Goal: Task Accomplishment & Management: Use online tool/utility

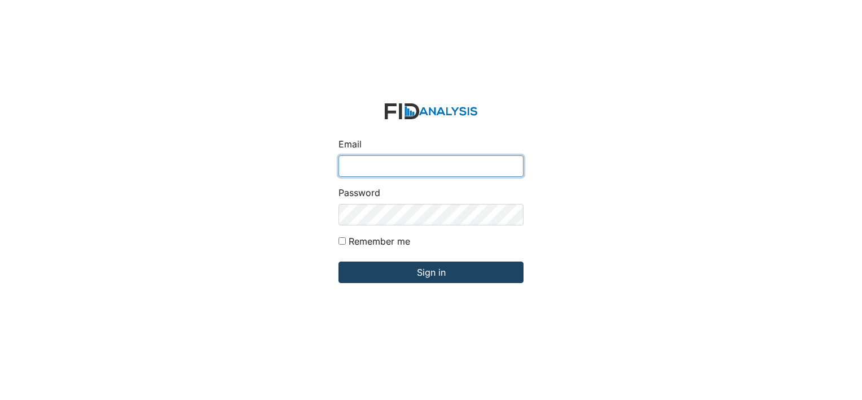
type input "[EMAIL_ADDRESS][DOMAIN_NAME]"
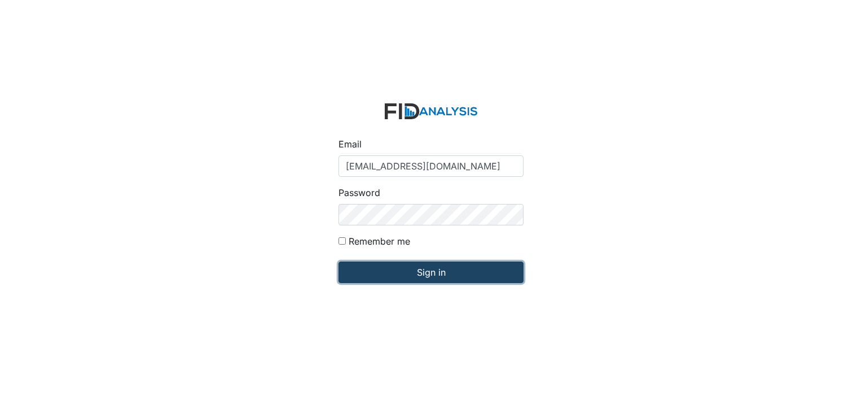
click at [381, 270] on input "Sign in" at bounding box center [431, 271] width 185 height 21
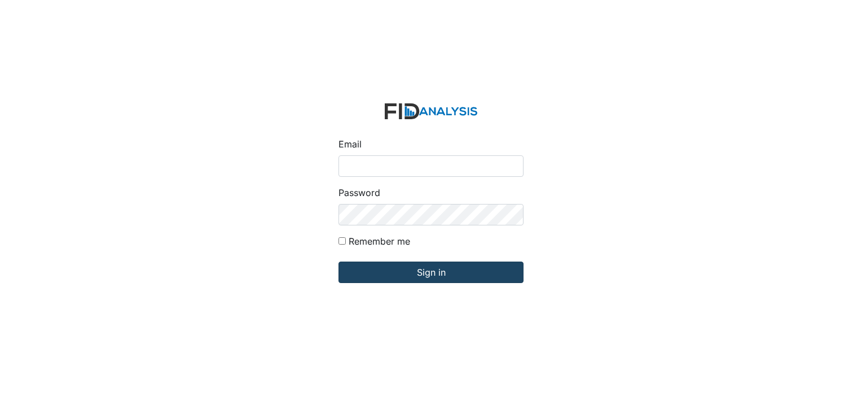
type input "[EMAIL_ADDRESS][DOMAIN_NAME]"
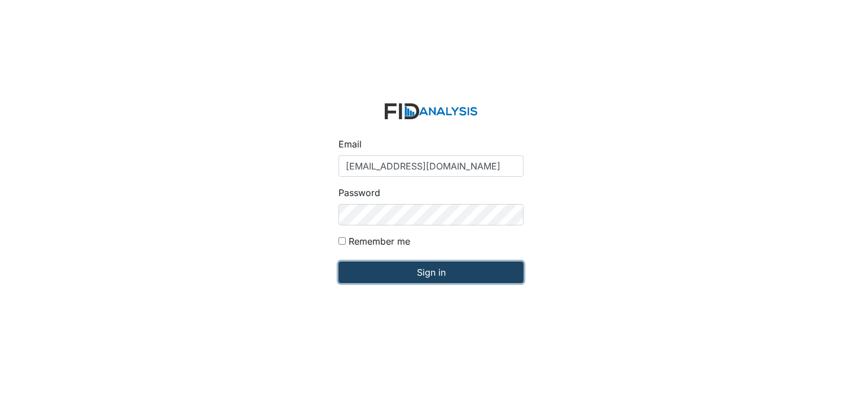
click at [368, 276] on input "Sign in" at bounding box center [431, 271] width 185 height 21
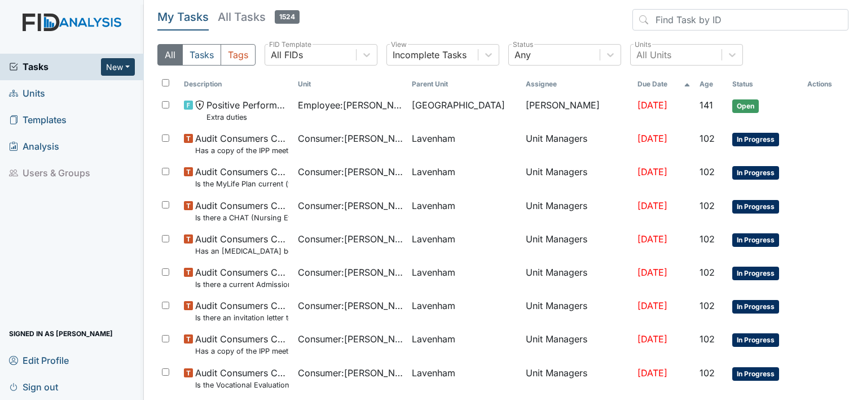
click at [123, 63] on button "New" at bounding box center [118, 66] width 34 height 17
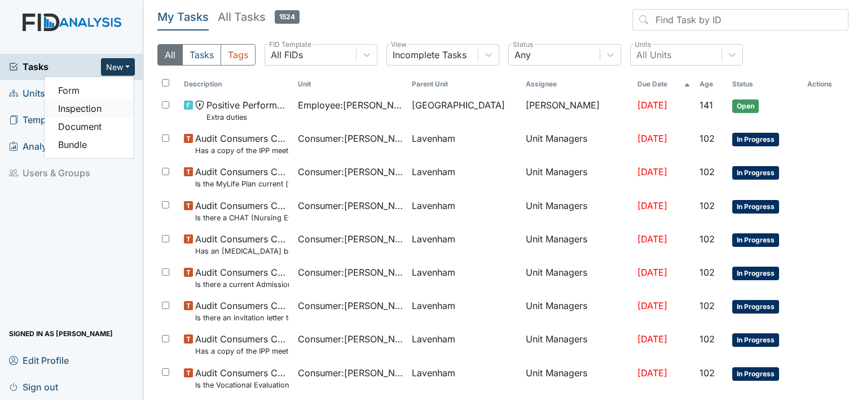
click at [85, 107] on link "Inspection" at bounding box center [89, 108] width 89 height 18
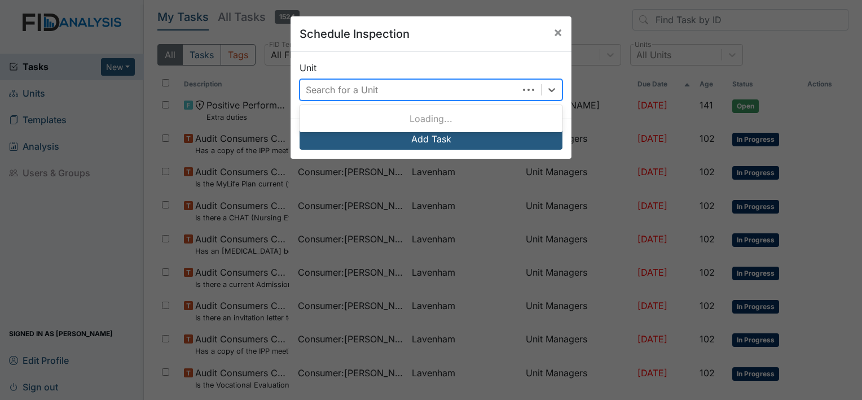
click at [389, 86] on div "Search for a Unit" at bounding box center [409, 90] width 218 height 20
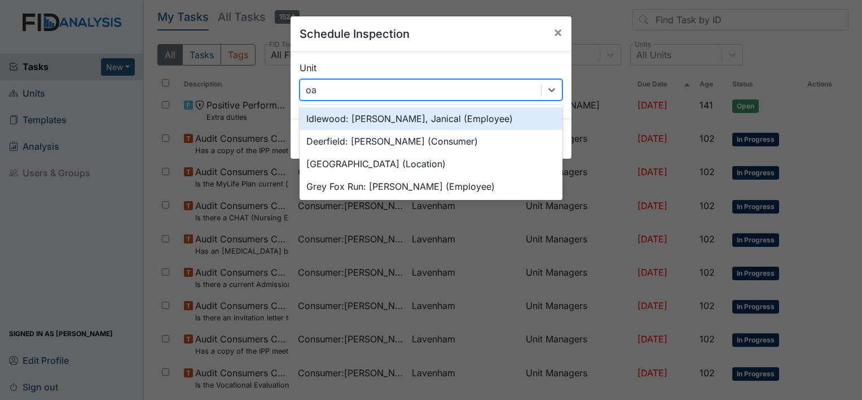
type input "oak"
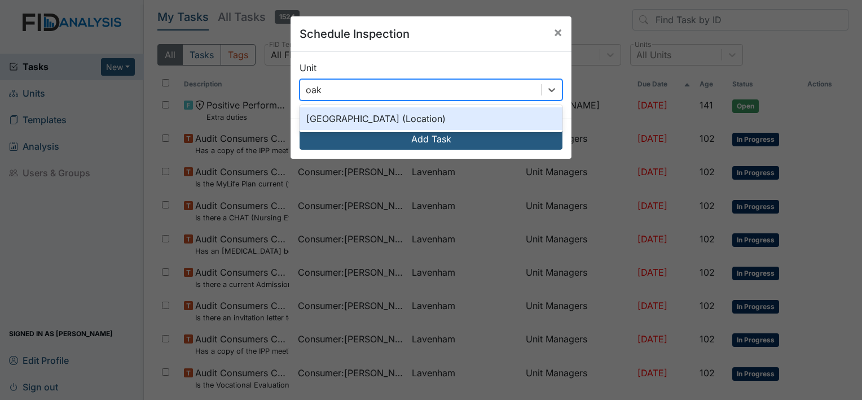
click at [375, 117] on div "Oakdale (Location)" at bounding box center [431, 118] width 263 height 23
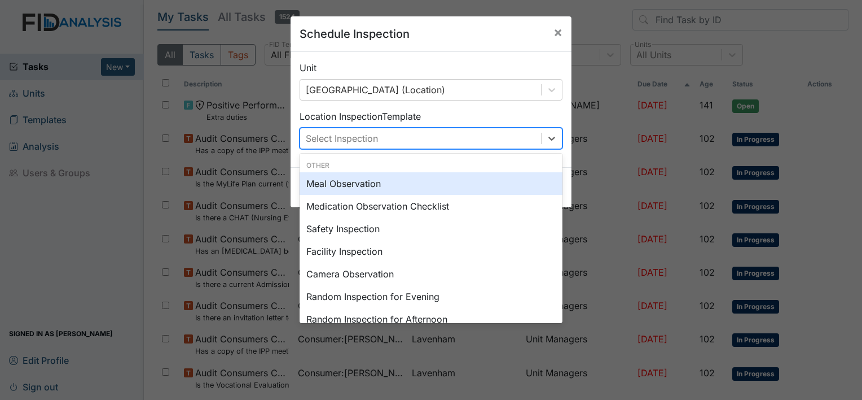
click at [375, 141] on div "Select Inspection" at bounding box center [342, 138] width 72 height 14
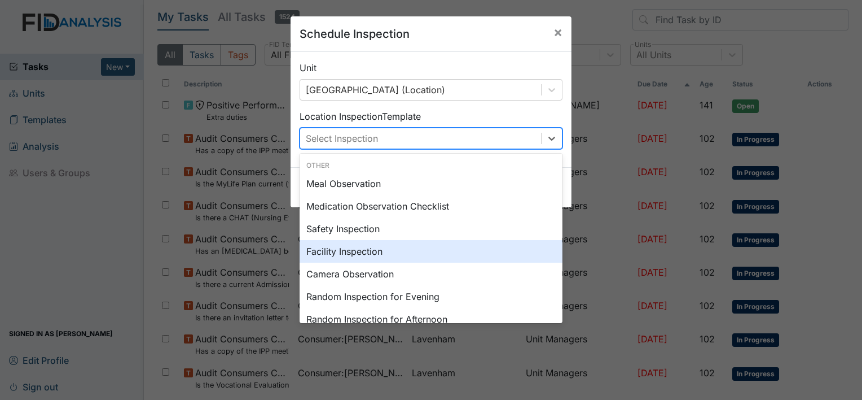
click at [359, 249] on div "Facility Inspection" at bounding box center [431, 251] width 263 height 23
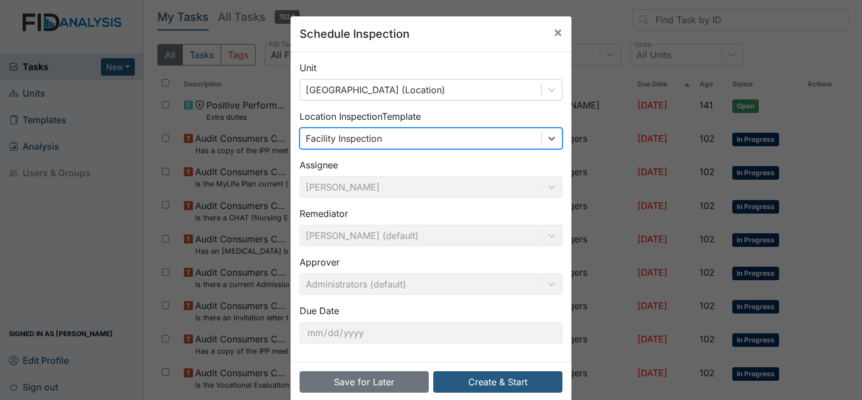
scroll to position [17, 0]
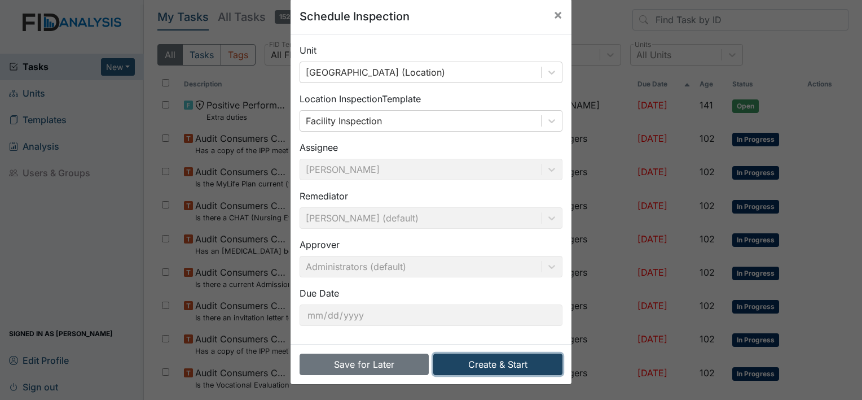
click at [459, 356] on button "Create & Start" at bounding box center [497, 363] width 129 height 21
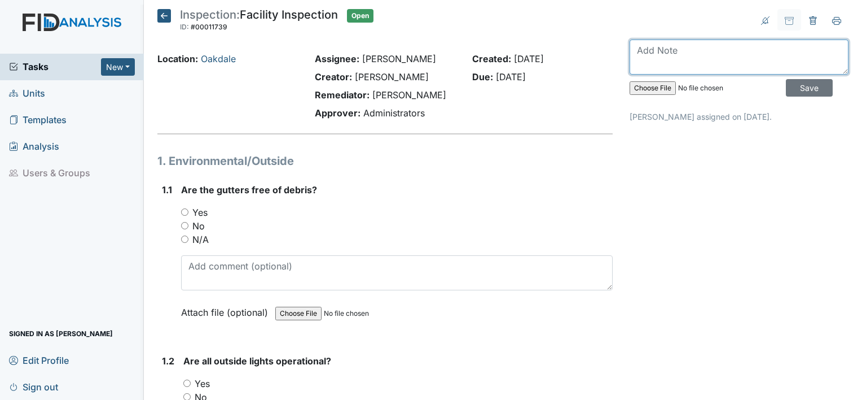
click at [691, 55] on textarea at bounding box center [739, 57] width 219 height 35
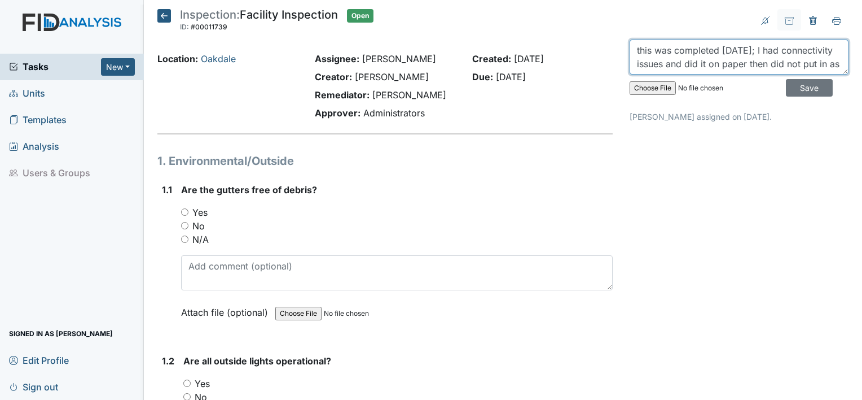
scroll to position [9, 0]
type textarea "this was completed 8.14.24; I had connectivity issues and did it on paper then …"
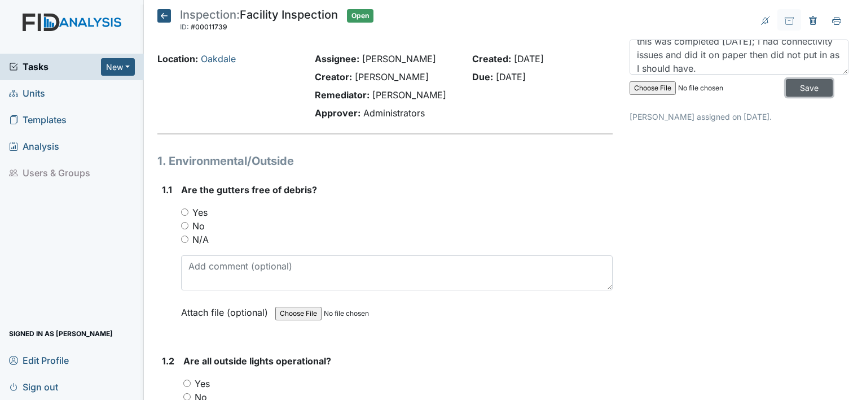
click at [796, 86] on input "Save" at bounding box center [809, 87] width 47 height 17
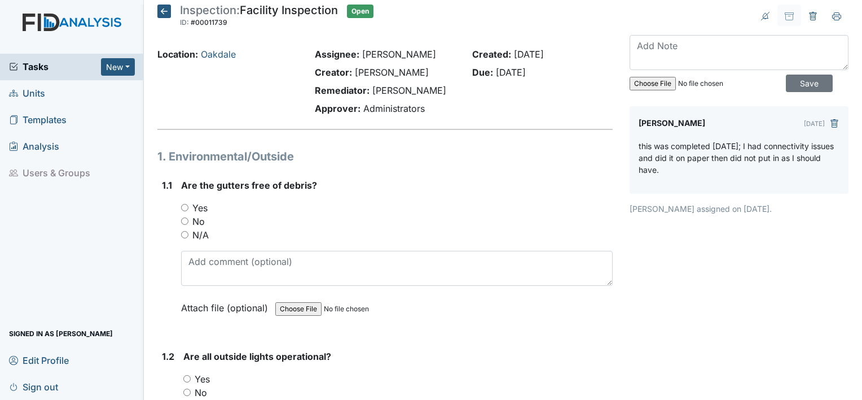
scroll to position [0, 0]
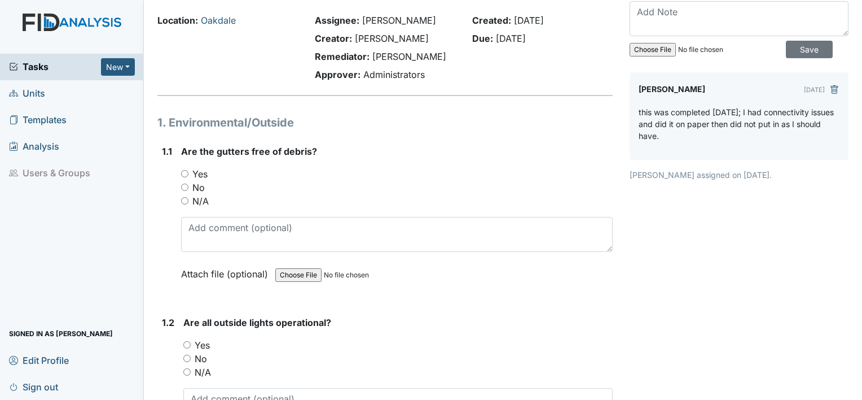
click at [204, 174] on label "Yes" at bounding box center [199, 174] width 15 height 14
click at [188, 174] on input "Yes" at bounding box center [184, 173] width 7 height 7
radio input "true"
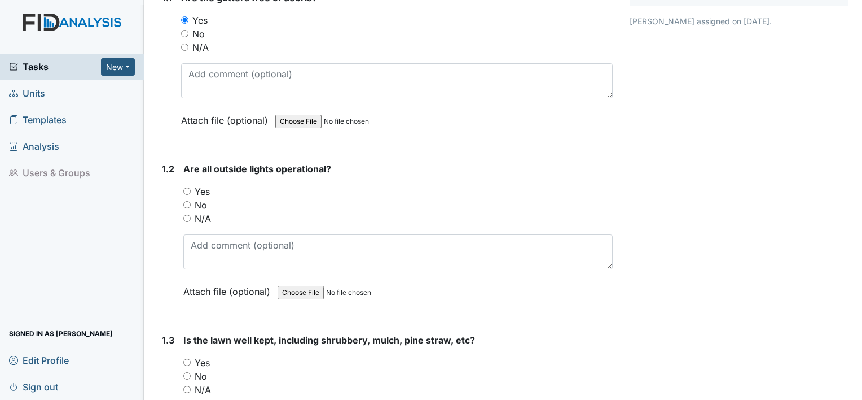
scroll to position [194, 0]
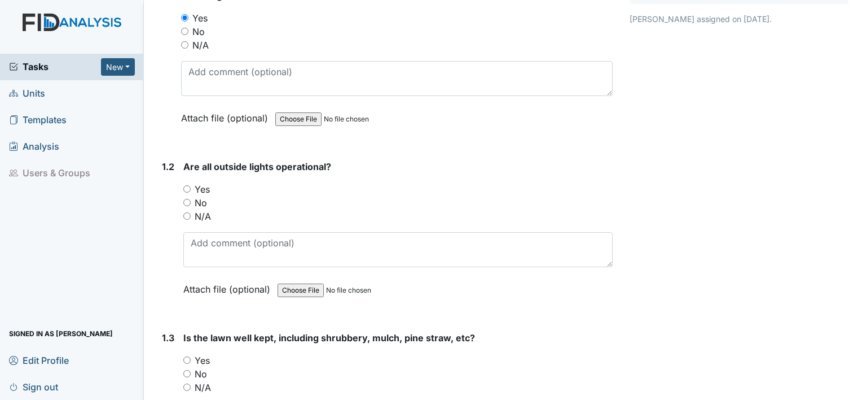
click at [203, 183] on label "Yes" at bounding box center [202, 189] width 15 height 14
click at [191, 185] on input "Yes" at bounding box center [186, 188] width 7 height 7
radio input "true"
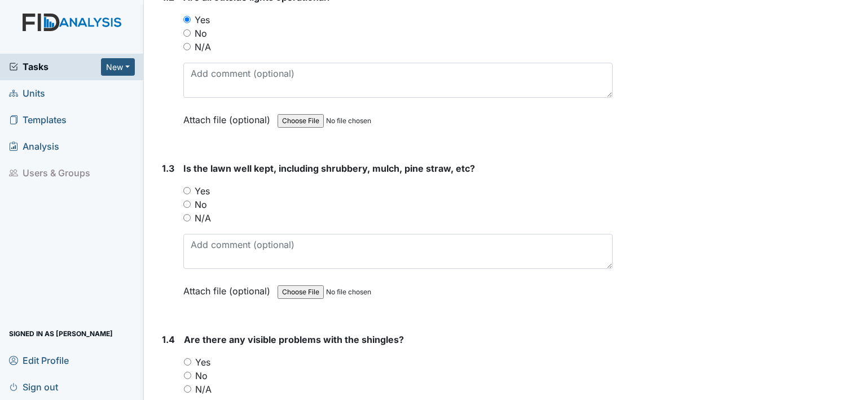
scroll to position [365, 0]
click at [203, 185] on label "Yes" at bounding box center [202, 190] width 15 height 14
click at [191, 186] on input "Yes" at bounding box center [186, 189] width 7 height 7
radio input "true"
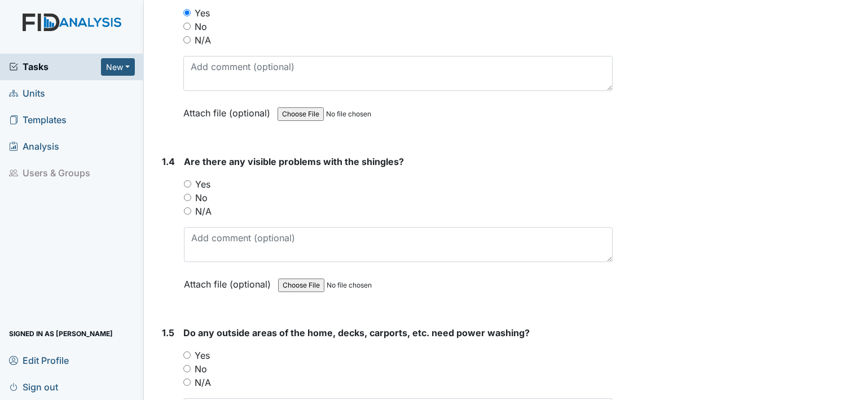
scroll to position [542, 0]
click at [203, 193] on label "No" at bounding box center [201, 197] width 12 height 14
click at [191, 193] on input "No" at bounding box center [187, 196] width 7 height 7
radio input "true"
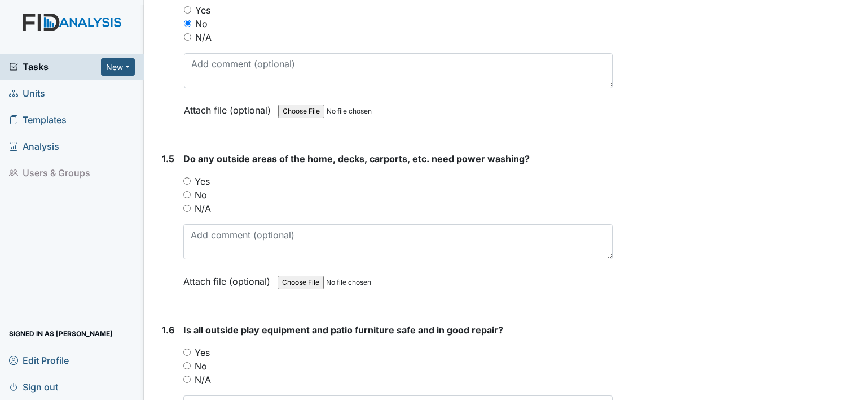
scroll to position [717, 0]
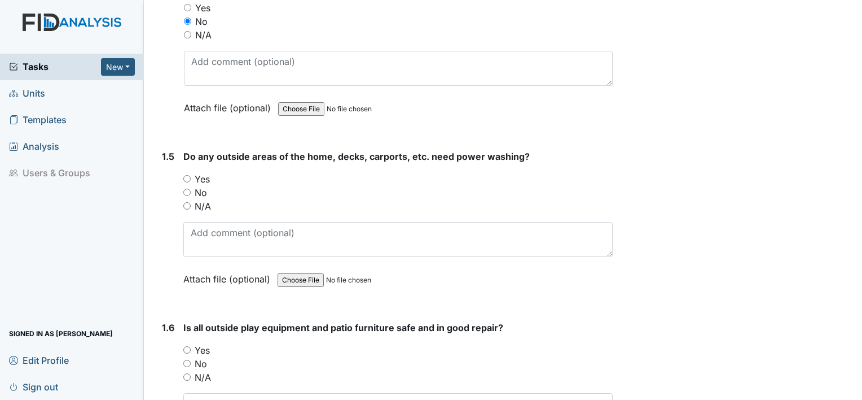
click at [206, 178] on label "Yes" at bounding box center [202, 179] width 15 height 14
click at [191, 178] on input "Yes" at bounding box center [186, 178] width 7 height 7
radio input "true"
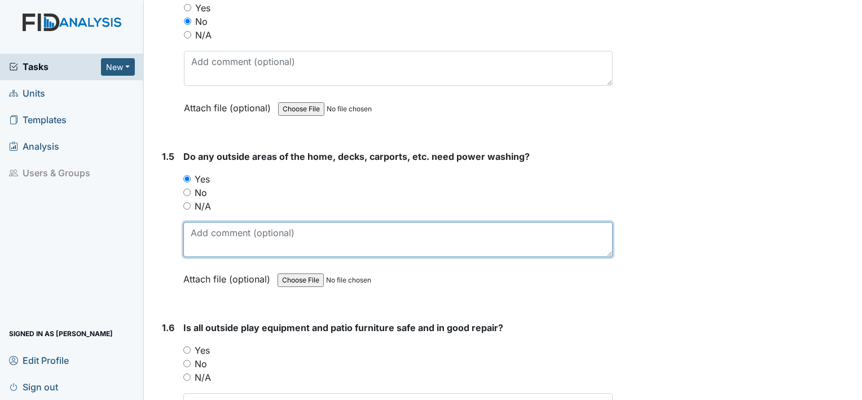
click at [213, 251] on textarea at bounding box center [397, 239] width 429 height 35
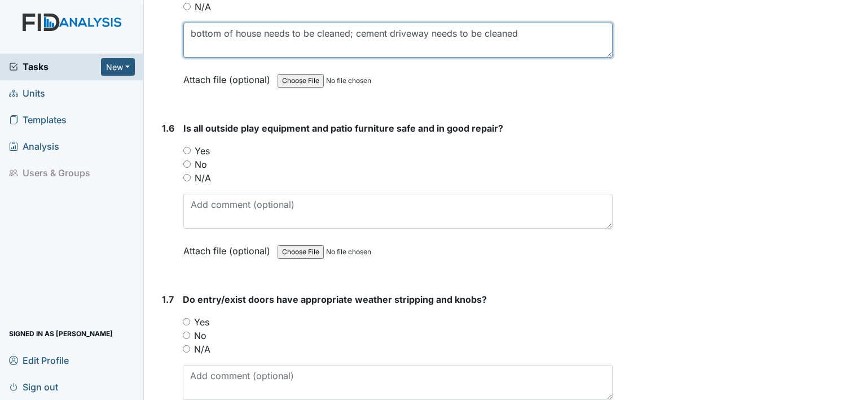
scroll to position [916, 0]
type textarea "bottom of house needs to be cleaned; cement driveway needs to be cleaned"
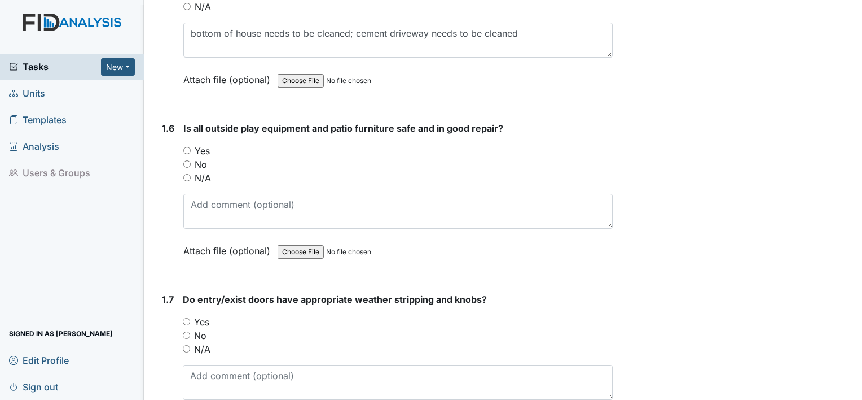
click at [202, 159] on label "No" at bounding box center [201, 164] width 12 height 14
click at [191, 160] on input "No" at bounding box center [186, 163] width 7 height 7
radio input "true"
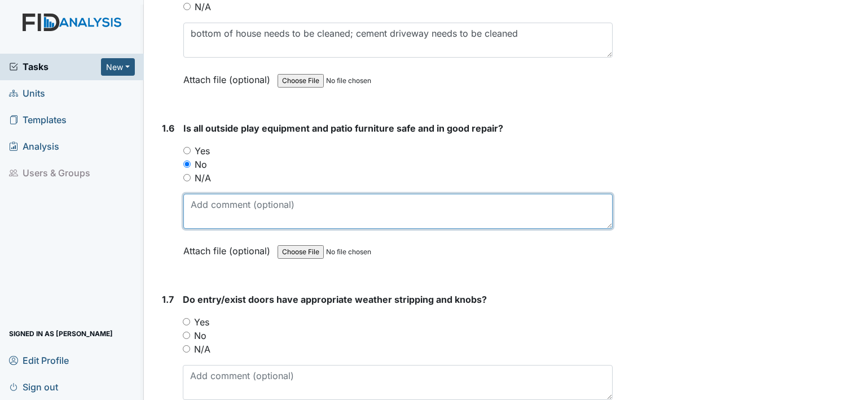
click at [205, 210] on textarea at bounding box center [397, 211] width 429 height 35
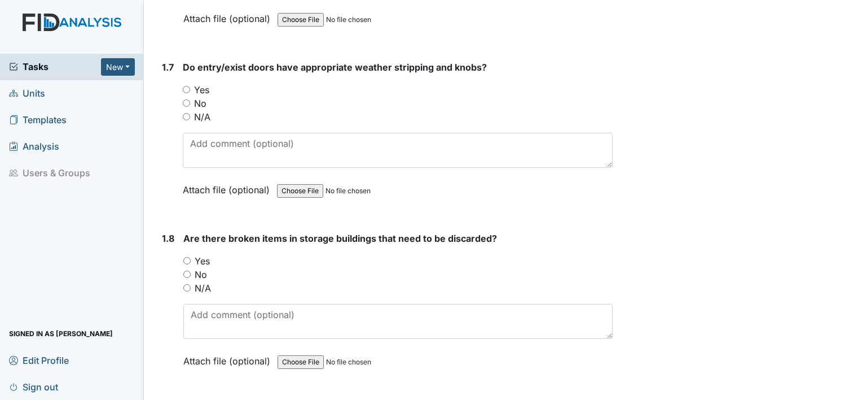
scroll to position [1151, 0]
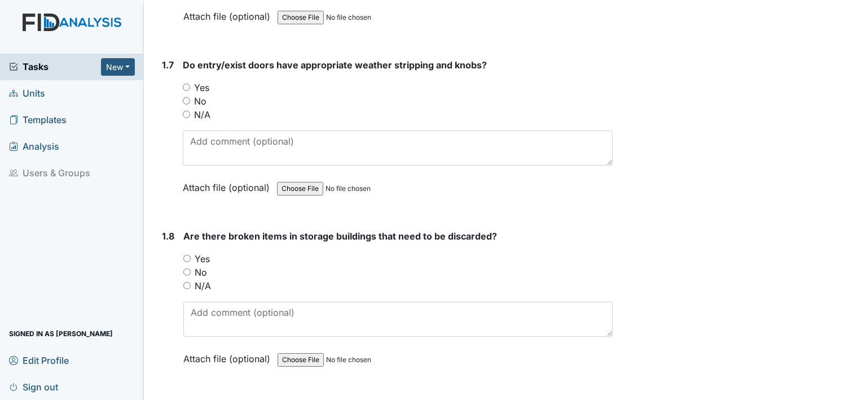
type textarea "needs cleaning"
click at [205, 85] on label "Yes" at bounding box center [201, 88] width 15 height 14
click at [190, 85] on input "Yes" at bounding box center [186, 87] width 7 height 7
radio input "true"
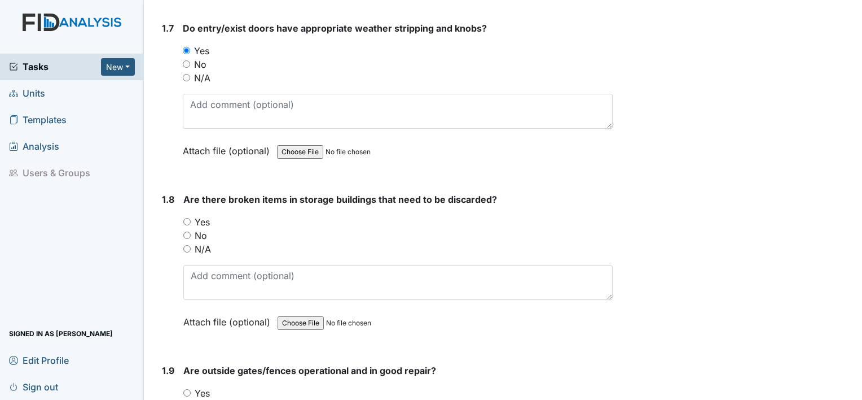
scroll to position [1238, 0]
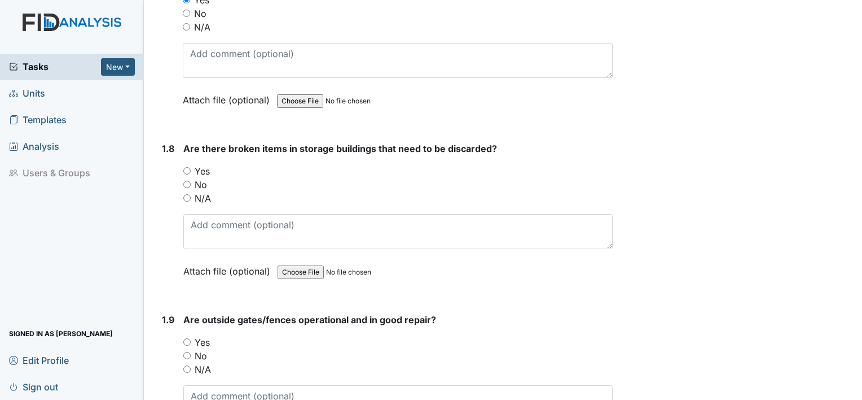
click at [202, 169] on label "Yes" at bounding box center [202, 171] width 15 height 14
click at [191, 169] on input "Yes" at bounding box center [186, 170] width 7 height 7
radio input "true"
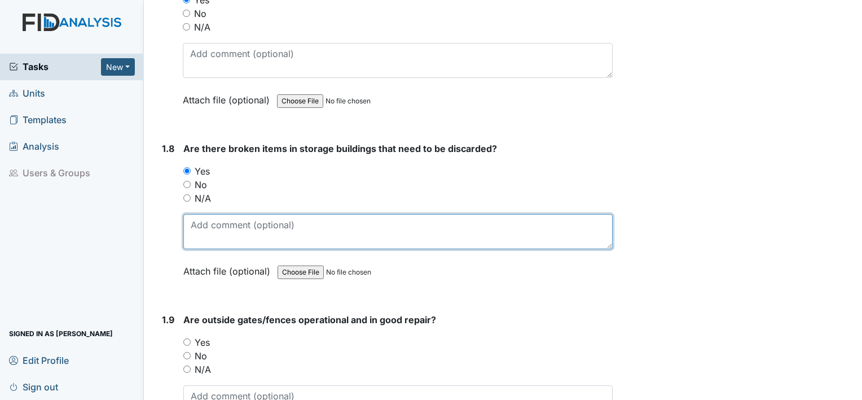
click at [205, 226] on textarea at bounding box center [397, 231] width 429 height 35
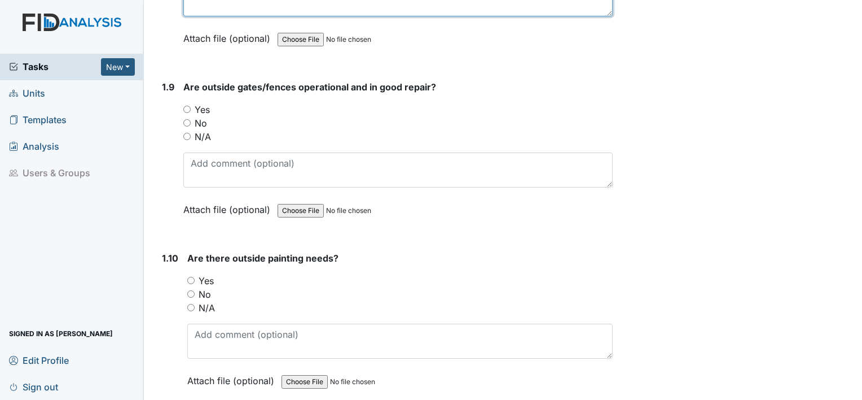
scroll to position [1472, 0]
type textarea "storage needs to be cleaned out"
click at [203, 106] on label "Yes" at bounding box center [202, 109] width 15 height 14
click at [191, 106] on input "Yes" at bounding box center [186, 107] width 7 height 7
radio input "true"
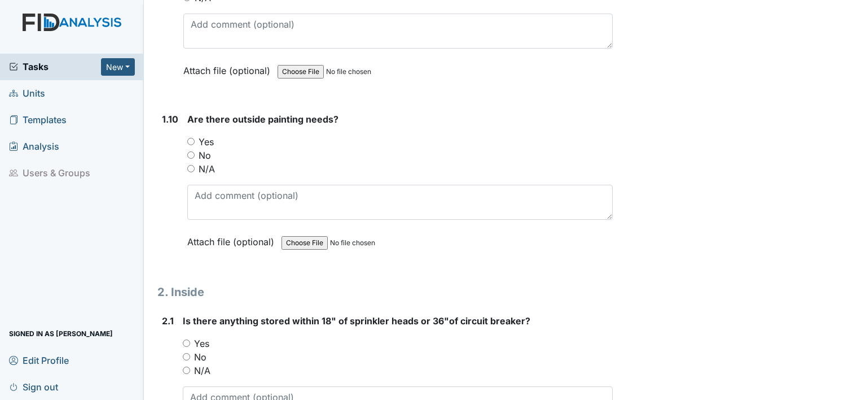
scroll to position [1609, 0]
click at [201, 138] on label "Yes" at bounding box center [206, 142] width 15 height 14
click at [195, 138] on input "Yes" at bounding box center [190, 141] width 7 height 7
radio input "true"
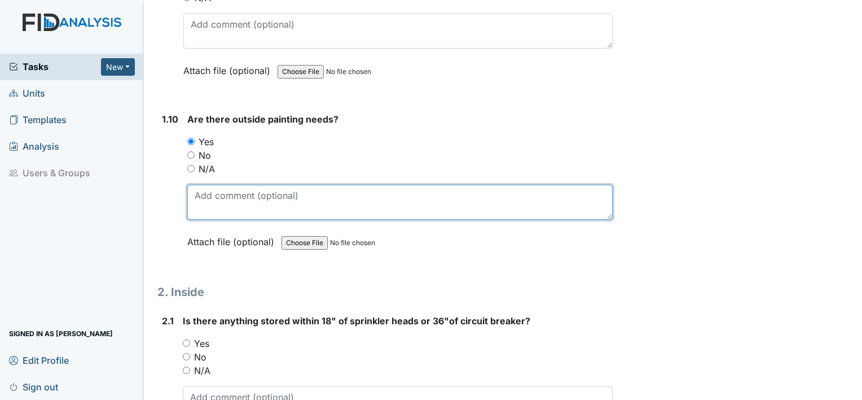
click at [201, 192] on textarea at bounding box center [400, 202] width 426 height 35
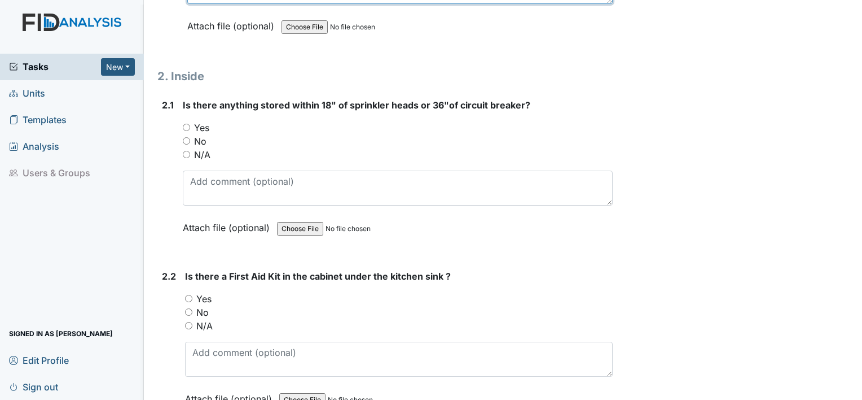
scroll to position [1827, 0]
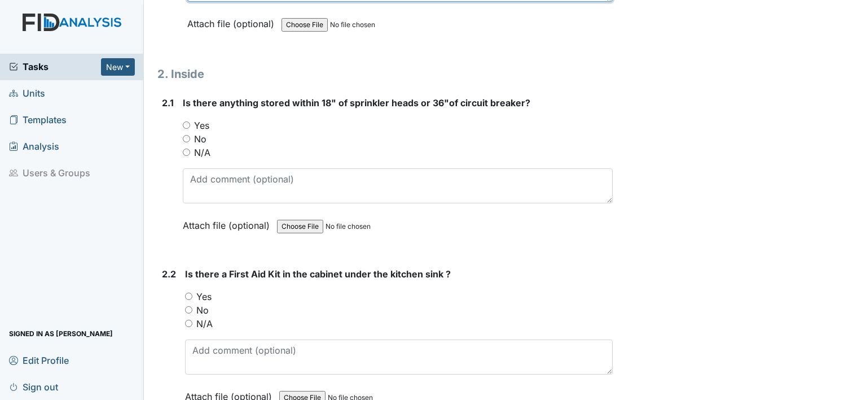
type textarea "door casings need to be painted"
click at [196, 133] on label "No" at bounding box center [200, 139] width 12 height 14
click at [190, 135] on input "No" at bounding box center [186, 138] width 7 height 7
radio input "true"
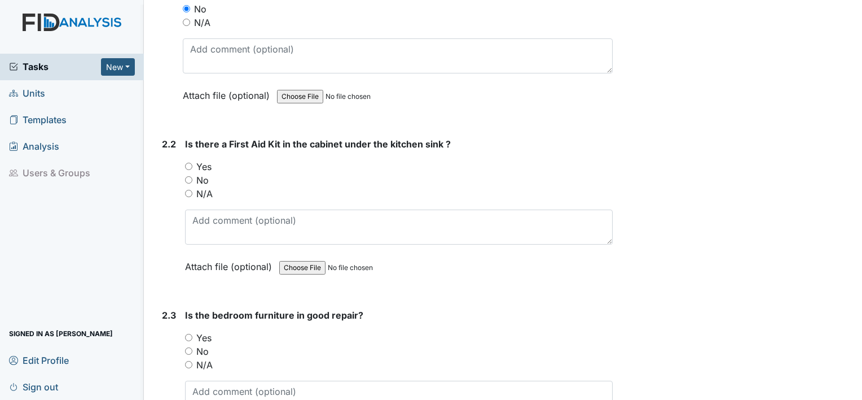
scroll to position [1958, 0]
click at [200, 159] on label "Yes" at bounding box center [203, 166] width 15 height 14
click at [192, 161] on input "Yes" at bounding box center [188, 164] width 7 height 7
radio input "true"
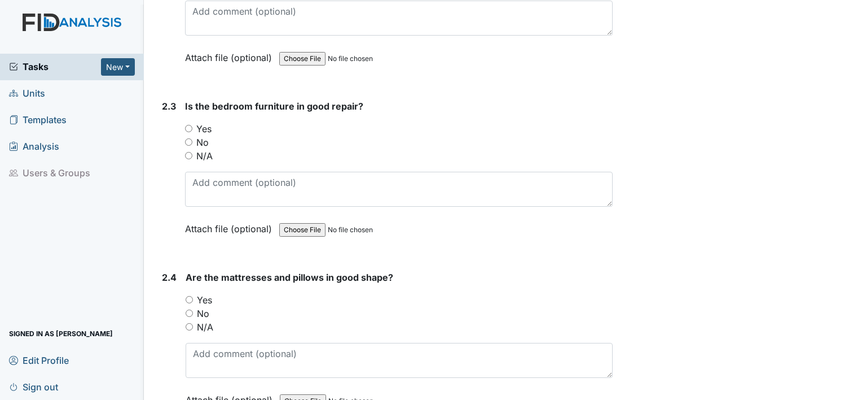
scroll to position [2169, 0]
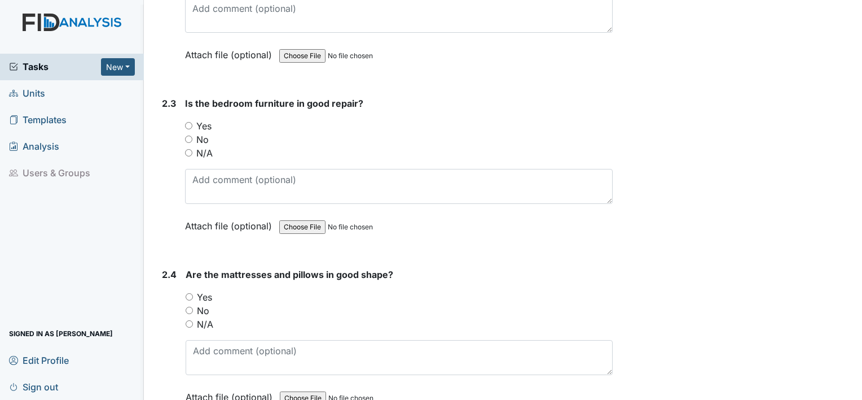
click at [203, 290] on label "Yes" at bounding box center [204, 297] width 15 height 14
click at [193, 293] on input "Yes" at bounding box center [189, 296] width 7 height 7
radio input "true"
click at [207, 119] on label "Yes" at bounding box center [203, 126] width 15 height 14
click at [192, 122] on input "Yes" at bounding box center [188, 125] width 7 height 7
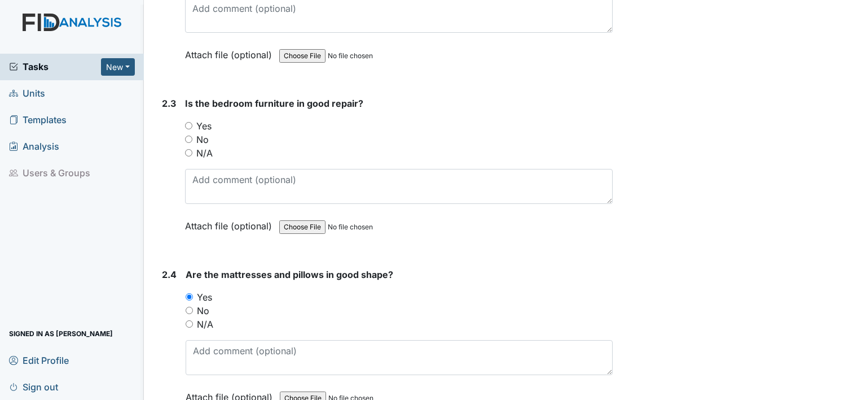
radio input "true"
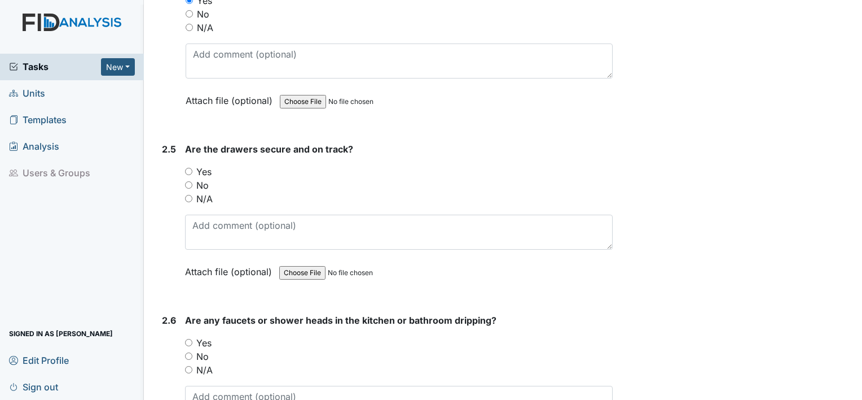
scroll to position [2469, 0]
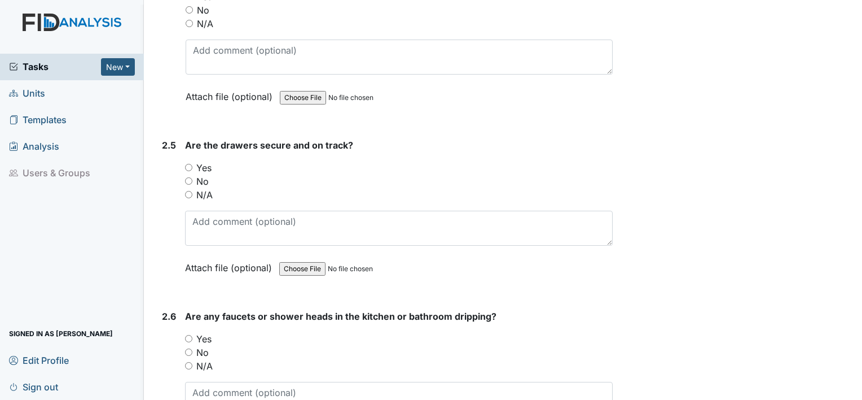
click at [210, 162] on label "Yes" at bounding box center [203, 168] width 15 height 14
click at [192, 164] on input "Yes" at bounding box center [188, 167] width 7 height 7
radio input "true"
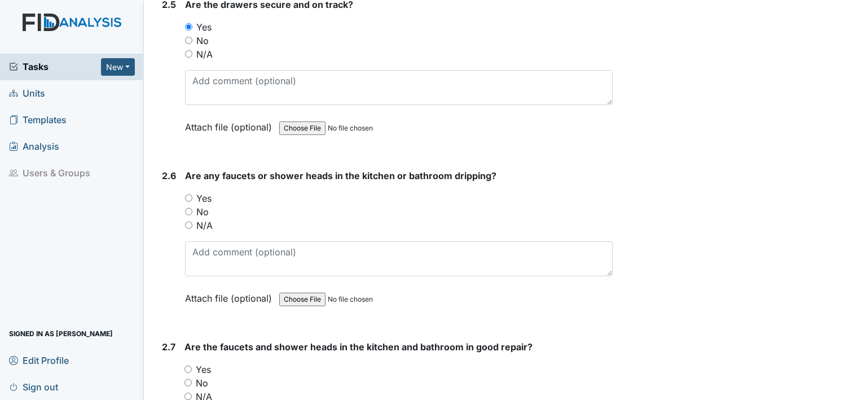
scroll to position [2646, 0]
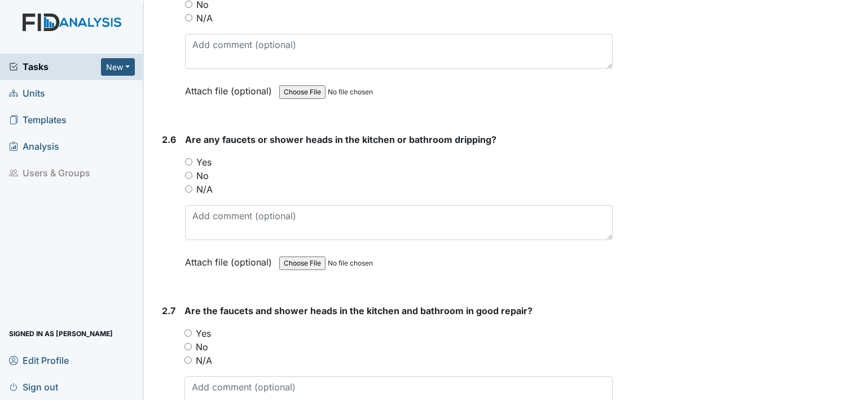
click at [202, 169] on label "No" at bounding box center [202, 176] width 12 height 14
click at [192, 172] on input "No" at bounding box center [188, 175] width 7 height 7
radio input "true"
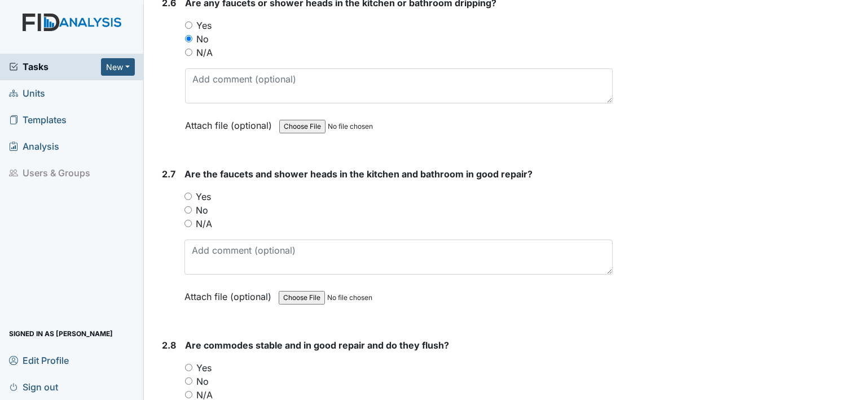
scroll to position [2783, 0]
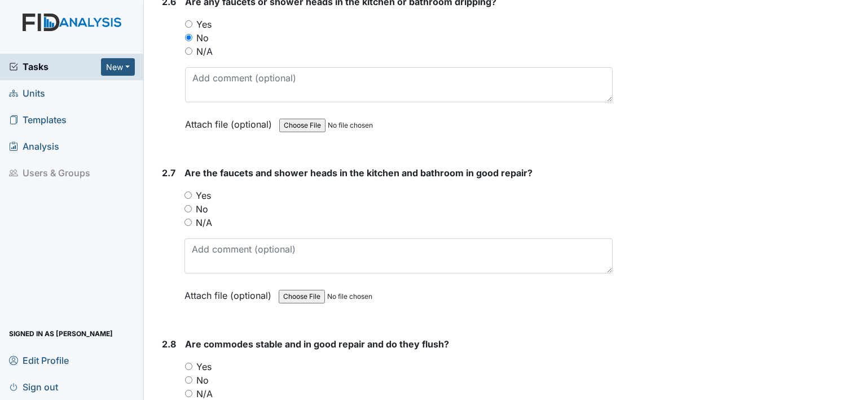
click at [203, 188] on label "Yes" at bounding box center [203, 195] width 15 height 14
click at [192, 191] on input "Yes" at bounding box center [188, 194] width 7 height 7
radio input "true"
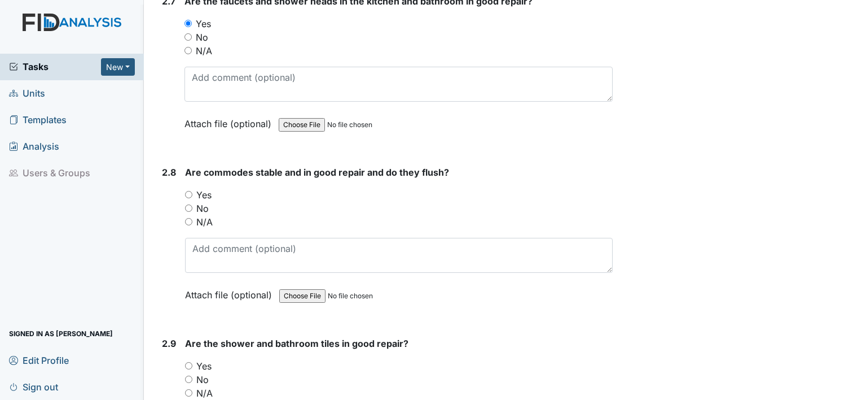
scroll to position [2959, 0]
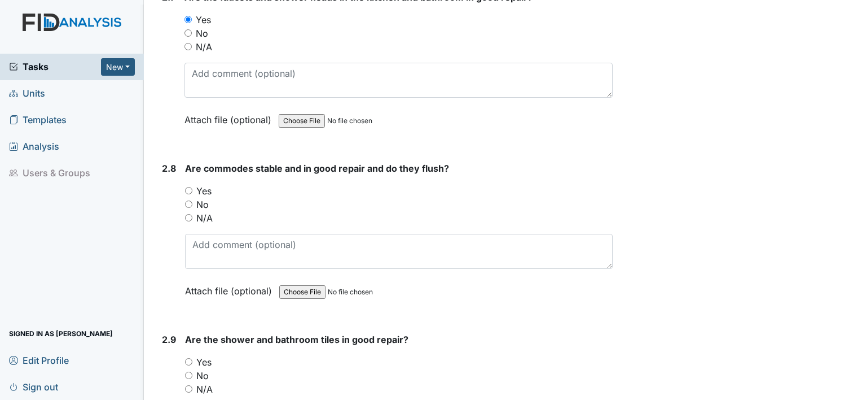
click at [206, 184] on label "Yes" at bounding box center [203, 191] width 15 height 14
click at [192, 187] on input "Yes" at bounding box center [188, 190] width 7 height 7
radio input "true"
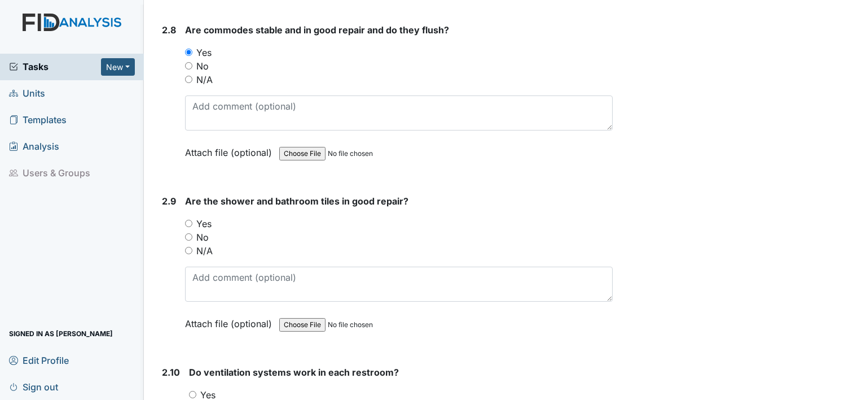
scroll to position [3098, 0]
click at [210, 216] on label "Yes" at bounding box center [203, 223] width 15 height 14
click at [192, 218] on input "Yes" at bounding box center [188, 221] width 7 height 7
radio input "true"
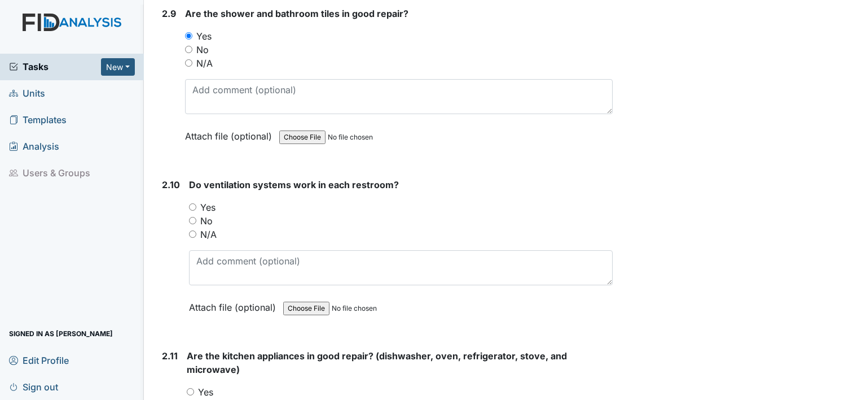
scroll to position [3286, 0]
click at [207, 199] on label "Yes" at bounding box center [207, 206] width 15 height 14
click at [196, 202] on input "Yes" at bounding box center [192, 205] width 7 height 7
radio input "true"
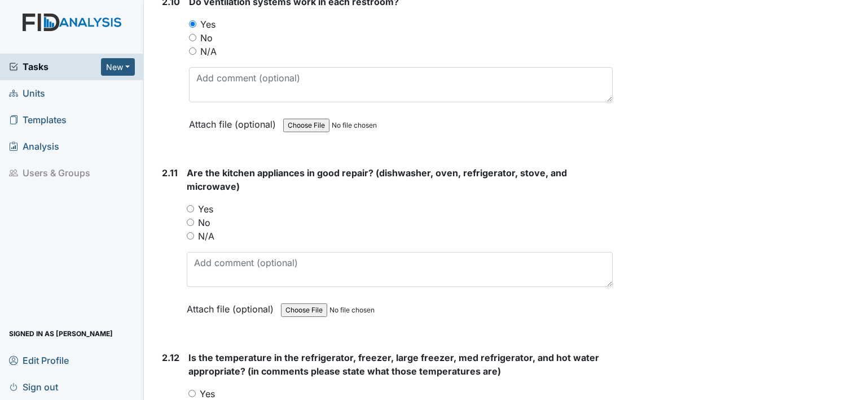
scroll to position [3469, 0]
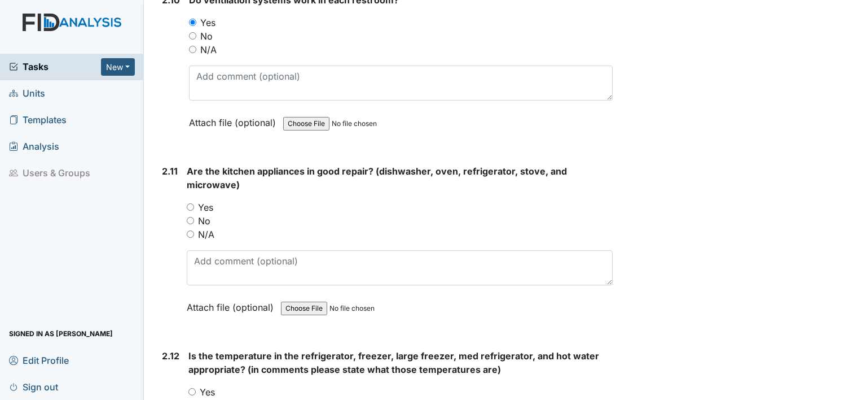
click at [205, 214] on label "No" at bounding box center [204, 221] width 12 height 14
click at [194, 217] on input "No" at bounding box center [190, 220] width 7 height 7
radio input "true"
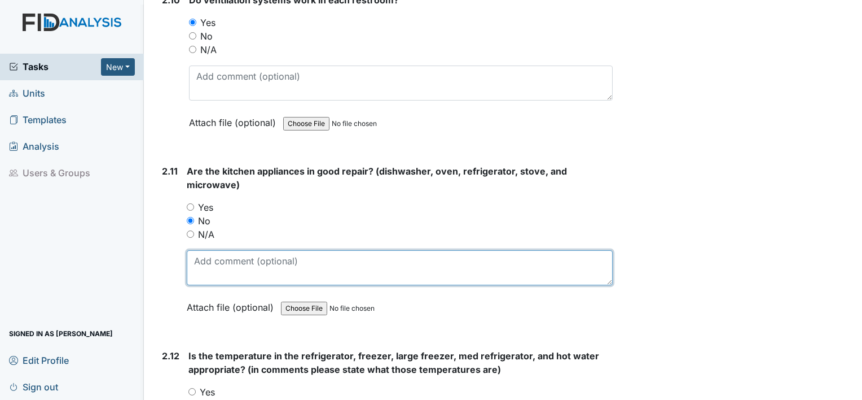
click at [210, 250] on textarea at bounding box center [400, 267] width 426 height 35
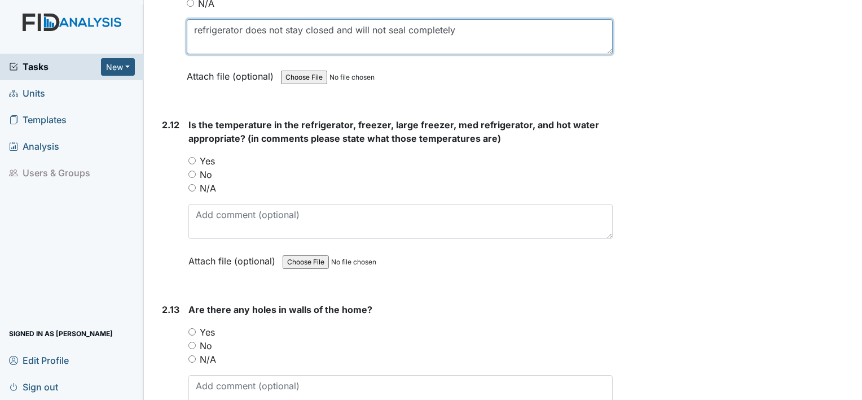
scroll to position [3703, 0]
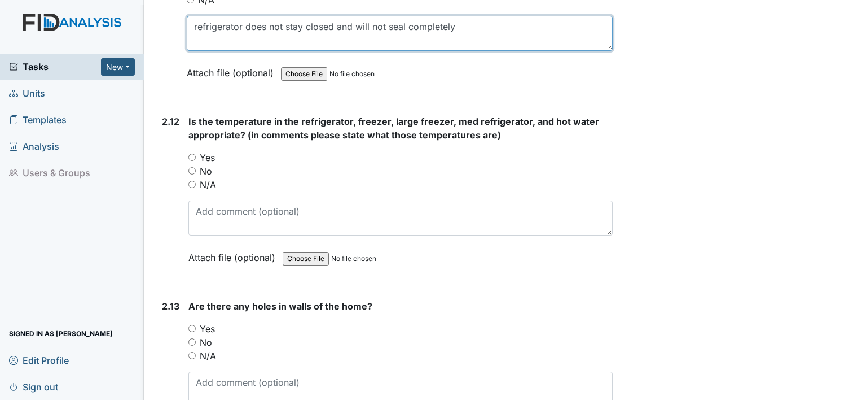
type textarea "refrigerator does not stay closed and will not seal completely"
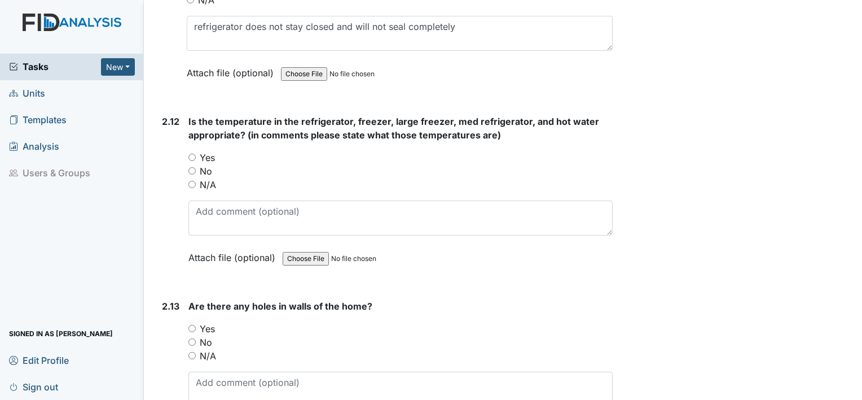
click at [210, 151] on label "Yes" at bounding box center [207, 158] width 15 height 14
click at [196, 153] on input "Yes" at bounding box center [191, 156] width 7 height 7
radio input "true"
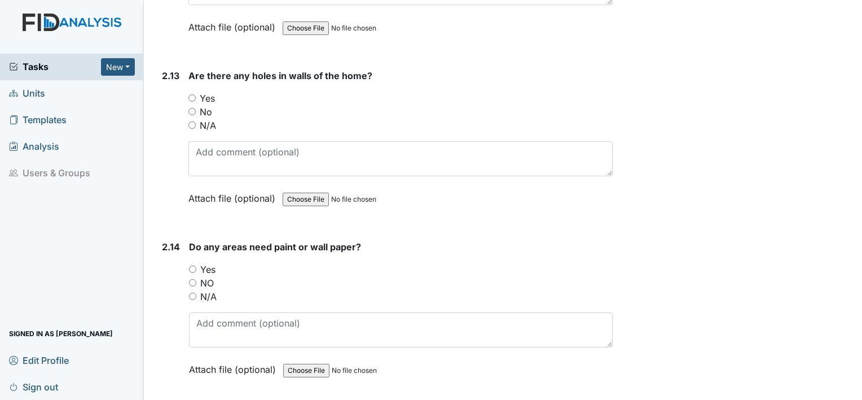
scroll to position [3937, 0]
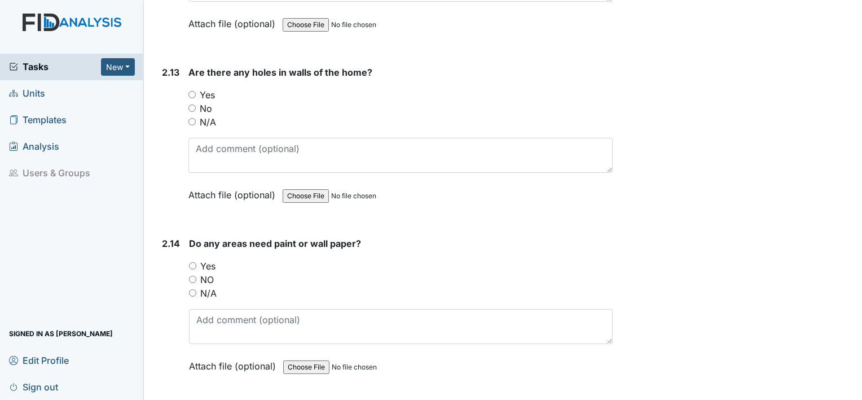
click at [212, 88] on label "Yes" at bounding box center [207, 95] width 15 height 14
click at [196, 91] on input "Yes" at bounding box center [191, 94] width 7 height 7
radio input "true"
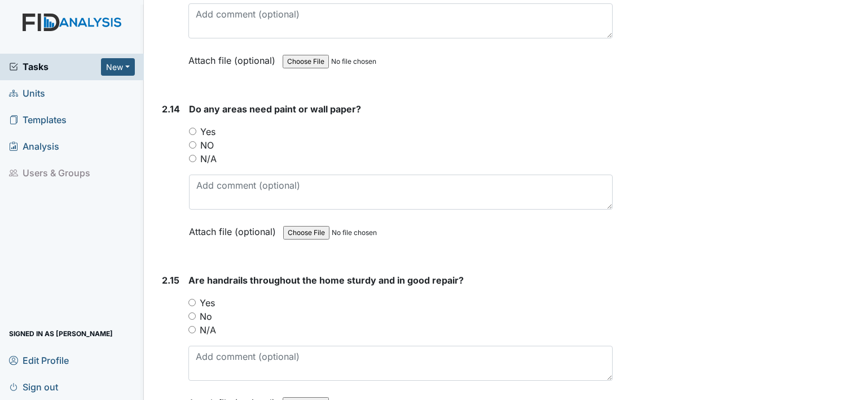
scroll to position [4074, 0]
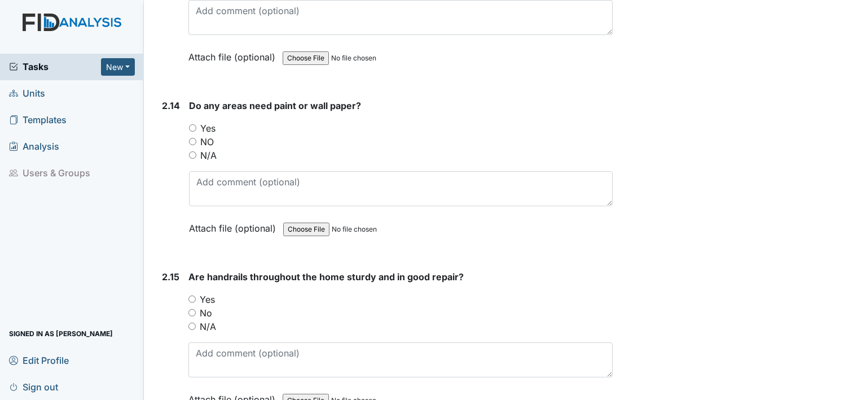
click at [208, 121] on label "Yes" at bounding box center [207, 128] width 15 height 14
click at [196, 124] on input "Yes" at bounding box center [192, 127] width 7 height 7
radio input "true"
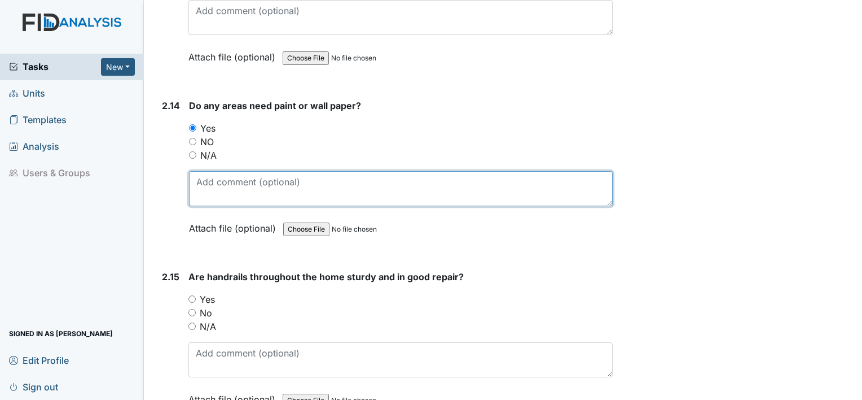
click at [211, 171] on textarea at bounding box center [401, 188] width 424 height 35
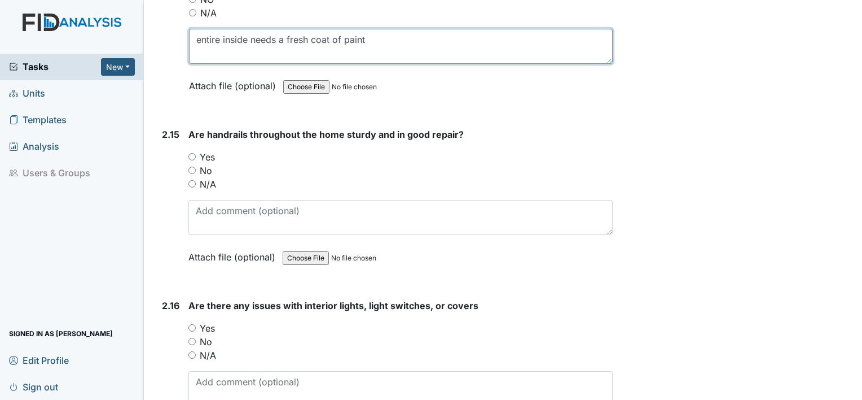
scroll to position [4219, 0]
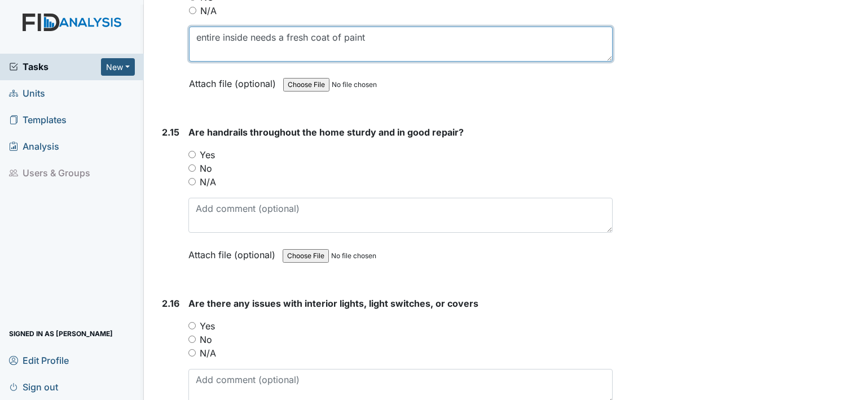
type textarea "entire inside needs a fresh coat of paint"
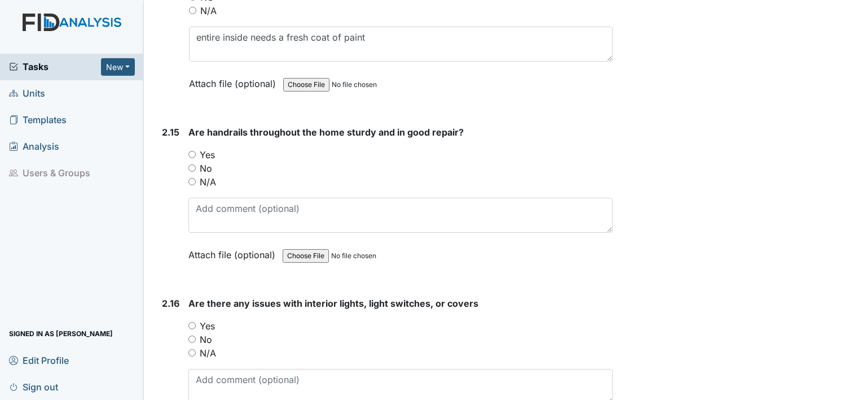
click at [214, 148] on label "Yes" at bounding box center [207, 155] width 15 height 14
click at [196, 151] on input "Yes" at bounding box center [191, 154] width 7 height 7
radio input "true"
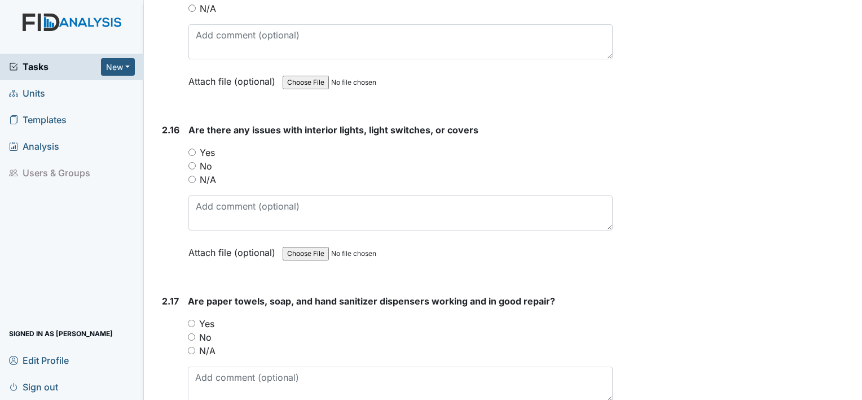
scroll to position [4397, 0]
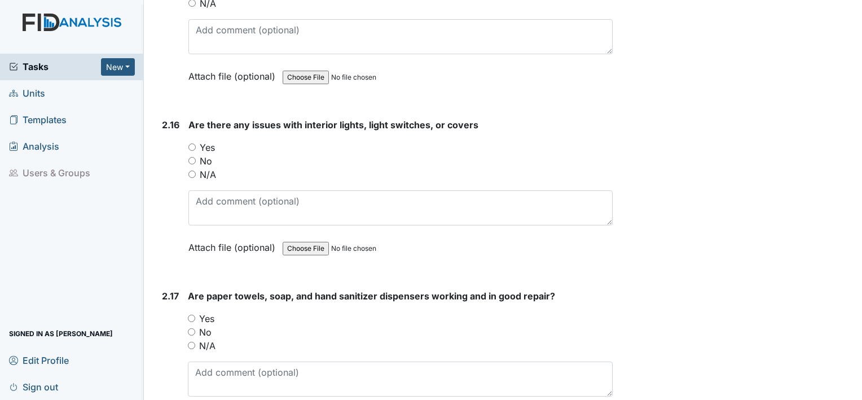
click at [210, 154] on label "No" at bounding box center [206, 161] width 12 height 14
click at [196, 157] on input "No" at bounding box center [191, 160] width 7 height 7
radio input "true"
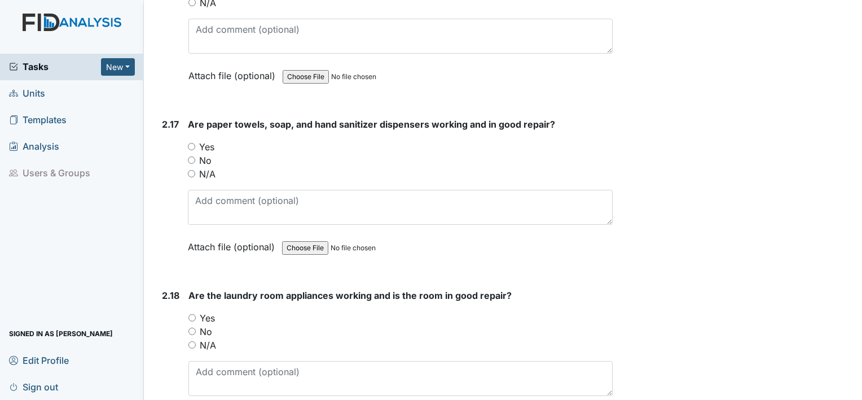
scroll to position [4571, 0]
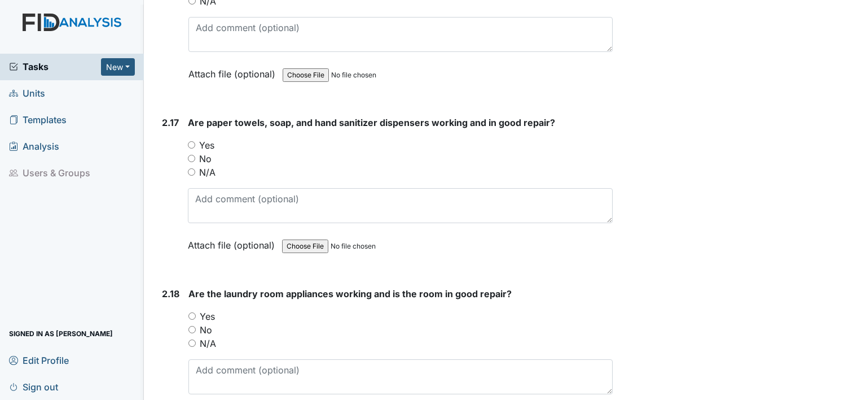
click at [213, 138] on label "Yes" at bounding box center [206, 145] width 15 height 14
click at [195, 141] on input "Yes" at bounding box center [191, 144] width 7 height 7
radio input "true"
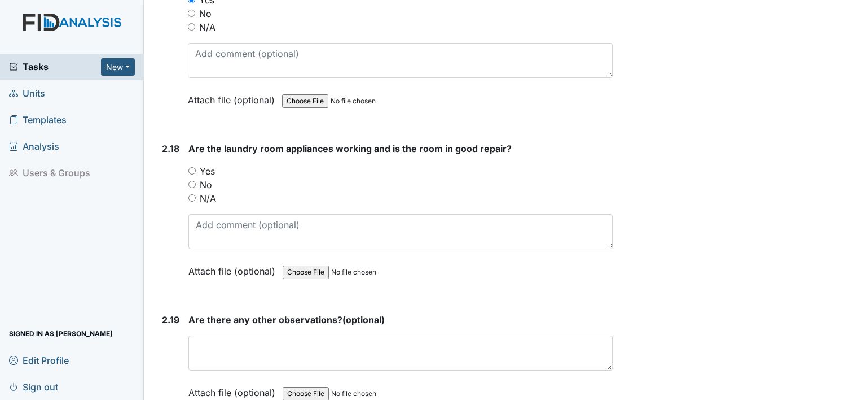
scroll to position [4720, 0]
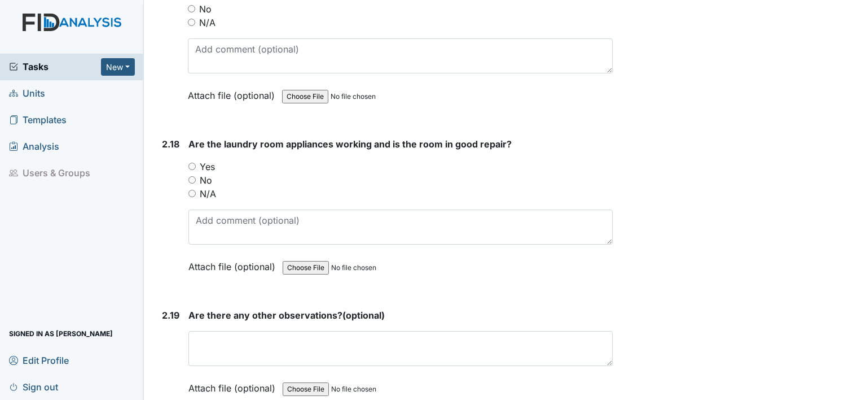
click at [208, 160] on label "Yes" at bounding box center [207, 167] width 15 height 14
click at [196, 163] on input "Yes" at bounding box center [191, 166] width 7 height 7
radio input "true"
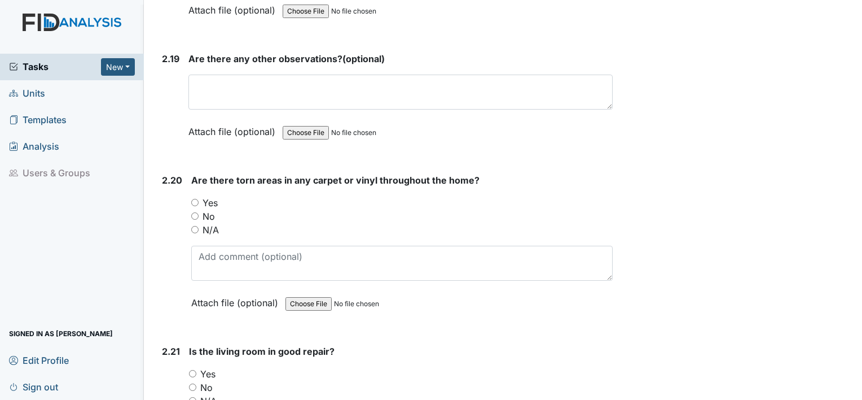
scroll to position [4983, 0]
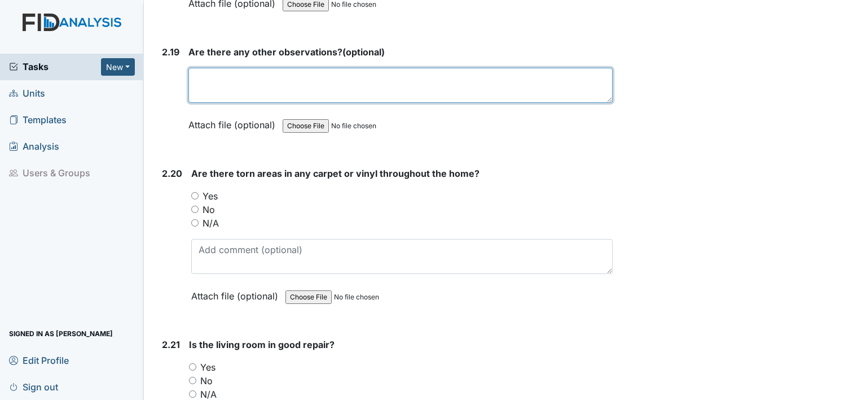
click at [227, 72] on textarea at bounding box center [400, 85] width 424 height 35
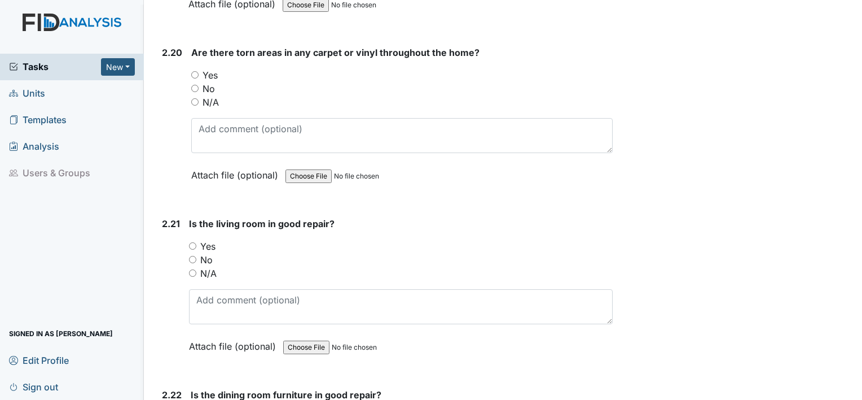
scroll to position [5104, 0]
type textarea "none"
click at [207, 82] on label "No" at bounding box center [209, 89] width 12 height 14
click at [199, 85] on input "No" at bounding box center [194, 88] width 7 height 7
radio input "true"
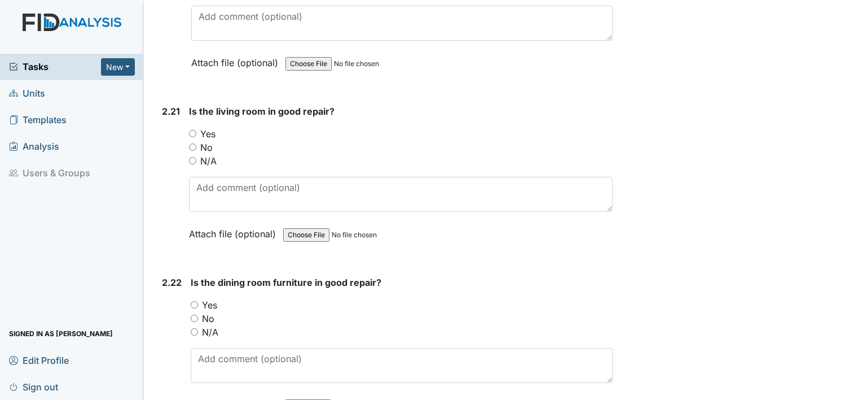
scroll to position [5218, 0]
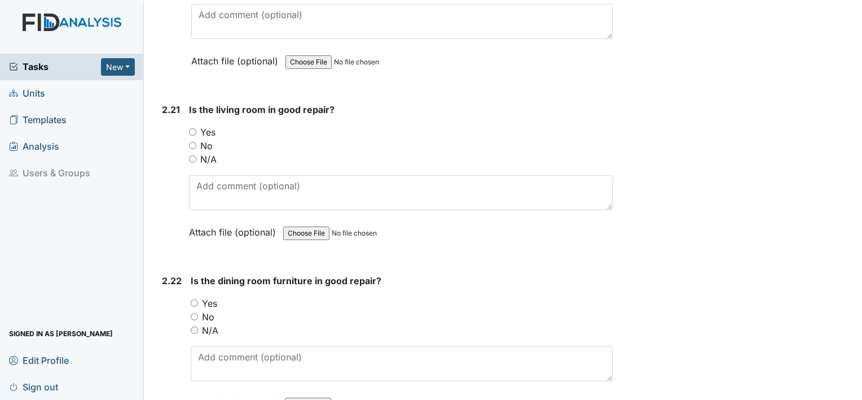
click at [203, 125] on label "Yes" at bounding box center [207, 132] width 15 height 14
click at [196, 128] on input "Yes" at bounding box center [192, 131] width 7 height 7
radio input "true"
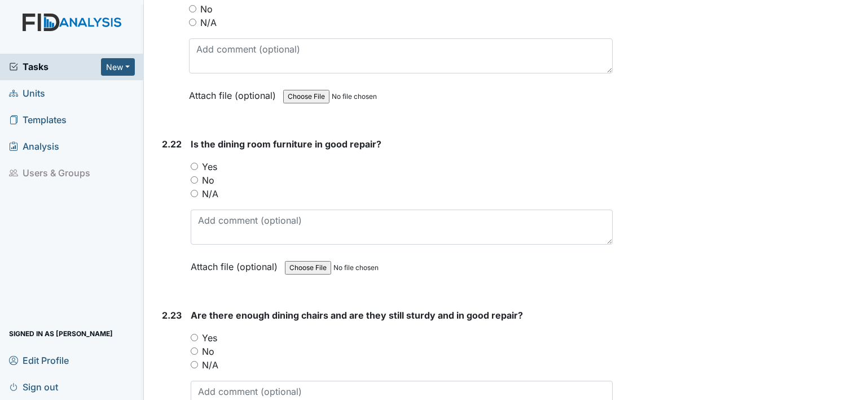
scroll to position [5354, 0]
click at [207, 160] on label "Yes" at bounding box center [209, 167] width 15 height 14
click at [198, 163] on input "Yes" at bounding box center [194, 166] width 7 height 7
radio input "true"
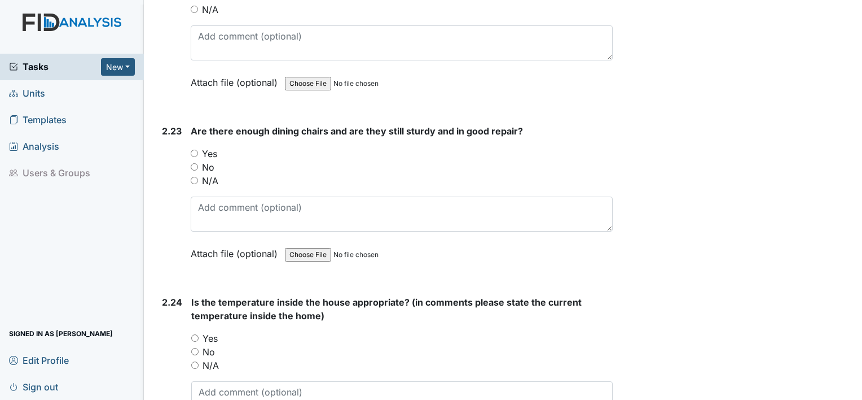
scroll to position [5539, 0]
click at [207, 159] on label "No" at bounding box center [208, 166] width 12 height 14
click at [198, 162] on input "No" at bounding box center [194, 165] width 7 height 7
radio input "true"
click at [208, 146] on label "Yes" at bounding box center [209, 153] width 15 height 14
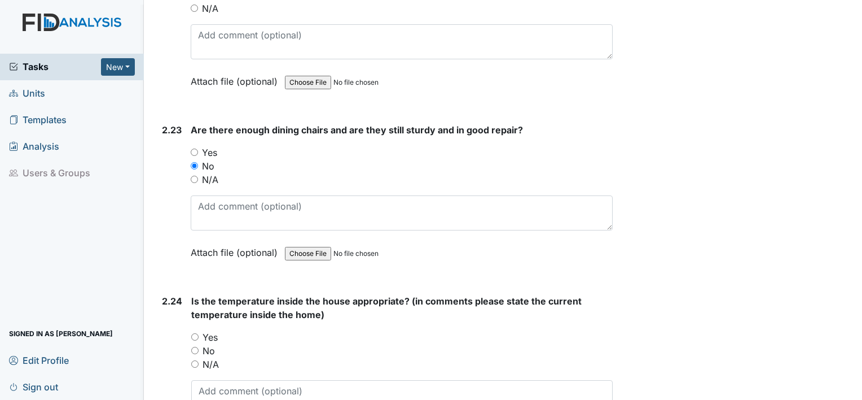
click at [198, 148] on input "Yes" at bounding box center [194, 151] width 7 height 7
radio input "true"
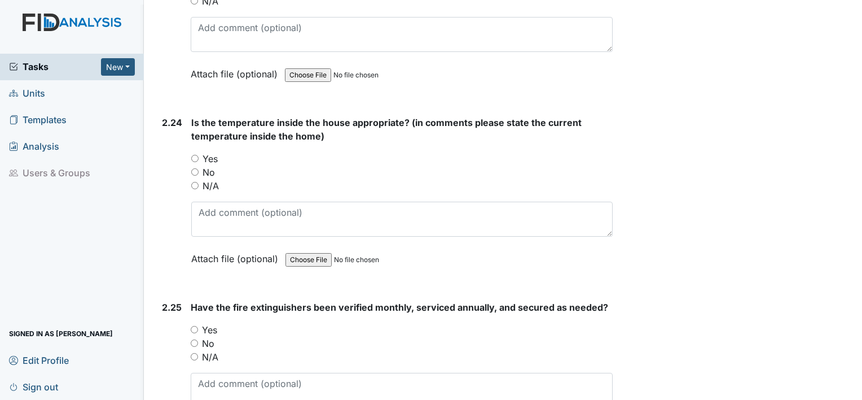
scroll to position [5718, 0]
click at [208, 152] on label "Yes" at bounding box center [210, 159] width 15 height 14
click at [199, 155] on input "Yes" at bounding box center [194, 158] width 7 height 7
radio input "true"
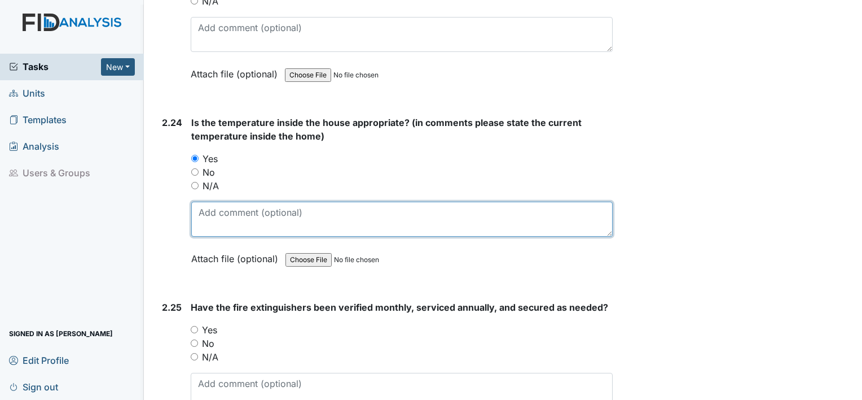
click at [204, 201] on textarea at bounding box center [402, 218] width 422 height 35
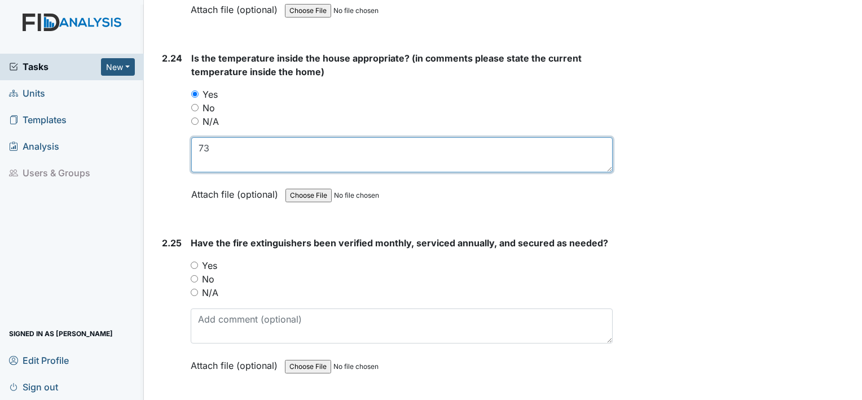
scroll to position [5800, 0]
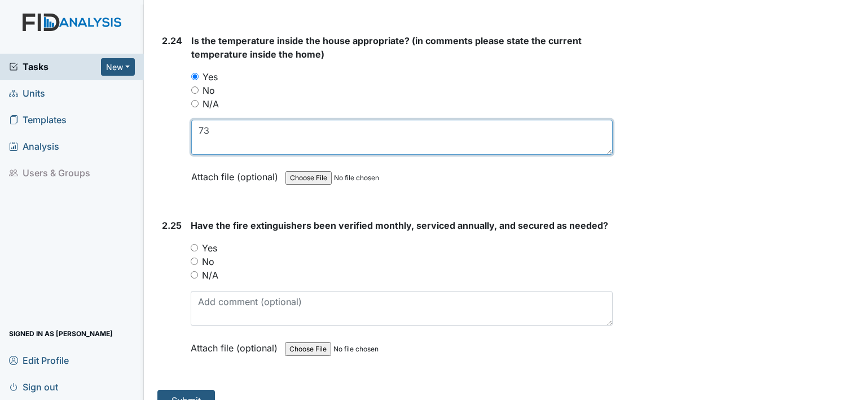
type textarea "73"
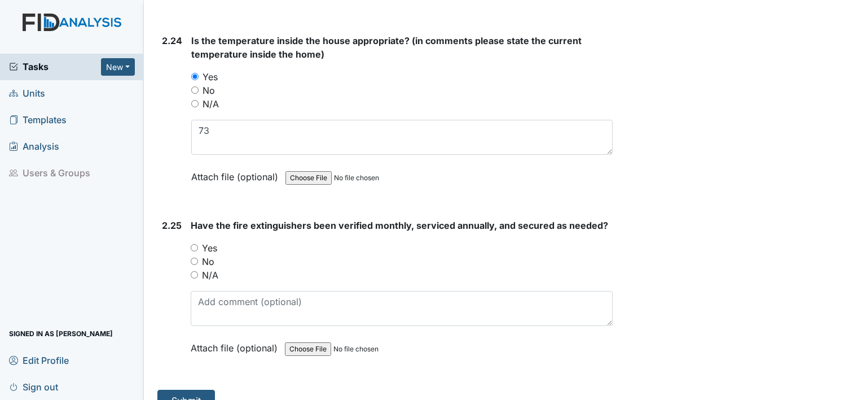
click at [205, 241] on label "Yes" at bounding box center [209, 248] width 15 height 14
click at [198, 244] on input "Yes" at bounding box center [194, 247] width 7 height 7
radio input "true"
click at [183, 389] on button "Submit" at bounding box center [186, 399] width 58 height 21
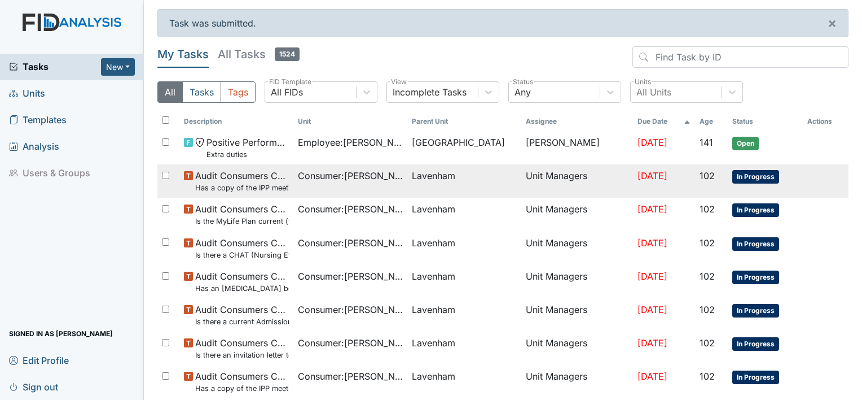
click at [538, 178] on td "Unit Managers" at bounding box center [577, 180] width 112 height 33
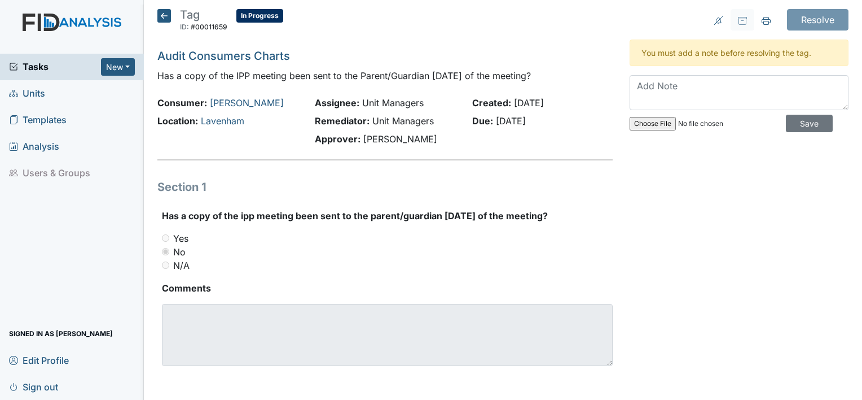
click at [161, 16] on icon at bounding box center [164, 16] width 14 height 14
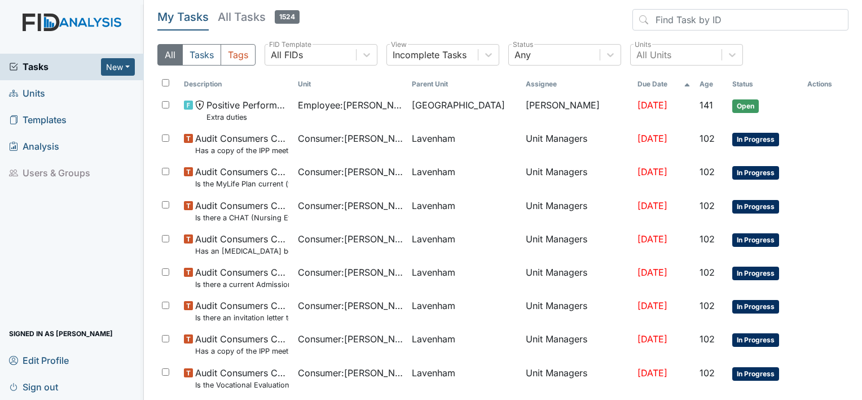
click at [45, 94] on link "Units" at bounding box center [72, 93] width 144 height 27
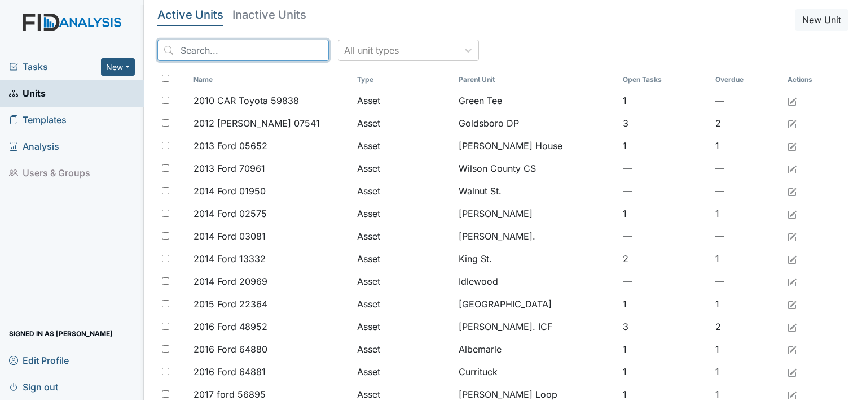
click at [259, 54] on input "search" at bounding box center [243, 50] width 172 height 21
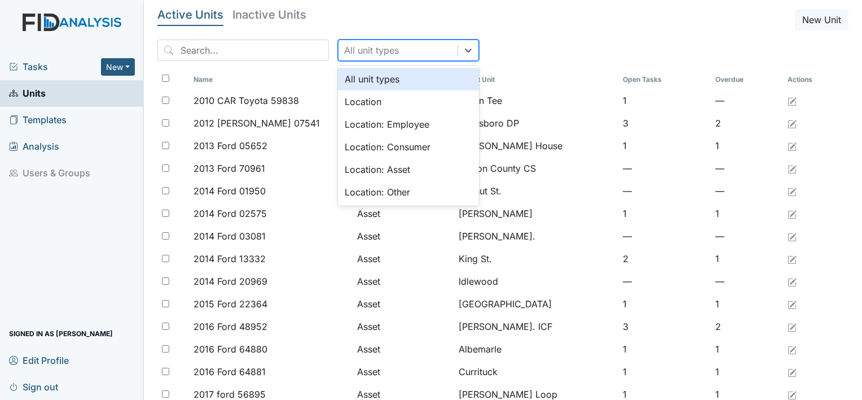
click at [354, 42] on div "All unit types" at bounding box center [398, 50] width 119 height 20
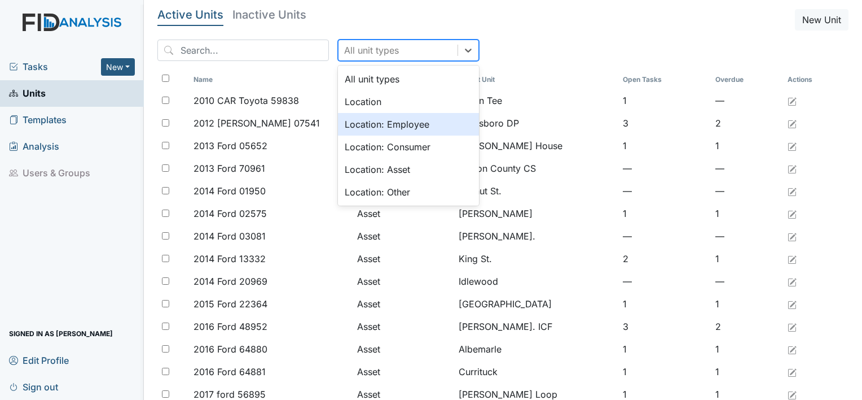
click at [353, 118] on div "Location: Employee" at bounding box center [408, 124] width 141 height 23
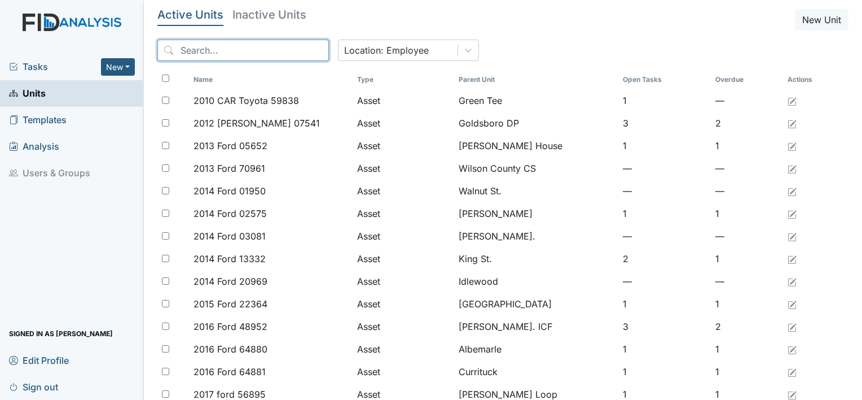
click at [266, 55] on input "search" at bounding box center [243, 50] width 172 height 21
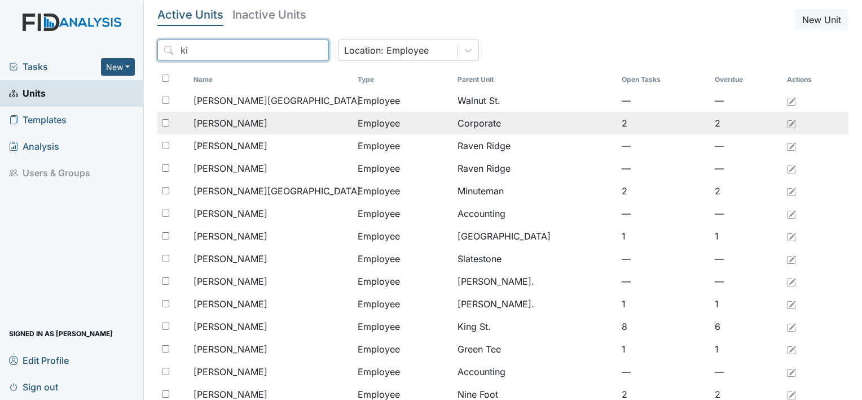
type input "k"
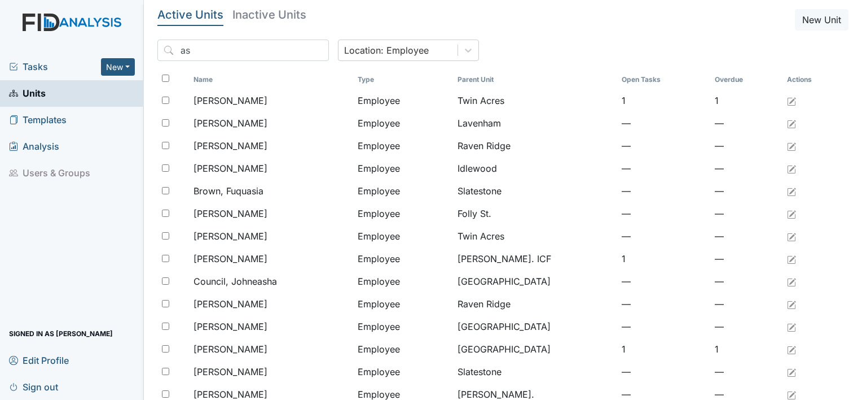
click at [264, 16] on h5 "Inactive Units" at bounding box center [270, 14] width 74 height 11
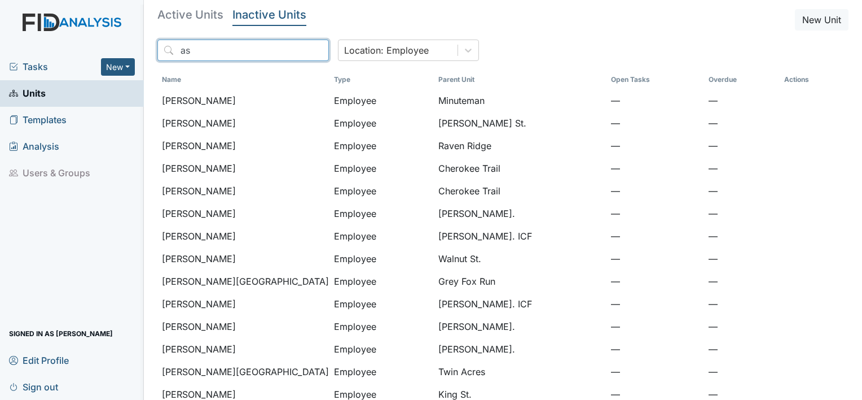
click at [246, 52] on input "as" at bounding box center [243, 50] width 172 height 21
type input "a"
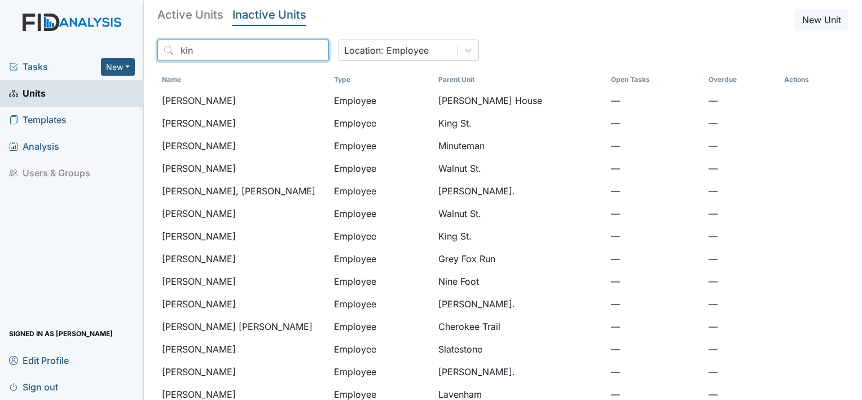
type input "king"
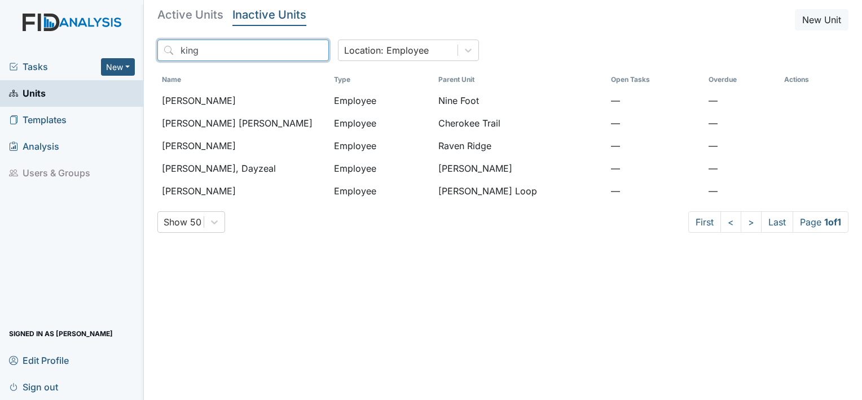
click at [294, 52] on input "king" at bounding box center [243, 50] width 172 height 21
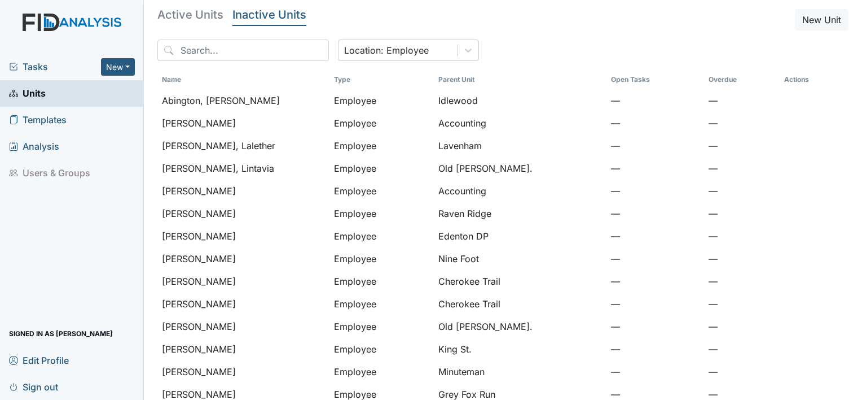
click at [196, 15] on h5 "Active Units" at bounding box center [190, 14] width 66 height 11
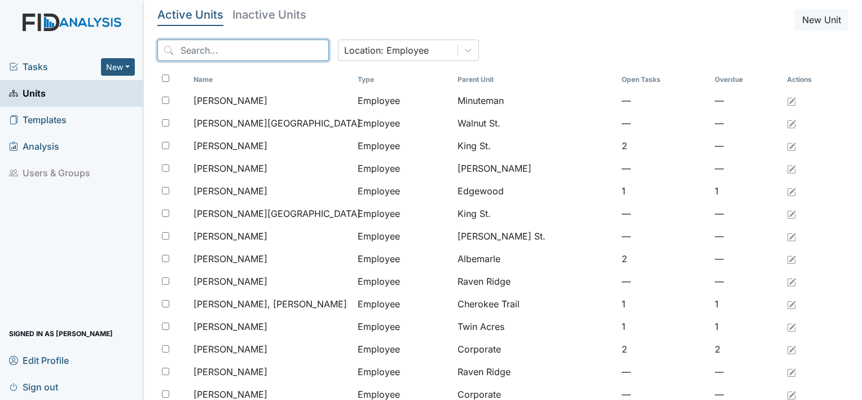
click at [264, 54] on input "search" at bounding box center [243, 50] width 172 height 21
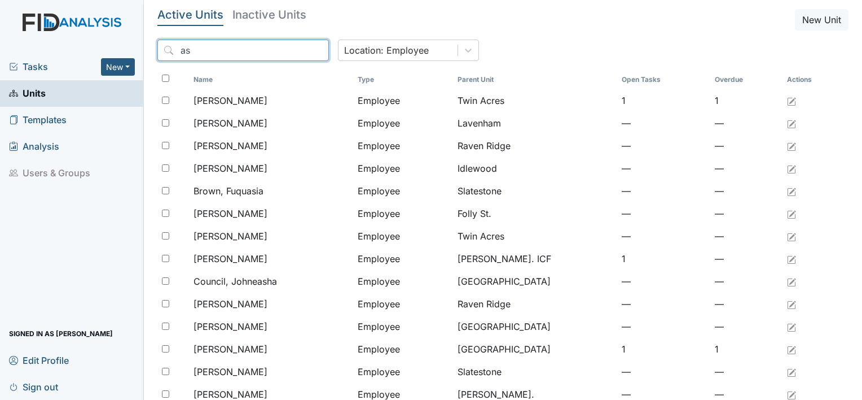
type input "ash"
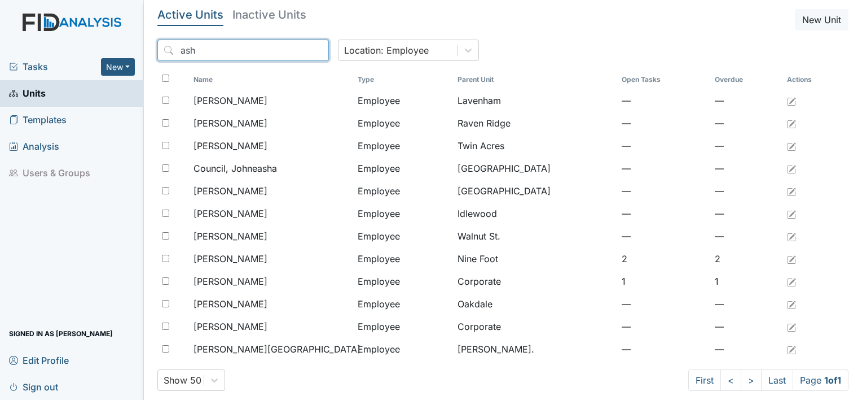
click at [295, 51] on input "ash" at bounding box center [243, 50] width 172 height 21
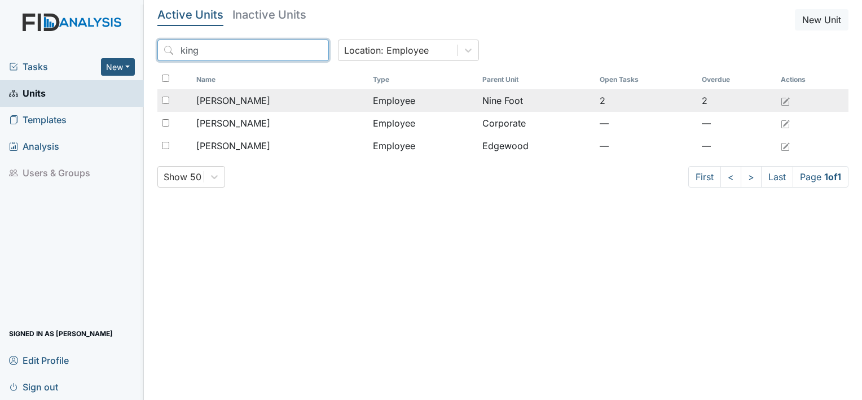
type input "king"
click at [250, 97] on span "King, Alaysha" at bounding box center [233, 101] width 74 height 14
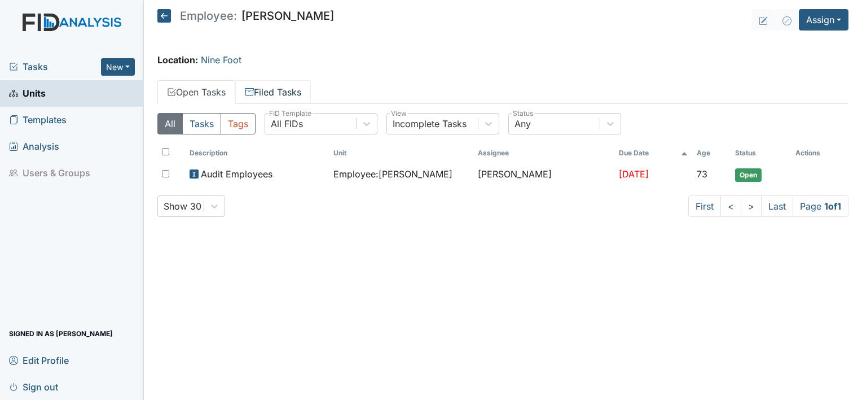
click at [264, 86] on link "Filed Tasks" at bounding box center [273, 92] width 76 height 24
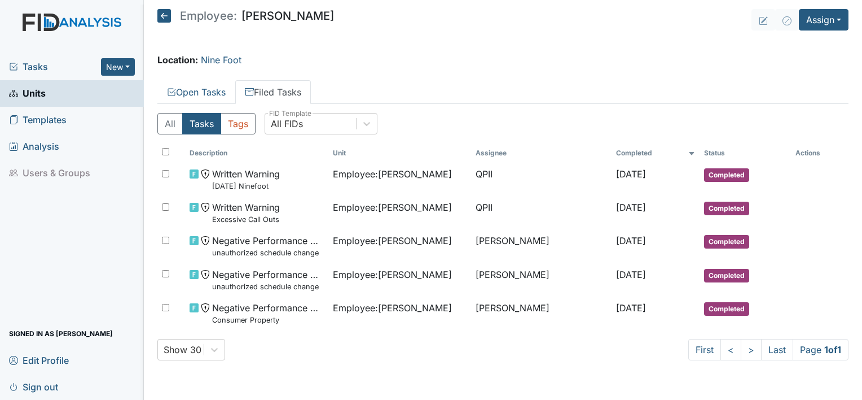
click at [381, 89] on ul "Open Tasks Filed Tasks" at bounding box center [502, 92] width 691 height 24
click at [122, 64] on button "New" at bounding box center [118, 66] width 34 height 17
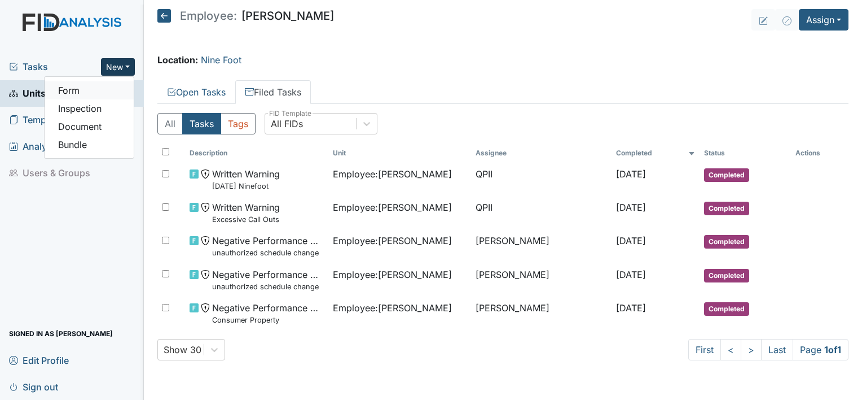
click at [76, 89] on link "Form" at bounding box center [89, 90] width 89 height 18
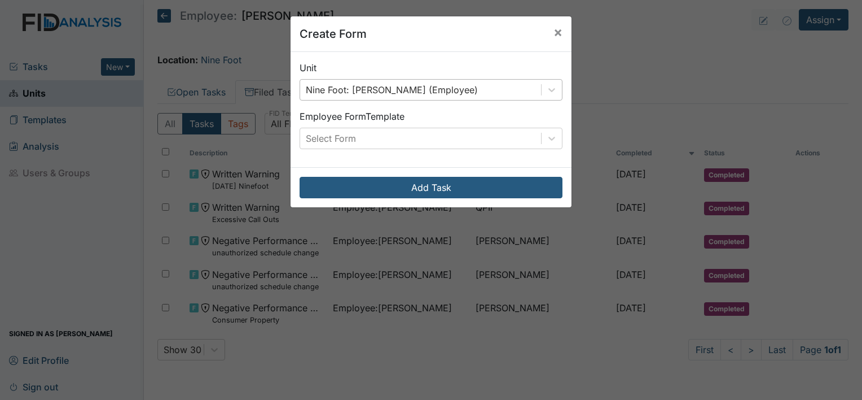
click at [378, 86] on div "Nine Foot: King, Alaysha (Employee)" at bounding box center [392, 90] width 172 height 14
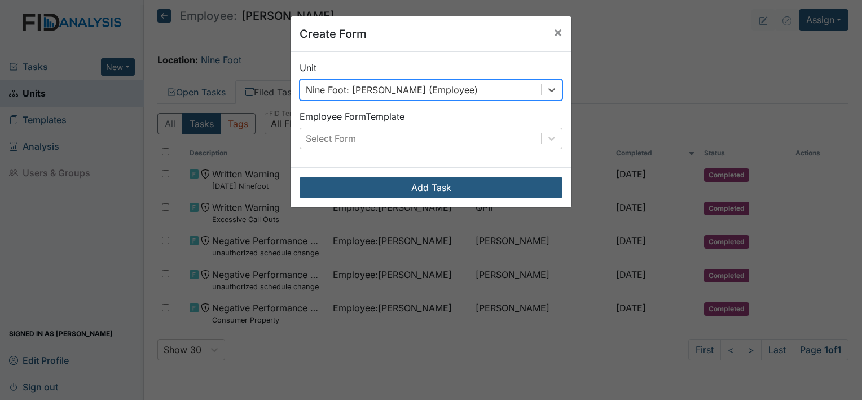
click at [490, 87] on div "Nine Foot: King, Alaysha (Employee)" at bounding box center [420, 90] width 241 height 20
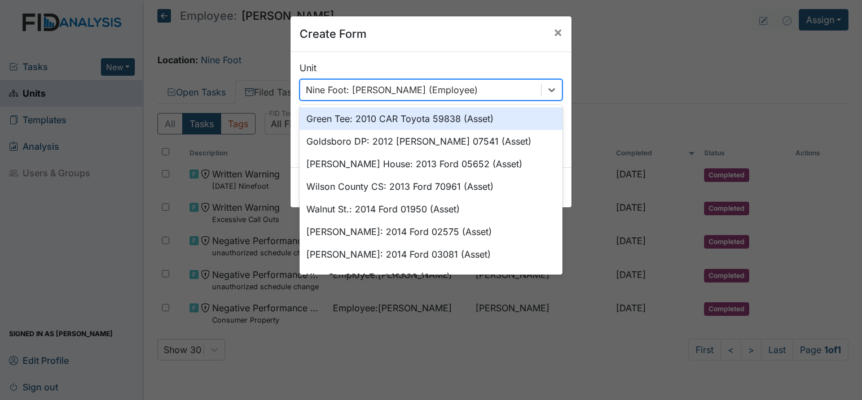
click at [490, 87] on div "Nine Foot: King, Alaysha (Employee)" at bounding box center [420, 90] width 241 height 20
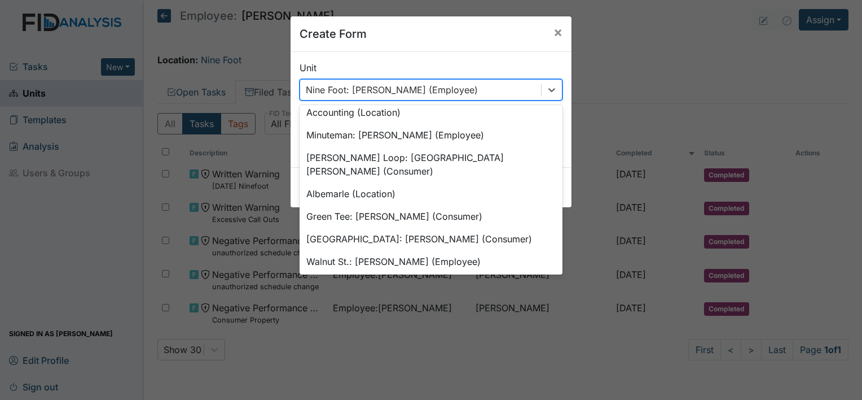
scroll to position [964, 0]
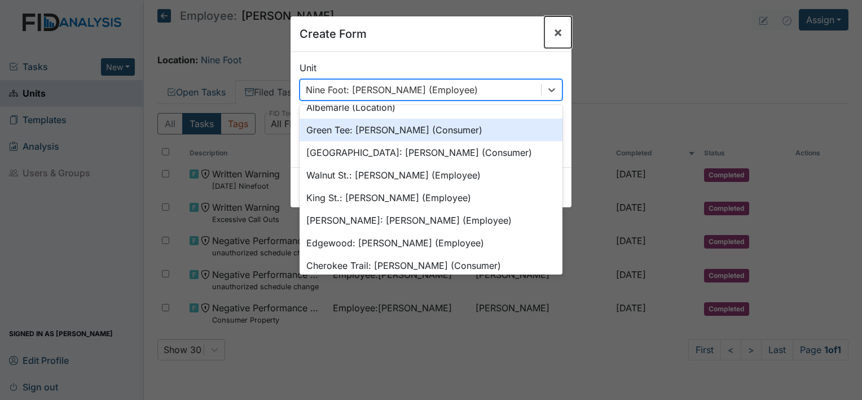
click at [554, 33] on span "×" at bounding box center [558, 32] width 9 height 16
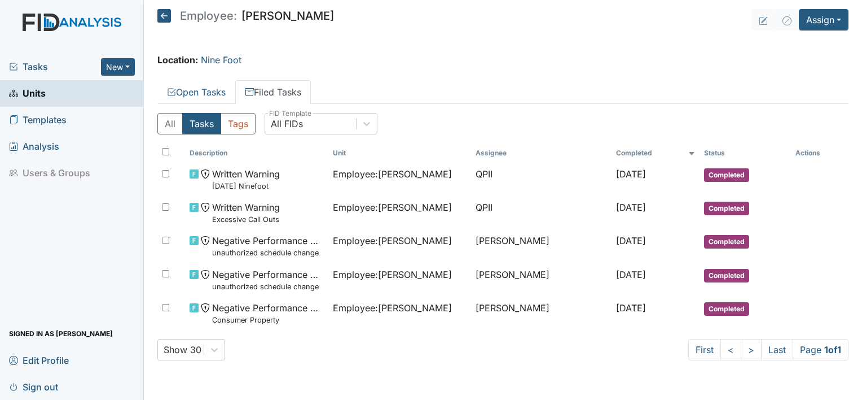
click at [44, 18] on img at bounding box center [72, 34] width 144 height 40
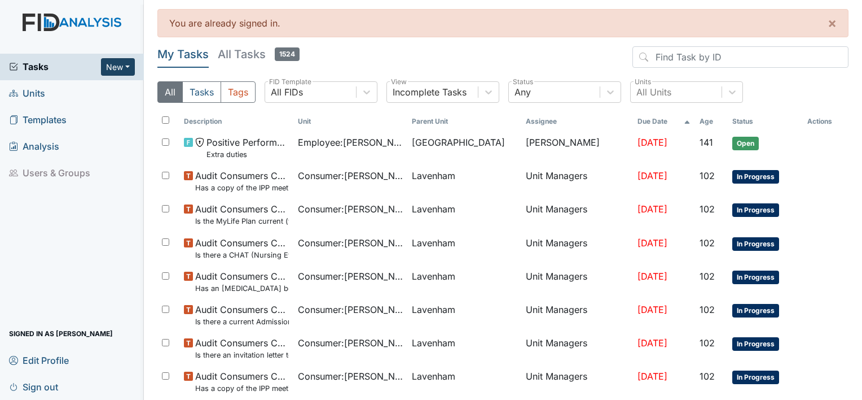
click at [118, 68] on button "New" at bounding box center [118, 66] width 34 height 17
click at [75, 92] on link "Form" at bounding box center [89, 90] width 89 height 18
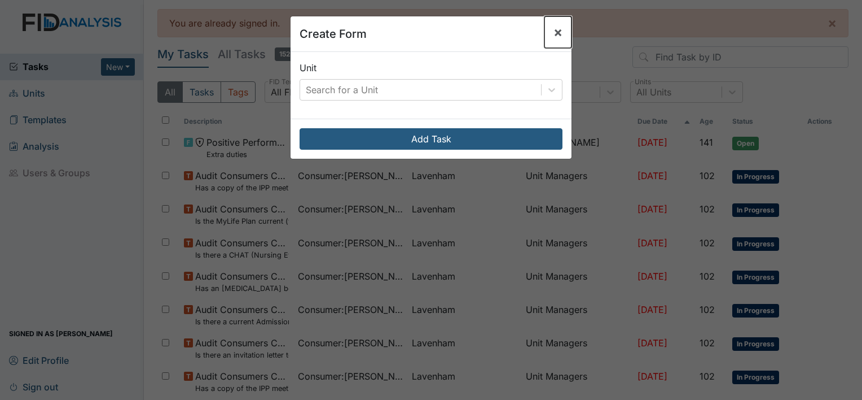
click at [555, 32] on span "×" at bounding box center [558, 32] width 9 height 16
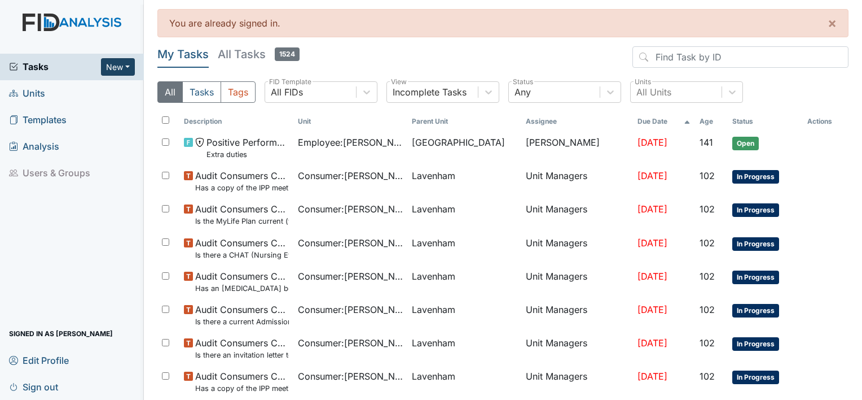
click at [118, 71] on button "New" at bounding box center [118, 66] width 34 height 17
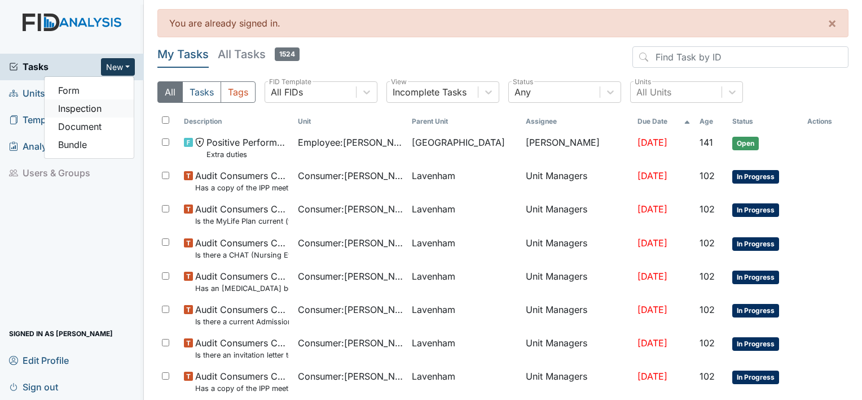
click at [93, 109] on link "Inspection" at bounding box center [89, 108] width 89 height 18
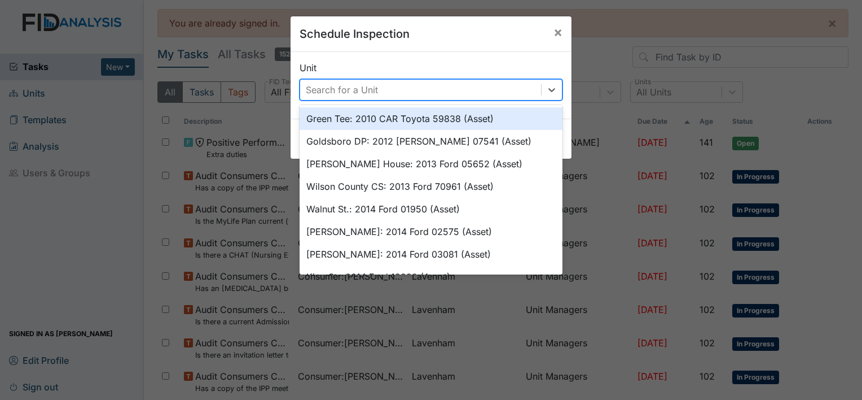
click at [313, 88] on div "Search for a Unit" at bounding box center [342, 90] width 72 height 14
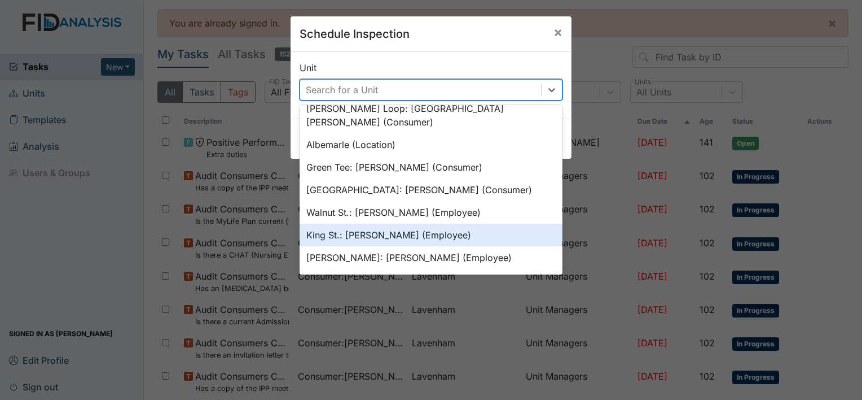
scroll to position [964, 0]
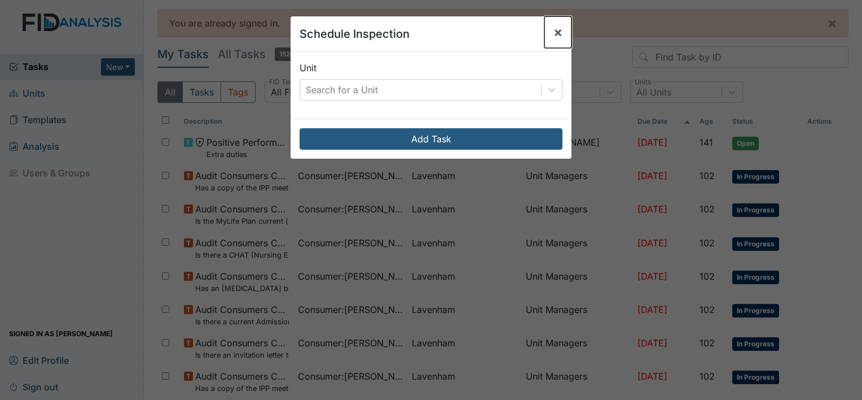
click at [554, 32] on span "×" at bounding box center [558, 32] width 9 height 16
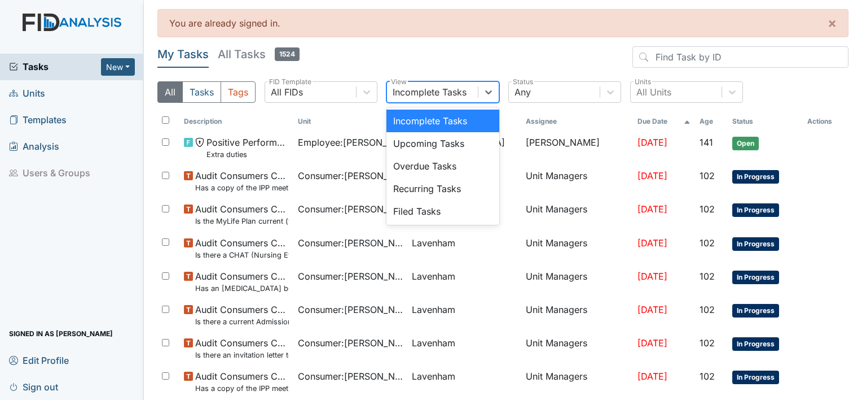
click at [416, 90] on div "Incomplete Tasks" at bounding box center [430, 92] width 74 height 14
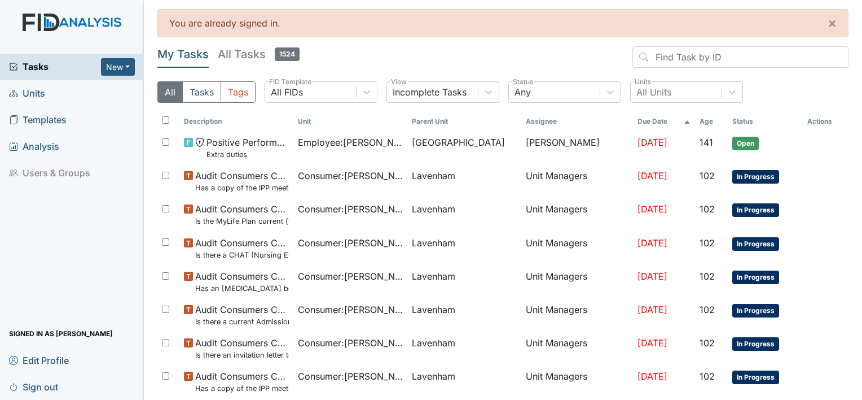
click at [481, 45] on main "You are already signed in. × My Tasks All Tasks 1524 All Tasks Tags All FIDs FI…" at bounding box center [503, 200] width 718 height 400
click at [94, 92] on link "Units" at bounding box center [72, 93] width 144 height 27
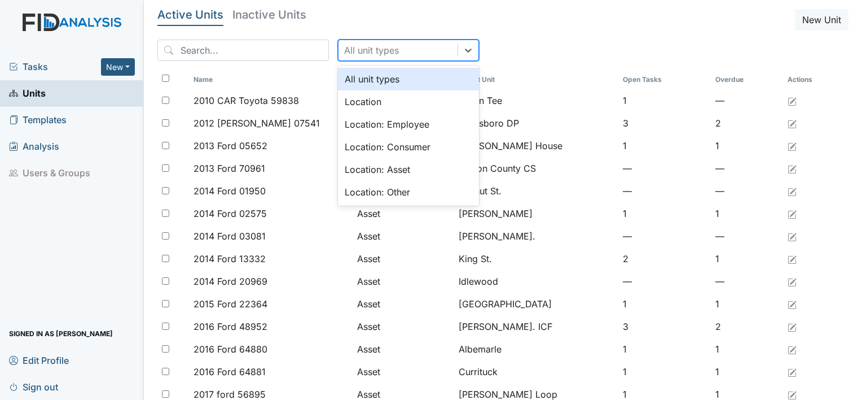
click at [344, 46] on div "All unit types" at bounding box center [371, 50] width 55 height 14
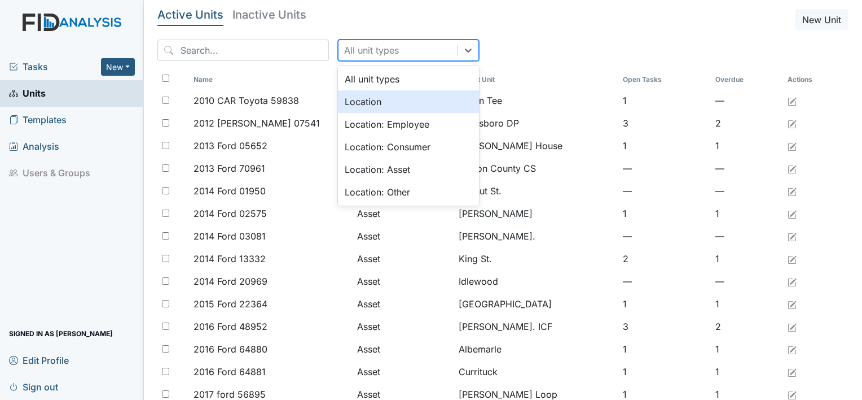
click at [346, 104] on div "Location" at bounding box center [408, 101] width 141 height 23
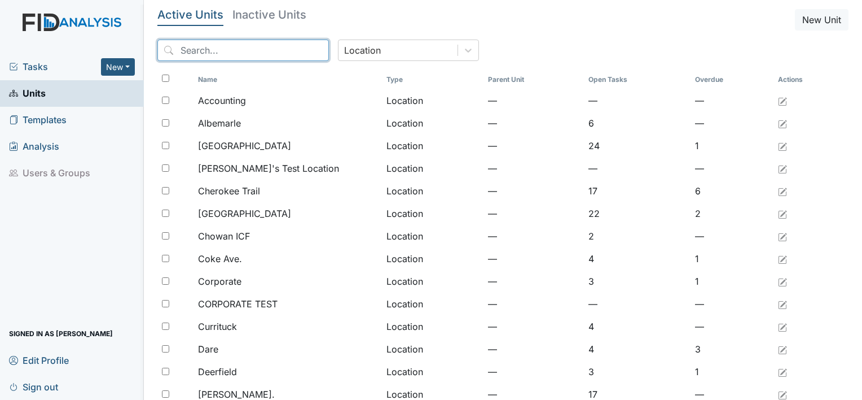
click at [260, 51] on input "search" at bounding box center [243, 50] width 172 height 21
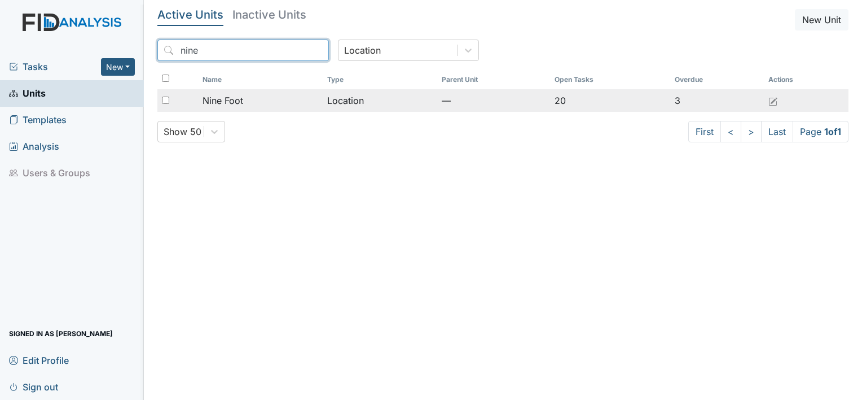
type input "nine"
click at [237, 104] on span "Nine Foot" at bounding box center [223, 101] width 41 height 14
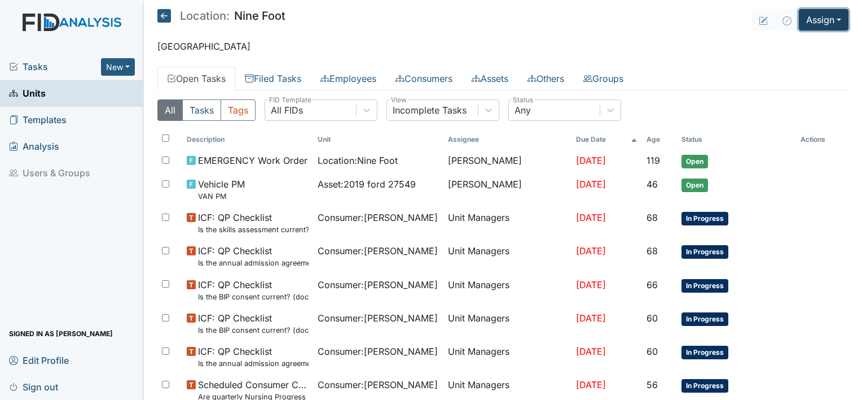
click at [815, 17] on button "Assign" at bounding box center [824, 19] width 50 height 21
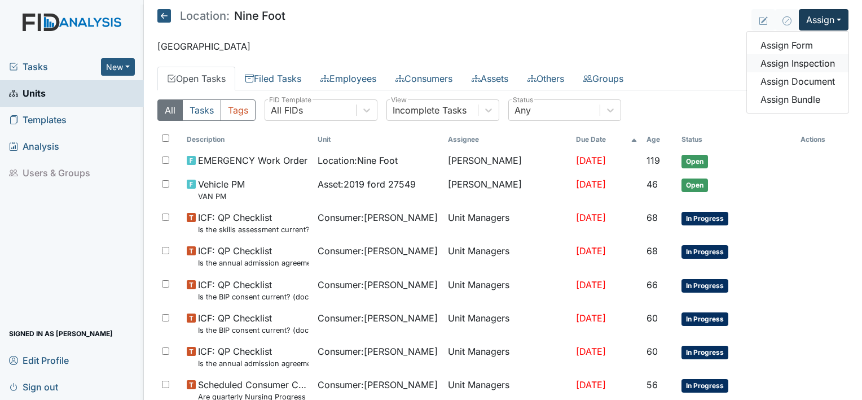
click at [790, 58] on link "Assign Inspection" at bounding box center [798, 63] width 102 height 18
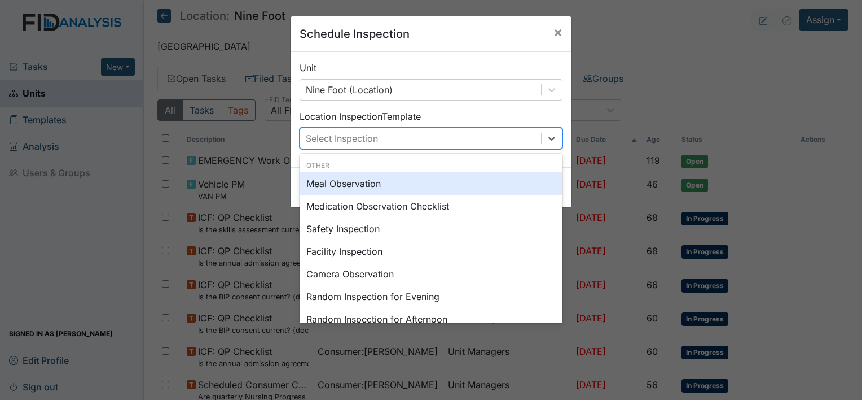
click at [493, 138] on div "Select Inspection" at bounding box center [420, 138] width 241 height 20
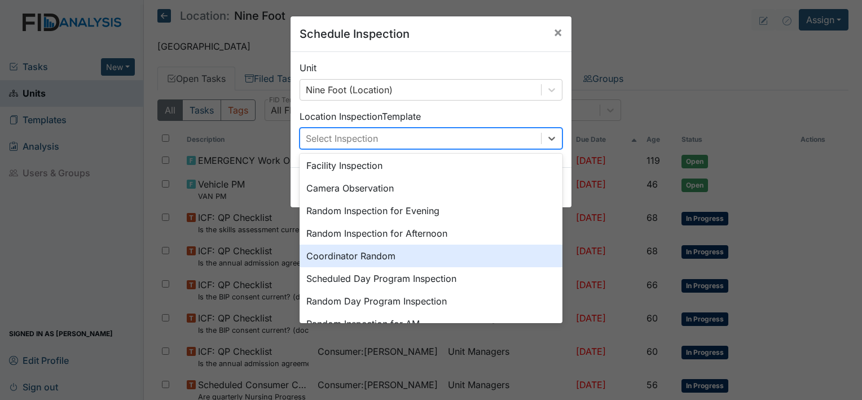
scroll to position [87, 0]
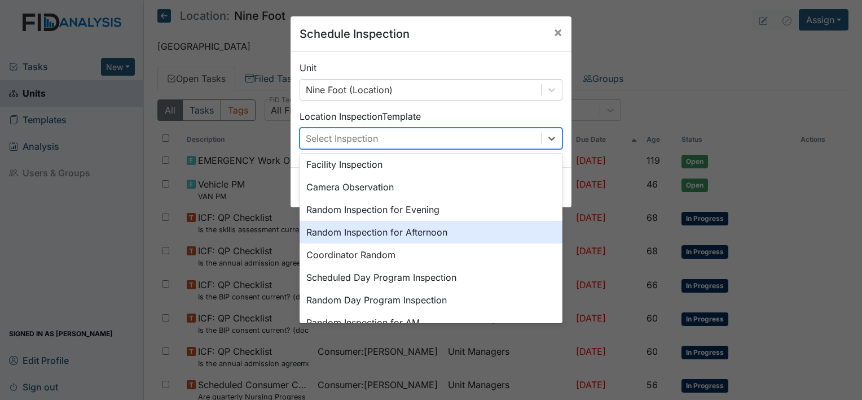
click at [451, 233] on div "Random Inspection for Afternoon" at bounding box center [431, 232] width 263 height 23
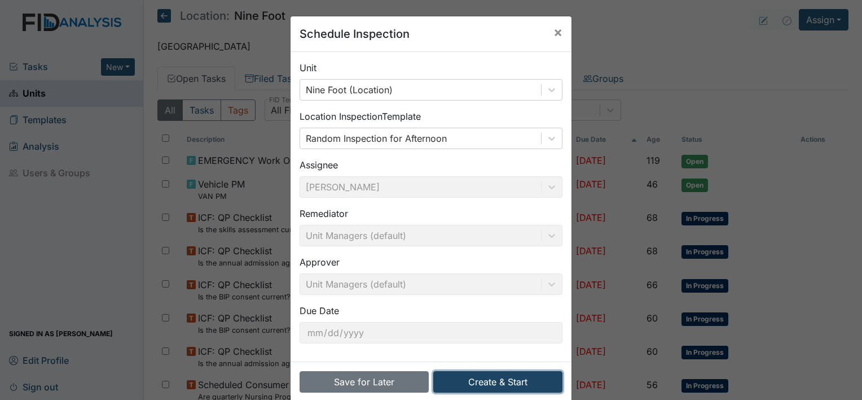
click at [489, 381] on button "Create & Start" at bounding box center [497, 381] width 129 height 21
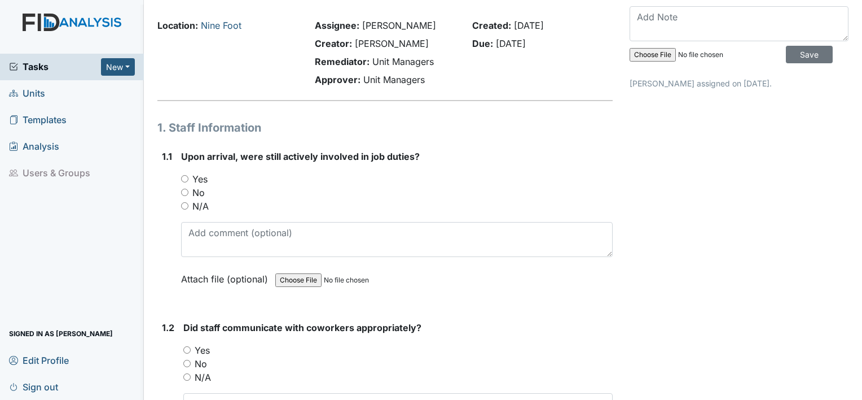
scroll to position [34, 0]
click at [186, 177] on input "Yes" at bounding box center [184, 177] width 7 height 7
radio input "true"
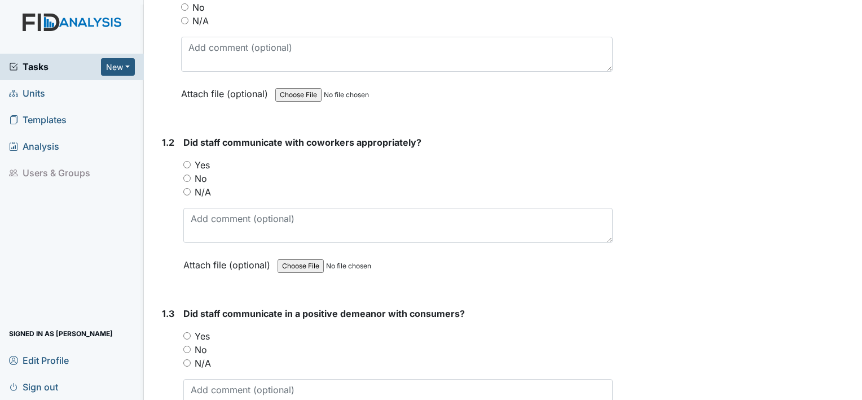
scroll to position [225, 0]
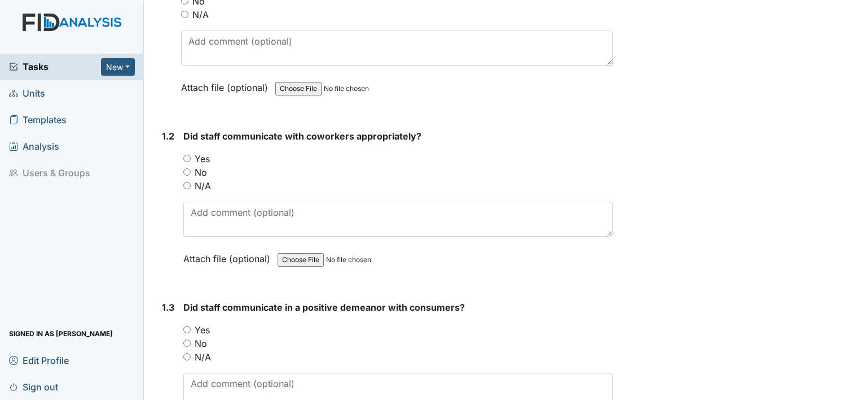
click at [195, 159] on label "Yes" at bounding box center [202, 159] width 15 height 14
click at [191, 159] on input "Yes" at bounding box center [186, 158] width 7 height 7
radio input "true"
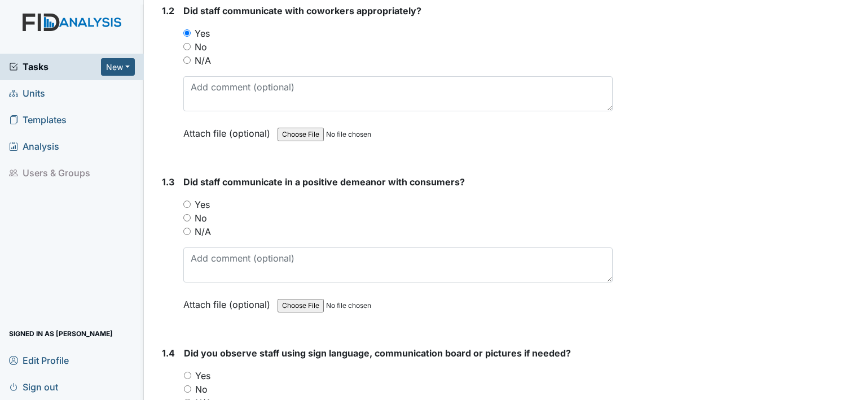
scroll to position [372, 0]
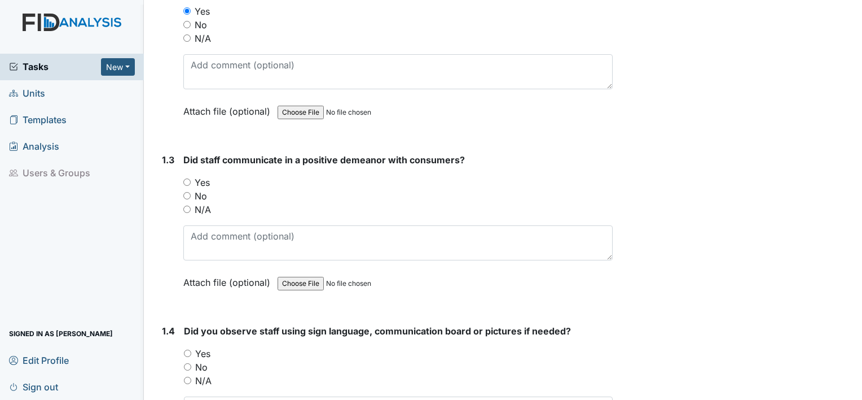
click at [201, 183] on label "Yes" at bounding box center [202, 183] width 15 height 14
click at [191, 183] on input "Yes" at bounding box center [186, 181] width 7 height 7
radio input "true"
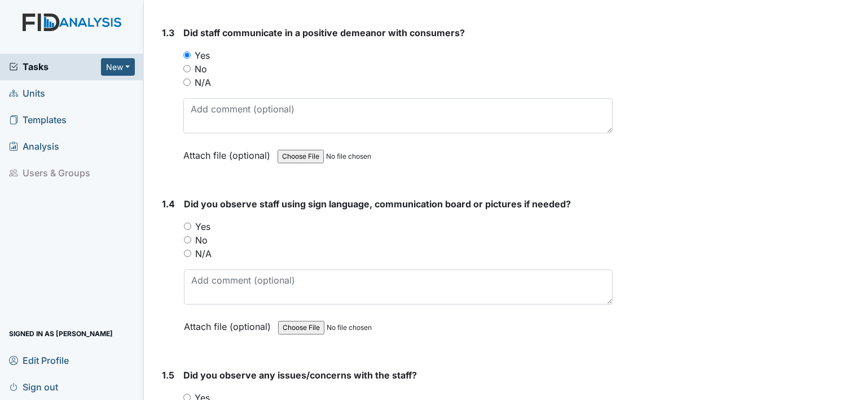
scroll to position [519, 0]
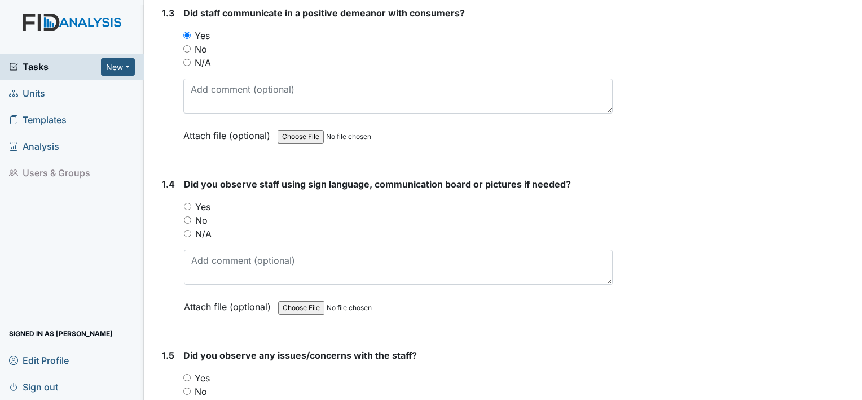
click at [201, 204] on label "Yes" at bounding box center [202, 207] width 15 height 14
click at [191, 204] on input "Yes" at bounding box center [187, 206] width 7 height 7
radio input "true"
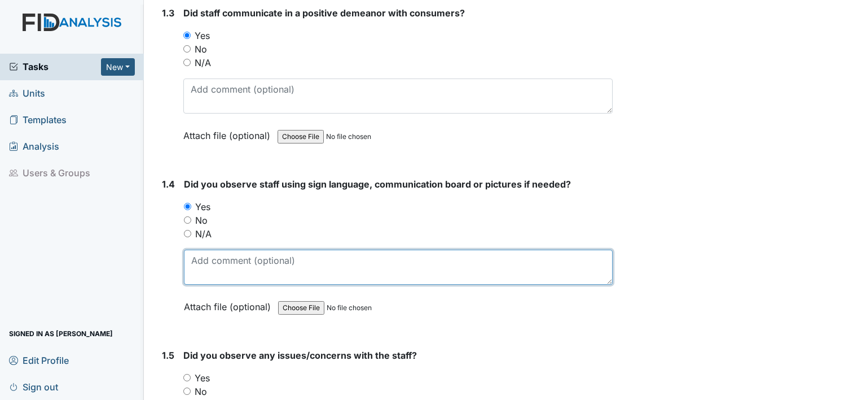
click at [221, 266] on textarea at bounding box center [398, 266] width 429 height 35
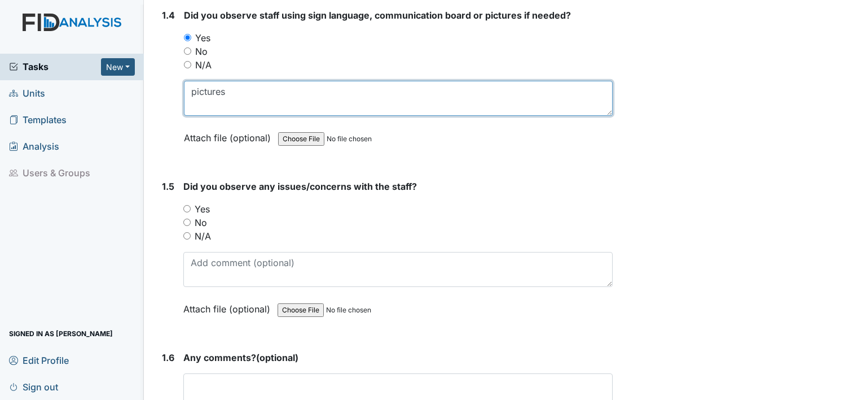
scroll to position [688, 0]
type textarea "pictures"
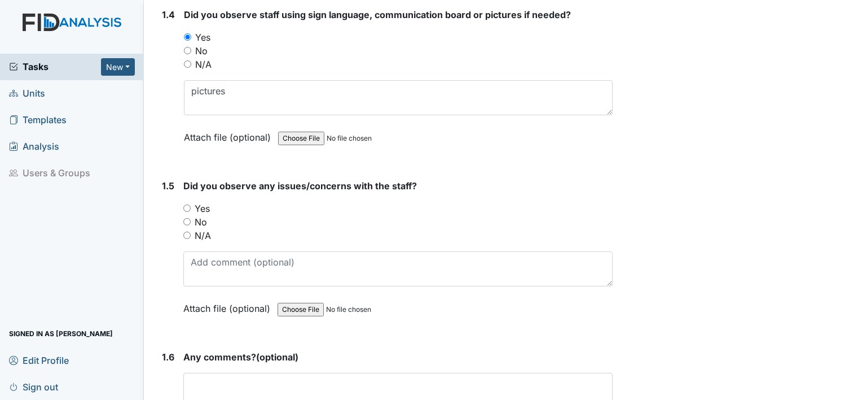
click at [202, 220] on label "No" at bounding box center [201, 222] width 12 height 14
click at [191, 220] on input "No" at bounding box center [186, 221] width 7 height 7
radio input "true"
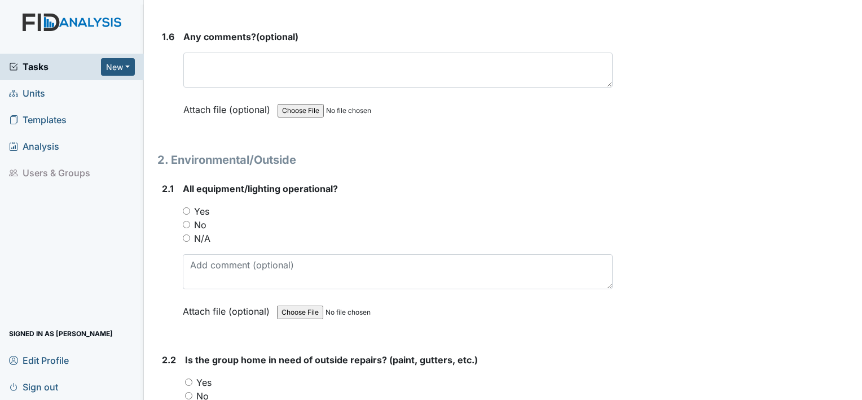
scroll to position [1010, 0]
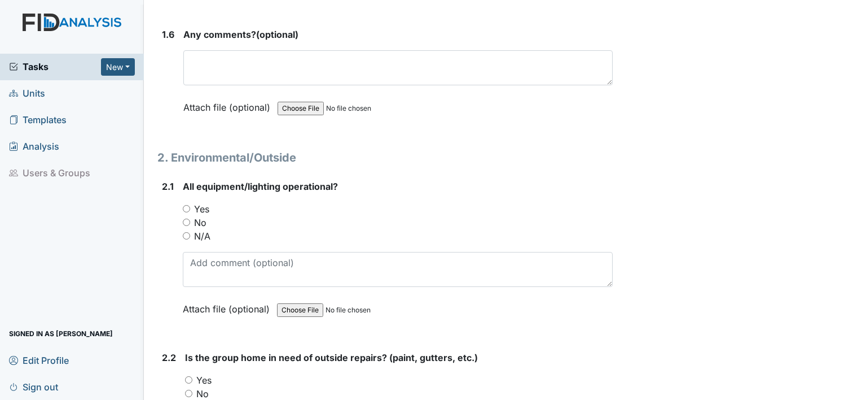
click at [207, 208] on label "Yes" at bounding box center [201, 209] width 15 height 14
click at [190, 208] on input "Yes" at bounding box center [186, 208] width 7 height 7
radio input "true"
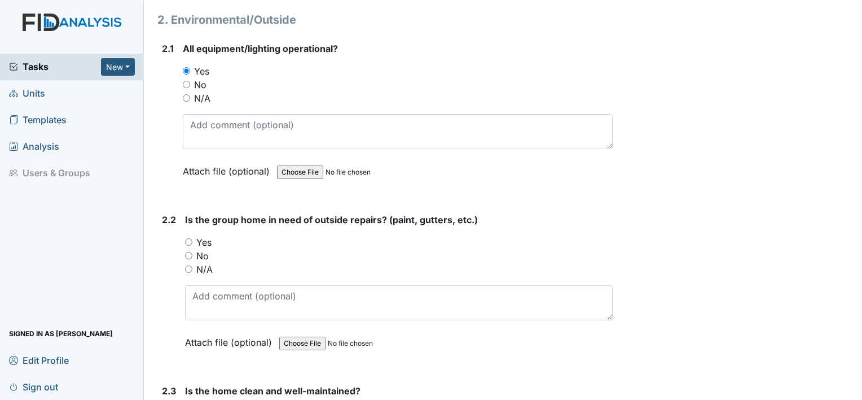
scroll to position [1152, 0]
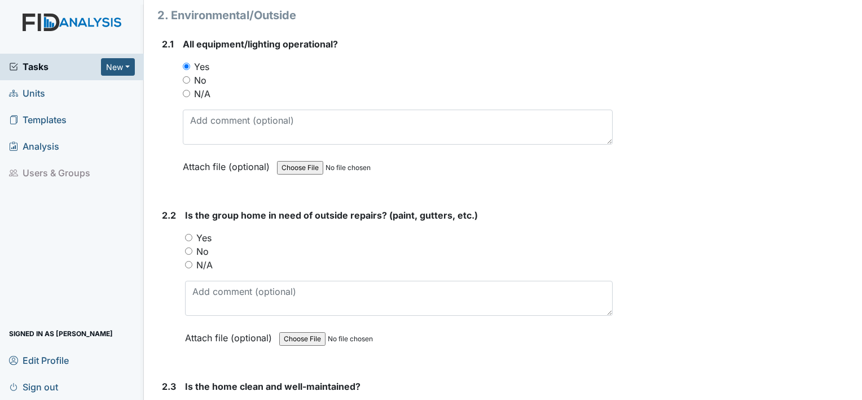
click at [207, 235] on label "Yes" at bounding box center [203, 238] width 15 height 14
click at [192, 235] on input "Yes" at bounding box center [188, 237] width 7 height 7
radio input "true"
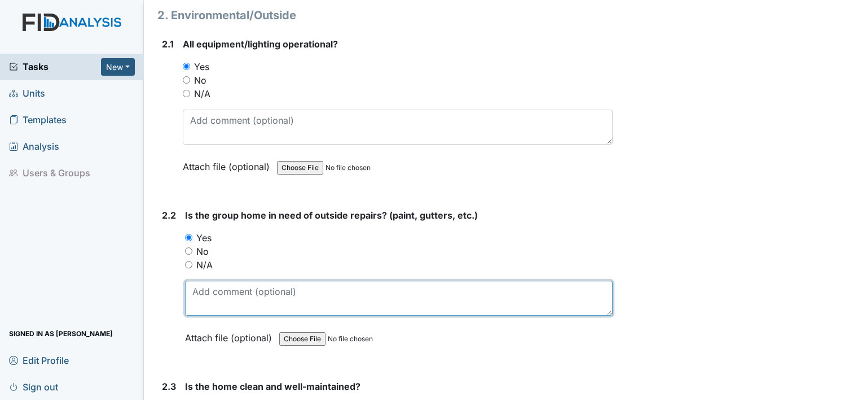
click at [218, 287] on textarea at bounding box center [399, 297] width 428 height 35
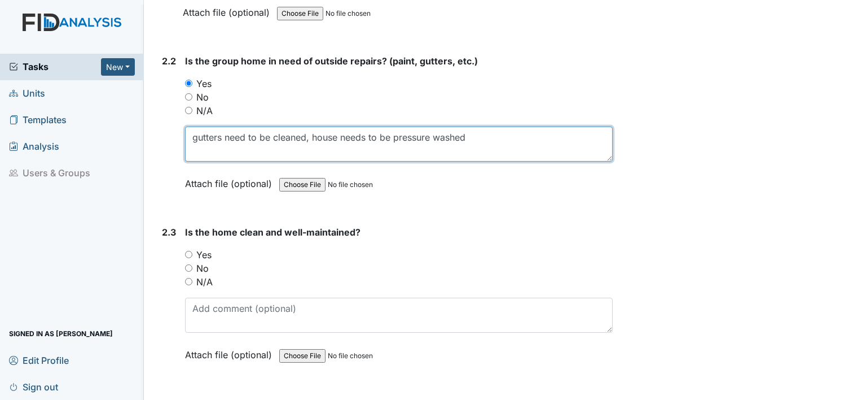
scroll to position [1309, 0]
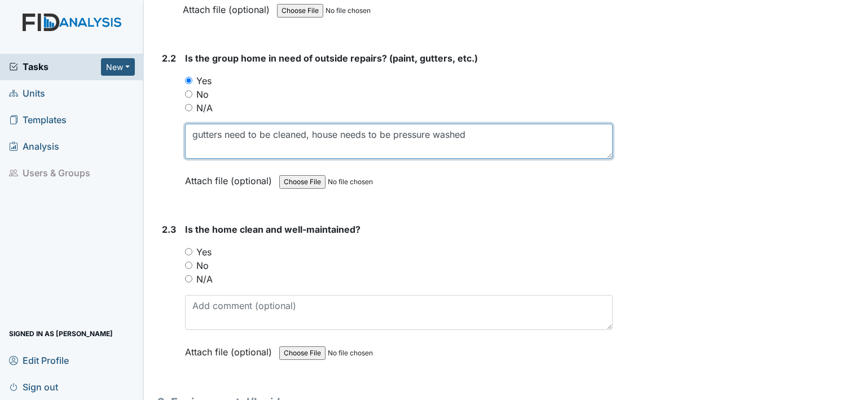
type textarea "gutters need to be cleaned, house needs to be pressure washed"
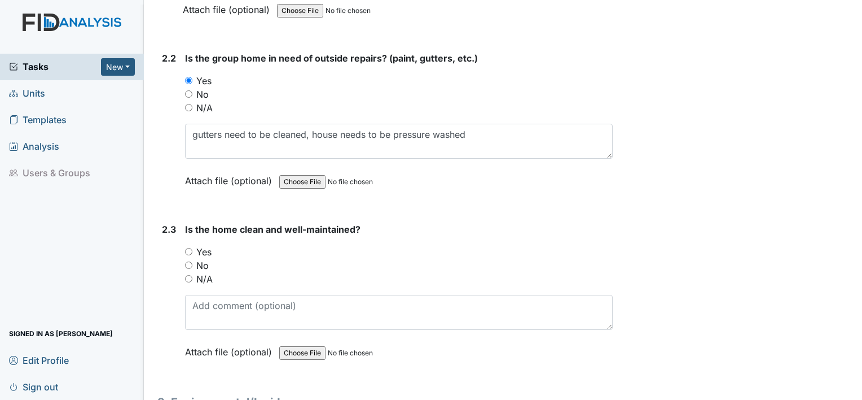
click at [210, 249] on label "Yes" at bounding box center [203, 252] width 15 height 14
click at [192, 249] on input "Yes" at bounding box center [188, 251] width 7 height 7
radio input "true"
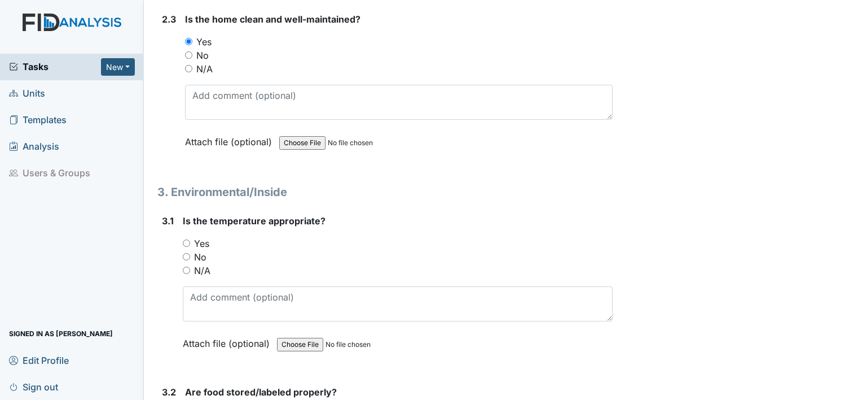
scroll to position [1529, 0]
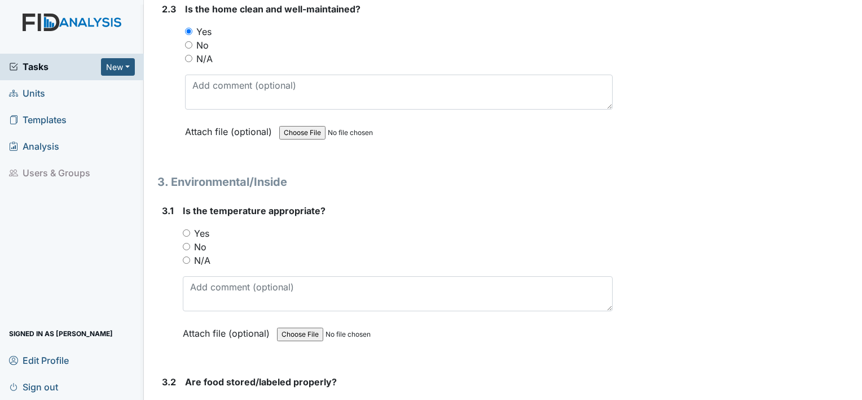
click at [204, 226] on label "Yes" at bounding box center [201, 233] width 15 height 14
click at [190, 229] on input "Yes" at bounding box center [186, 232] width 7 height 7
radio input "true"
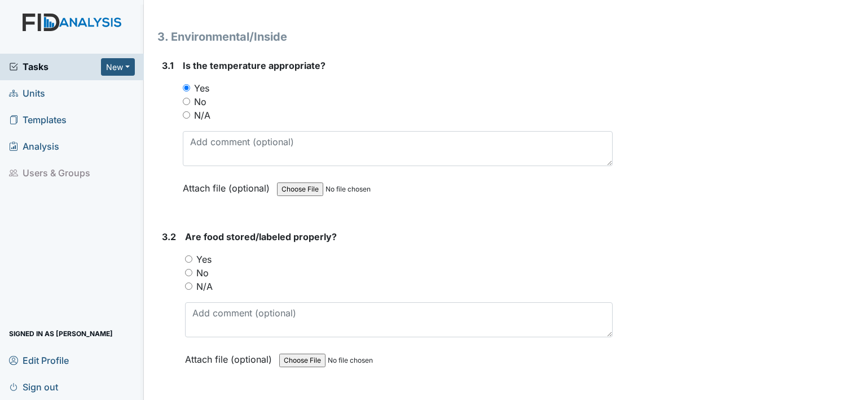
scroll to position [1679, 0]
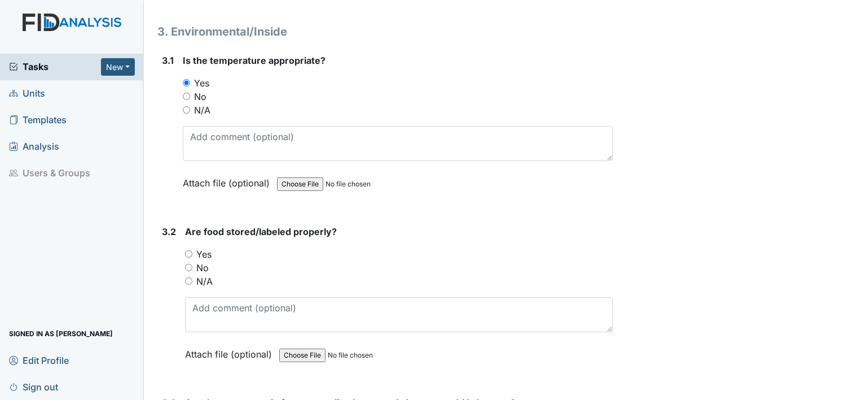
click at [205, 247] on label "Yes" at bounding box center [203, 254] width 15 height 14
click at [192, 250] on input "Yes" at bounding box center [188, 253] width 7 height 7
radio input "true"
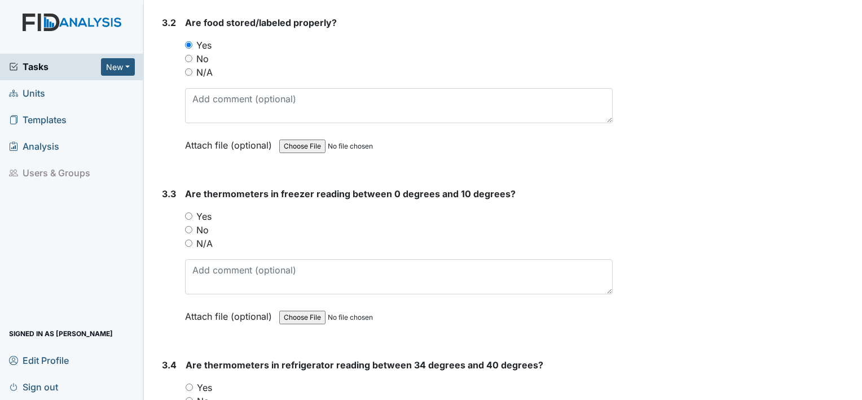
scroll to position [1891, 0]
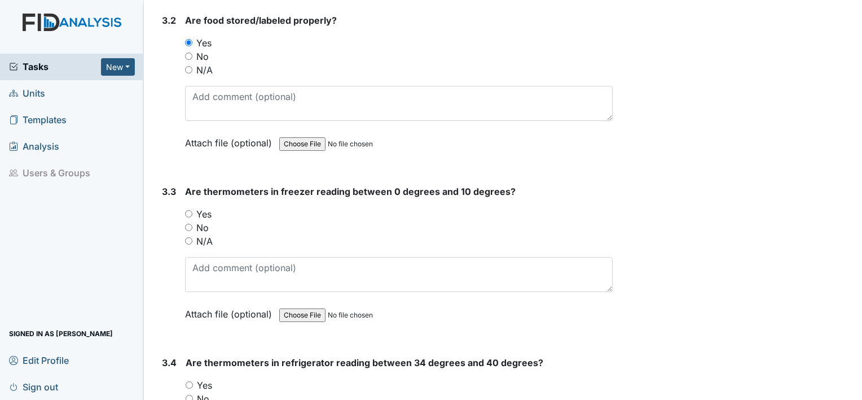
click at [209, 207] on label "Yes" at bounding box center [203, 214] width 15 height 14
click at [192, 210] on input "Yes" at bounding box center [188, 213] width 7 height 7
radio input "true"
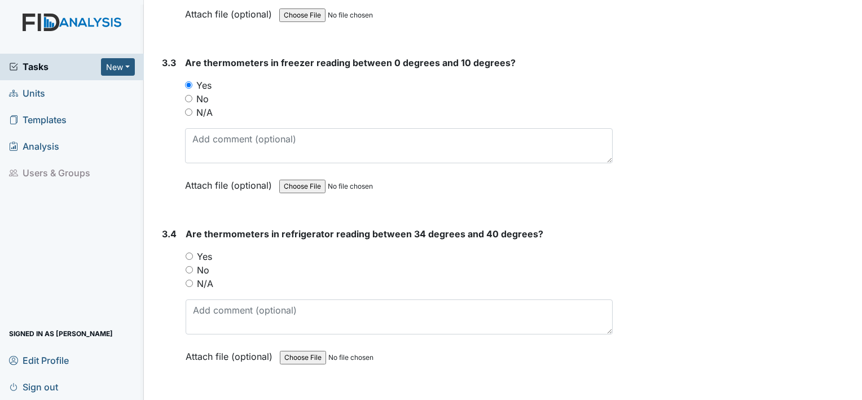
scroll to position [2020, 0]
click at [207, 248] on label "Yes" at bounding box center [204, 255] width 15 height 14
click at [193, 251] on input "Yes" at bounding box center [189, 254] width 7 height 7
radio input "true"
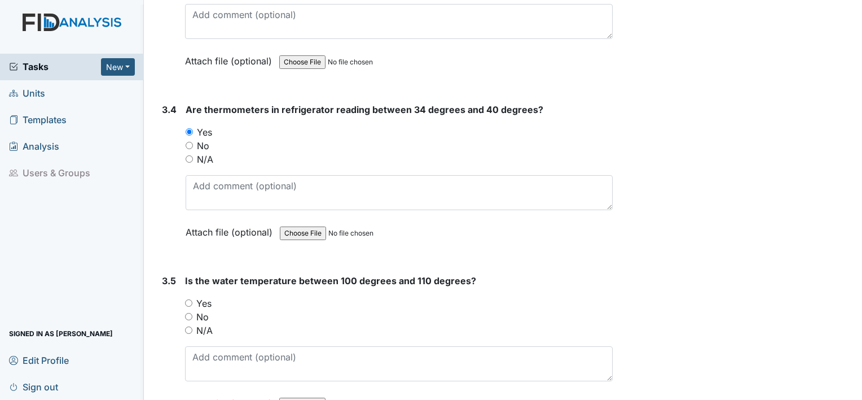
scroll to position [2162, 0]
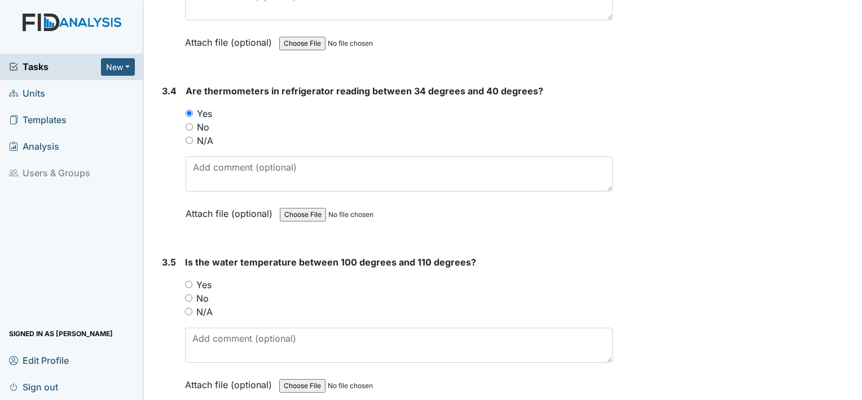
click at [212, 278] on label "Yes" at bounding box center [203, 285] width 15 height 14
click at [192, 280] on input "Yes" at bounding box center [188, 283] width 7 height 7
radio input "true"
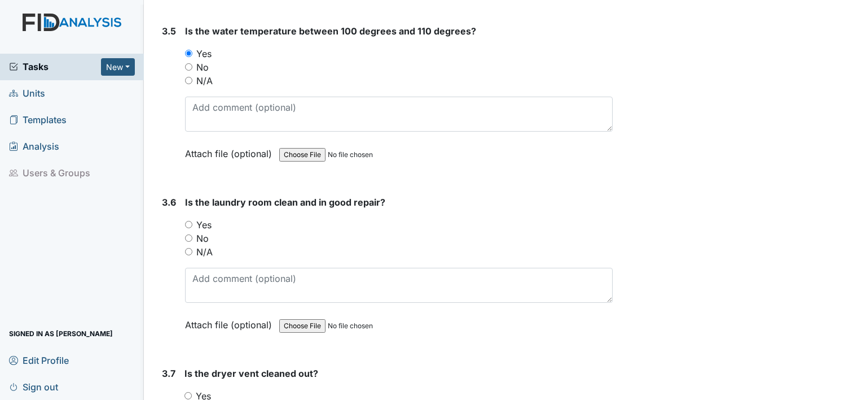
scroll to position [2394, 0]
click at [207, 216] on label "Yes" at bounding box center [203, 223] width 15 height 14
click at [192, 219] on input "Yes" at bounding box center [188, 222] width 7 height 7
radio input "true"
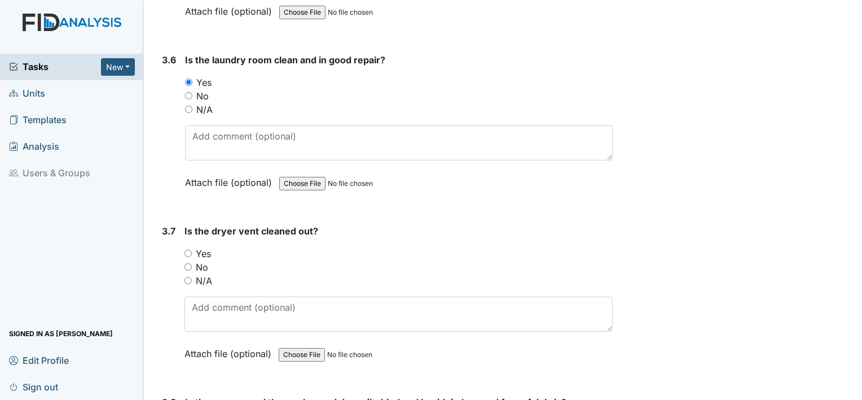
scroll to position [2535, 0]
drag, startPoint x: 204, startPoint y: 244, endPoint x: 271, endPoint y: 243, distance: 67.2
click at [271, 247] on div "Yes" at bounding box center [399, 254] width 428 height 14
drag, startPoint x: 271, startPoint y: 243, endPoint x: 240, endPoint y: 270, distance: 41.1
click at [240, 274] on div "N/A" at bounding box center [399, 281] width 428 height 14
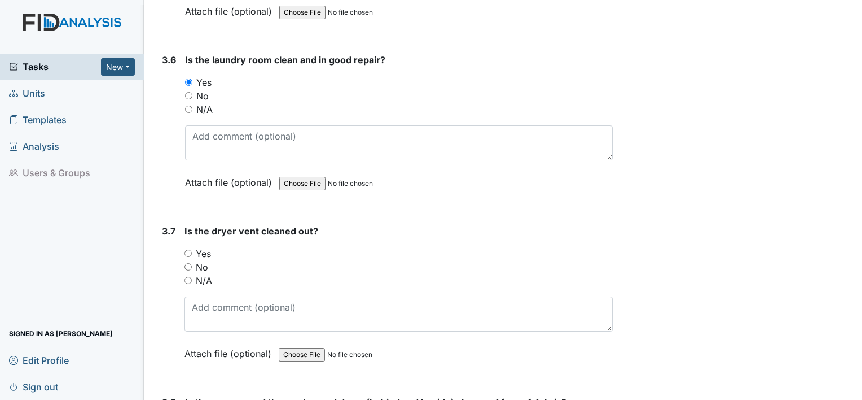
click at [195, 261] on div "No" at bounding box center [399, 267] width 428 height 14
click at [203, 260] on label "No" at bounding box center [202, 267] width 12 height 14
click at [192, 263] on input "No" at bounding box center [188, 266] width 7 height 7
radio input "true"
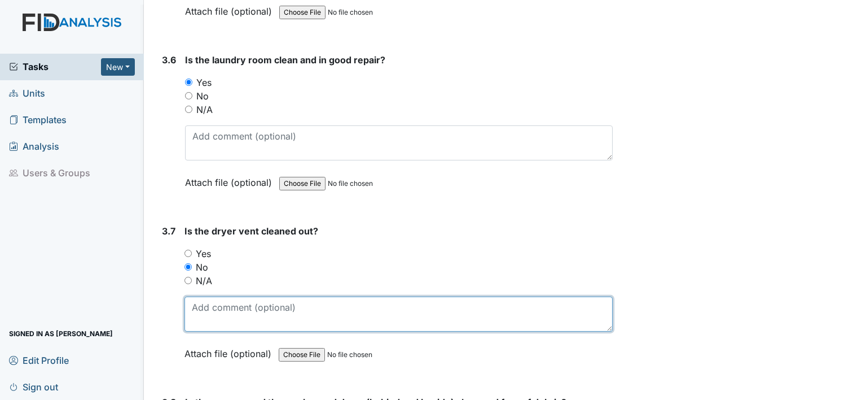
click at [205, 296] on textarea at bounding box center [399, 313] width 428 height 35
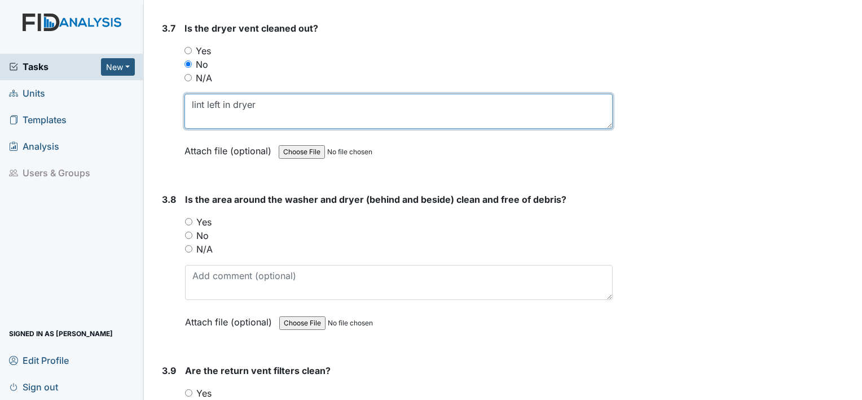
scroll to position [2744, 0]
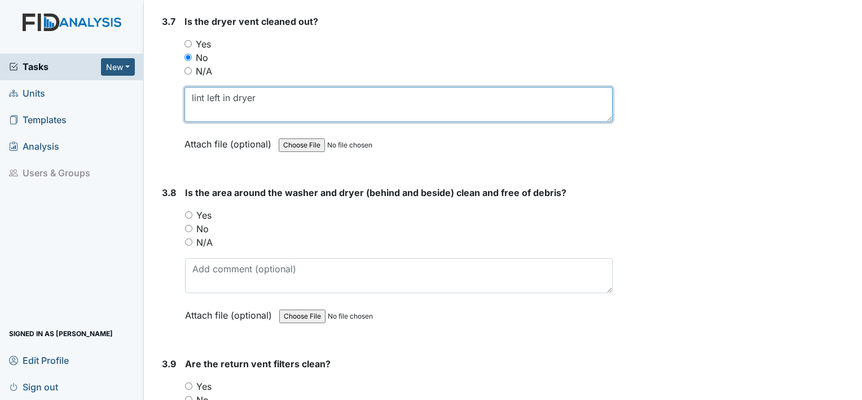
type textarea "lint left in dryer"
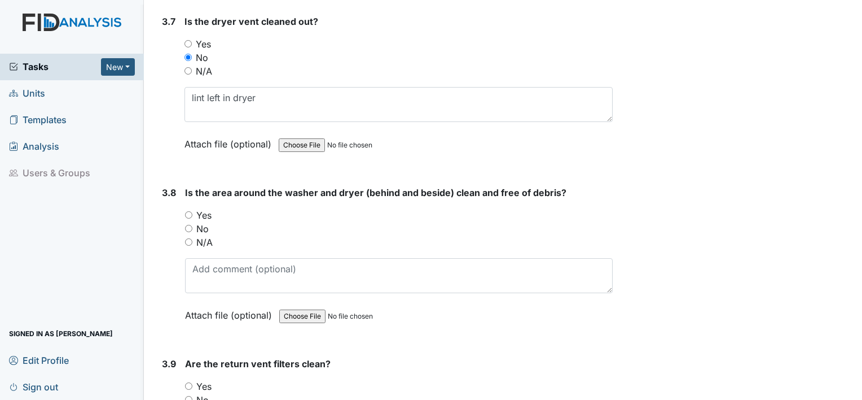
click at [208, 208] on label "Yes" at bounding box center [203, 215] width 15 height 14
click at [192, 211] on input "Yes" at bounding box center [188, 214] width 7 height 7
radio input "true"
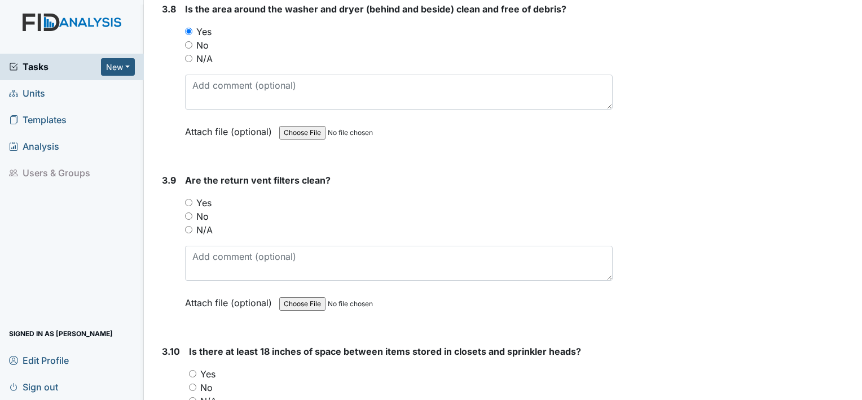
scroll to position [2929, 0]
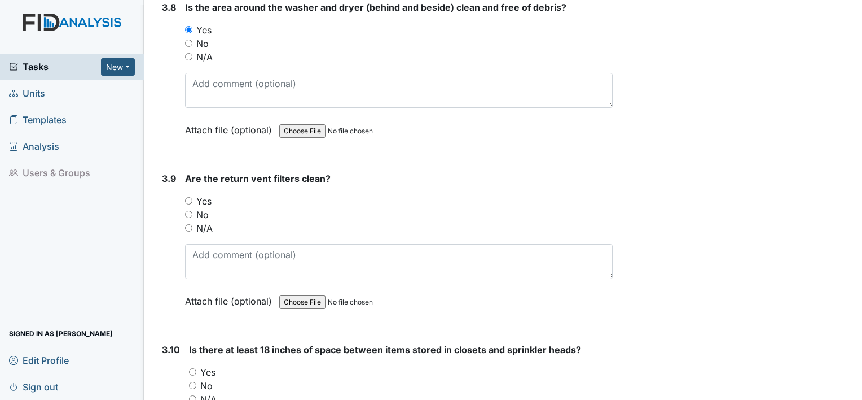
click at [205, 194] on label "Yes" at bounding box center [203, 201] width 15 height 14
click at [192, 197] on input "Yes" at bounding box center [188, 200] width 7 height 7
radio input "true"
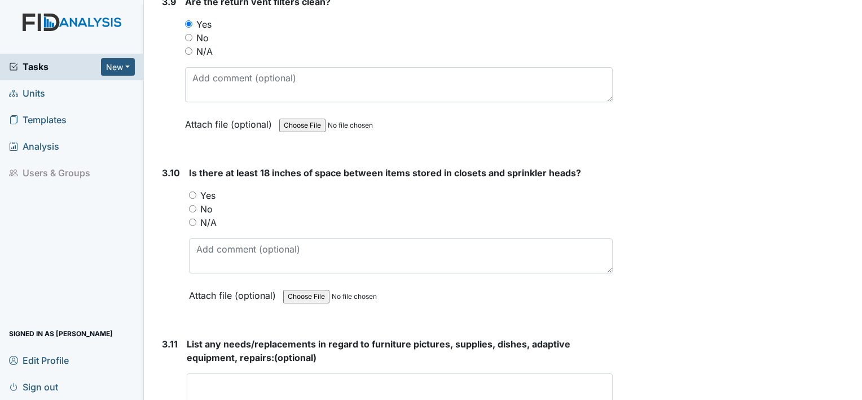
scroll to position [3108, 0]
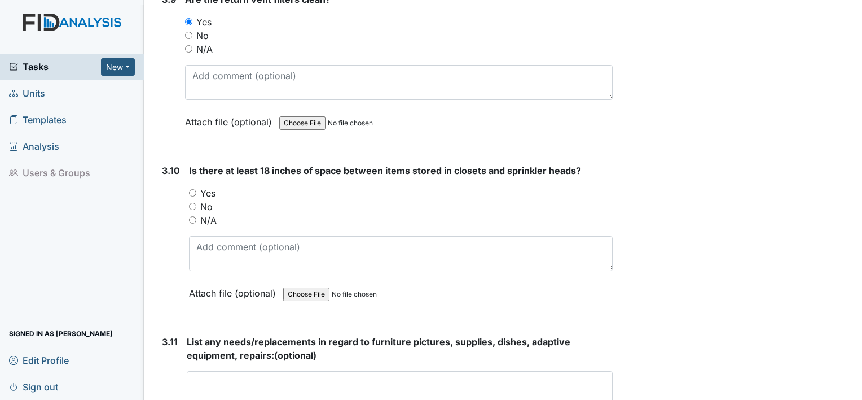
click at [205, 200] on label "No" at bounding box center [206, 207] width 12 height 14
click at [196, 203] on input "No" at bounding box center [192, 206] width 7 height 7
radio input "true"
click at [208, 186] on label "Yes" at bounding box center [207, 193] width 15 height 14
click at [196, 189] on input "Yes" at bounding box center [192, 192] width 7 height 7
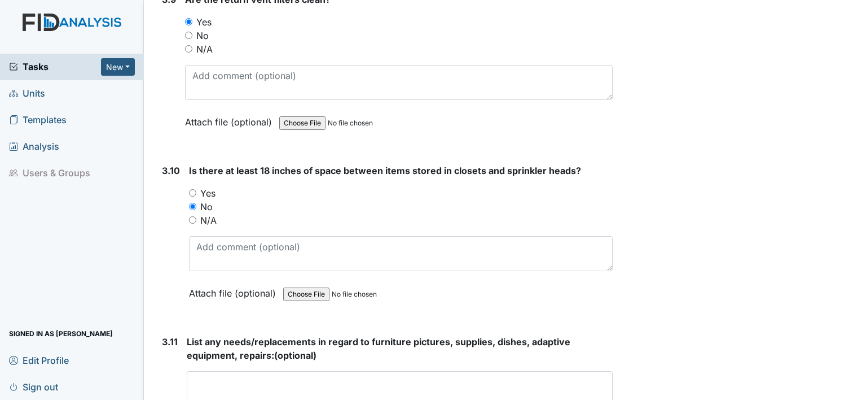
radio input "true"
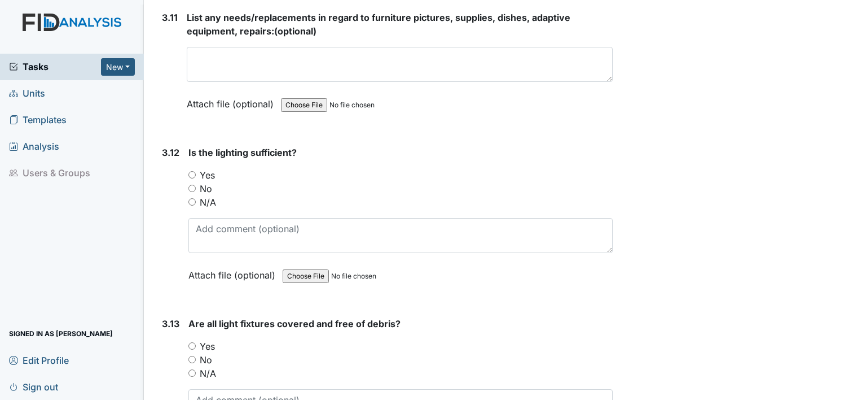
scroll to position [3433, 0]
click at [208, 167] on label "Yes" at bounding box center [207, 174] width 15 height 14
click at [196, 170] on input "Yes" at bounding box center [191, 173] width 7 height 7
radio input "true"
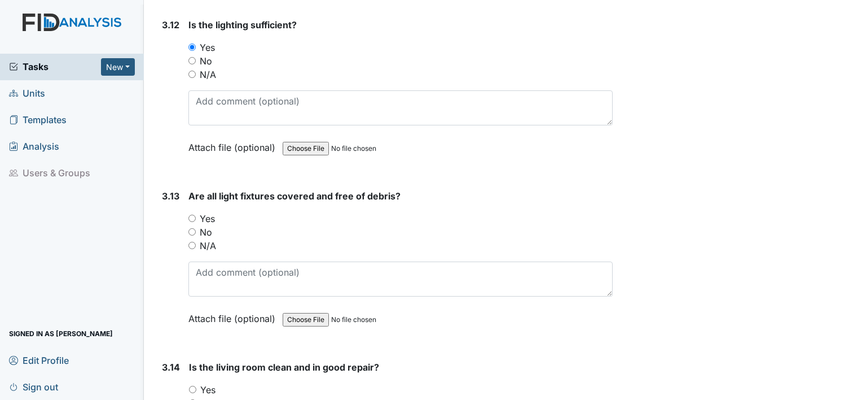
scroll to position [3567, 0]
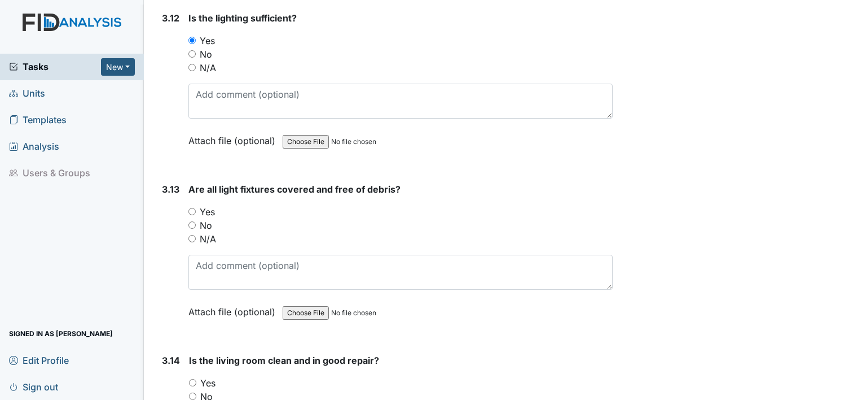
click at [204, 205] on label "Yes" at bounding box center [207, 212] width 15 height 14
click at [196, 208] on input "Yes" at bounding box center [191, 211] width 7 height 7
radio input "true"
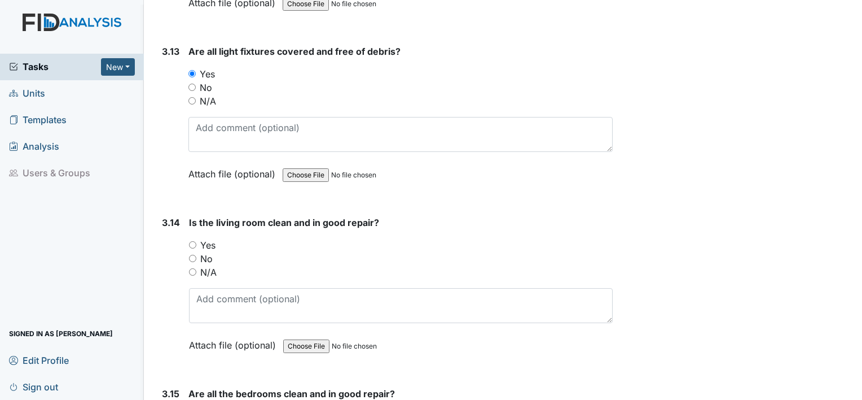
scroll to position [3705, 0]
click at [203, 237] on label "Yes" at bounding box center [207, 244] width 15 height 14
click at [196, 240] on input "Yes" at bounding box center [192, 243] width 7 height 7
radio input "true"
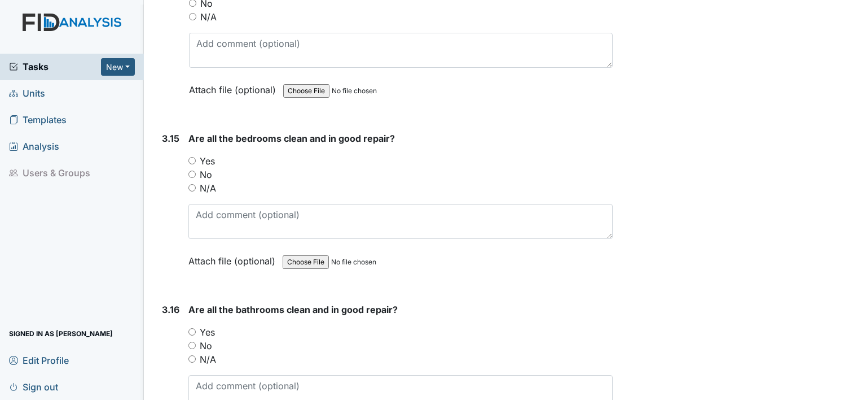
scroll to position [3963, 0]
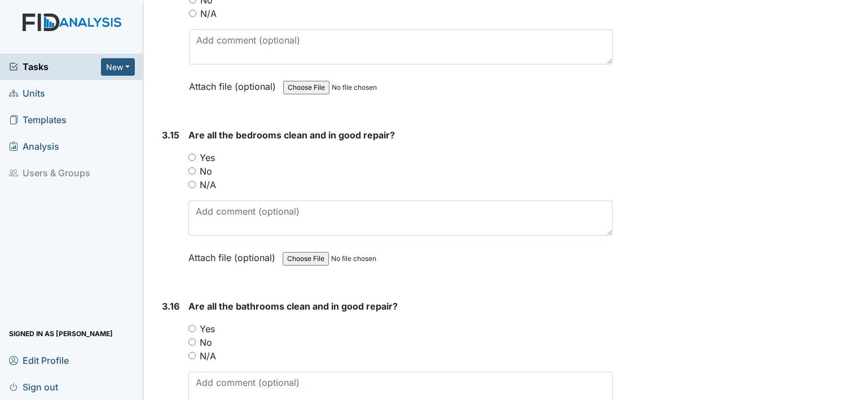
click at [208, 164] on label "No" at bounding box center [206, 171] width 12 height 14
click at [196, 167] on input "No" at bounding box center [191, 170] width 7 height 7
radio input "true"
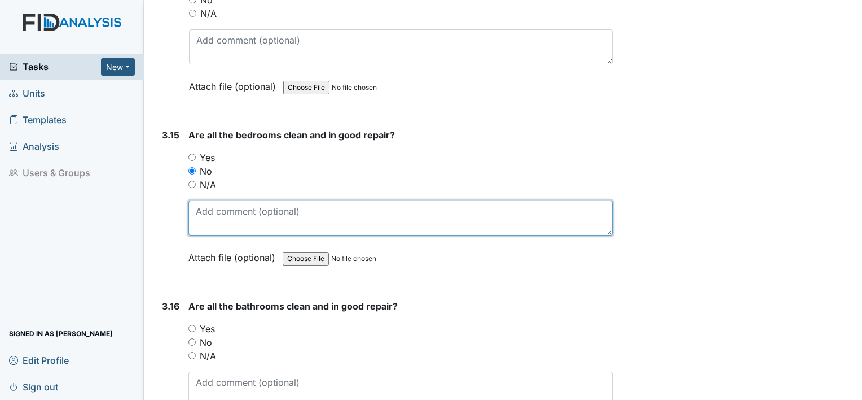
click at [203, 200] on textarea at bounding box center [400, 217] width 424 height 35
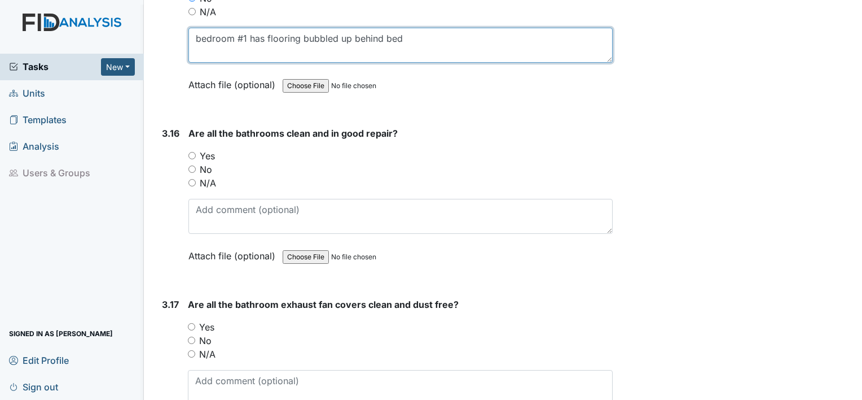
scroll to position [4141, 0]
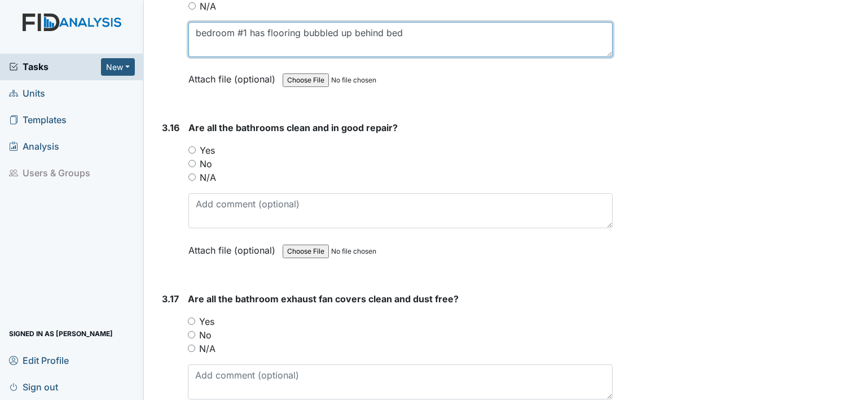
type textarea "bedroom #1 has flooring bubbled up behind bed"
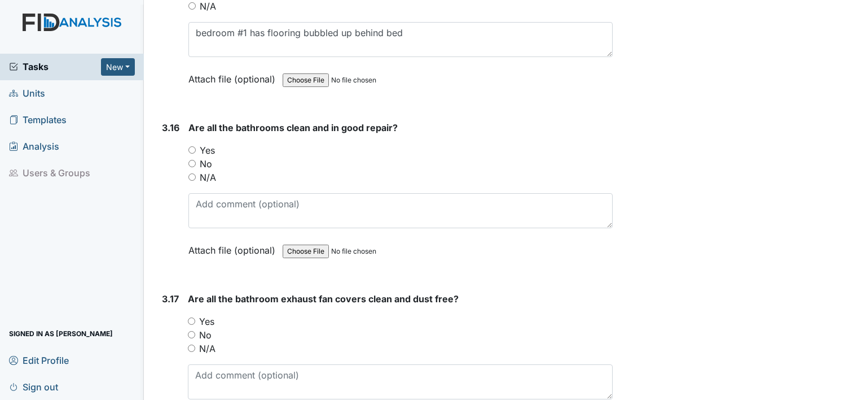
click at [208, 157] on label "No" at bounding box center [206, 164] width 12 height 14
click at [196, 160] on input "No" at bounding box center [191, 163] width 7 height 7
radio input "true"
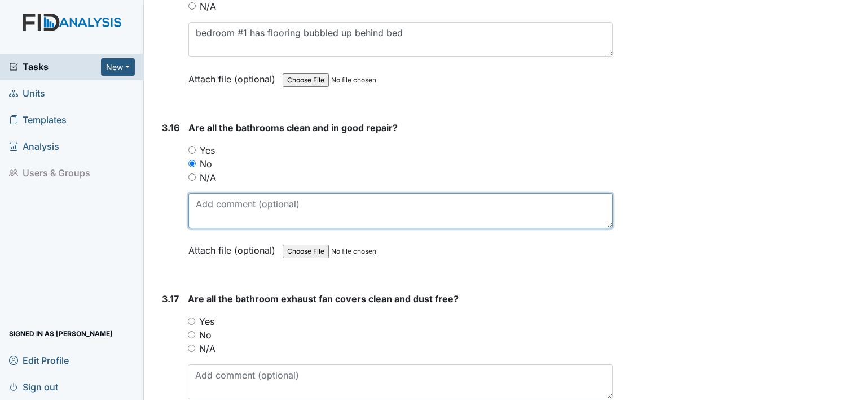
click at [209, 193] on textarea at bounding box center [400, 210] width 424 height 35
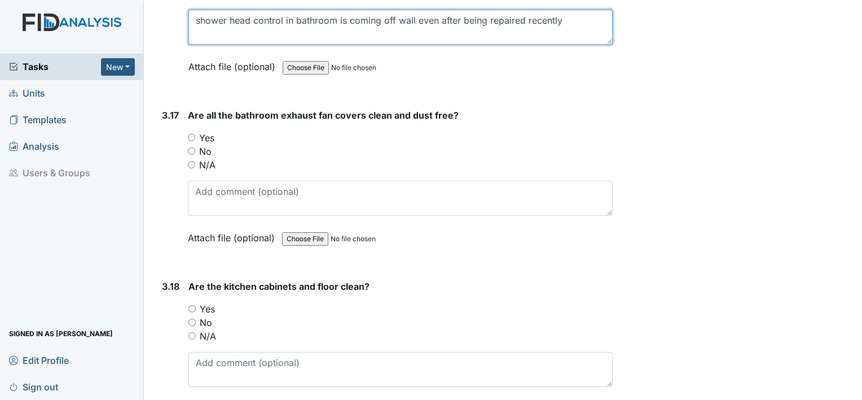
scroll to position [4333, 0]
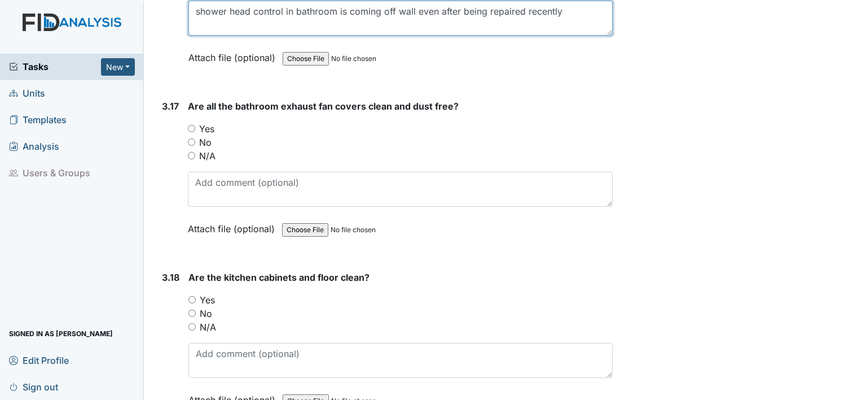
type textarea "shower head control in bathroom is coming off wall even after being repaired re…"
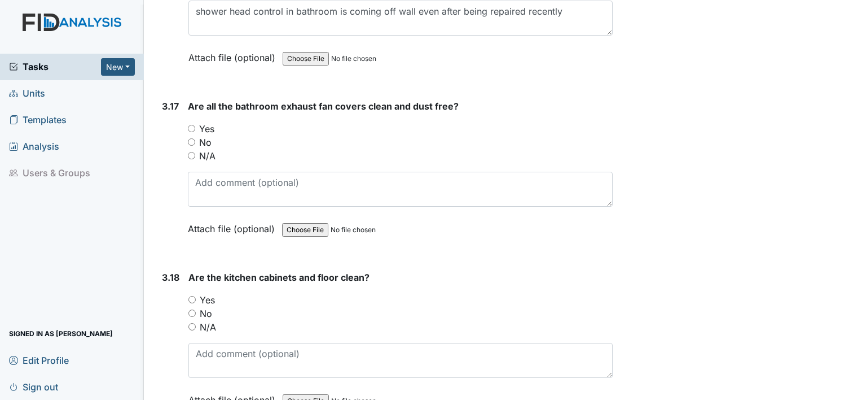
click at [209, 122] on label "Yes" at bounding box center [206, 129] width 15 height 14
click at [195, 125] on input "Yes" at bounding box center [191, 128] width 7 height 7
radio input "true"
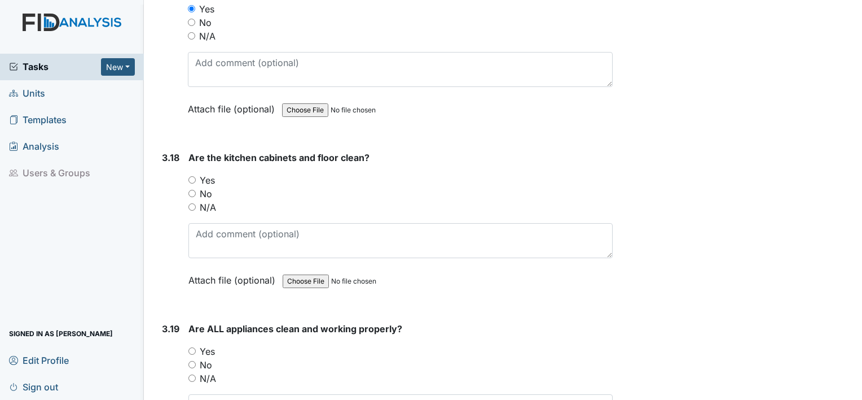
scroll to position [4454, 0]
click at [208, 173] on label "Yes" at bounding box center [207, 180] width 15 height 14
click at [196, 176] on input "Yes" at bounding box center [191, 179] width 7 height 7
radio input "true"
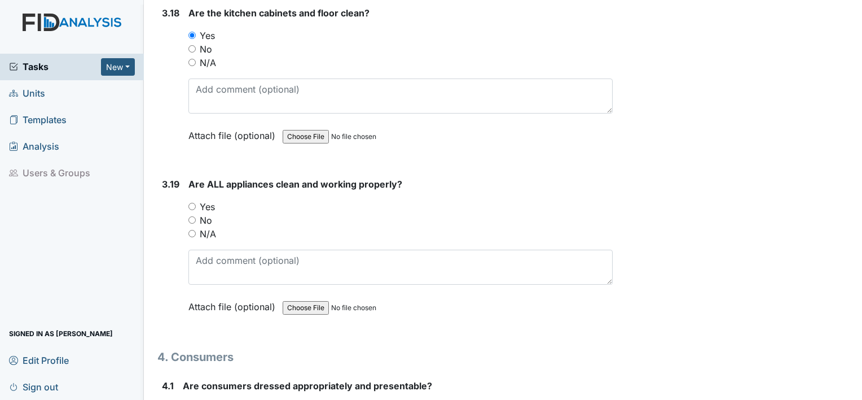
scroll to position [4598, 0]
click at [206, 199] on label "Yes" at bounding box center [207, 206] width 15 height 14
click at [196, 202] on input "Yes" at bounding box center [191, 205] width 7 height 7
radio input "true"
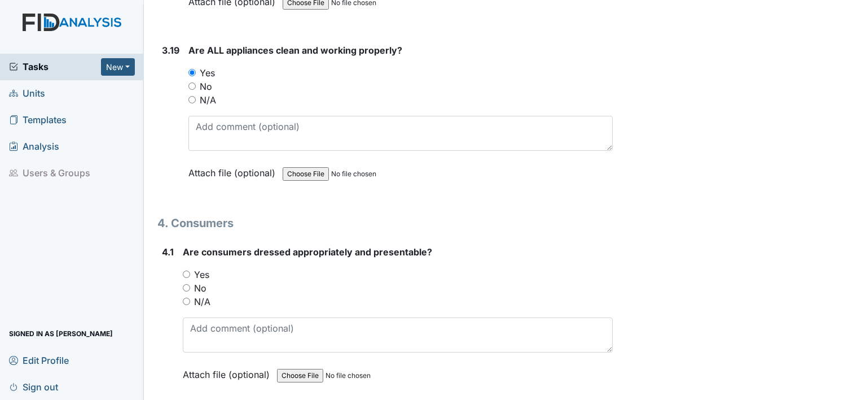
scroll to position [4733, 0]
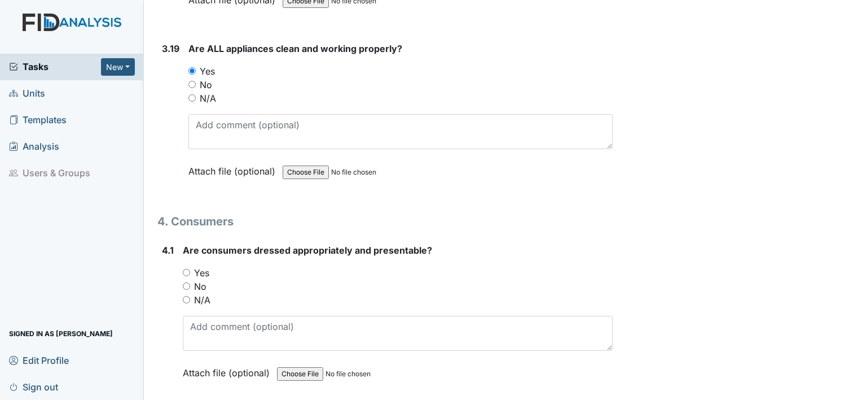
click at [204, 266] on label "Yes" at bounding box center [201, 273] width 15 height 14
click at [190, 269] on input "Yes" at bounding box center [186, 272] width 7 height 7
radio input "true"
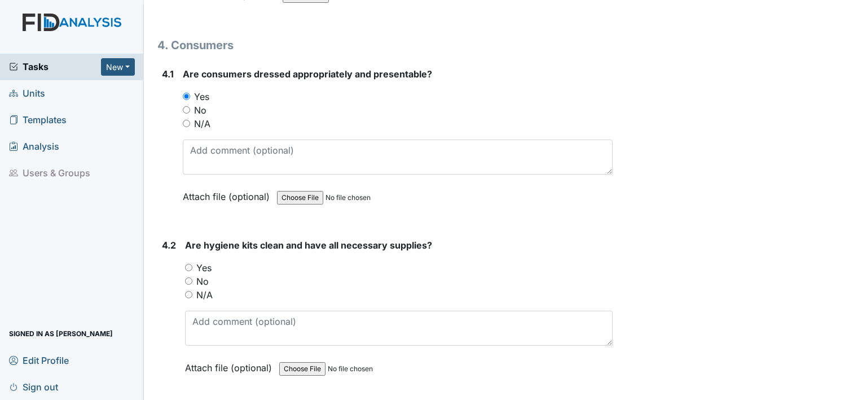
scroll to position [4911, 0]
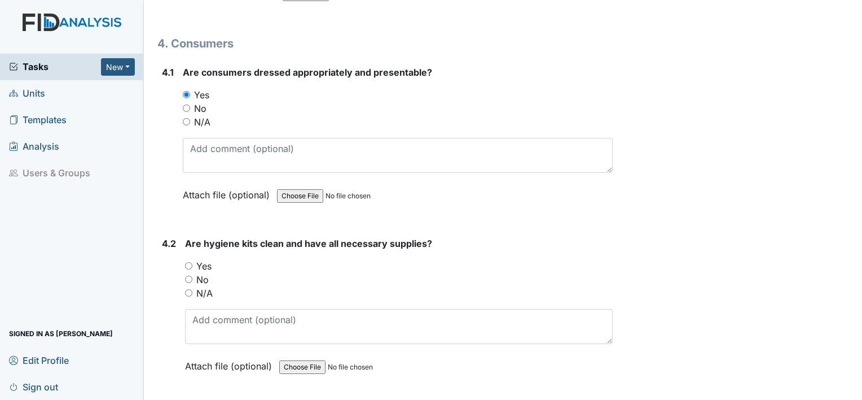
click at [204, 259] on label "Yes" at bounding box center [203, 266] width 15 height 14
click at [192, 262] on input "Yes" at bounding box center [188, 265] width 7 height 7
radio input "true"
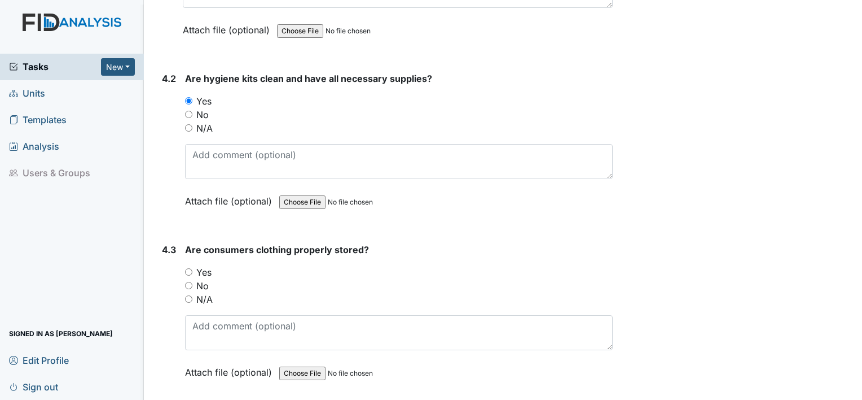
scroll to position [5077, 0]
click at [204, 264] on label "Yes" at bounding box center [203, 271] width 15 height 14
click at [192, 267] on input "Yes" at bounding box center [188, 270] width 7 height 7
radio input "true"
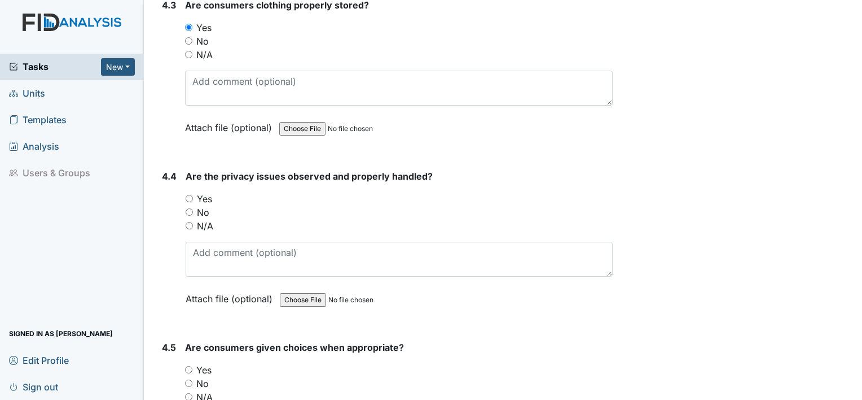
scroll to position [5321, 0]
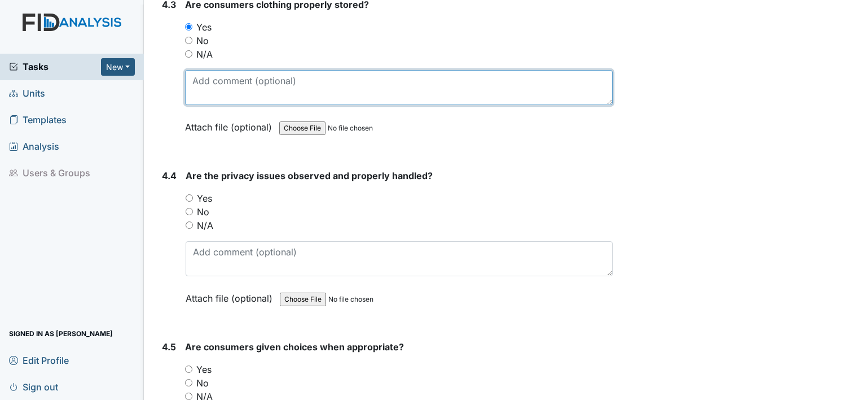
click at [269, 72] on textarea at bounding box center [399, 87] width 428 height 35
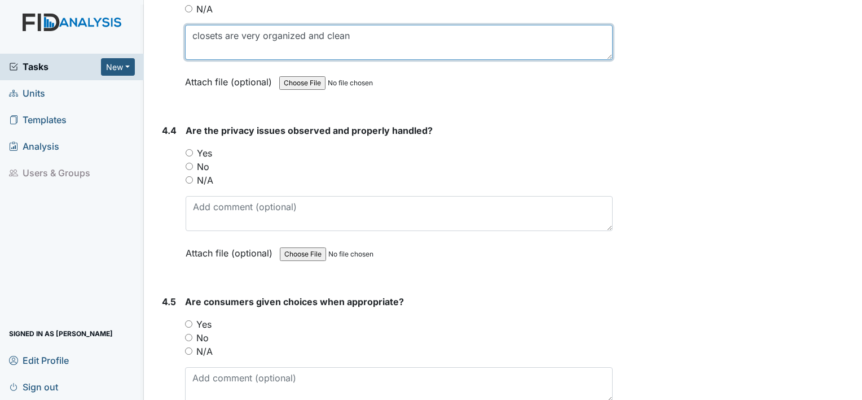
scroll to position [5368, 0]
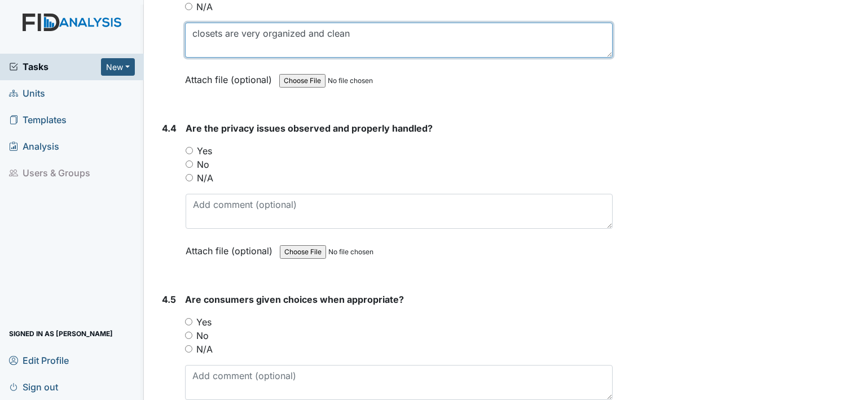
type textarea "closets are very organized and clean"
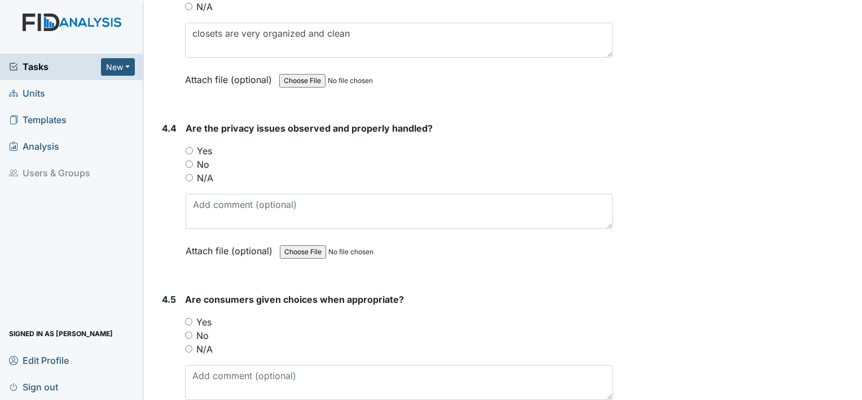
click at [204, 171] on label "N/A" at bounding box center [205, 178] width 16 height 14
click at [193, 174] on input "N/A" at bounding box center [189, 177] width 7 height 7
radio input "true"
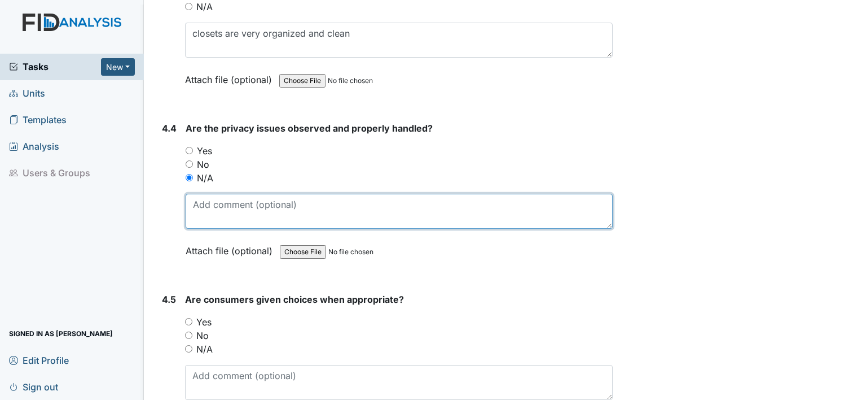
click at [214, 201] on textarea at bounding box center [399, 211] width 427 height 35
type textarea "none noted"
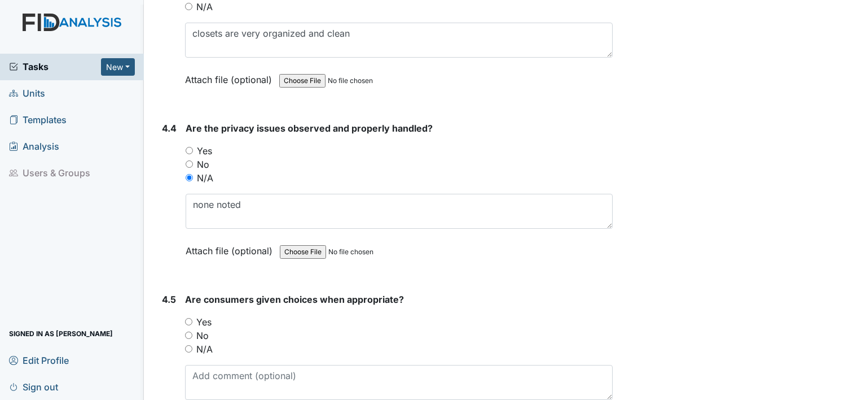
click at [207, 315] on label "Yes" at bounding box center [203, 322] width 15 height 14
click at [192, 318] on input "Yes" at bounding box center [188, 321] width 7 height 7
radio input "true"
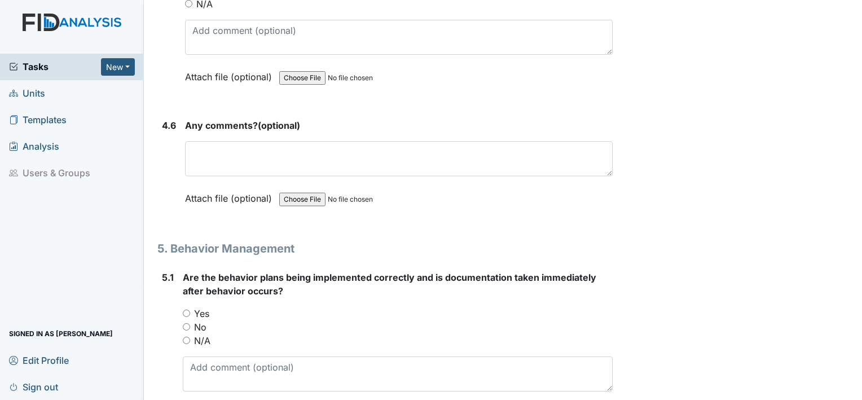
scroll to position [5713, 0]
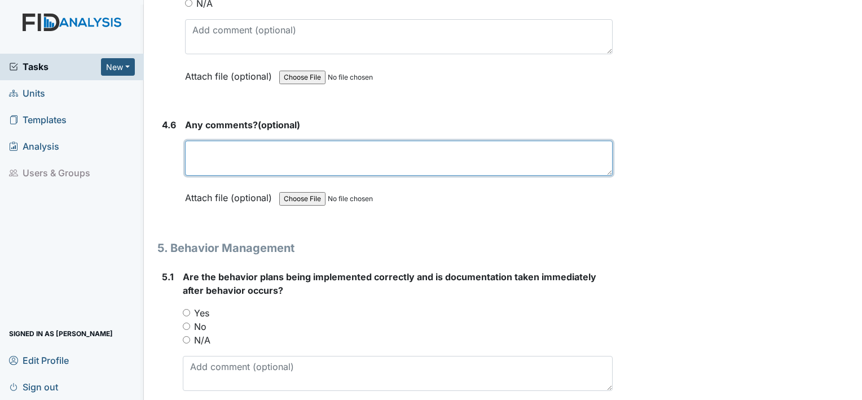
click at [244, 142] on textarea at bounding box center [399, 158] width 428 height 35
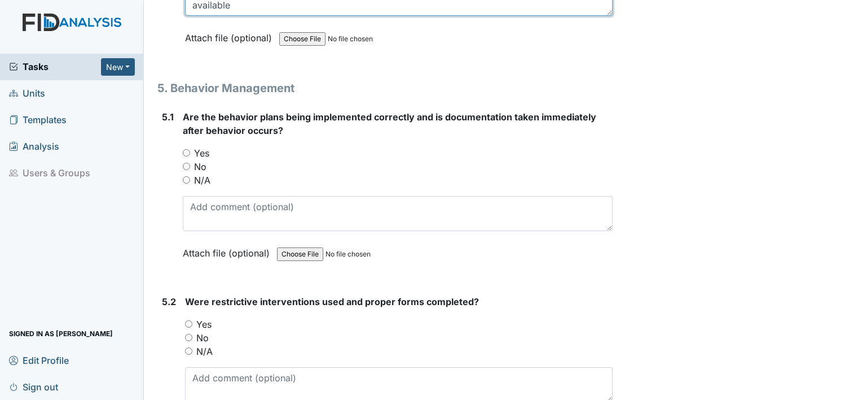
scroll to position [5880, 0]
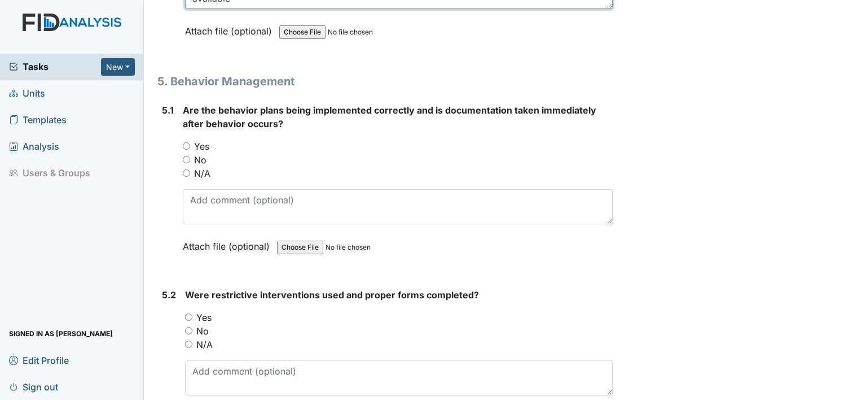
type textarea "make sure consumers are given an additional choice for lunch if they do not wan…"
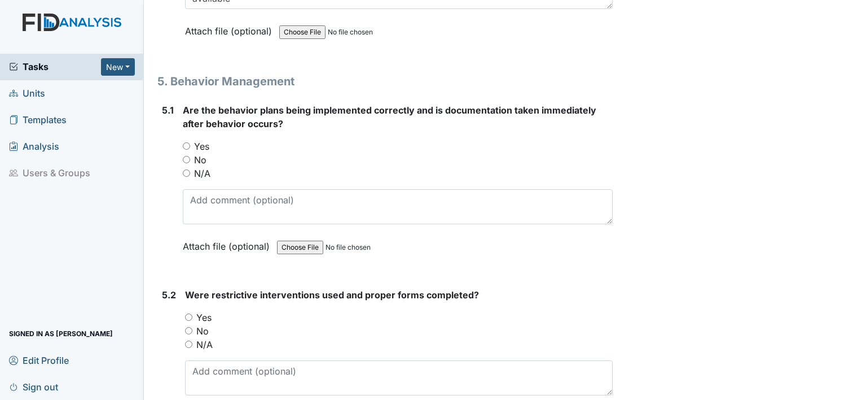
click at [201, 139] on label "Yes" at bounding box center [201, 146] width 15 height 14
click at [190, 142] on input "Yes" at bounding box center [186, 145] width 7 height 7
radio input "true"
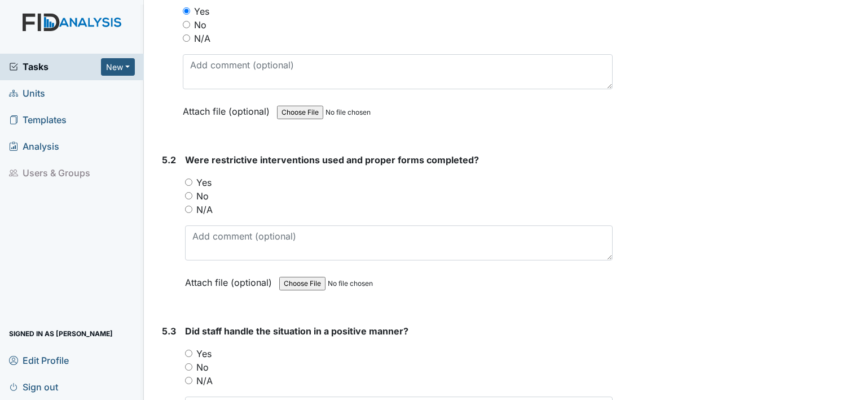
scroll to position [6015, 0]
click at [197, 202] on label "N/A" at bounding box center [204, 209] width 16 height 14
click at [192, 205] on input "N/A" at bounding box center [188, 208] width 7 height 7
radio input "true"
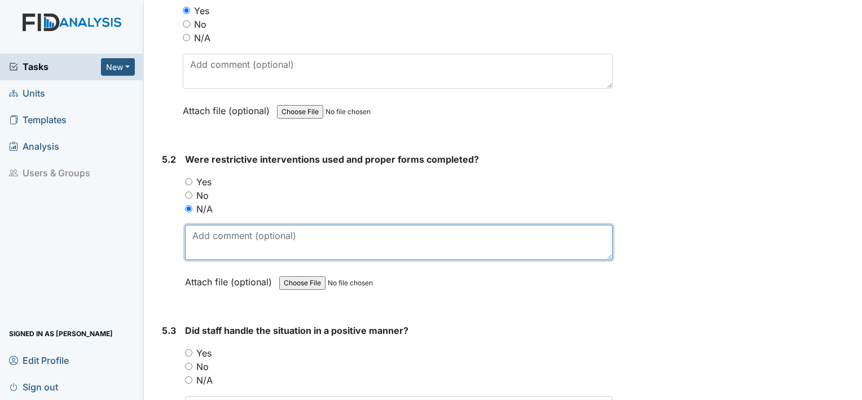
click at [207, 225] on textarea at bounding box center [399, 242] width 428 height 35
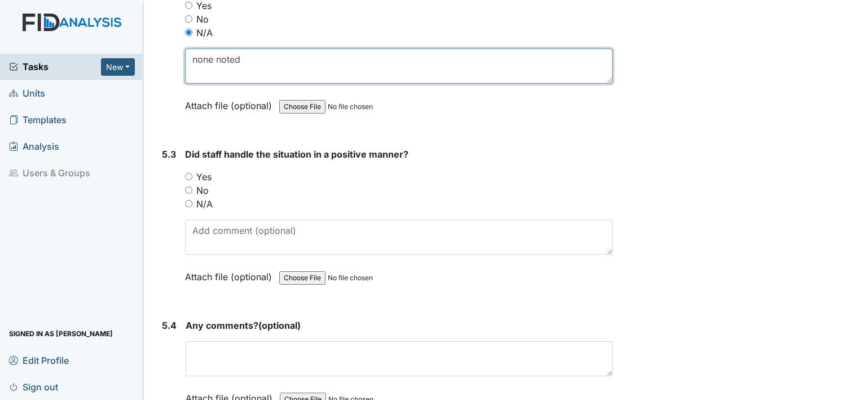
scroll to position [6192, 0]
type textarea "none noted"
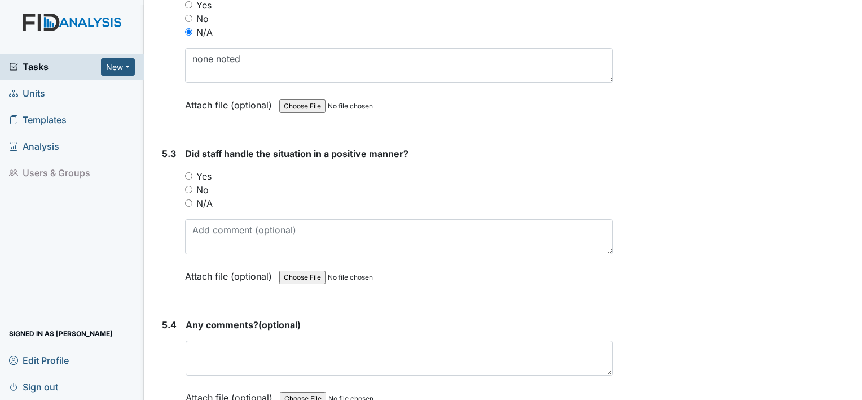
click at [198, 196] on label "N/A" at bounding box center [204, 203] width 16 height 14
click at [192, 199] on input "N/A" at bounding box center [188, 202] width 7 height 7
radio input "true"
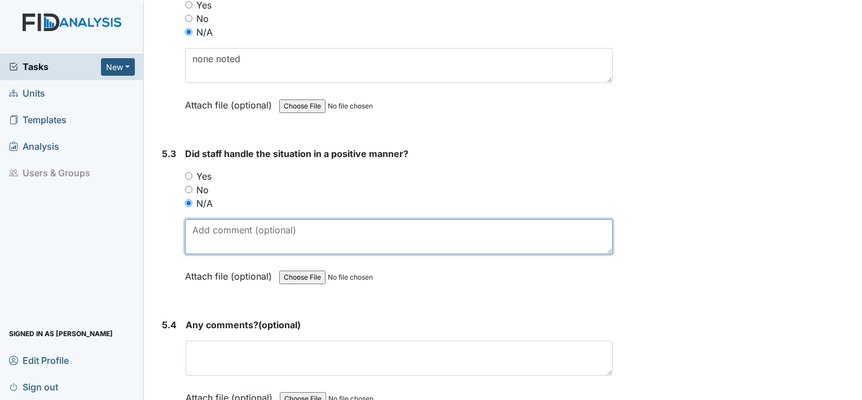
click at [201, 219] on textarea at bounding box center [399, 236] width 428 height 35
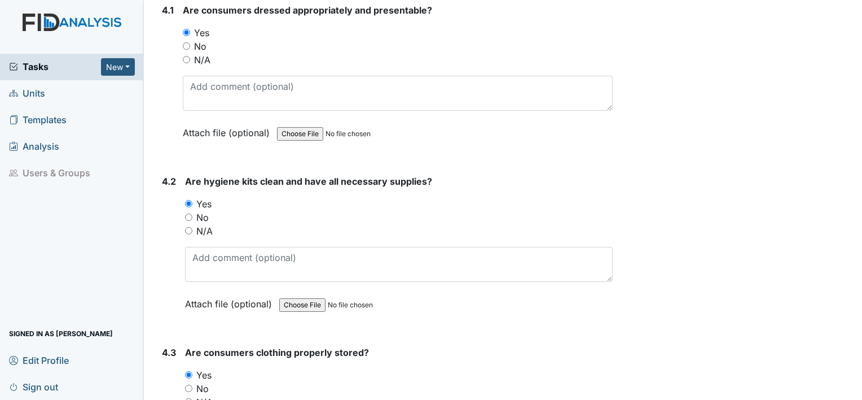
scroll to position [4966, 0]
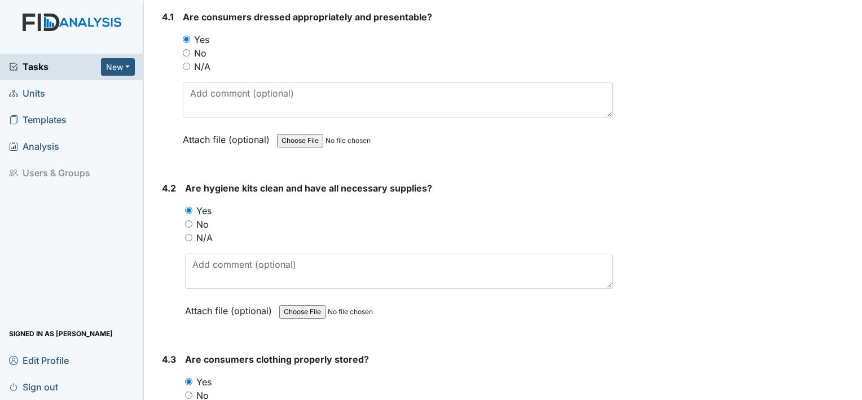
type textarea "none noted"
click at [201, 231] on label "N/A" at bounding box center [204, 238] width 16 height 14
click at [192, 234] on input "N/A" at bounding box center [188, 237] width 7 height 7
radio input "true"
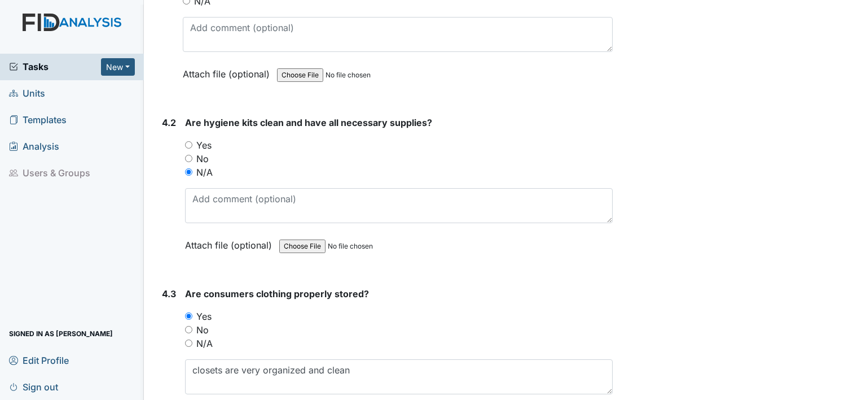
scroll to position [5029, 0]
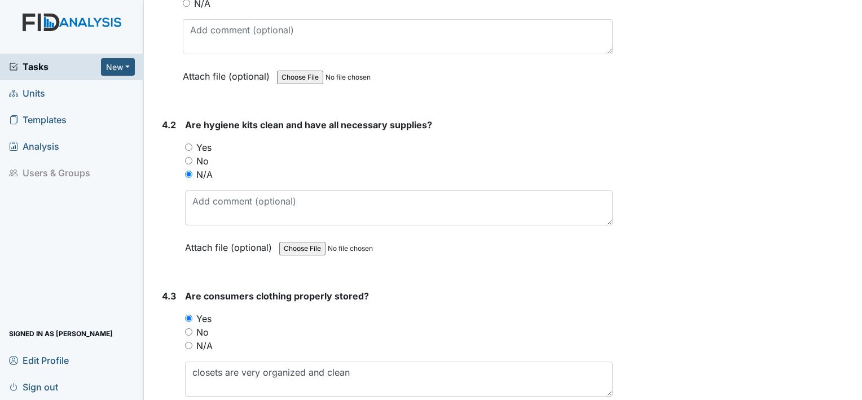
click at [209, 141] on label "Yes" at bounding box center [203, 148] width 15 height 14
click at [192, 143] on input "Yes" at bounding box center [188, 146] width 7 height 7
radio input "true"
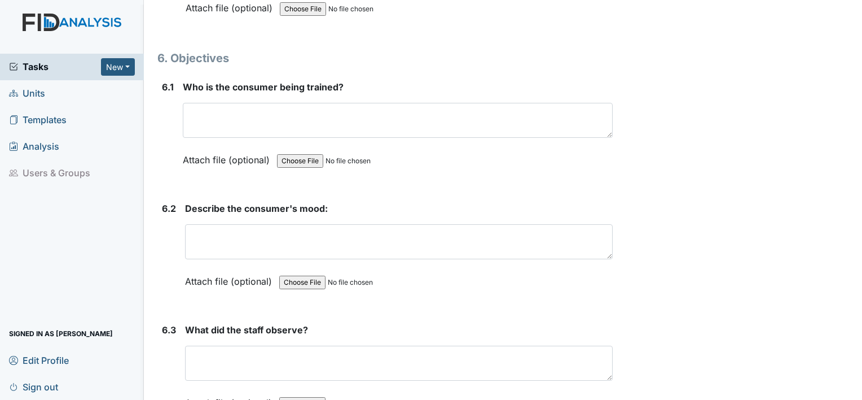
scroll to position [6585, 0]
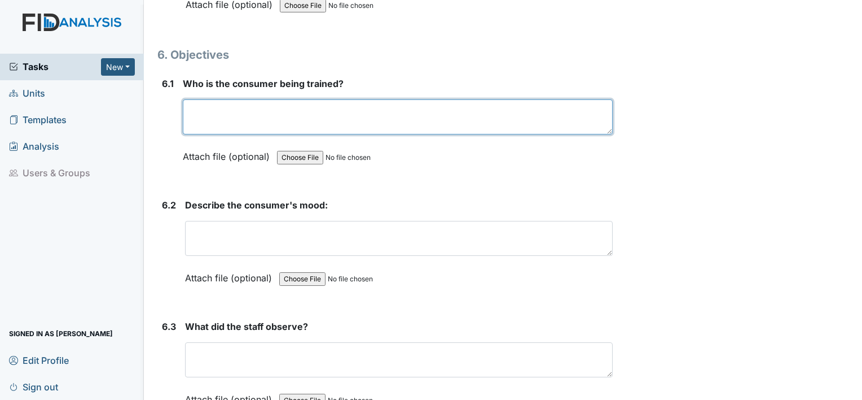
click at [233, 99] on textarea at bounding box center [398, 116] width 430 height 35
type textarea "Helen"
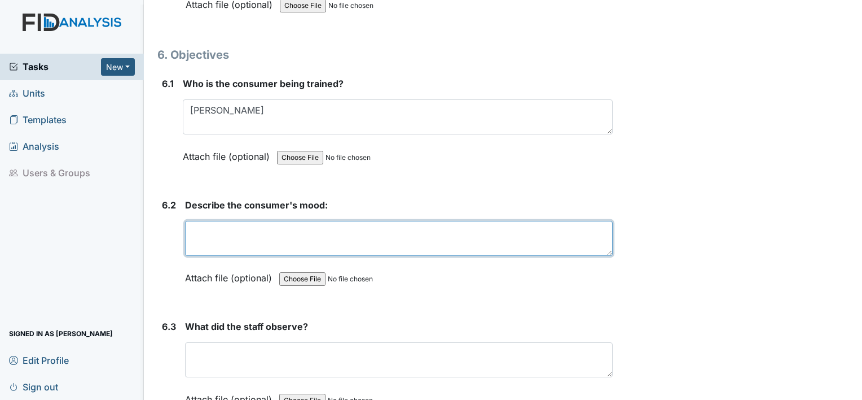
click at [226, 225] on textarea at bounding box center [399, 238] width 428 height 35
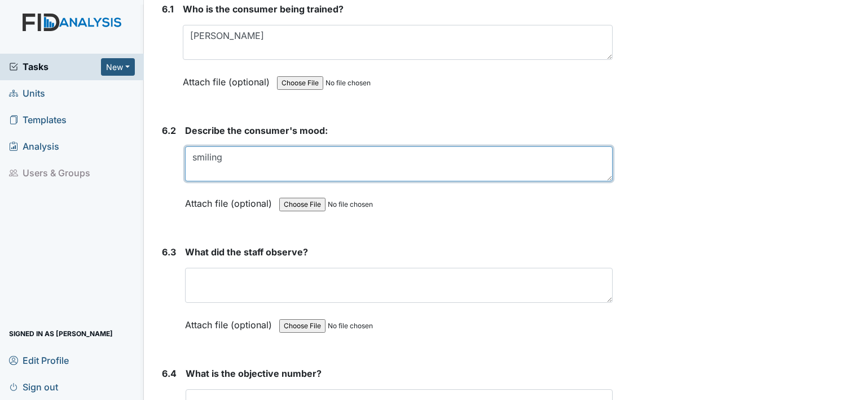
scroll to position [6675, 0]
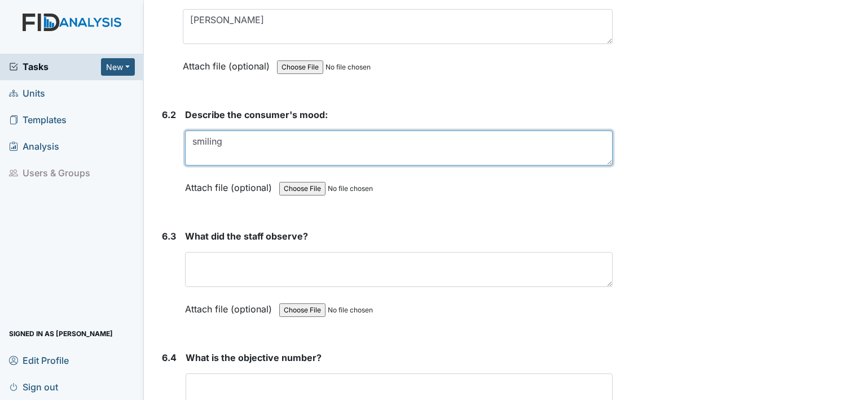
type textarea "smiling"
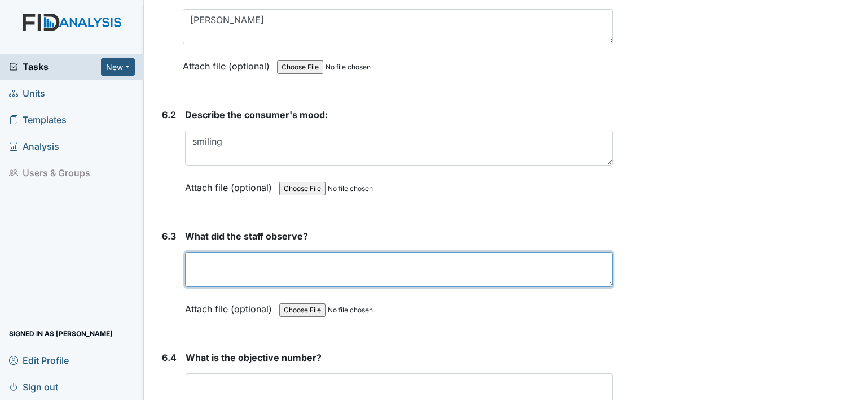
click at [222, 252] on textarea at bounding box center [399, 269] width 428 height 35
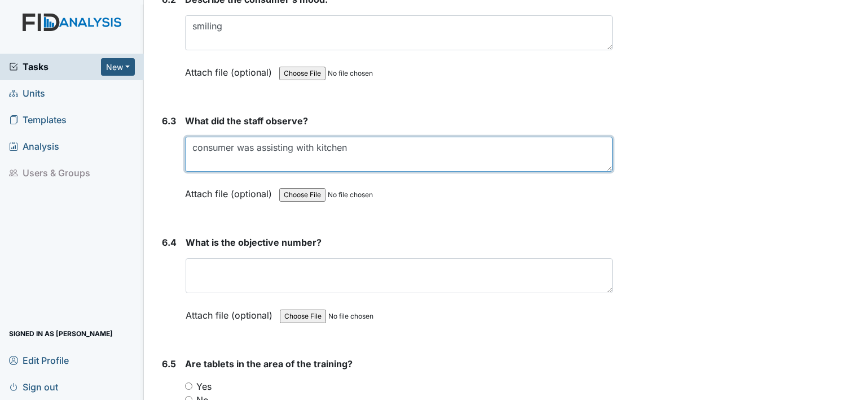
scroll to position [6797, 0]
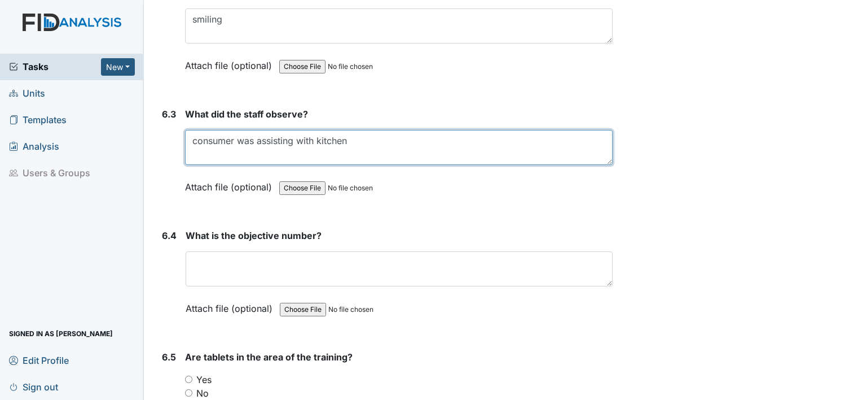
type textarea "consumer was assisting with kitchen"
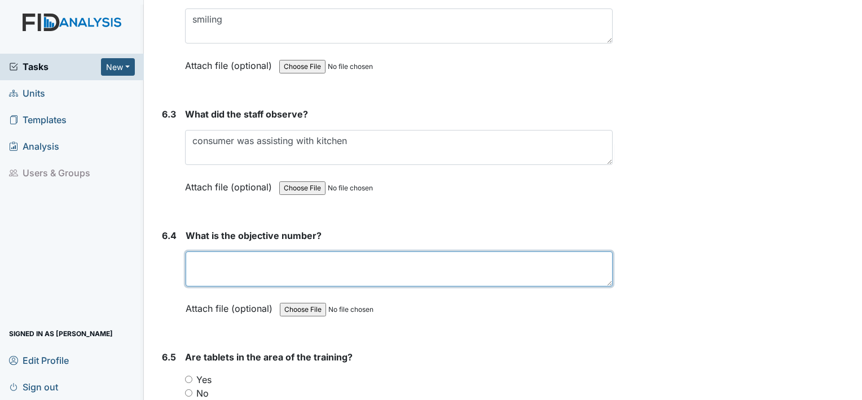
click at [263, 251] on textarea at bounding box center [399, 268] width 427 height 35
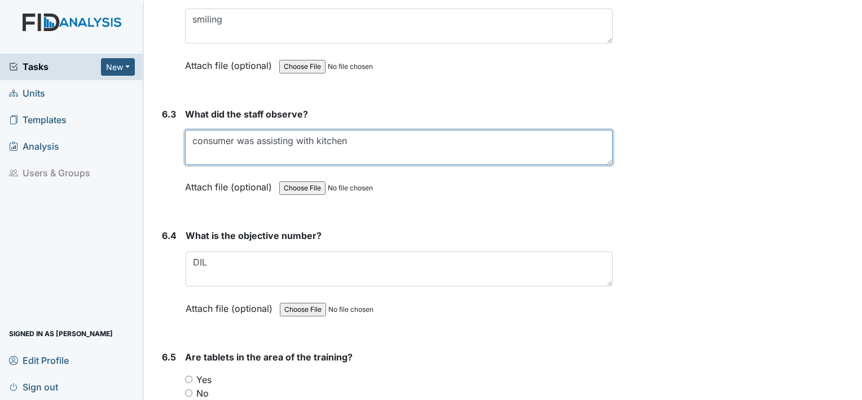
click at [380, 130] on textarea "consumer was assisting with kitchen" at bounding box center [399, 147] width 428 height 35
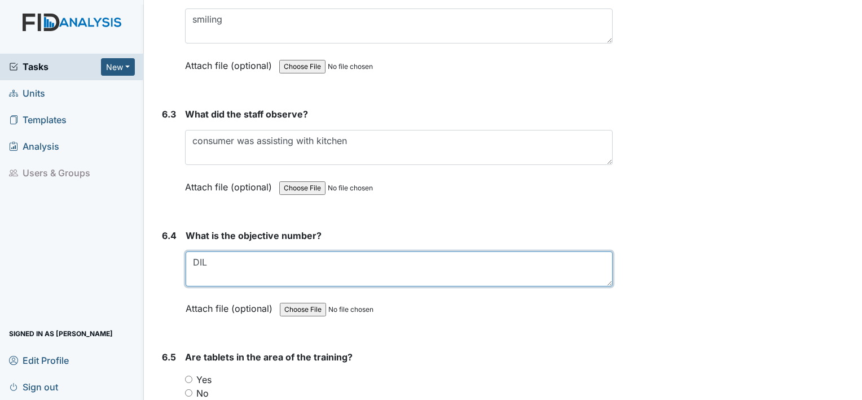
click at [255, 251] on textarea "DIL" at bounding box center [399, 268] width 427 height 35
type textarea "DIL064"
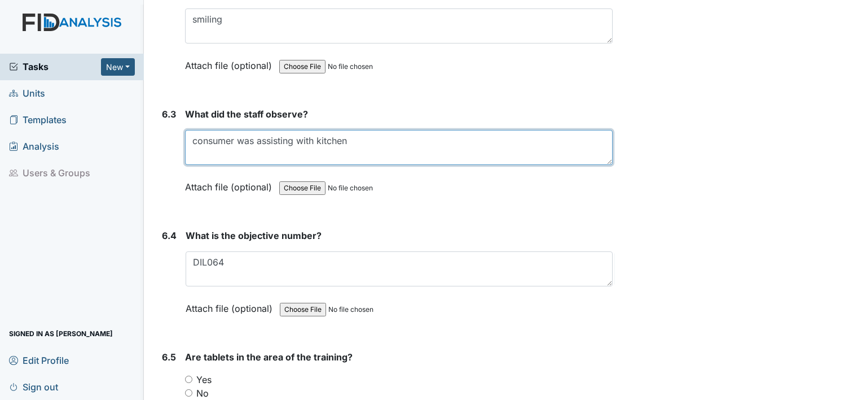
click at [363, 130] on textarea "consumer was assisting with kitchen" at bounding box center [399, 147] width 428 height 35
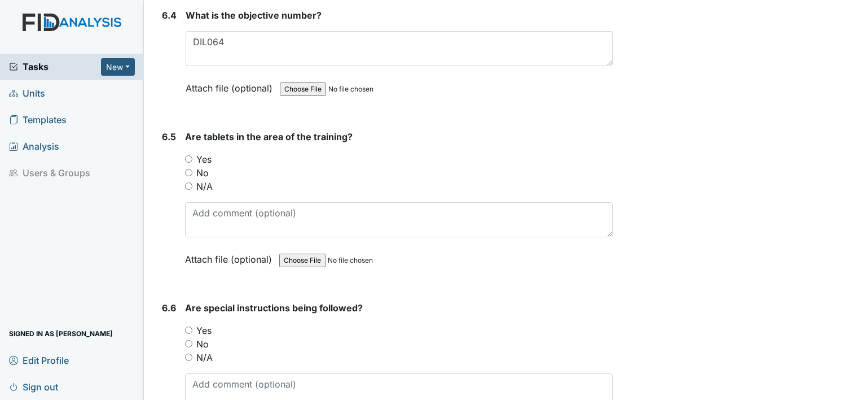
scroll to position [7017, 0]
type textarea "consumer was assisting with setting the table for dinner"
click at [208, 152] on label "Yes" at bounding box center [203, 159] width 15 height 14
click at [192, 155] on input "Yes" at bounding box center [188, 158] width 7 height 7
radio input "true"
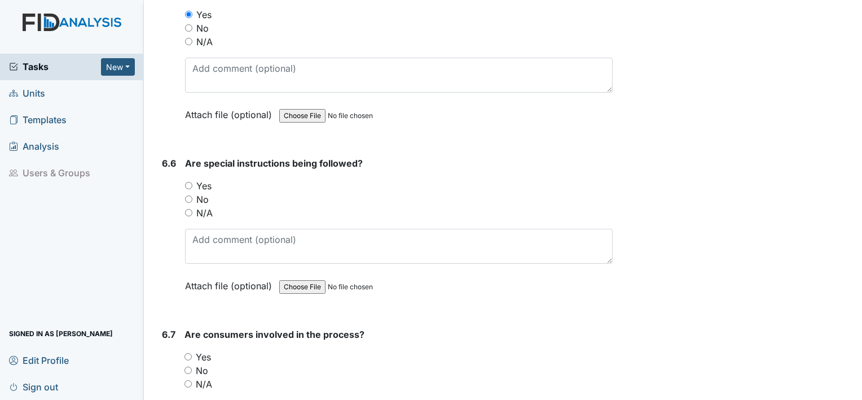
scroll to position [7162, 0]
click at [201, 205] on label "N/A" at bounding box center [204, 212] width 16 height 14
click at [192, 208] on input "N/A" at bounding box center [188, 211] width 7 height 7
radio input "true"
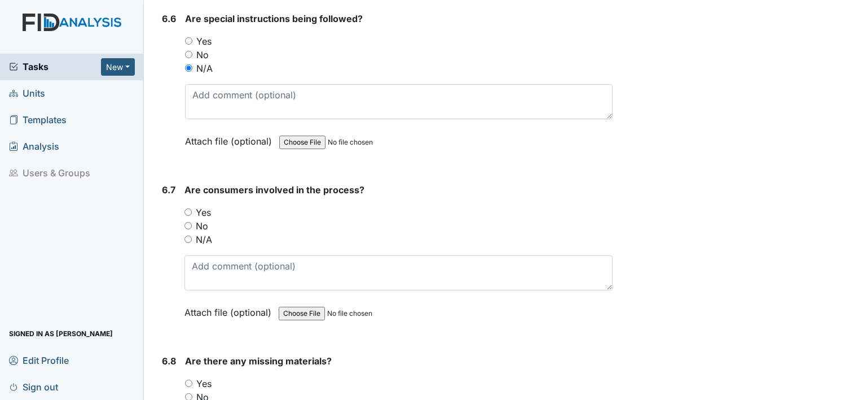
scroll to position [7306, 0]
click at [204, 205] on label "Yes" at bounding box center [203, 212] width 15 height 14
click at [192, 208] on input "Yes" at bounding box center [188, 211] width 7 height 7
radio input "true"
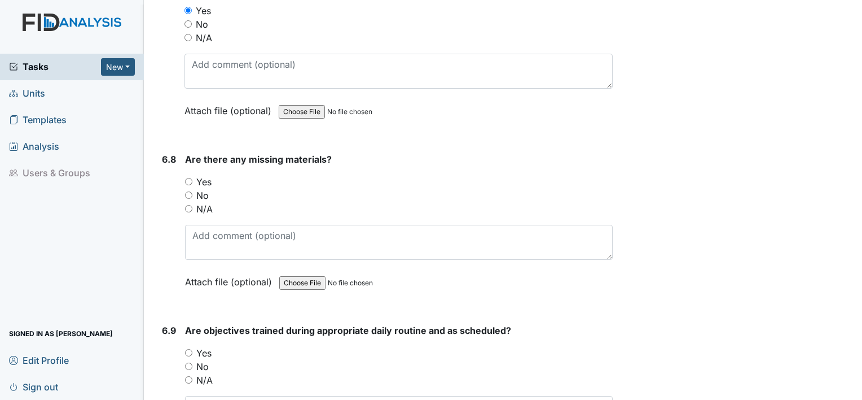
scroll to position [7514, 0]
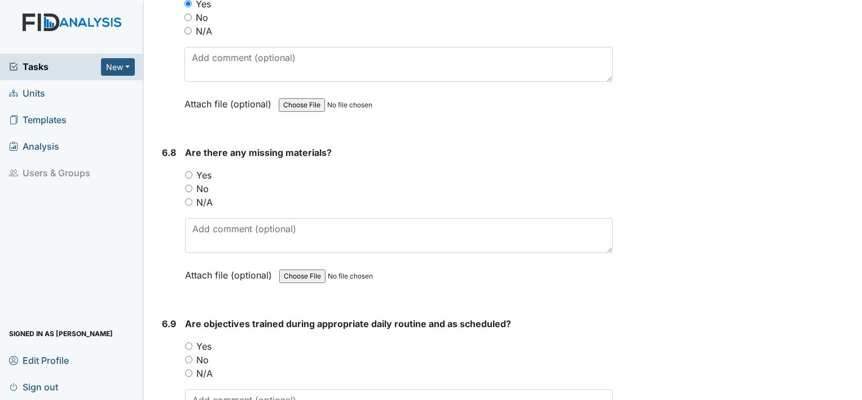
click at [205, 182] on label "No" at bounding box center [202, 189] width 12 height 14
click at [192, 185] on input "No" at bounding box center [188, 188] width 7 height 7
radio input "true"
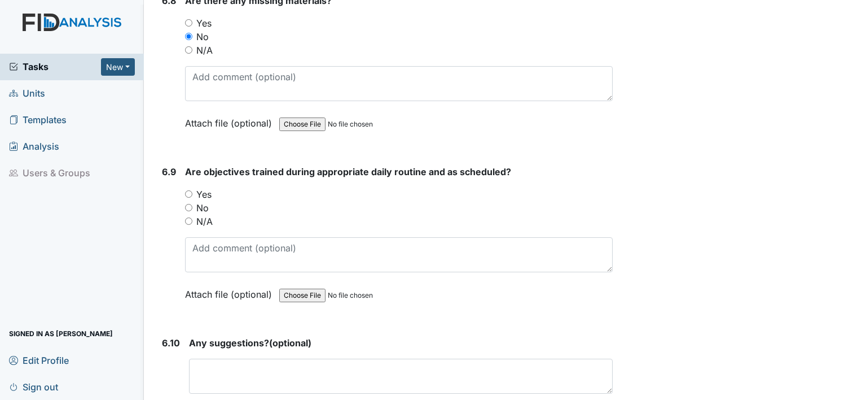
scroll to position [7669, 0]
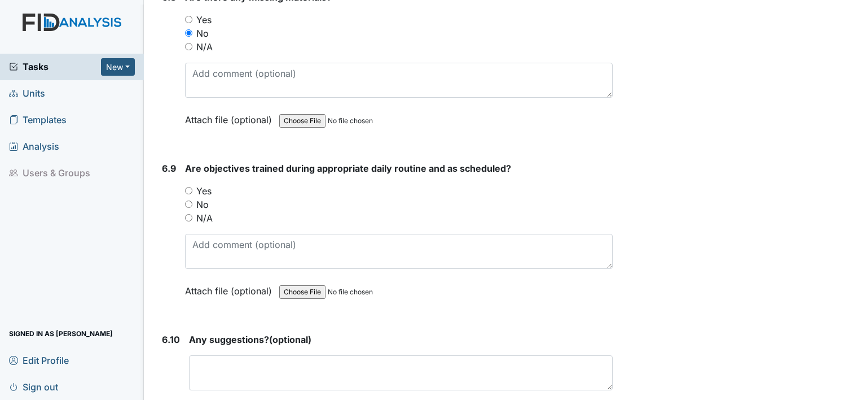
click at [208, 184] on label "Yes" at bounding box center [203, 191] width 15 height 14
click at [192, 187] on input "Yes" at bounding box center [188, 190] width 7 height 7
radio input "true"
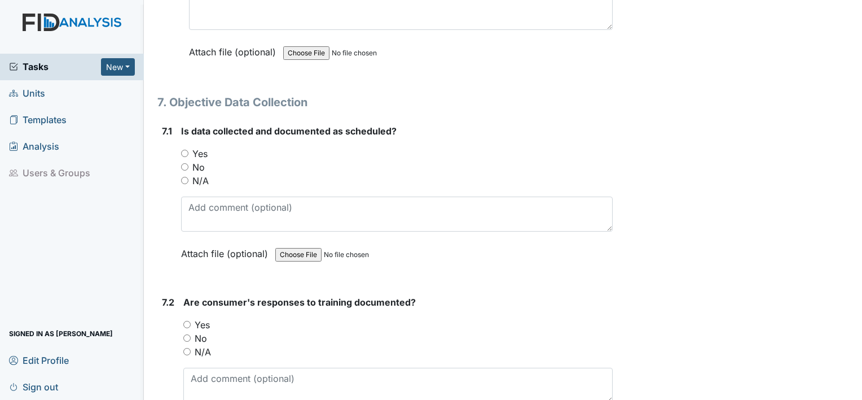
scroll to position [8034, 0]
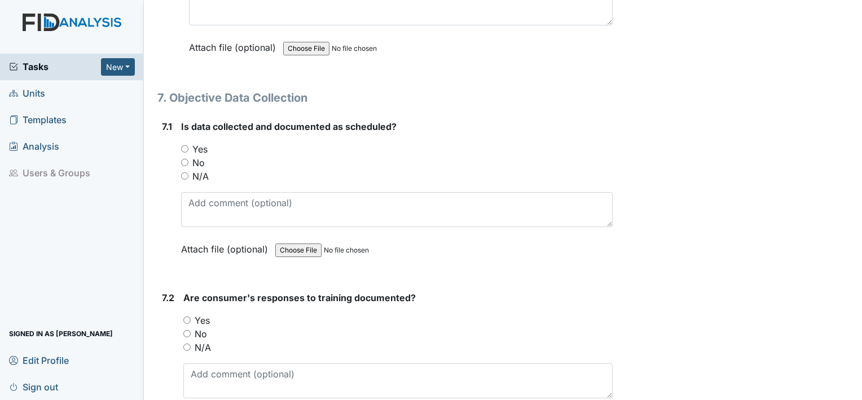
click at [201, 142] on label "Yes" at bounding box center [199, 149] width 15 height 14
click at [188, 145] on input "Yes" at bounding box center [184, 148] width 7 height 7
radio input "true"
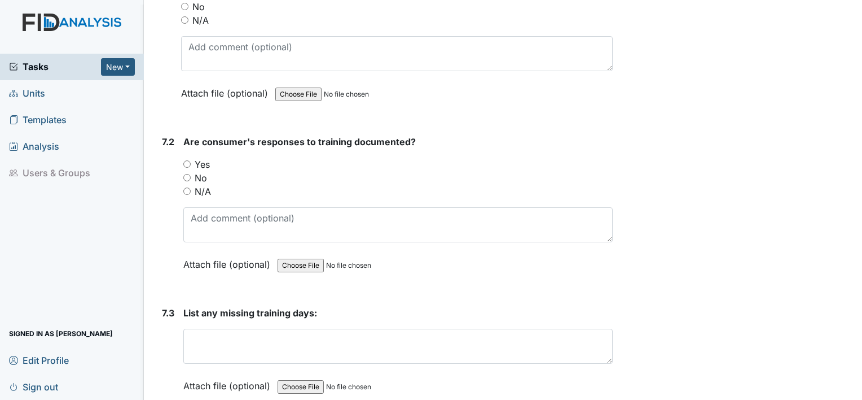
scroll to position [8196, 0]
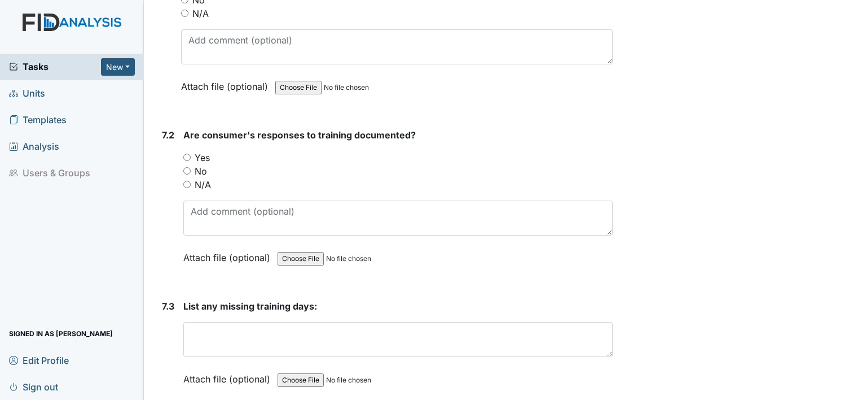
click at [203, 151] on label "Yes" at bounding box center [202, 158] width 15 height 14
click at [191, 153] on input "Yes" at bounding box center [186, 156] width 7 height 7
radio input "true"
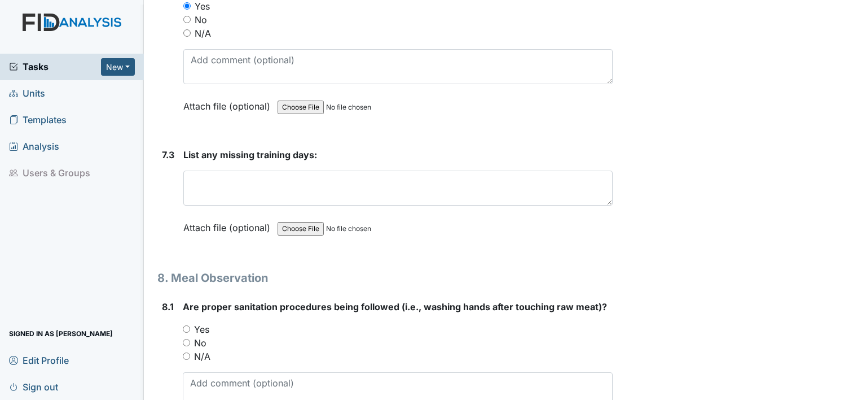
scroll to position [8352, 0]
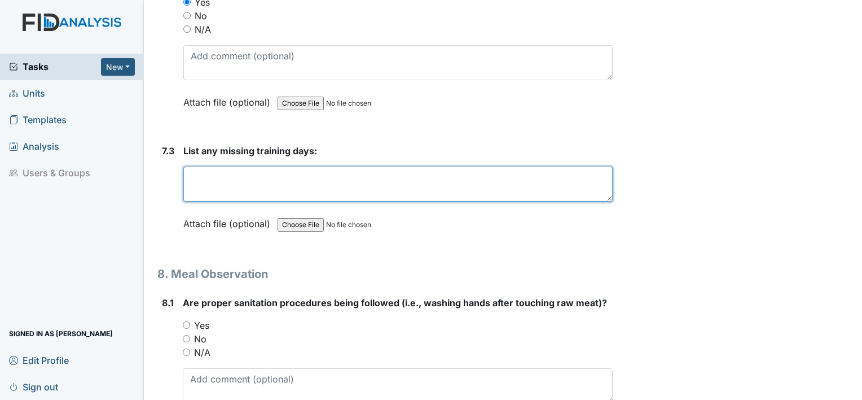
click at [265, 166] on textarea at bounding box center [397, 183] width 429 height 35
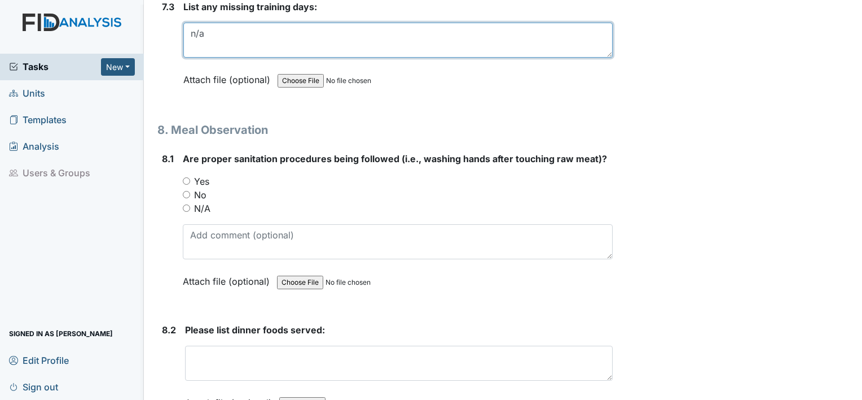
scroll to position [8496, 0]
type textarea "n/a"
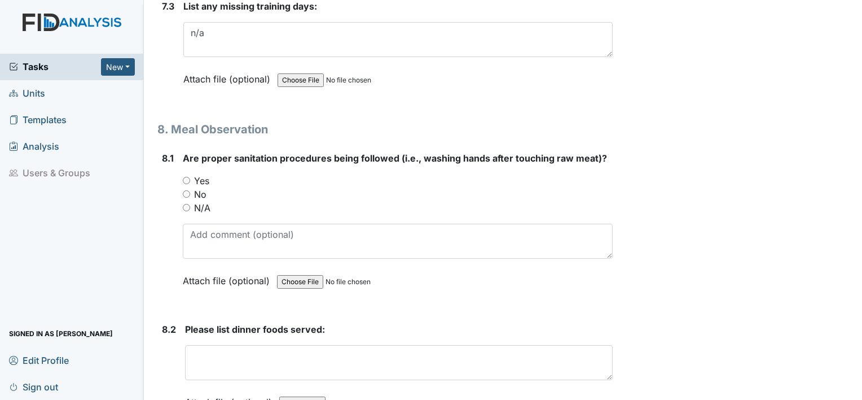
click at [199, 174] on label "Yes" at bounding box center [201, 181] width 15 height 14
click at [190, 177] on input "Yes" at bounding box center [186, 180] width 7 height 7
radio input "true"
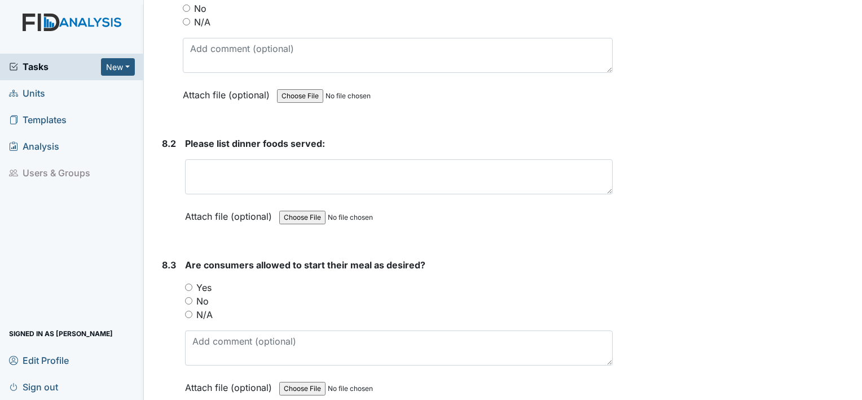
scroll to position [8688, 0]
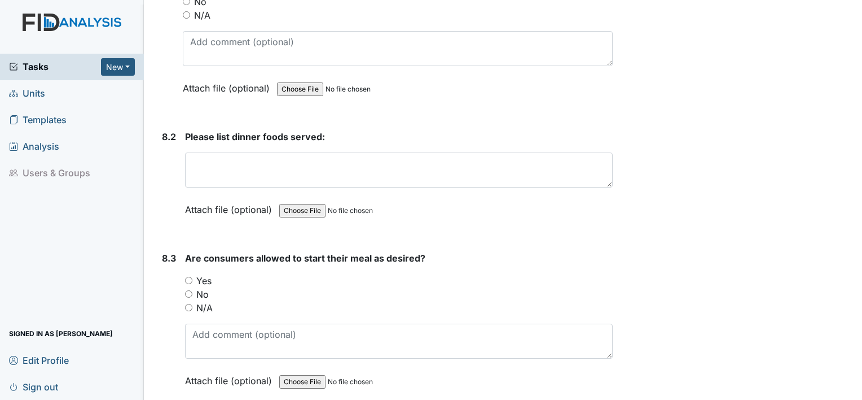
click at [210, 274] on label "Yes" at bounding box center [203, 281] width 15 height 14
click at [192, 277] on input "Yes" at bounding box center [188, 280] width 7 height 7
radio input "true"
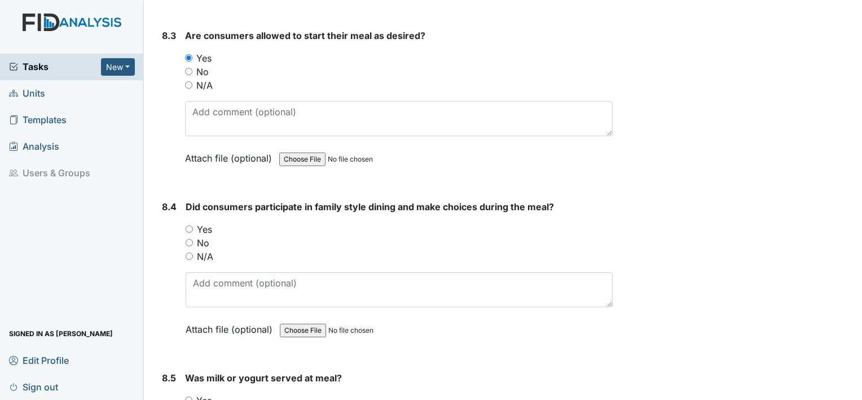
scroll to position [8911, 0]
click at [211, 222] on label "Yes" at bounding box center [204, 229] width 15 height 14
click at [193, 225] on input "Yes" at bounding box center [189, 228] width 7 height 7
radio input "true"
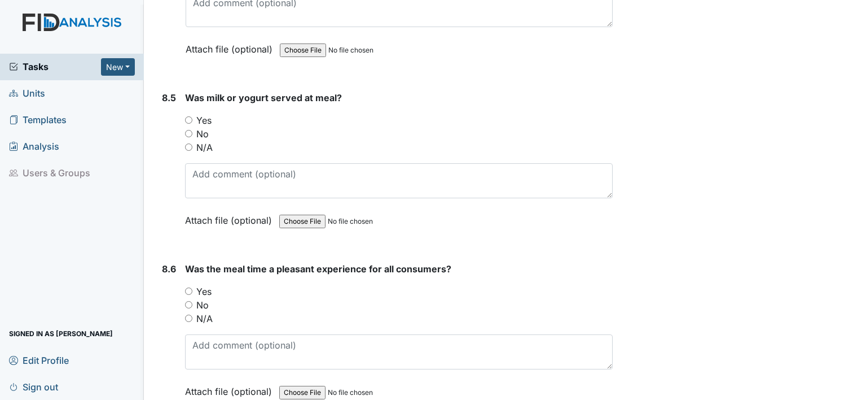
scroll to position [9201, 0]
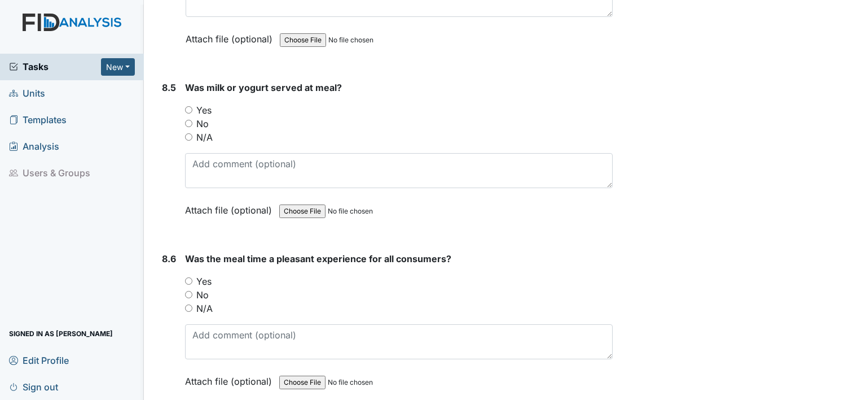
click at [201, 274] on label "Yes" at bounding box center [203, 281] width 15 height 14
click at [192, 277] on input "Yes" at bounding box center [188, 280] width 7 height 7
radio input "true"
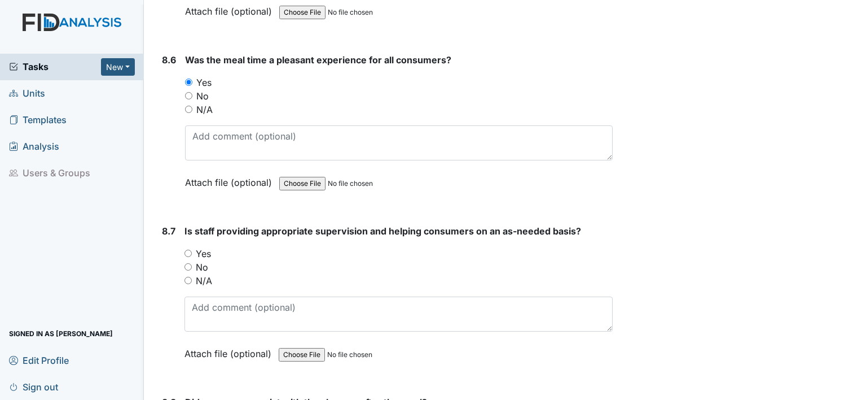
scroll to position [9402, 0]
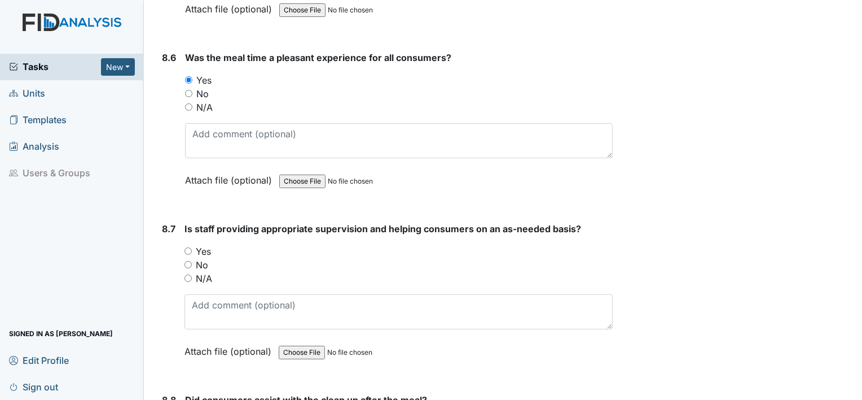
click at [205, 244] on label "Yes" at bounding box center [203, 251] width 15 height 14
click at [192, 247] on input "Yes" at bounding box center [188, 250] width 7 height 7
radio input "true"
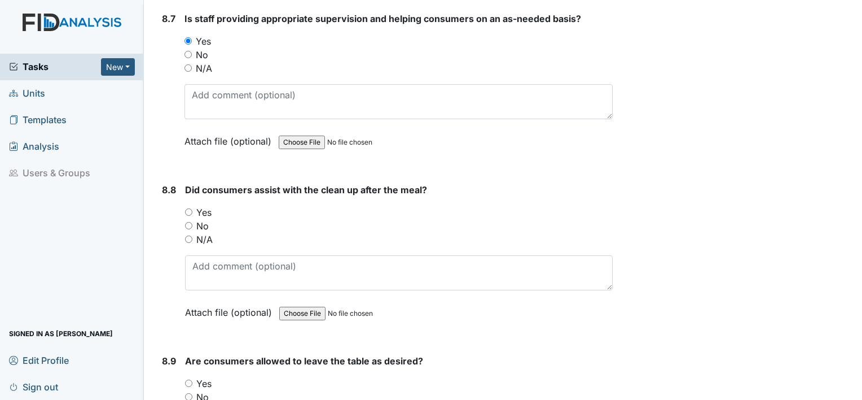
scroll to position [9612, 0]
click at [206, 205] on label "Yes" at bounding box center [203, 212] width 15 height 14
click at [192, 208] on input "Yes" at bounding box center [188, 211] width 7 height 7
radio input "true"
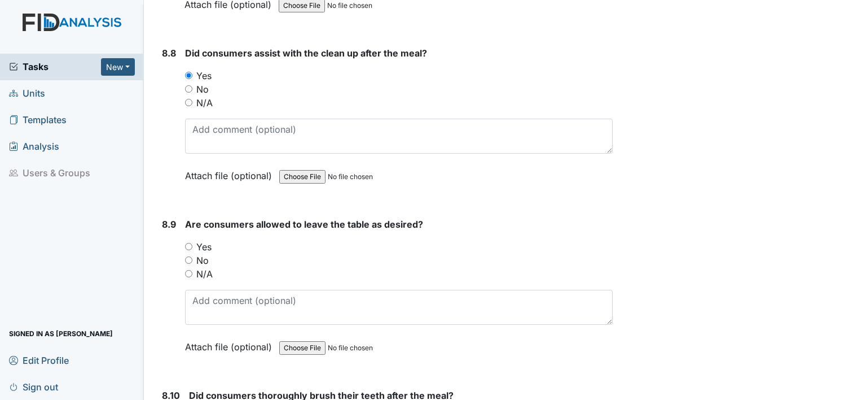
scroll to position [9749, 0]
click at [202, 239] on label "Yes" at bounding box center [203, 246] width 15 height 14
click at [192, 242] on input "Yes" at bounding box center [188, 245] width 7 height 7
radio input "true"
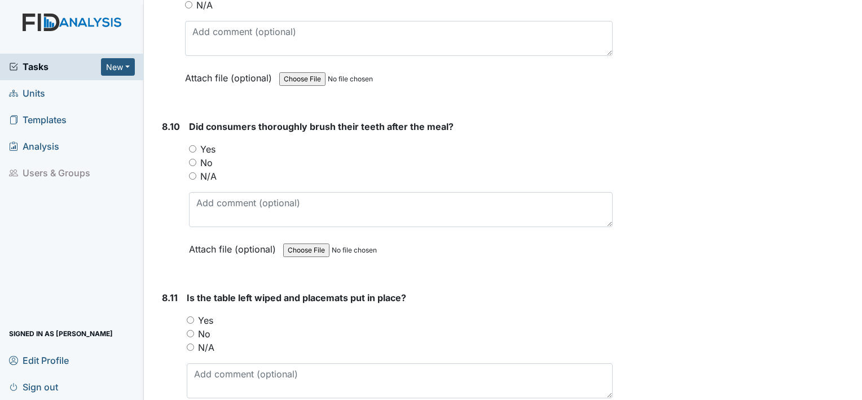
scroll to position [10018, 0]
click at [204, 312] on label "Yes" at bounding box center [205, 319] width 15 height 14
click at [194, 315] on input "Yes" at bounding box center [190, 318] width 7 height 7
radio input "true"
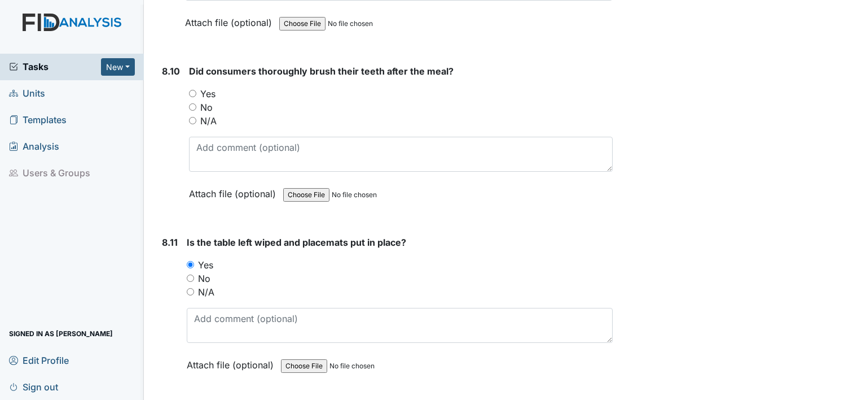
scroll to position [10074, 0]
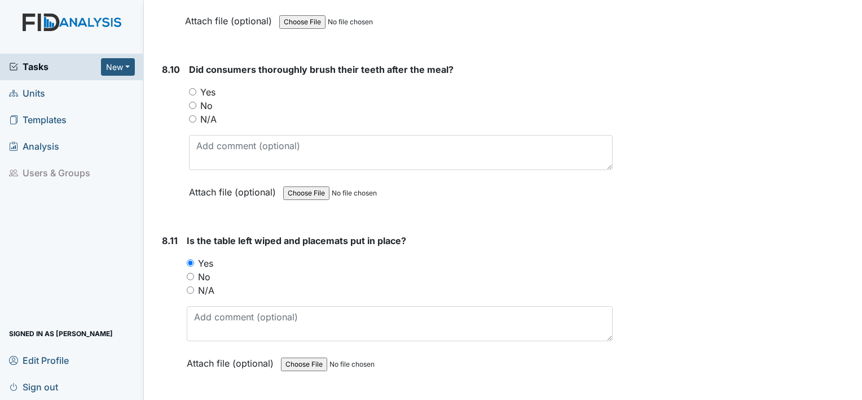
click at [204, 99] on label "No" at bounding box center [206, 106] width 12 height 14
click at [196, 102] on input "No" at bounding box center [192, 105] width 7 height 7
radio input "true"
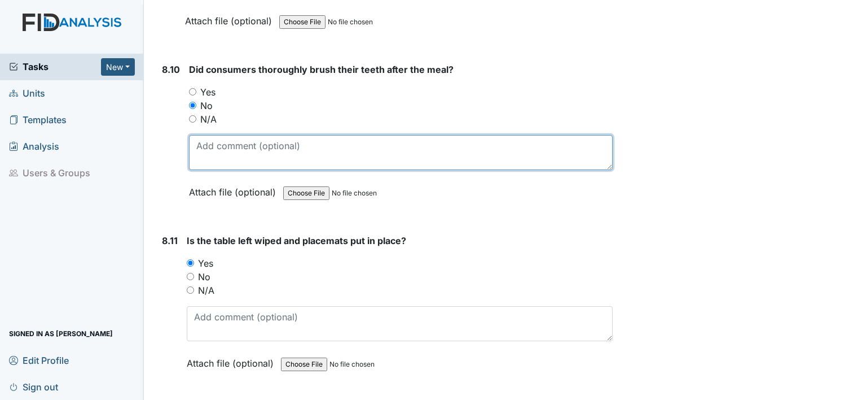
click at [210, 135] on textarea at bounding box center [401, 152] width 424 height 35
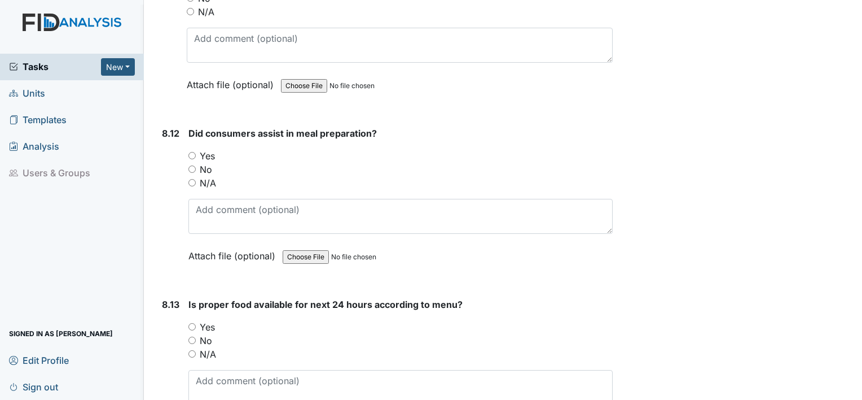
scroll to position [10354, 0]
type textarea "did not see any teeth brushing directly after meal"
click at [206, 147] on label "Yes" at bounding box center [207, 154] width 15 height 14
click at [196, 150] on input "Yes" at bounding box center [191, 153] width 7 height 7
radio input "true"
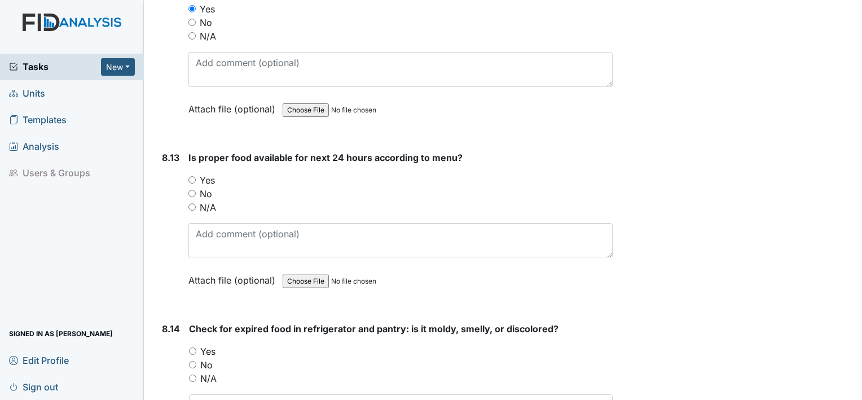
scroll to position [10501, 0]
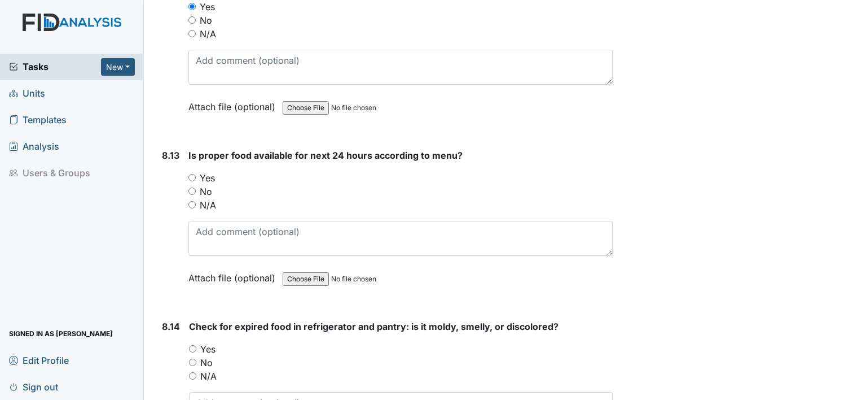
click at [206, 171] on label "Yes" at bounding box center [207, 178] width 15 height 14
click at [196, 174] on input "Yes" at bounding box center [191, 177] width 7 height 7
radio input "true"
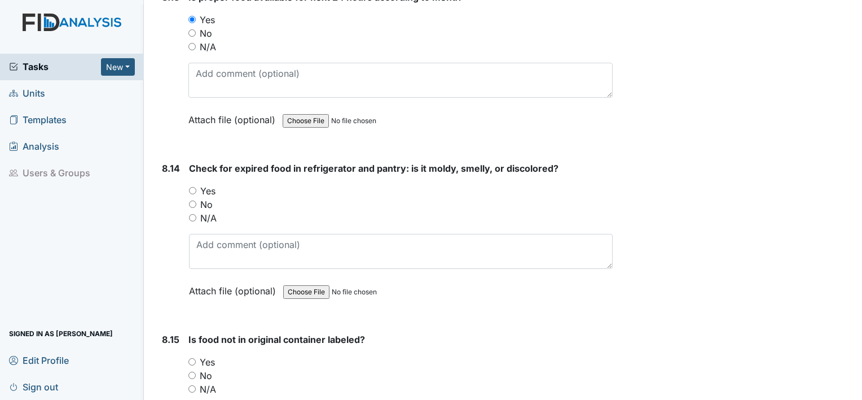
scroll to position [10660, 0]
click at [207, 160] on div "Check for expired food in refrigerator and pantry: is it moldy, smelly, or disc…" at bounding box center [401, 232] width 424 height 144
click at [207, 210] on label "N/A" at bounding box center [208, 217] width 16 height 14
click at [196, 213] on input "N/A" at bounding box center [192, 216] width 7 height 7
radio input "true"
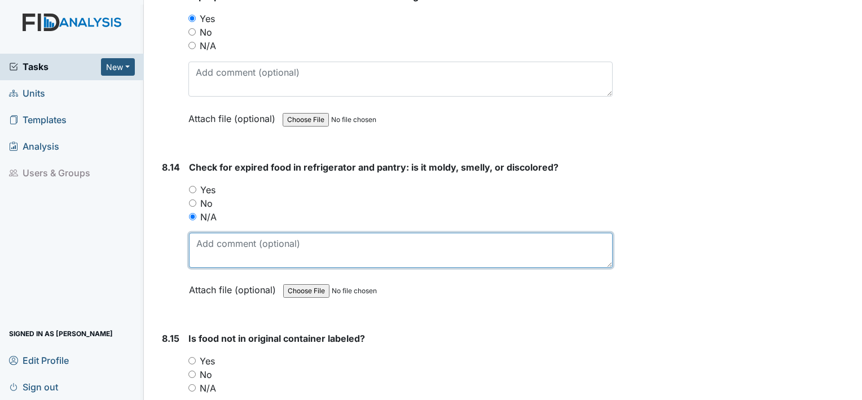
click at [207, 233] on textarea at bounding box center [401, 250] width 424 height 35
type textarea "ne"
type textarea "on"
type textarea "o"
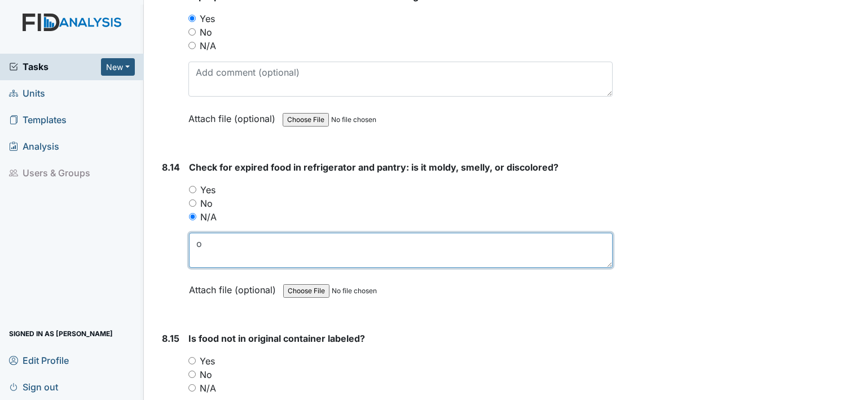
drag, startPoint x: 207, startPoint y: 215, endPoint x: 126, endPoint y: 282, distance: 104.6
click at [126, 282] on div "Tasks New Form Inspection Document Bundle Units Templates Analysis Users & Grou…" at bounding box center [431, 200] width 862 height 400
click at [240, 233] on textarea at bounding box center [401, 250] width 424 height 35
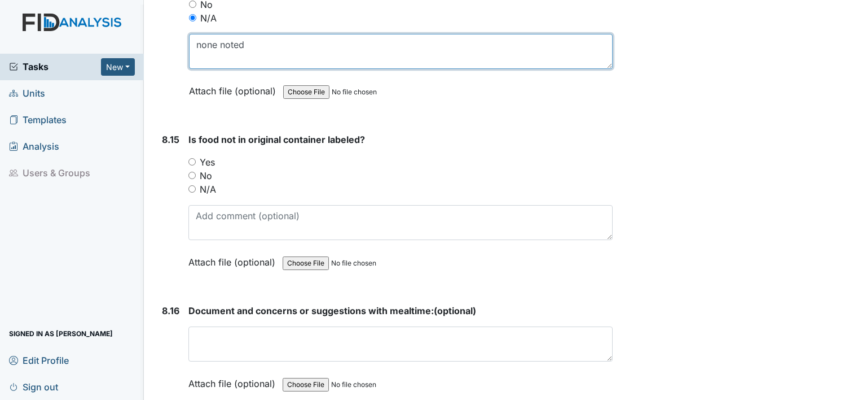
scroll to position [10863, 0]
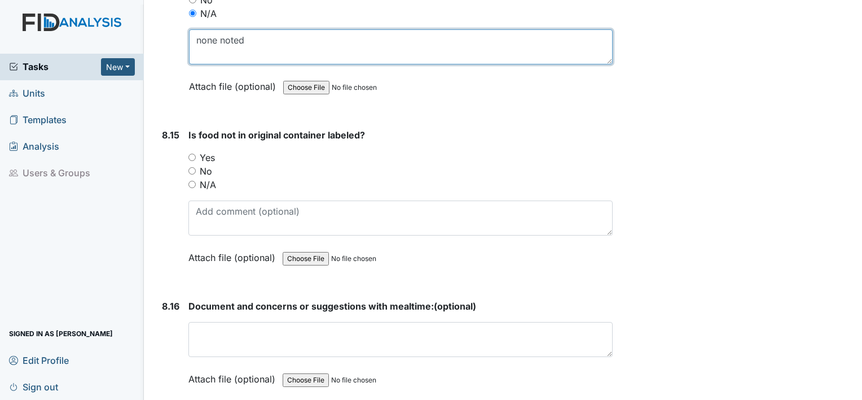
type textarea "none noted"
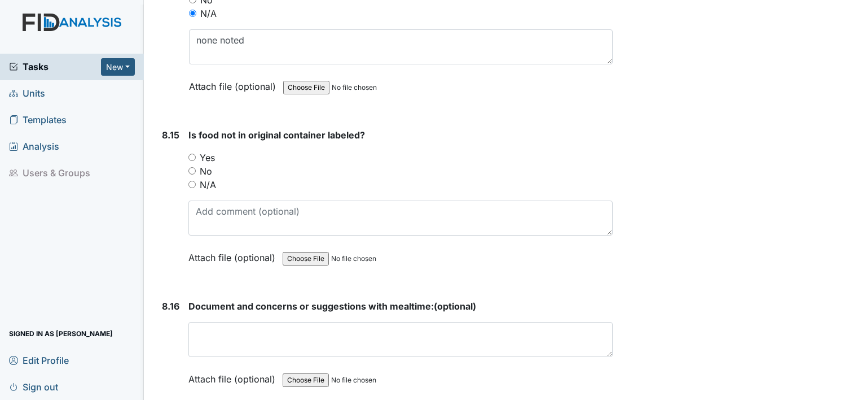
click at [210, 151] on label "Yes" at bounding box center [207, 158] width 15 height 14
click at [196, 153] on input "Yes" at bounding box center [191, 156] width 7 height 7
radio input "true"
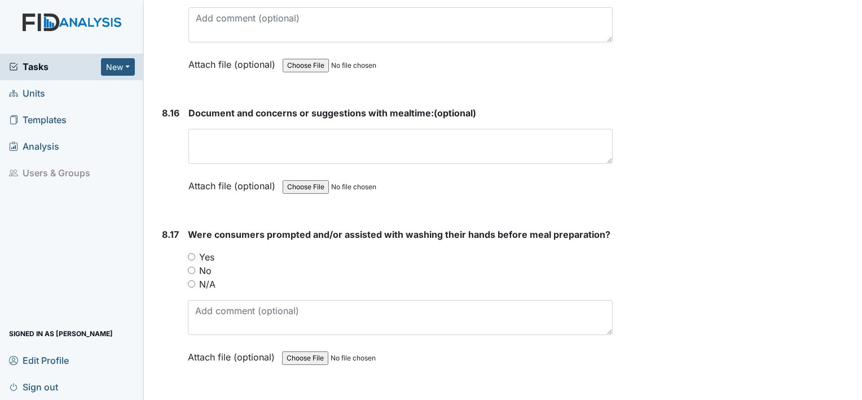
scroll to position [11061, 0]
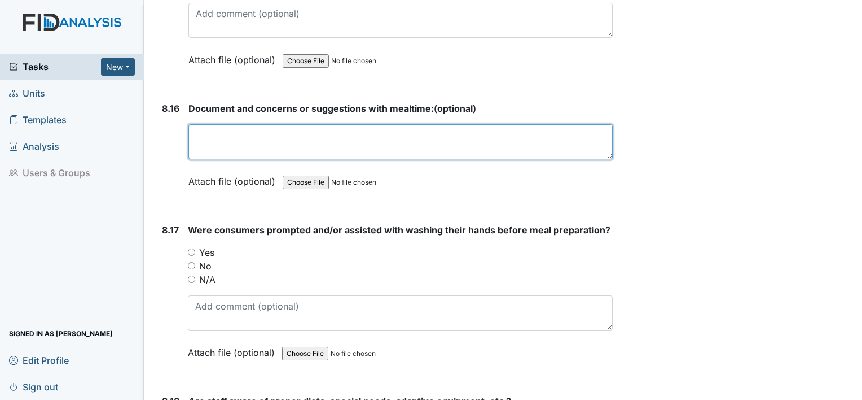
click at [271, 124] on textarea at bounding box center [400, 141] width 424 height 35
type textarea "n"
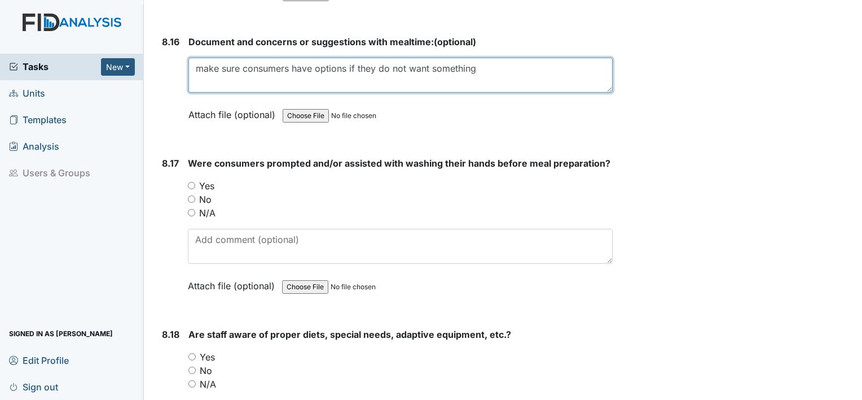
scroll to position [11149, 0]
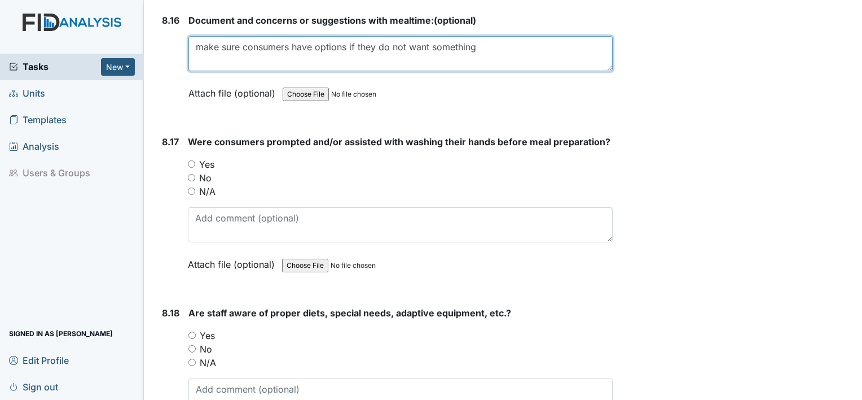
type textarea "make sure consumers have options if they do not want something"
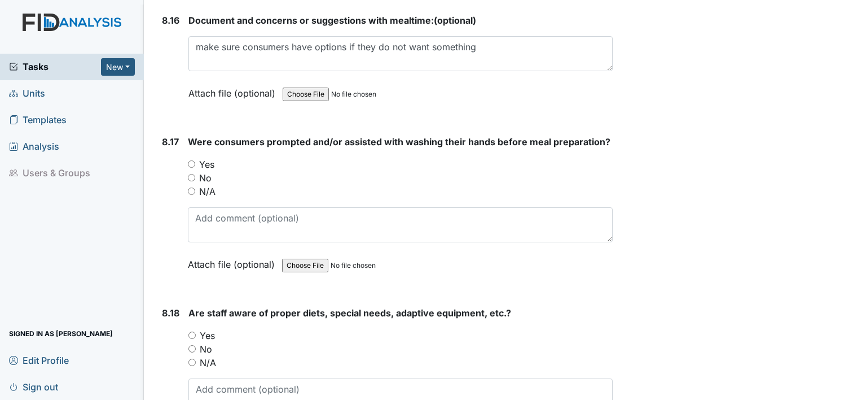
click at [210, 157] on label "Yes" at bounding box center [206, 164] width 15 height 14
click at [195, 160] on input "Yes" at bounding box center [191, 163] width 7 height 7
radio input "true"
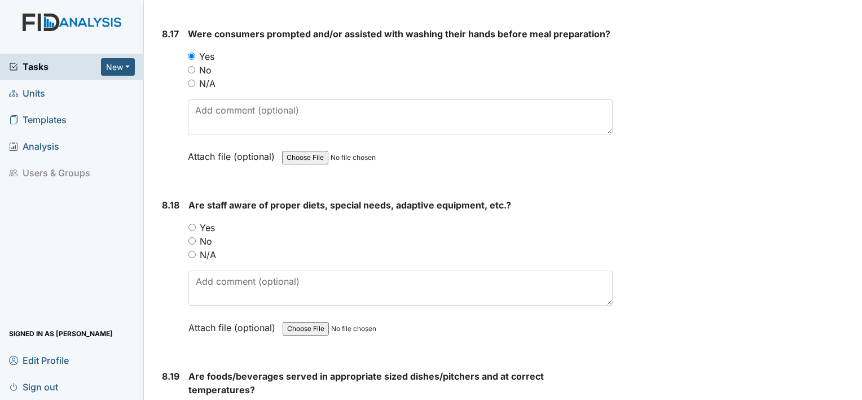
scroll to position [11262, 0]
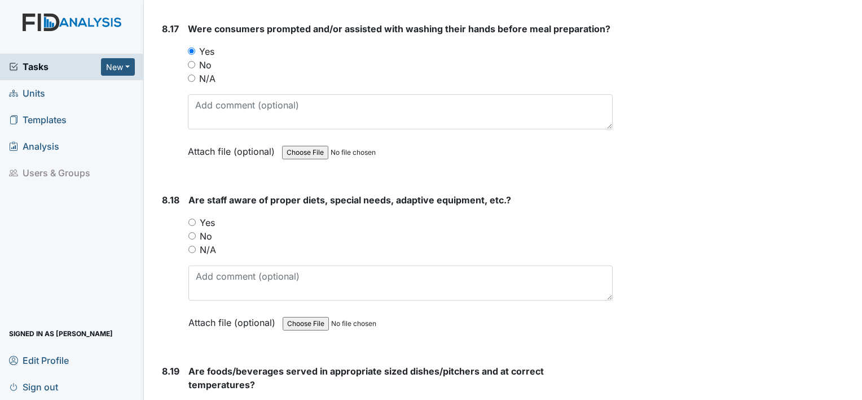
click at [211, 216] on label "Yes" at bounding box center [207, 223] width 15 height 14
click at [196, 218] on input "Yes" at bounding box center [191, 221] width 7 height 7
radio input "true"
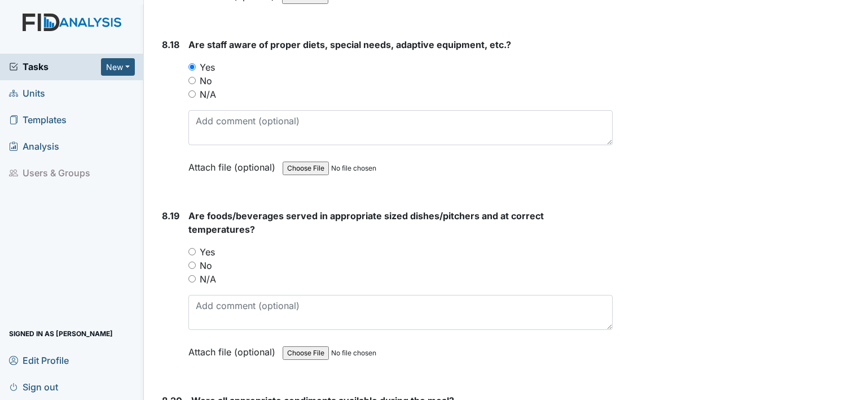
scroll to position [11419, 0]
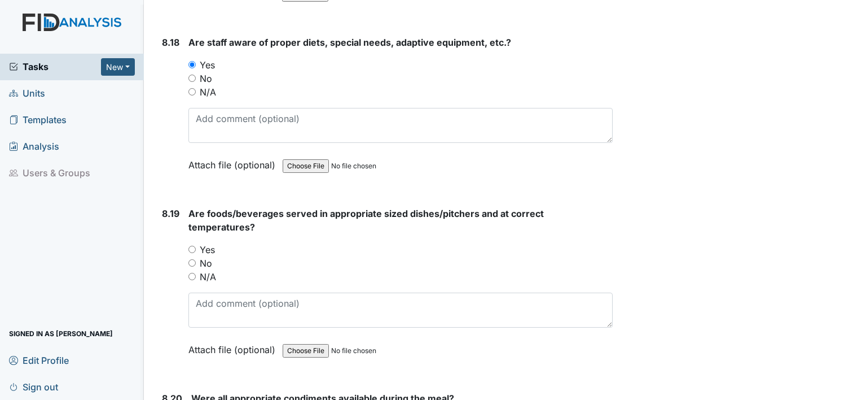
click at [211, 207] on div "Are foods/beverages served in appropriate sized dishes/pitchers and at correct …" at bounding box center [400, 285] width 424 height 157
click at [210, 243] on label "Yes" at bounding box center [207, 250] width 15 height 14
click at [196, 245] on input "Yes" at bounding box center [191, 248] width 7 height 7
radio input "true"
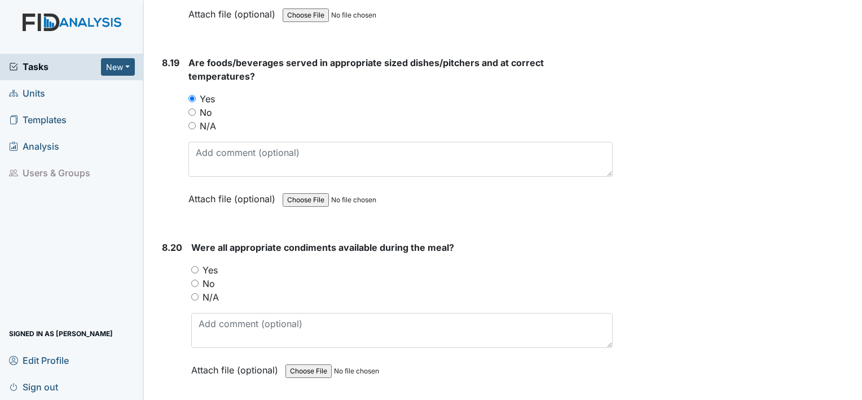
scroll to position [11570, 0]
click at [208, 262] on label "Yes" at bounding box center [210, 269] width 15 height 14
click at [199, 265] on input "Yes" at bounding box center [194, 268] width 7 height 7
radio input "true"
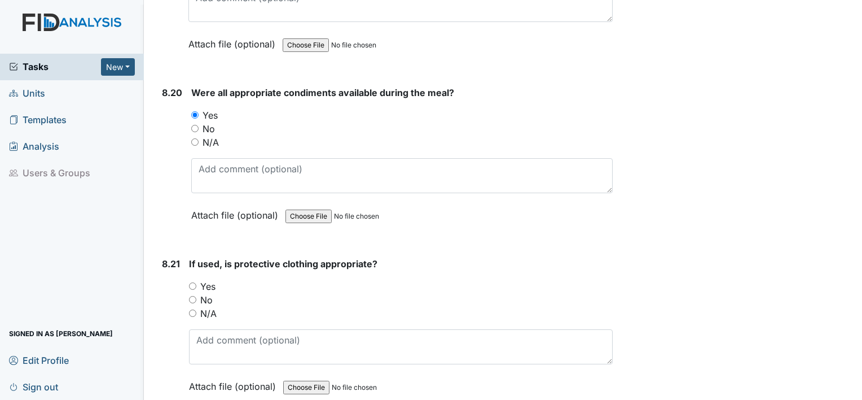
scroll to position [11731, 0]
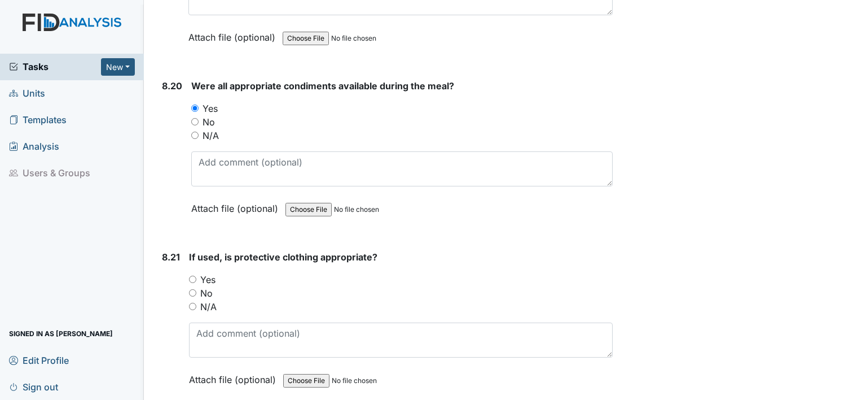
click at [205, 300] on label "N/A" at bounding box center [208, 307] width 16 height 14
click at [196, 302] on input "N/A" at bounding box center [192, 305] width 7 height 7
radio input "true"
click at [209, 273] on label "Yes" at bounding box center [207, 280] width 15 height 14
click at [196, 275] on input "Yes" at bounding box center [192, 278] width 7 height 7
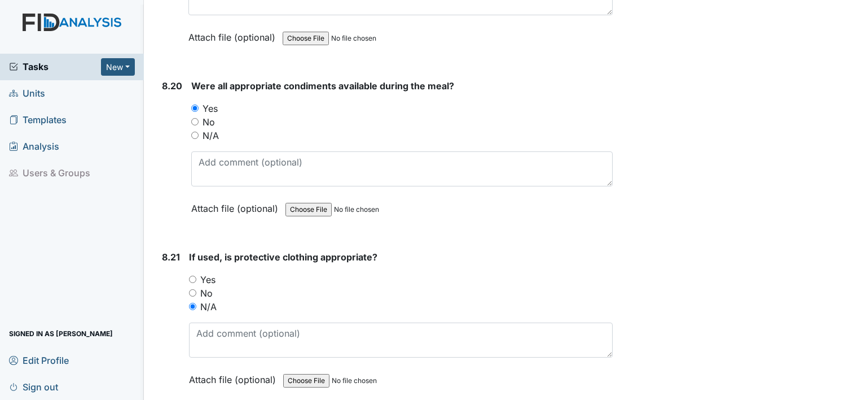
radio input "true"
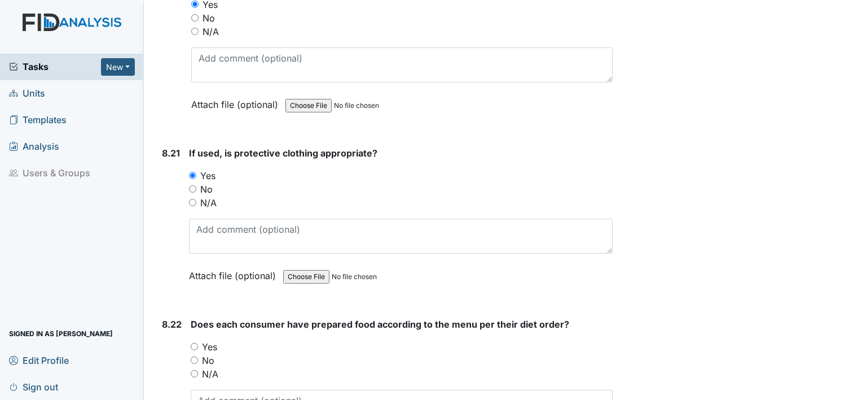
scroll to position [11859, 0]
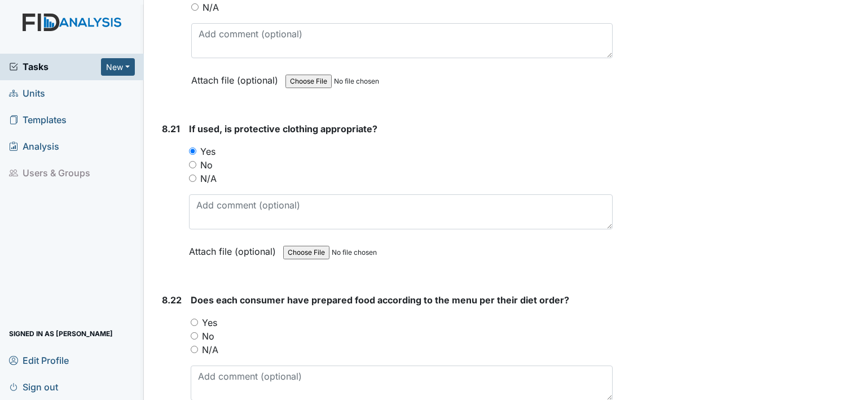
click at [208, 315] on label "Yes" at bounding box center [209, 322] width 15 height 14
click at [198, 318] on input "Yes" at bounding box center [194, 321] width 7 height 7
radio input "true"
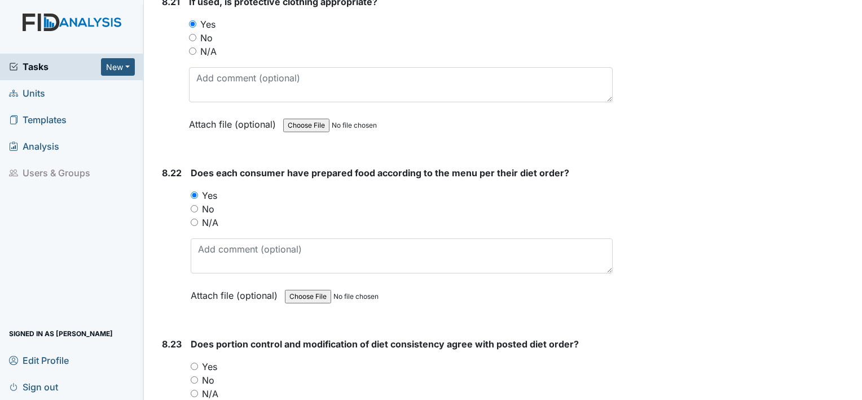
scroll to position [12022, 0]
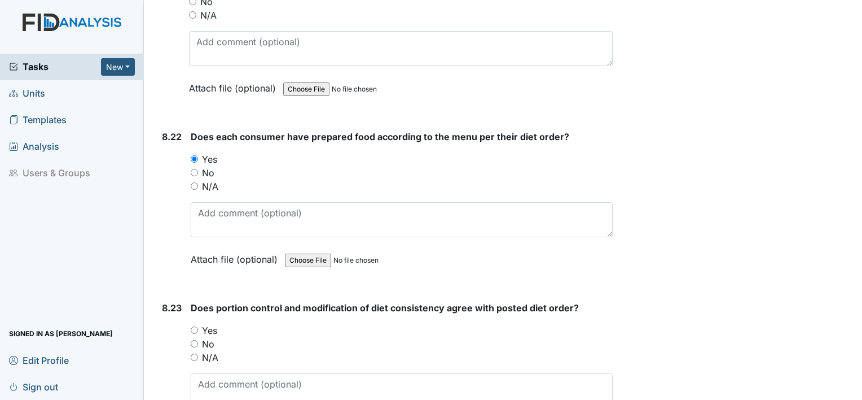
click at [208, 323] on label "Yes" at bounding box center [209, 330] width 15 height 14
click at [198, 326] on input "Yes" at bounding box center [194, 329] width 7 height 7
radio input "true"
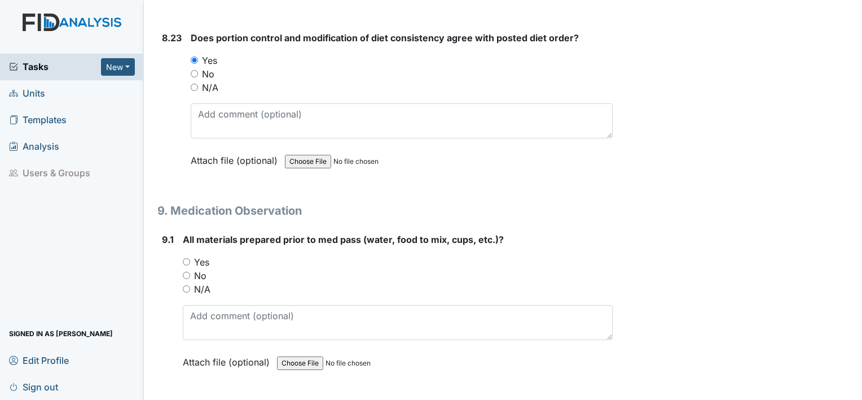
scroll to position [12293, 0]
click at [201, 255] on label "Yes" at bounding box center [201, 262] width 15 height 14
click at [190, 257] on input "Yes" at bounding box center [186, 260] width 7 height 7
radio input "true"
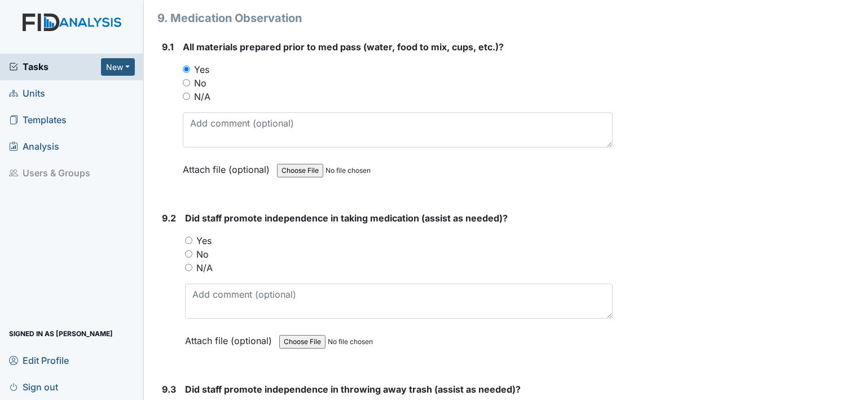
scroll to position [12489, 0]
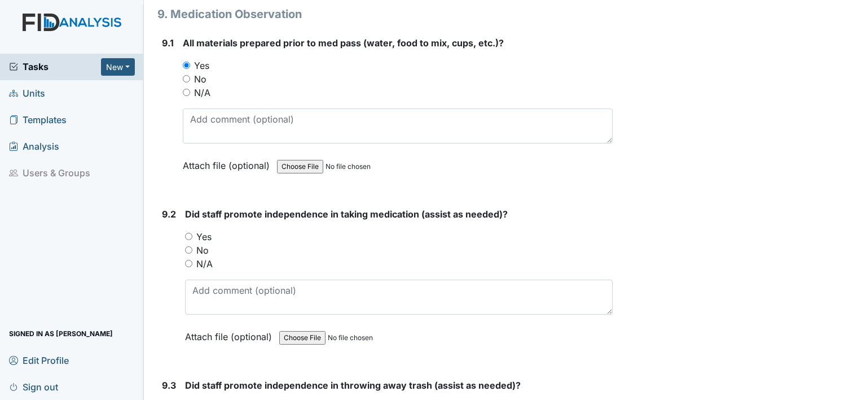
click at [205, 230] on label "Yes" at bounding box center [203, 237] width 15 height 14
click at [192, 233] on input "Yes" at bounding box center [188, 236] width 7 height 7
radio input "true"
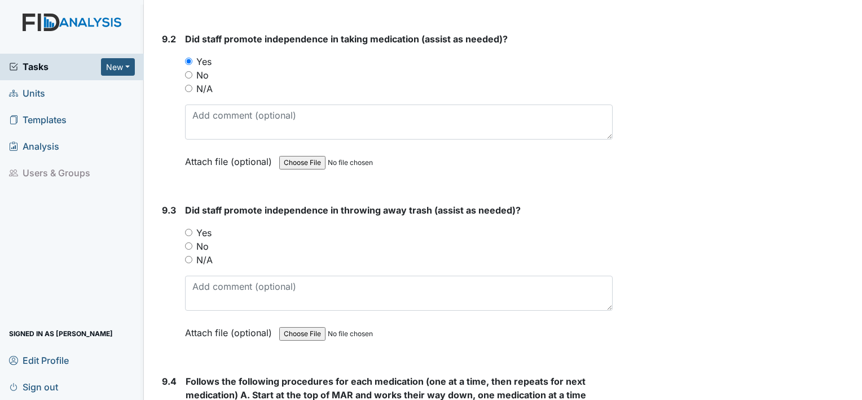
scroll to position [12664, 0]
click at [205, 226] on label "Yes" at bounding box center [203, 233] width 15 height 14
click at [192, 229] on input "Yes" at bounding box center [188, 232] width 7 height 7
radio input "true"
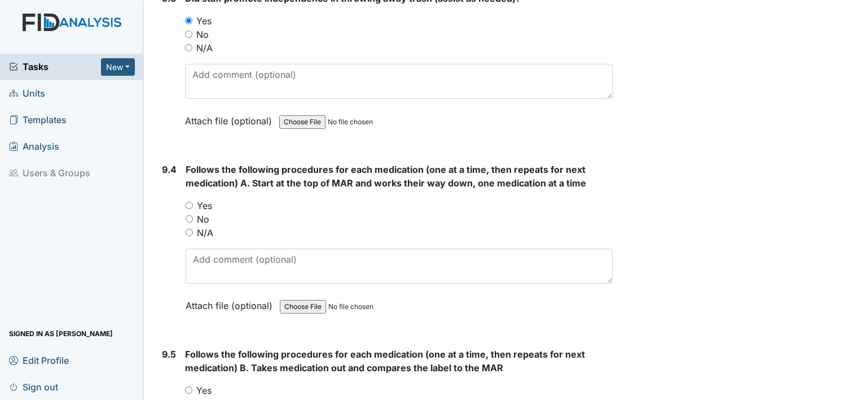
scroll to position [12877, 0]
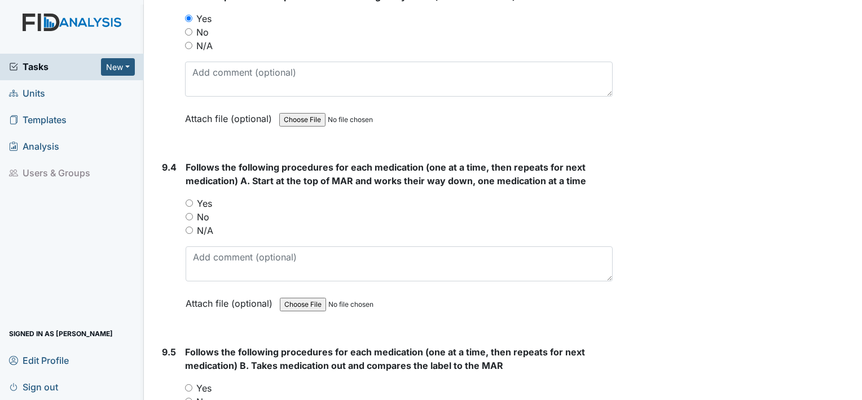
click at [204, 196] on label "Yes" at bounding box center [204, 203] width 15 height 14
click at [193, 199] on input "Yes" at bounding box center [189, 202] width 7 height 7
radio input "true"
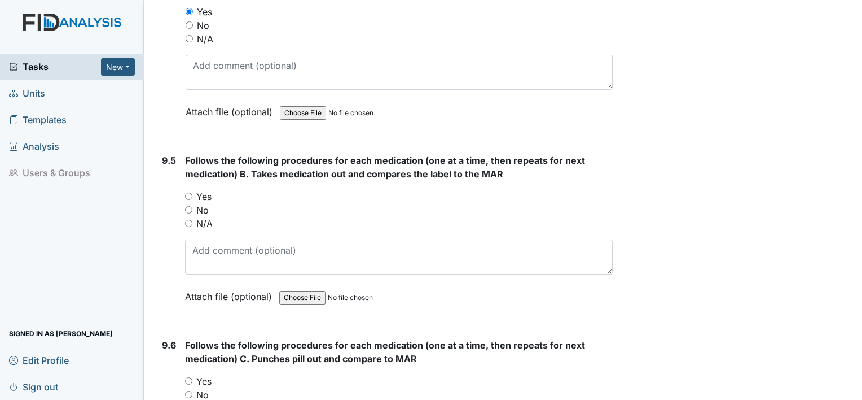
scroll to position [13074, 0]
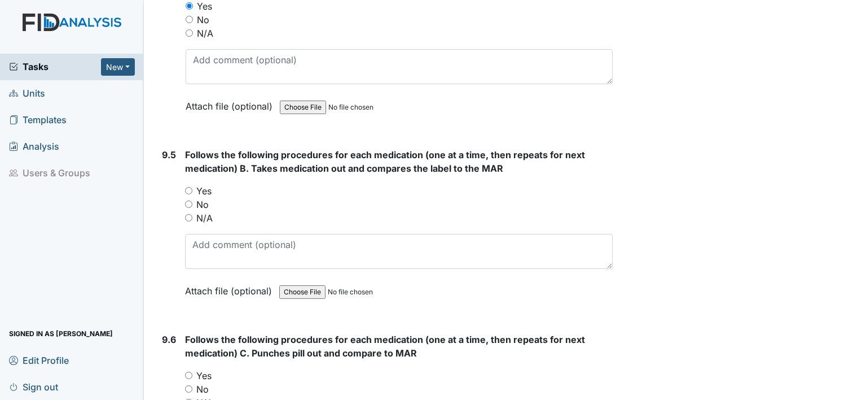
click at [205, 184] on label "Yes" at bounding box center [203, 191] width 15 height 14
click at [192, 187] on input "Yes" at bounding box center [188, 190] width 7 height 7
radio input "true"
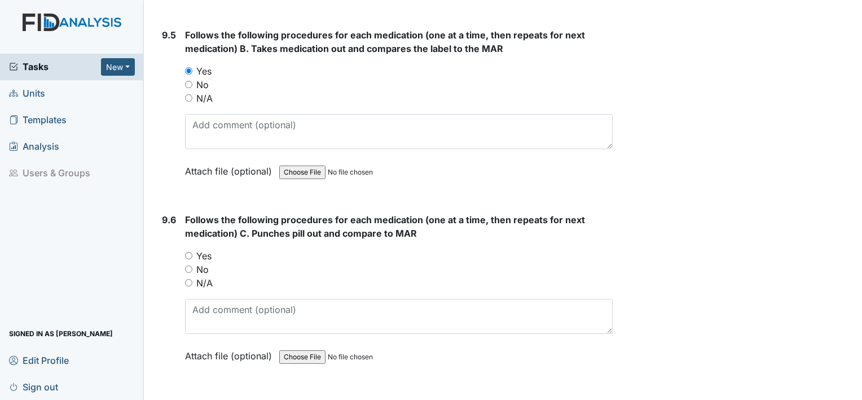
scroll to position [13221, 0]
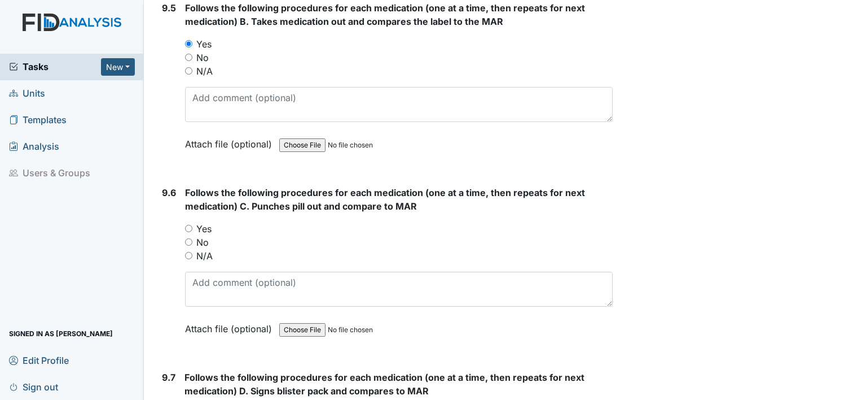
click at [206, 222] on label "Yes" at bounding box center [203, 229] width 15 height 14
click at [192, 225] on input "Yes" at bounding box center [188, 228] width 7 height 7
radio input "true"
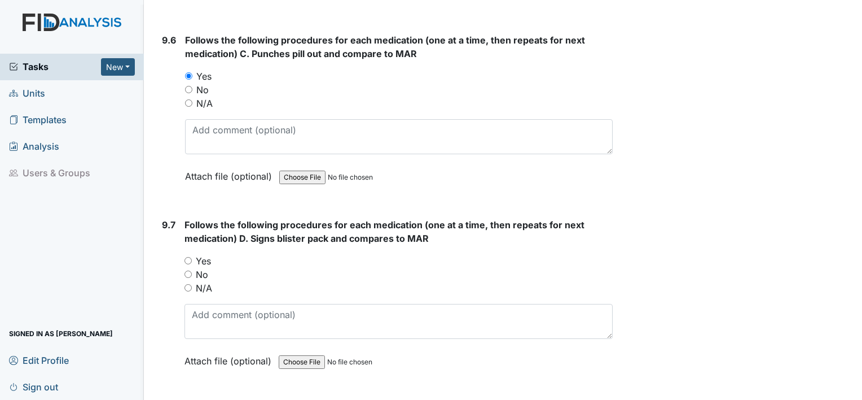
scroll to position [13375, 0]
click at [204, 253] on label "Yes" at bounding box center [203, 260] width 15 height 14
click at [192, 256] on input "Yes" at bounding box center [188, 259] width 7 height 7
radio input "true"
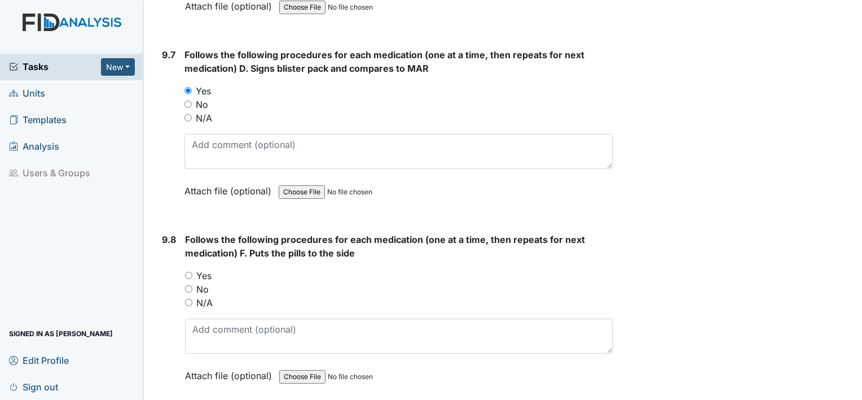
scroll to position [13548, 0]
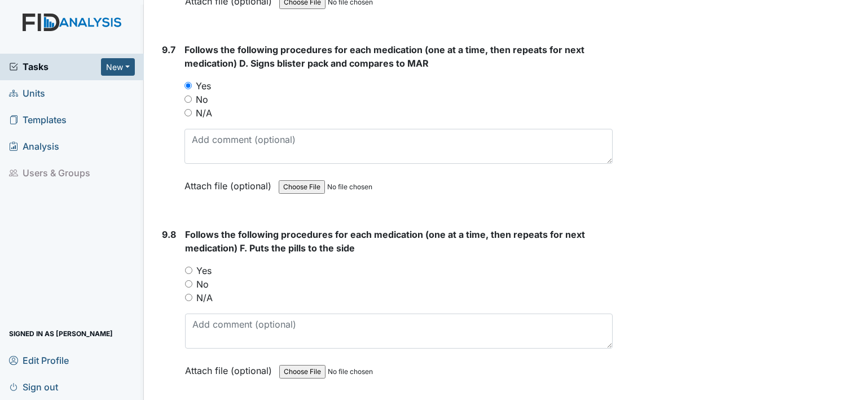
click at [203, 264] on label "Yes" at bounding box center [203, 271] width 15 height 14
click at [192, 266] on input "Yes" at bounding box center [188, 269] width 7 height 7
radio input "true"
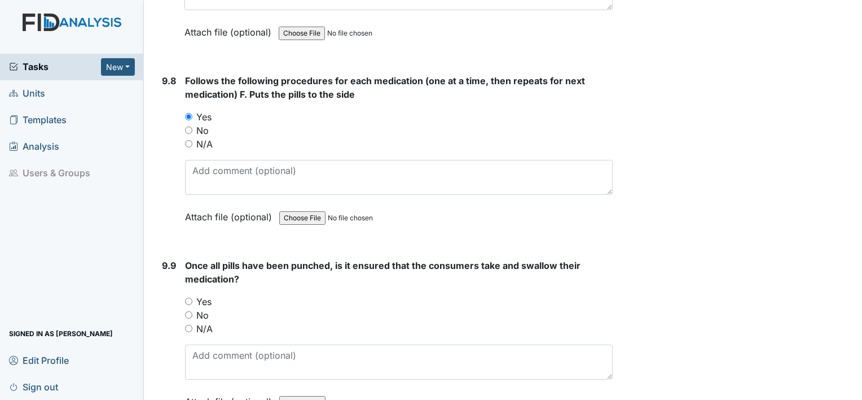
scroll to position [13708, 0]
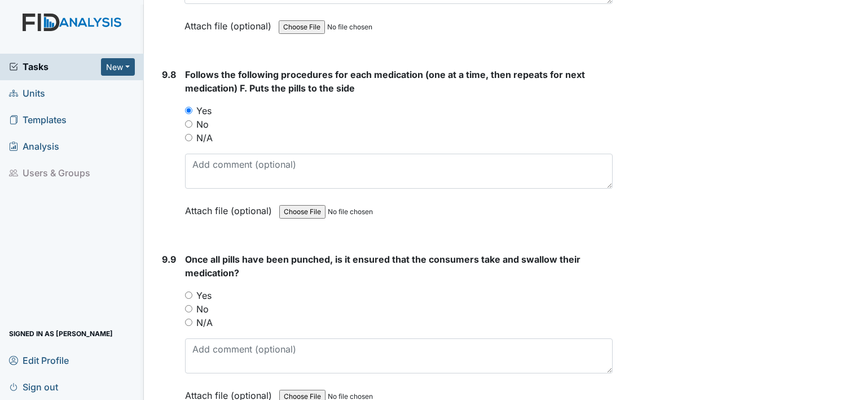
click at [199, 288] on label "Yes" at bounding box center [203, 295] width 15 height 14
click at [192, 291] on input "Yes" at bounding box center [188, 294] width 7 height 7
radio input "true"
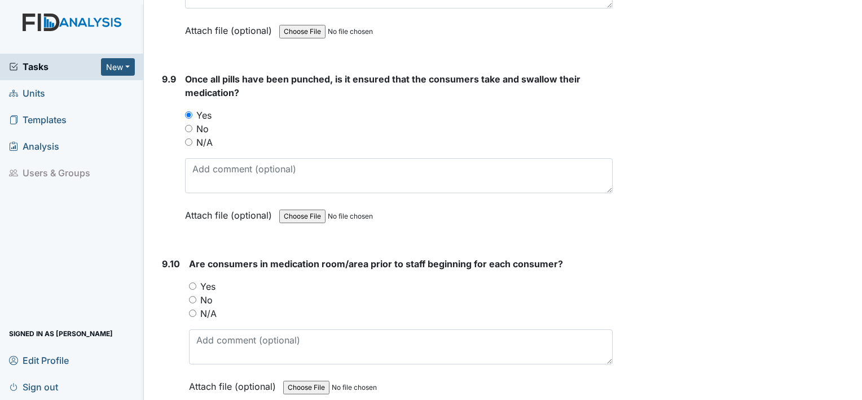
scroll to position [13889, 0]
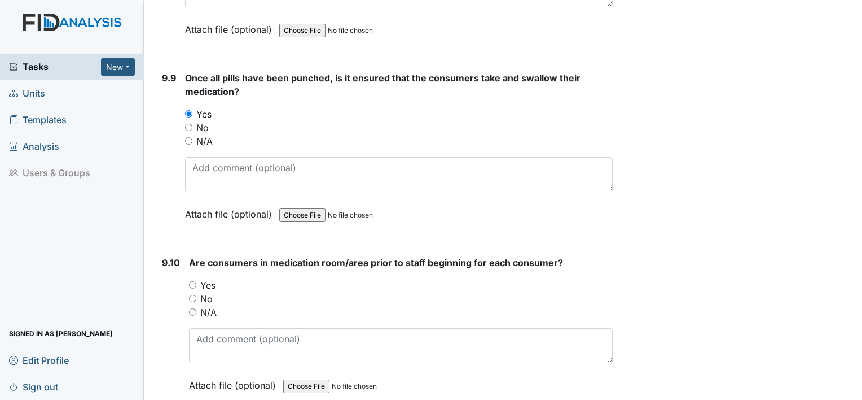
click at [199, 292] on div "No" at bounding box center [401, 299] width 424 height 14
click at [211, 292] on label "No" at bounding box center [206, 299] width 12 height 14
click at [196, 295] on input "No" at bounding box center [192, 298] width 7 height 7
radio input "true"
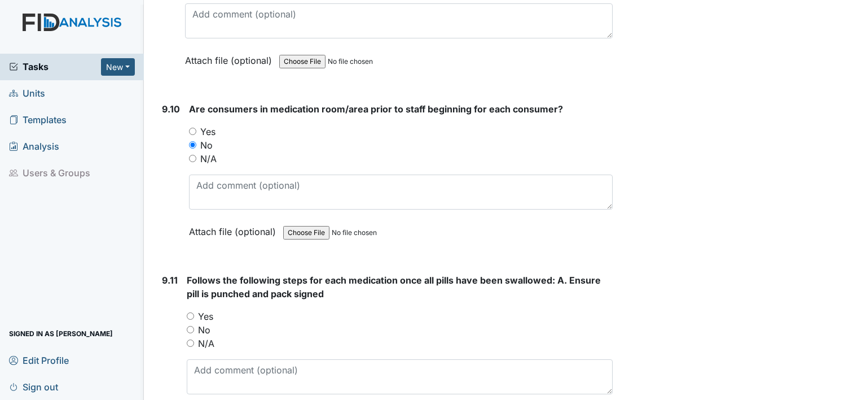
scroll to position [14054, 0]
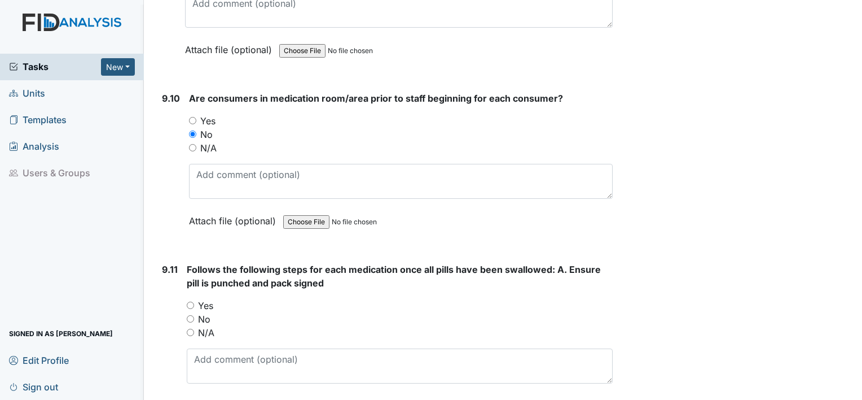
click at [211, 262] on div "Follows the following steps for each medication once all pills have been swallo…" at bounding box center [400, 340] width 426 height 157
click at [209, 299] on label "Yes" at bounding box center [205, 306] width 15 height 14
click at [194, 301] on input "Yes" at bounding box center [190, 304] width 7 height 7
radio input "true"
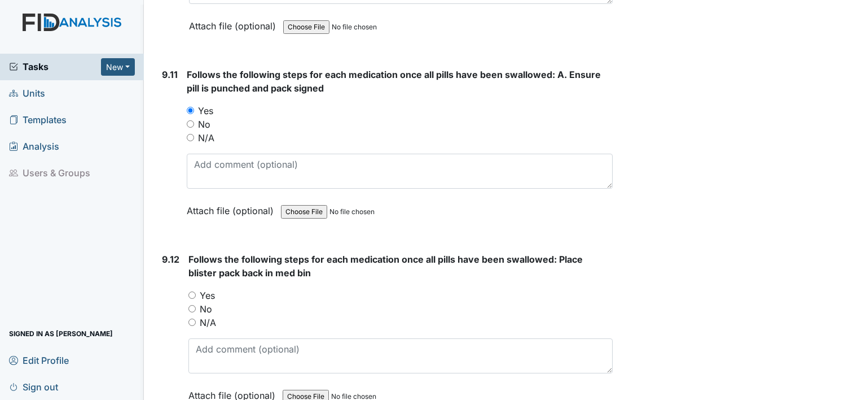
scroll to position [14249, 0]
click at [210, 287] on label "Yes" at bounding box center [207, 294] width 15 height 14
click at [196, 290] on input "Yes" at bounding box center [191, 293] width 7 height 7
radio input "true"
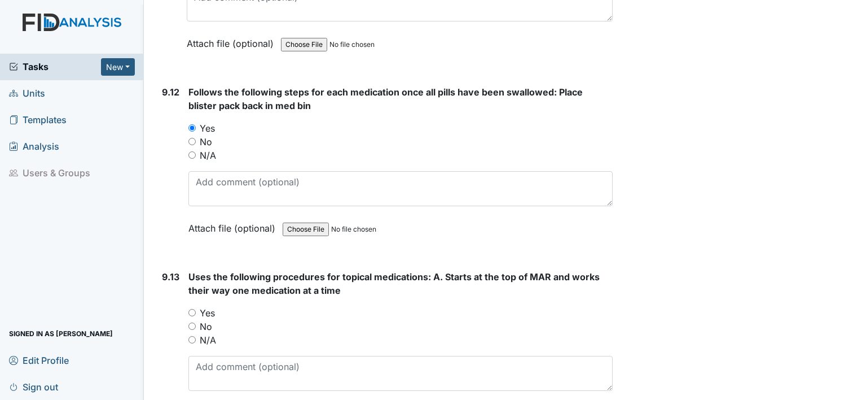
scroll to position [14416, 0]
click at [207, 305] on label "Yes" at bounding box center [207, 312] width 15 height 14
click at [196, 308] on input "Yes" at bounding box center [191, 311] width 7 height 7
radio input "true"
click at [208, 332] on label "N/A" at bounding box center [208, 339] width 16 height 14
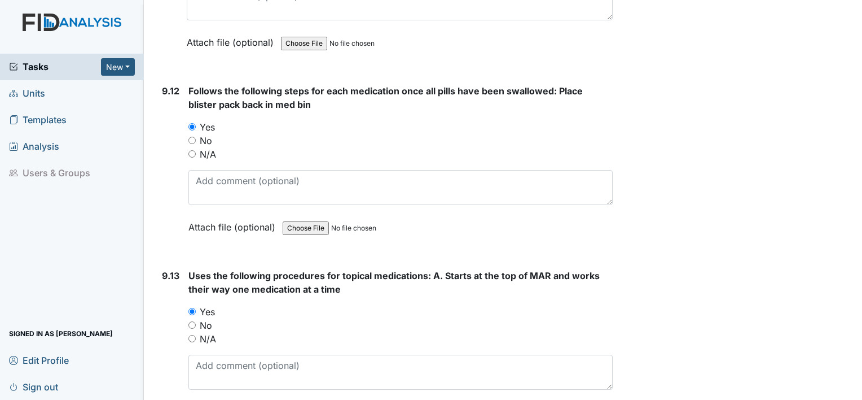
click at [196, 335] on input "N/A" at bounding box center [191, 338] width 7 height 7
radio input "true"
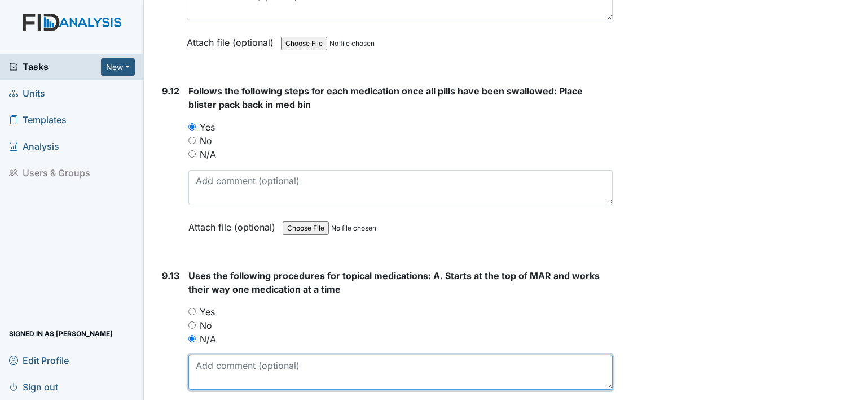
click at [210, 354] on textarea at bounding box center [400, 371] width 424 height 35
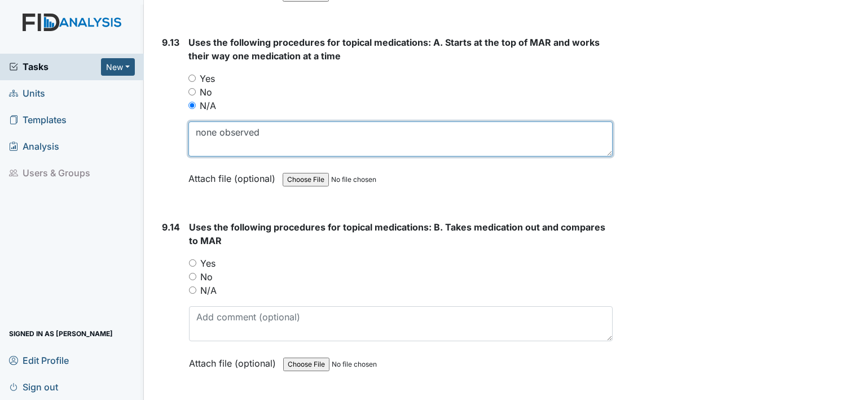
scroll to position [14650, 0]
type textarea "none observed"
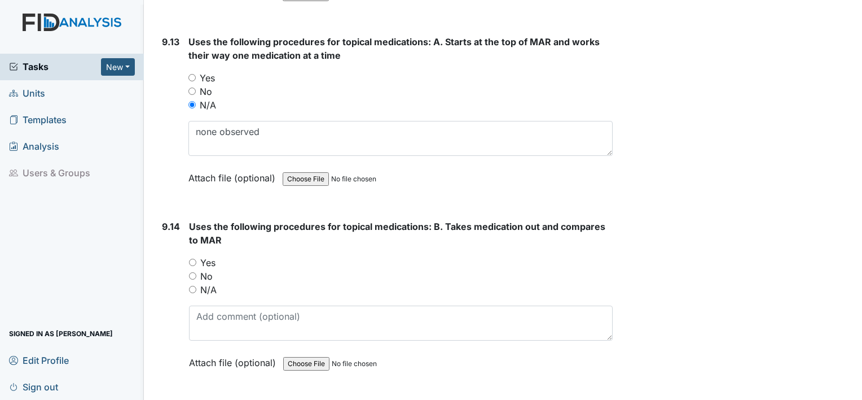
click at [205, 283] on label "N/A" at bounding box center [208, 290] width 16 height 14
click at [196, 286] on input "N/A" at bounding box center [192, 289] width 7 height 7
radio input "true"
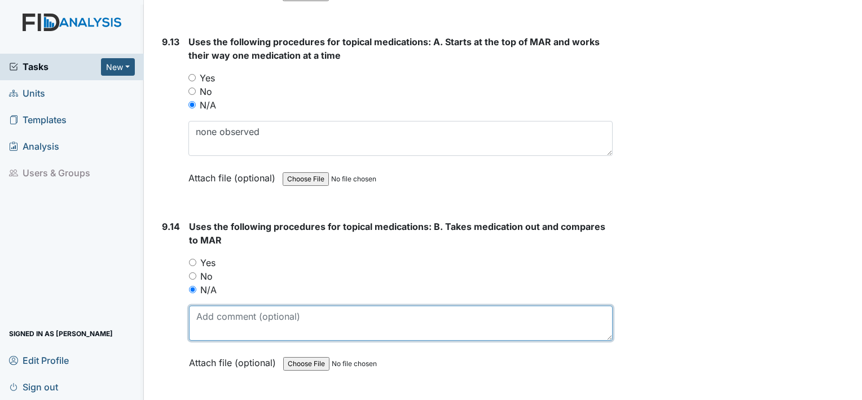
click at [210, 305] on textarea at bounding box center [401, 322] width 424 height 35
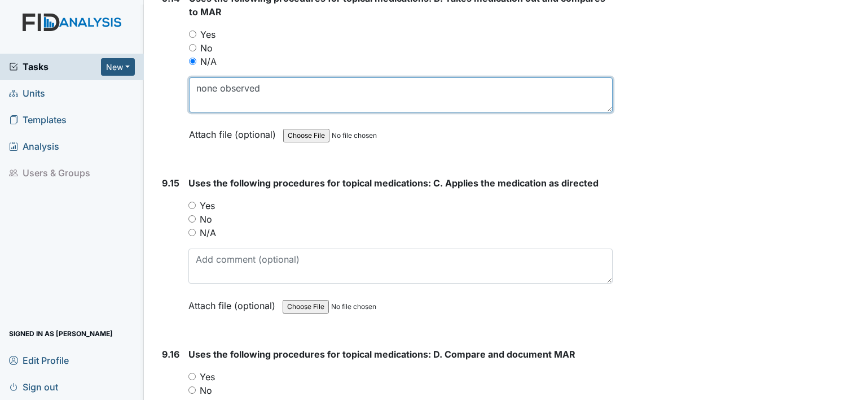
scroll to position [14879, 0]
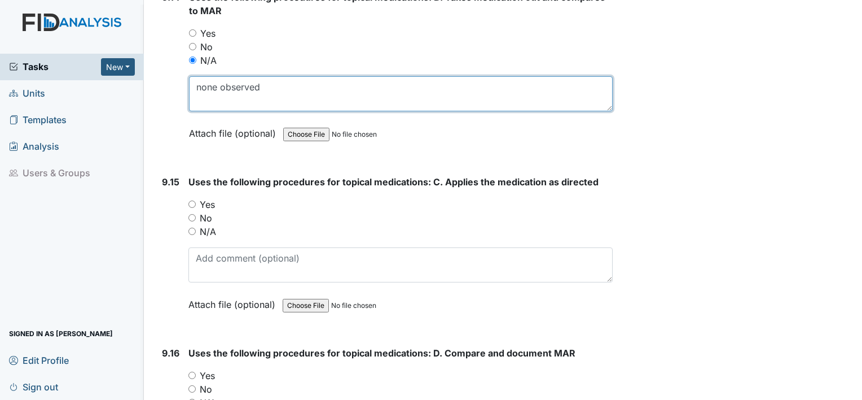
type textarea "none observed"
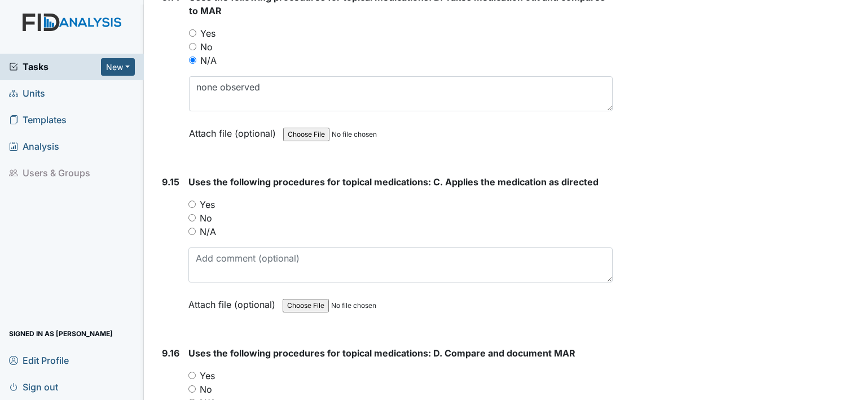
click at [209, 225] on label "N/A" at bounding box center [208, 232] width 16 height 14
click at [196, 227] on input "N/A" at bounding box center [191, 230] width 7 height 7
radio input "true"
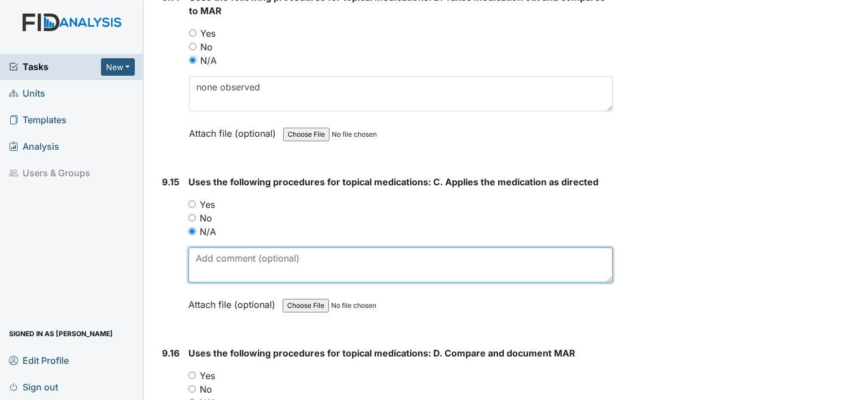
click at [210, 247] on textarea at bounding box center [400, 264] width 424 height 35
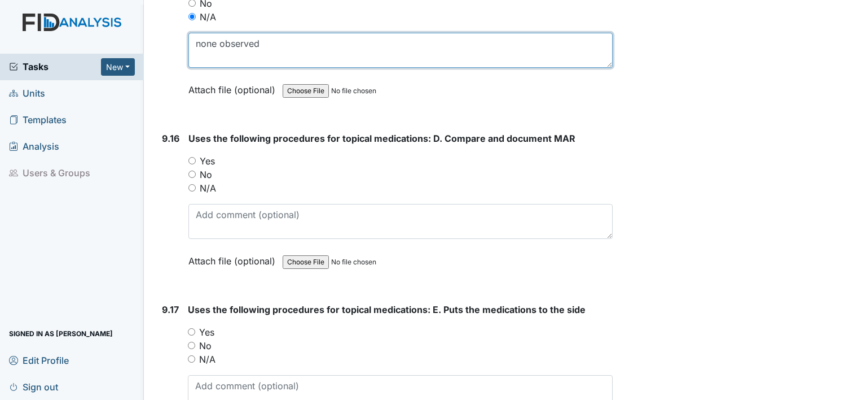
scroll to position [15094, 0]
type textarea "none observed"
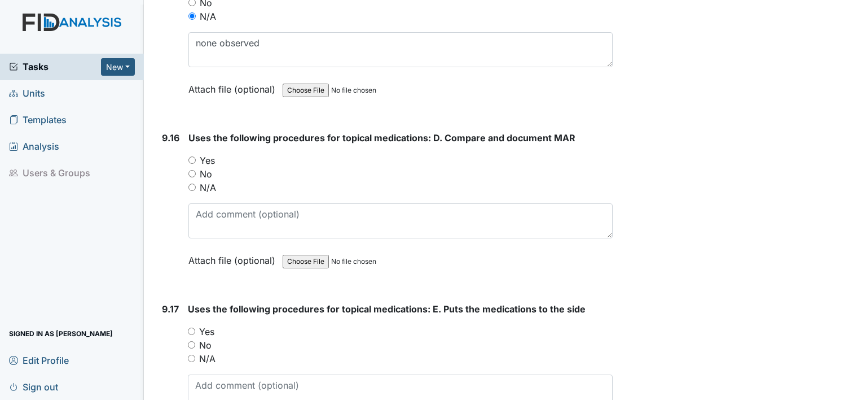
click at [201, 181] on label "N/A" at bounding box center [208, 188] width 16 height 14
click at [196, 183] on input "N/A" at bounding box center [191, 186] width 7 height 7
radio input "true"
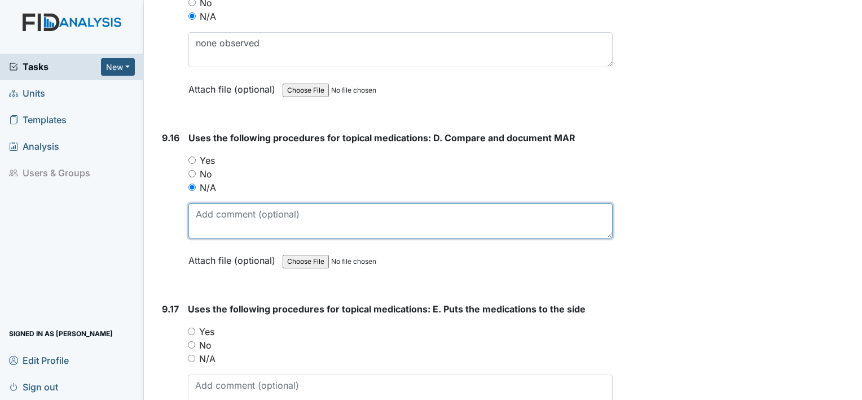
click at [205, 203] on textarea at bounding box center [400, 220] width 424 height 35
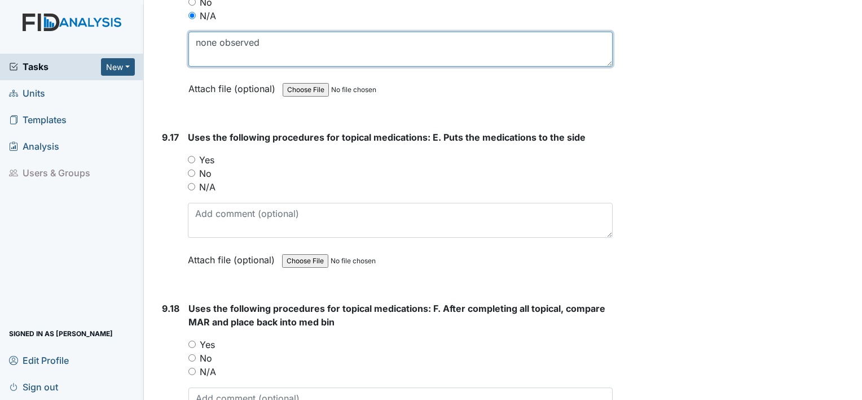
scroll to position [15269, 0]
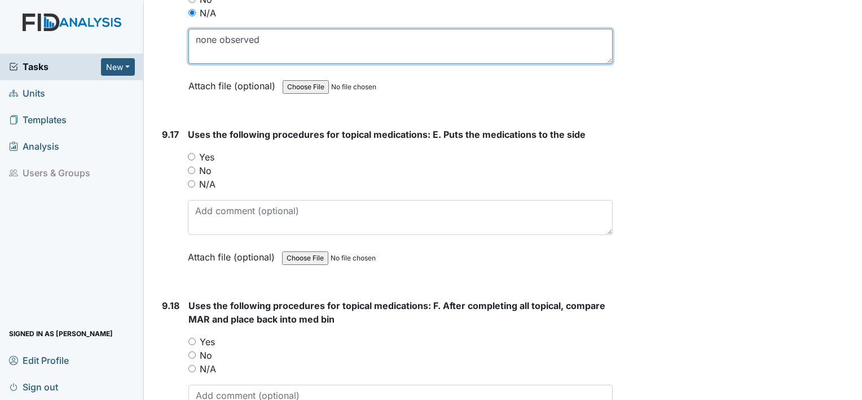
type textarea "none observed"
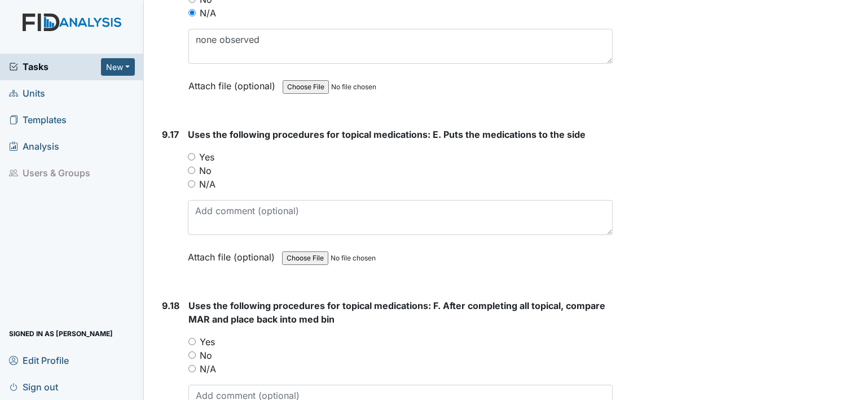
click at [200, 177] on label "N/A" at bounding box center [207, 184] width 16 height 14
click at [195, 180] on input "N/A" at bounding box center [191, 183] width 7 height 7
radio input "true"
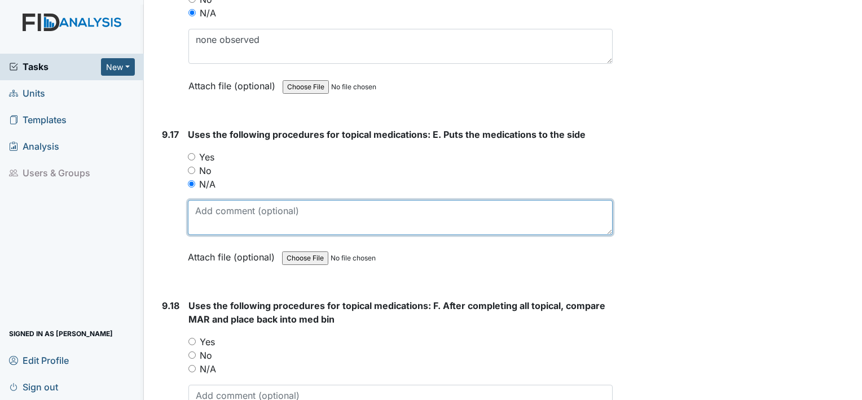
click at [209, 200] on textarea at bounding box center [400, 217] width 425 height 35
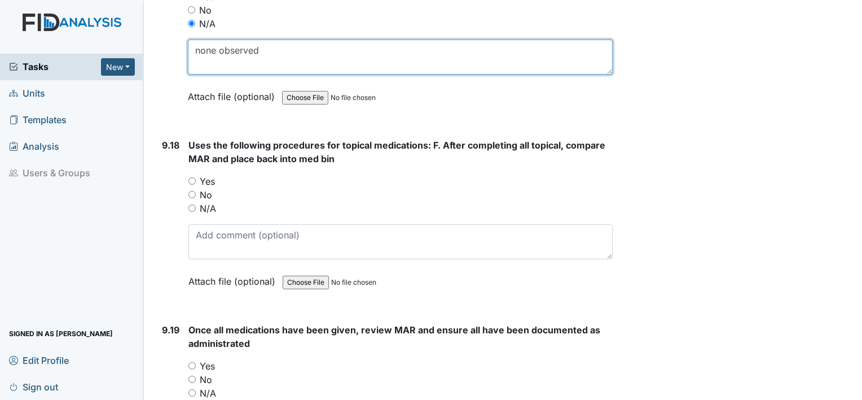
scroll to position [15432, 0]
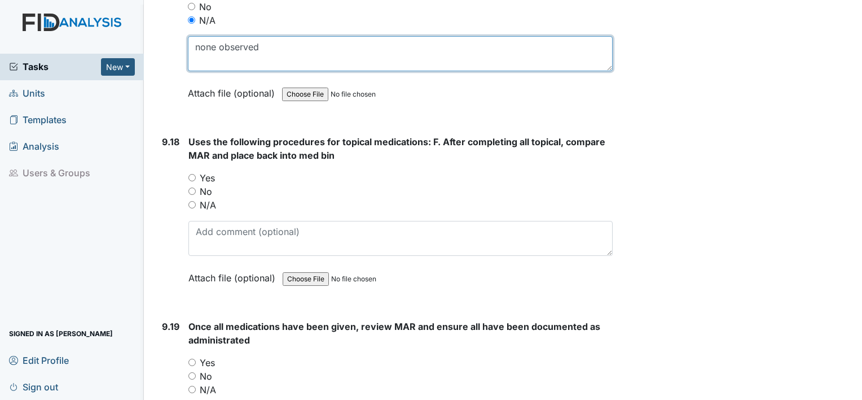
type textarea "none observed"
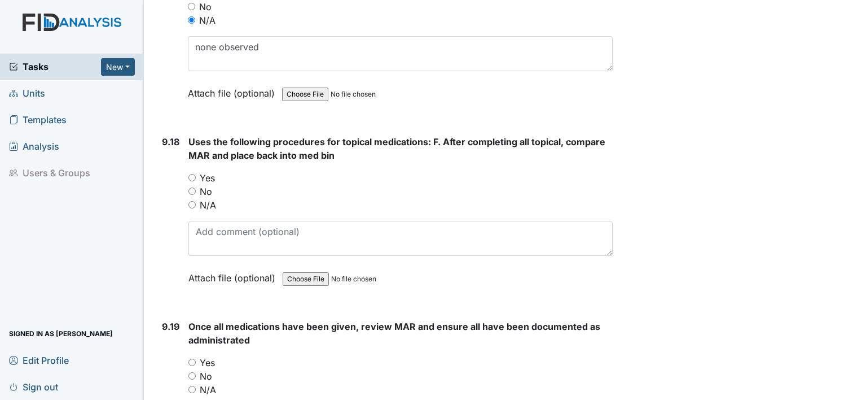
click at [207, 198] on label "N/A" at bounding box center [208, 205] width 16 height 14
click at [196, 201] on input "N/A" at bounding box center [191, 204] width 7 height 7
radio input "true"
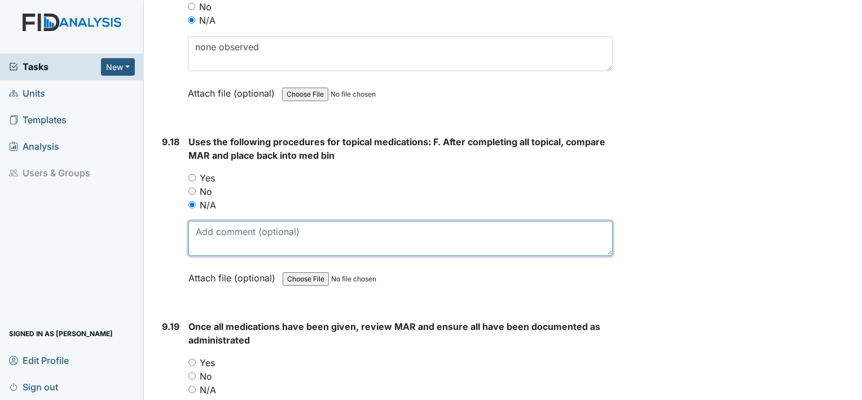
click at [208, 221] on textarea at bounding box center [400, 238] width 424 height 35
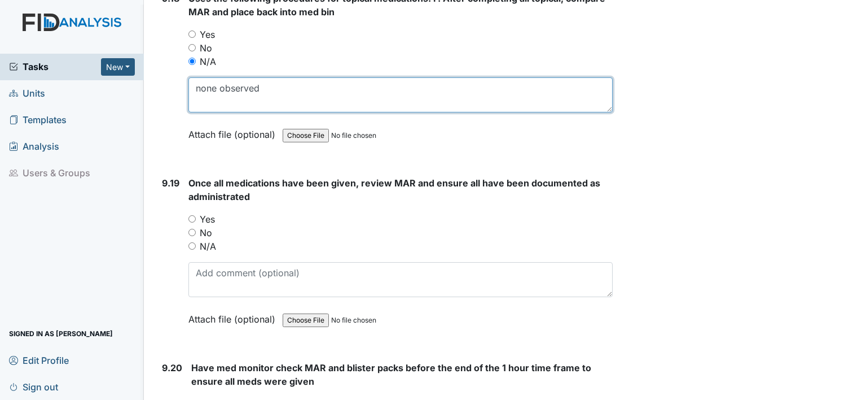
scroll to position [15577, 0]
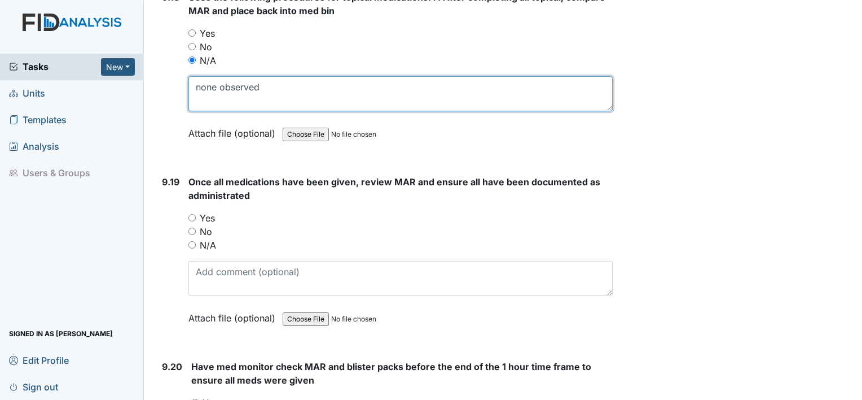
type textarea "none observed"
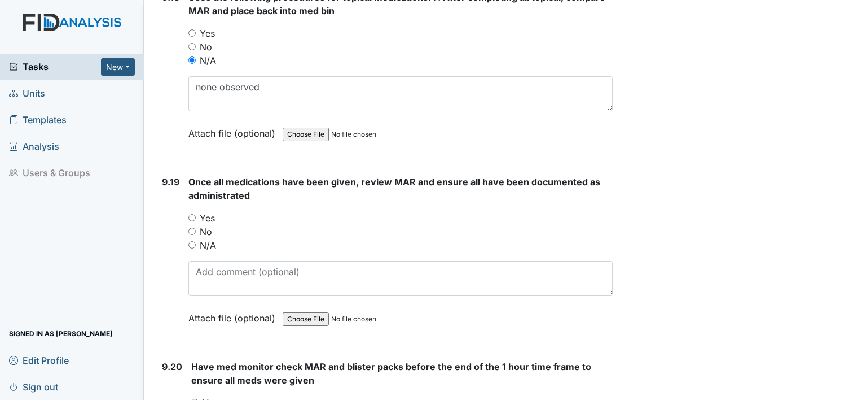
click at [198, 211] on div "Yes" at bounding box center [400, 218] width 424 height 14
click at [190, 211] on div "Yes" at bounding box center [400, 218] width 424 height 14
click at [190, 214] on input "Yes" at bounding box center [191, 217] width 7 height 7
radio input "true"
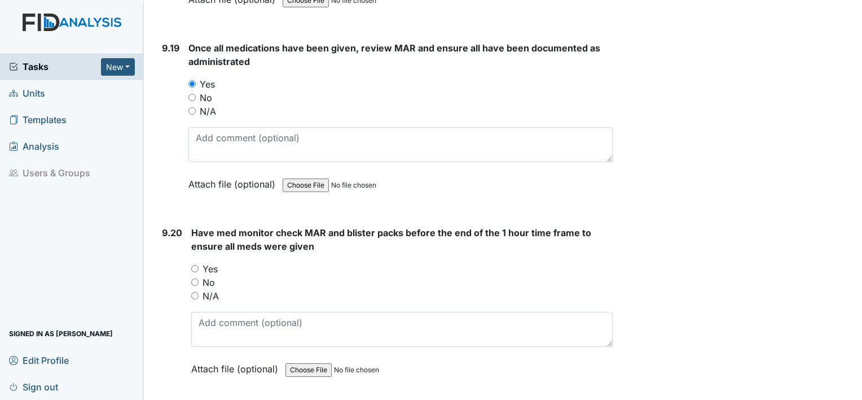
scroll to position [15713, 0]
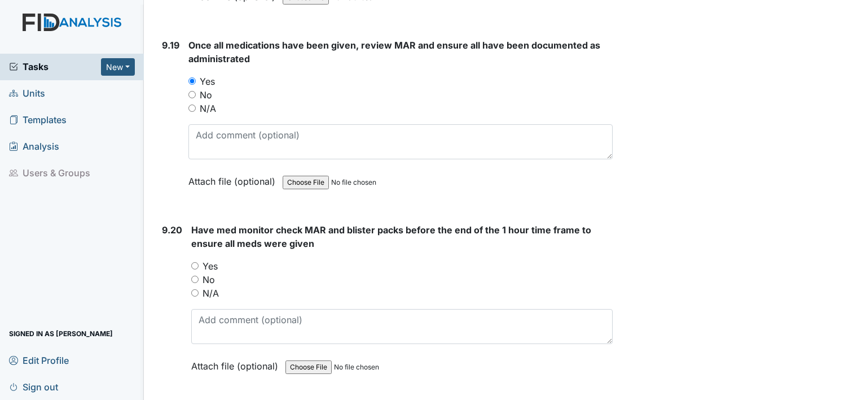
click at [215, 223] on div "Have med monitor check MAR and blister packs before the end of the 1 hour time …" at bounding box center [402, 301] width 422 height 157
click at [212, 259] on label "Yes" at bounding box center [210, 266] width 15 height 14
click at [199, 262] on input "Yes" at bounding box center [194, 265] width 7 height 7
radio input "true"
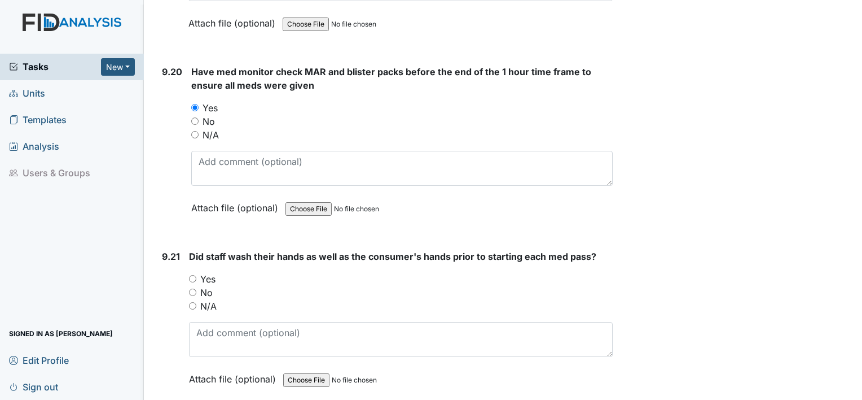
scroll to position [15886, 0]
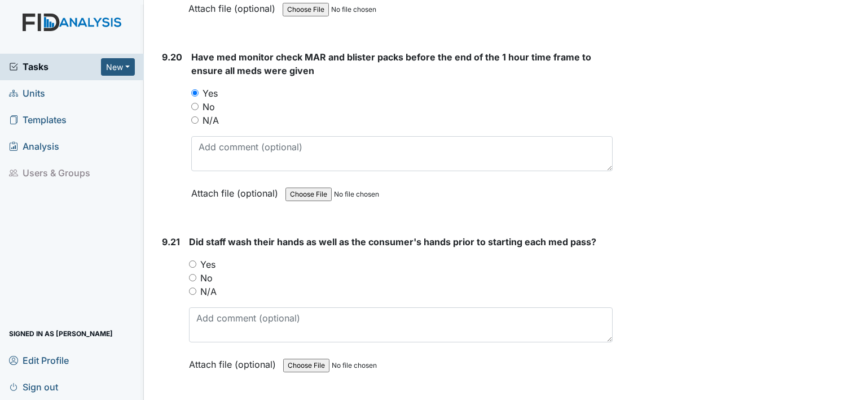
click at [208, 257] on label "Yes" at bounding box center [207, 264] width 15 height 14
click at [196, 260] on input "Yes" at bounding box center [192, 263] width 7 height 7
radio input "true"
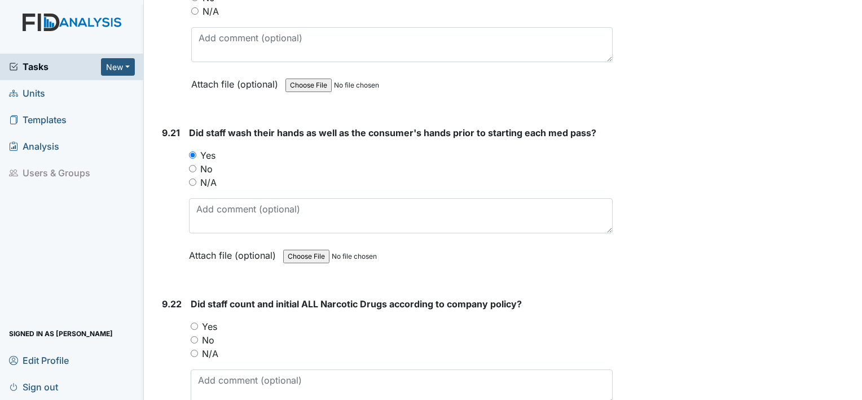
scroll to position [16008, 0]
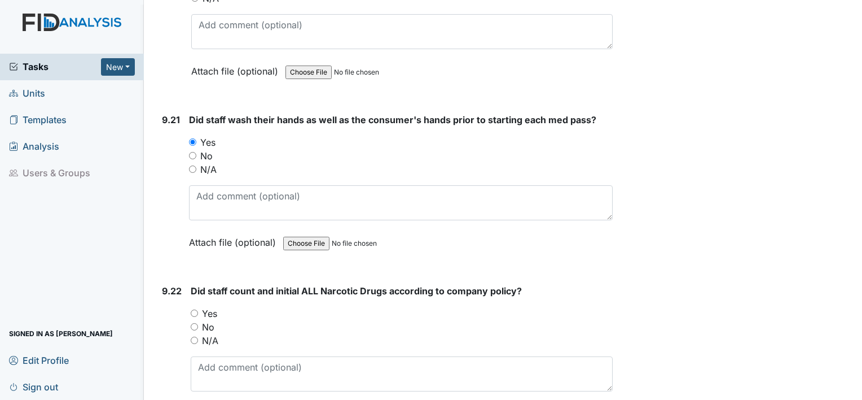
click at [206, 306] on label "Yes" at bounding box center [209, 313] width 15 height 14
click at [198, 309] on input "Yes" at bounding box center [194, 312] width 7 height 7
radio input "true"
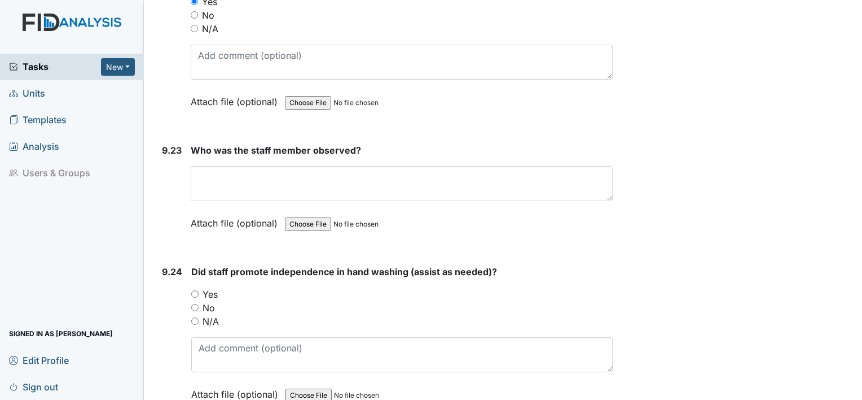
scroll to position [16323, 0]
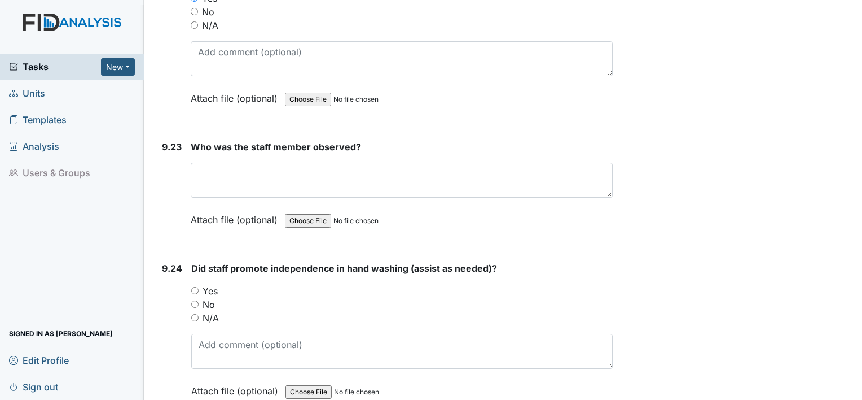
click at [213, 284] on label "Yes" at bounding box center [210, 291] width 15 height 14
click at [199, 287] on input "Yes" at bounding box center [194, 290] width 7 height 7
radio input "true"
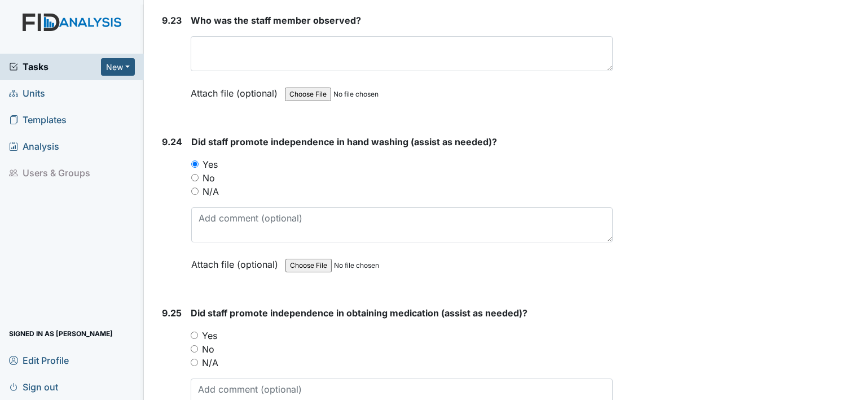
scroll to position [16460, 0]
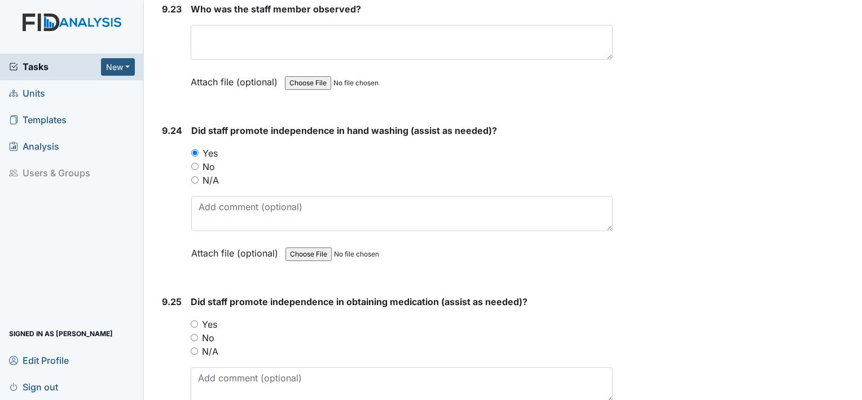
click at [209, 317] on label "Yes" at bounding box center [209, 324] width 15 height 14
click at [198, 320] on input "Yes" at bounding box center [194, 323] width 7 height 7
radio input "true"
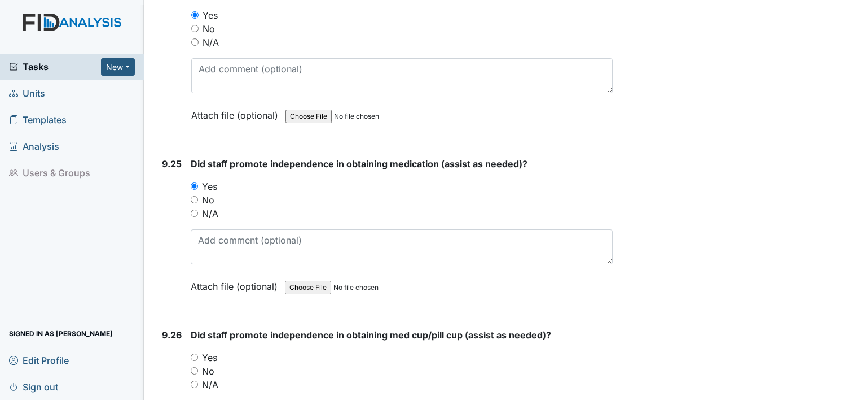
scroll to position [16598, 0]
click at [209, 350] on label "Yes" at bounding box center [209, 357] width 15 height 14
click at [198, 353] on input "Yes" at bounding box center [194, 356] width 7 height 7
radio input "true"
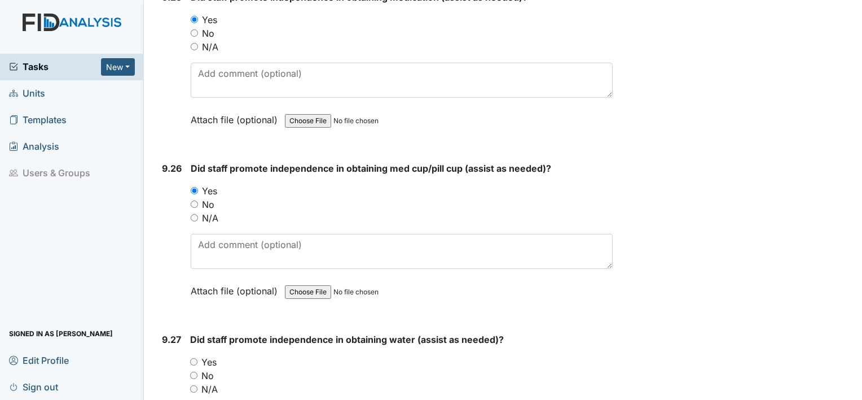
scroll to position [16767, 0]
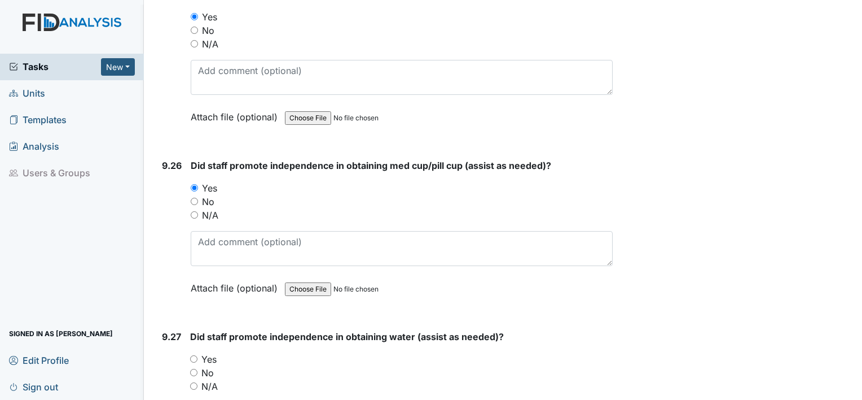
click at [209, 352] on label "Yes" at bounding box center [208, 359] width 15 height 14
click at [198, 355] on input "Yes" at bounding box center [193, 358] width 7 height 7
radio input "true"
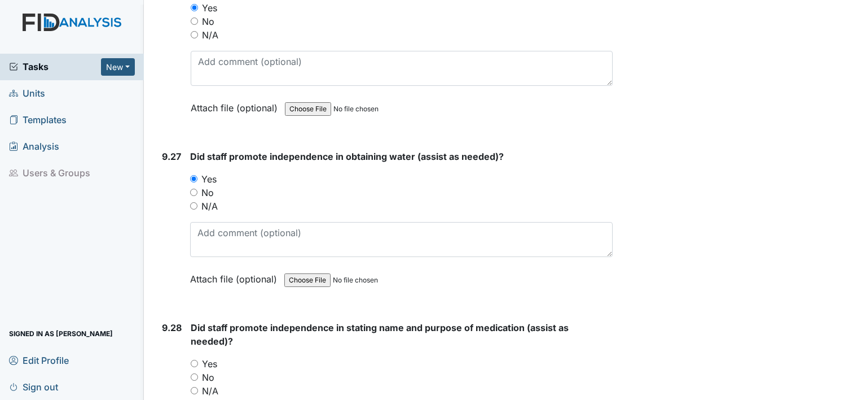
scroll to position [16950, 0]
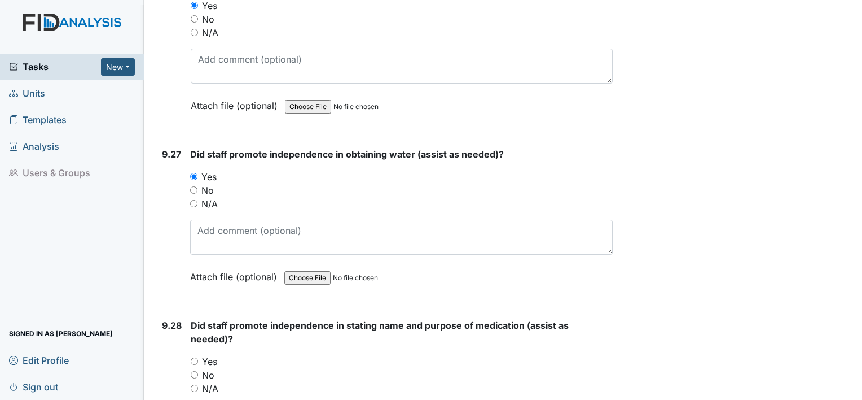
click at [209, 354] on label "Yes" at bounding box center [209, 361] width 15 height 14
click at [198, 357] on input "Yes" at bounding box center [194, 360] width 7 height 7
radio input "true"
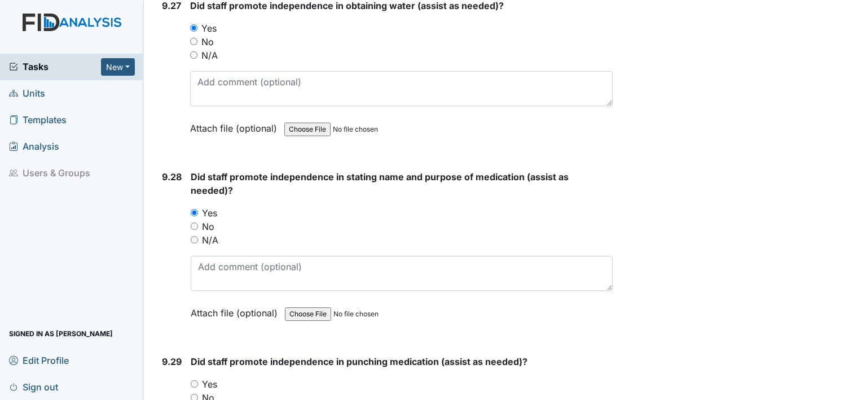
scroll to position [17101, 0]
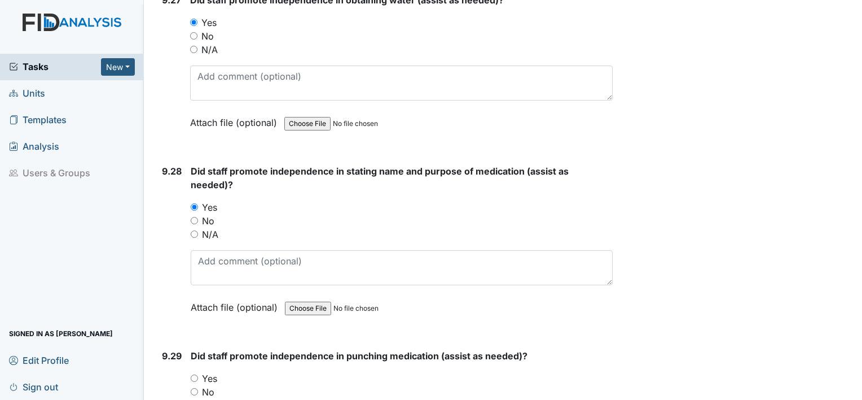
scroll to position [17104, 0]
click at [208, 371] on label "Yes" at bounding box center [209, 378] width 15 height 14
click at [198, 374] on input "Yes" at bounding box center [194, 377] width 7 height 7
radio input "true"
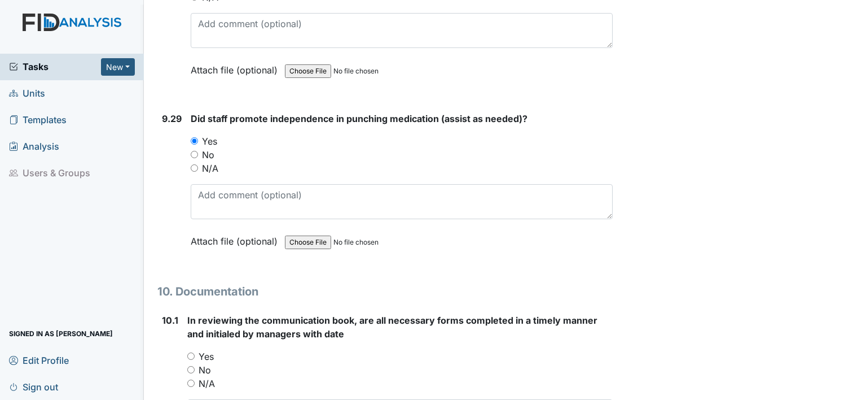
scroll to position [17354, 0]
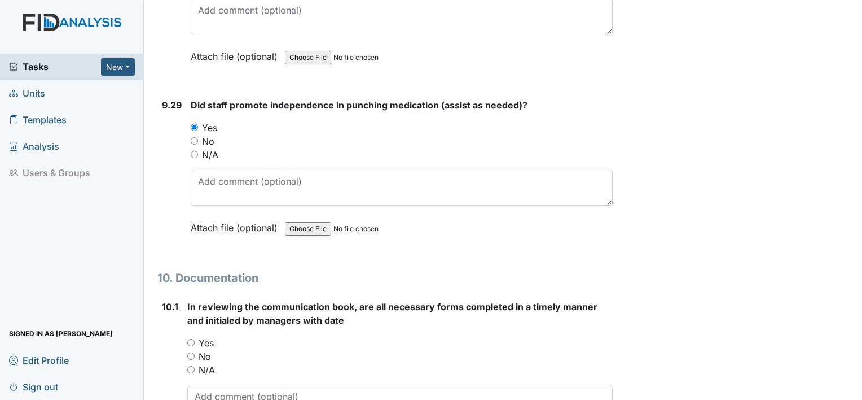
click at [206, 336] on label "Yes" at bounding box center [206, 343] width 15 height 14
click at [195, 339] on input "Yes" at bounding box center [190, 342] width 7 height 7
radio input "true"
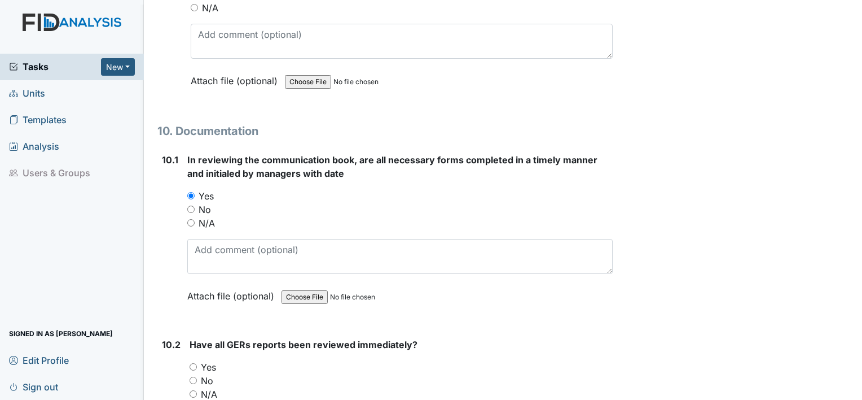
scroll to position [17504, 0]
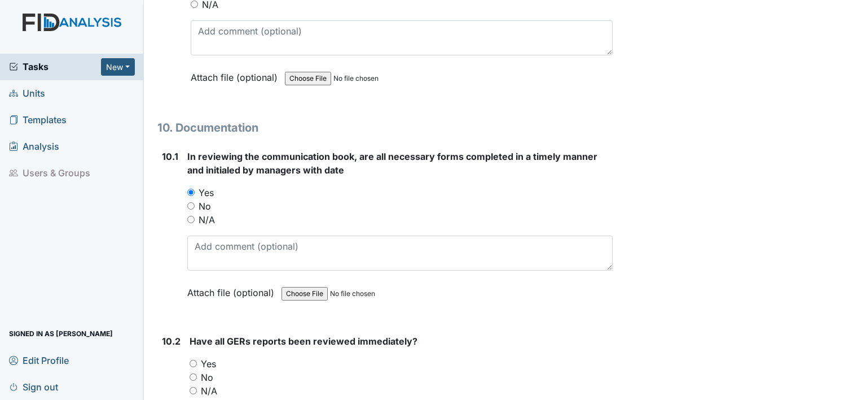
click at [206, 357] on label "Yes" at bounding box center [208, 364] width 15 height 14
click at [197, 359] on input "Yes" at bounding box center [193, 362] width 7 height 7
radio input "true"
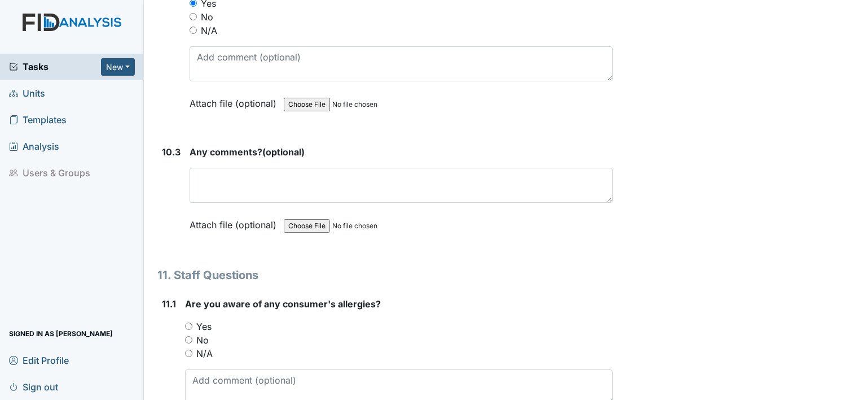
scroll to position [17866, 0]
click at [208, 318] on label "Yes" at bounding box center [203, 325] width 15 height 14
click at [192, 321] on input "Yes" at bounding box center [188, 324] width 7 height 7
radio input "true"
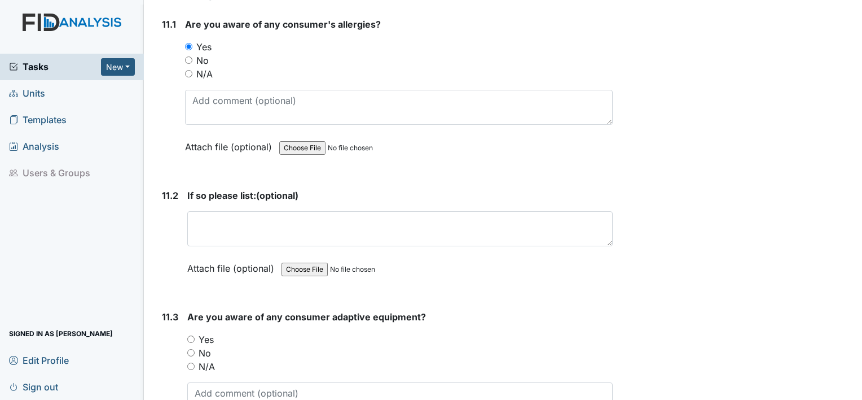
scroll to position [18156, 0]
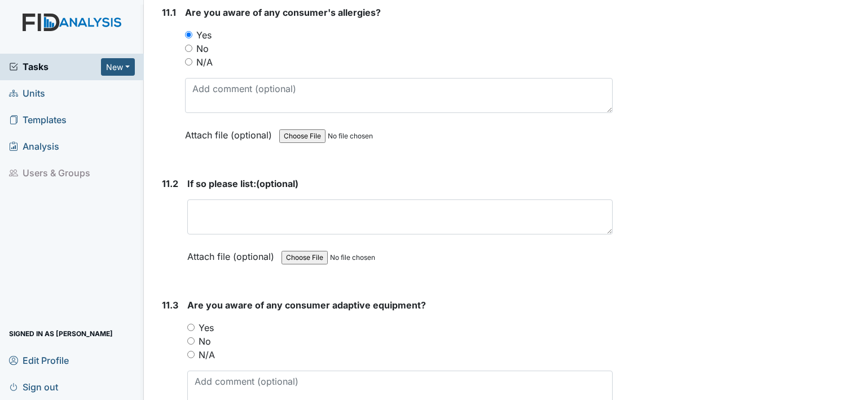
click at [208, 321] on label "Yes" at bounding box center [206, 328] width 15 height 14
click at [195, 323] on input "Yes" at bounding box center [190, 326] width 7 height 7
radio input "true"
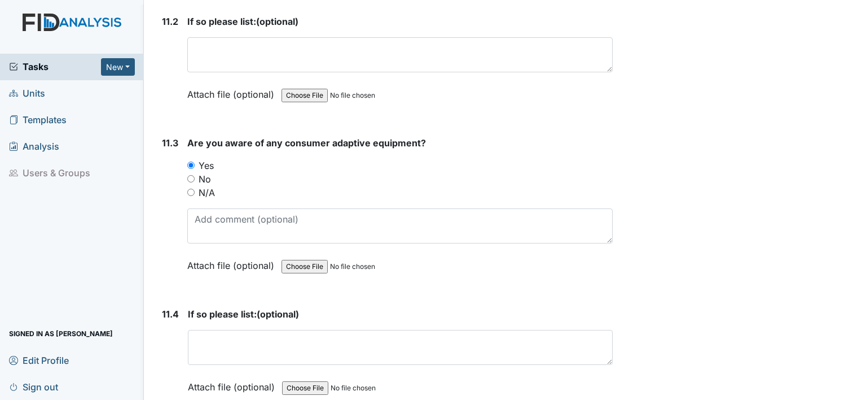
scroll to position [18320, 0]
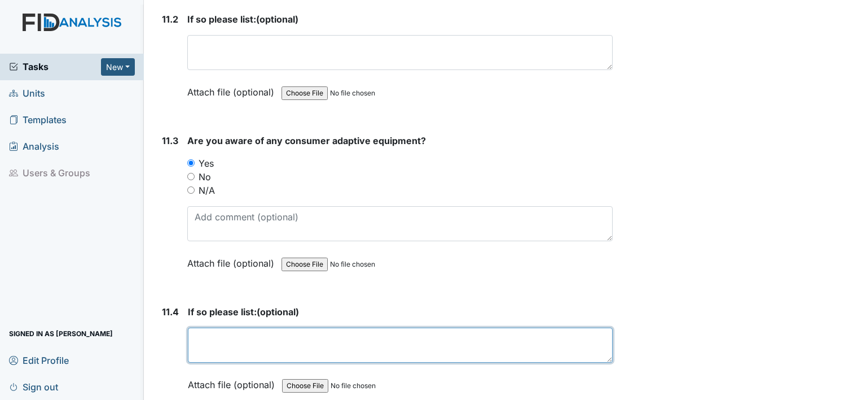
click at [206, 327] on textarea at bounding box center [400, 344] width 425 height 35
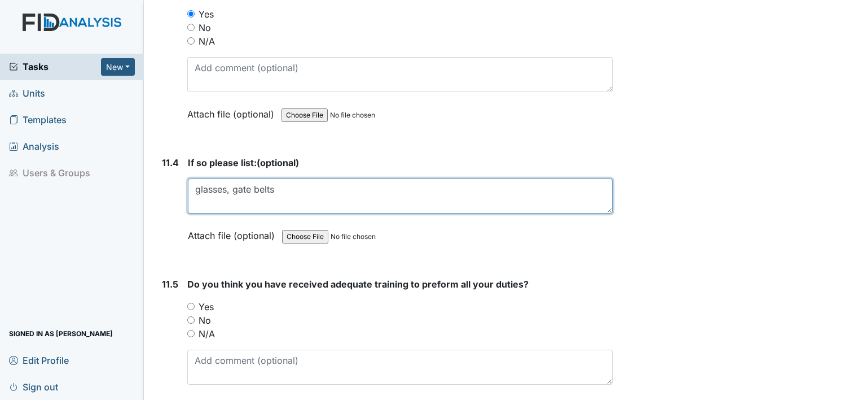
scroll to position [18471, 0]
type textarea "glasses, gate belts"
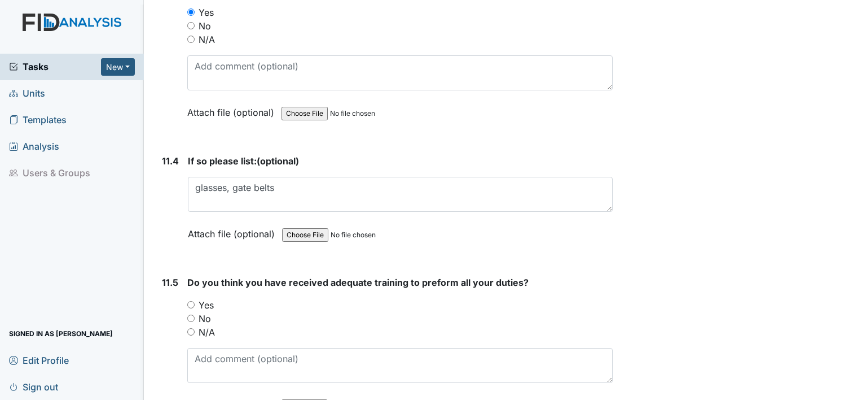
click at [208, 298] on label "Yes" at bounding box center [206, 305] width 15 height 14
click at [195, 301] on input "Yes" at bounding box center [190, 304] width 7 height 7
radio input "true"
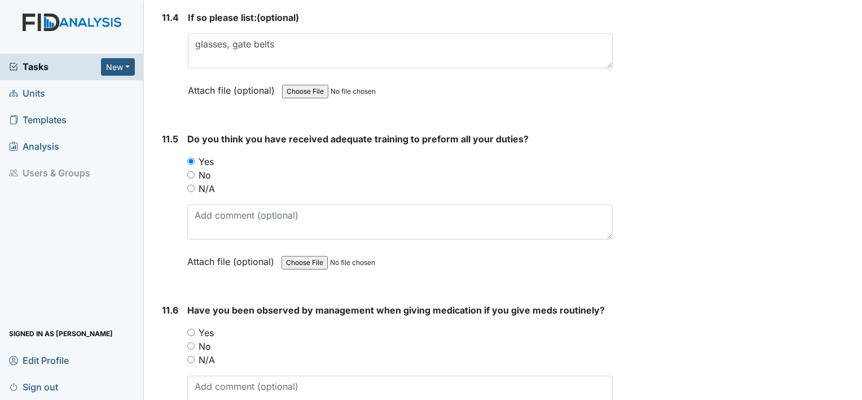
scroll to position [18615, 0]
click at [207, 302] on div "Have you been observed by management when giving medication if you give meds ro…" at bounding box center [400, 374] width 426 height 144
click at [207, 324] on label "Yes" at bounding box center [206, 331] width 15 height 14
click at [195, 327] on input "Yes" at bounding box center [190, 330] width 7 height 7
radio input "true"
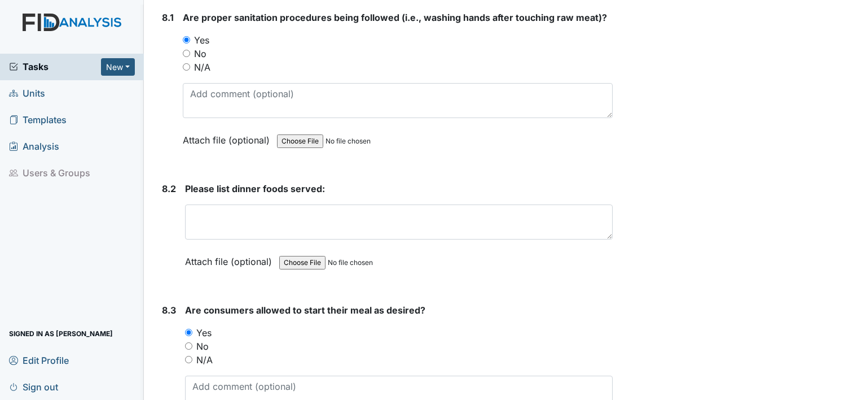
scroll to position [8640, 0]
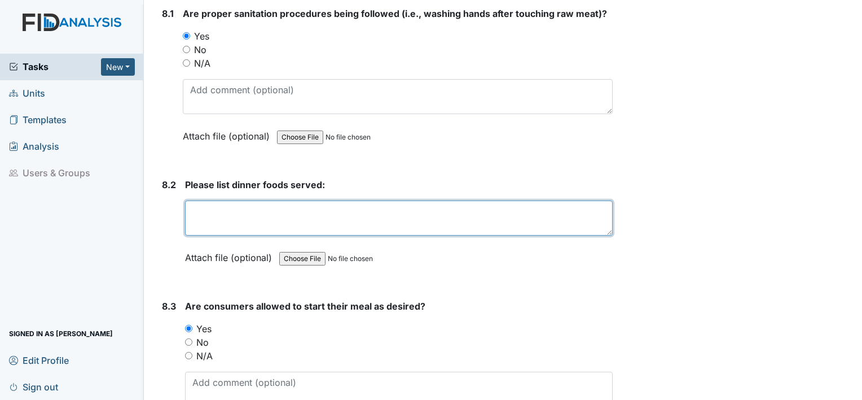
click at [326, 200] on textarea at bounding box center [399, 217] width 428 height 35
type textarea "chicken, green beans, corn, biscuit, apple sauce"
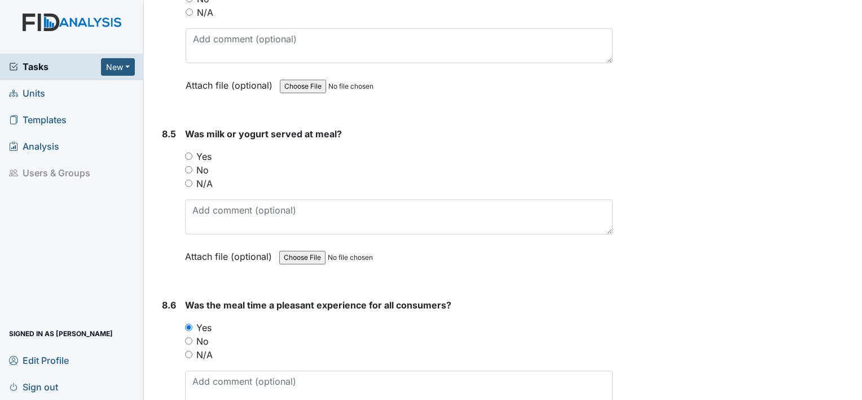
scroll to position [9157, 0]
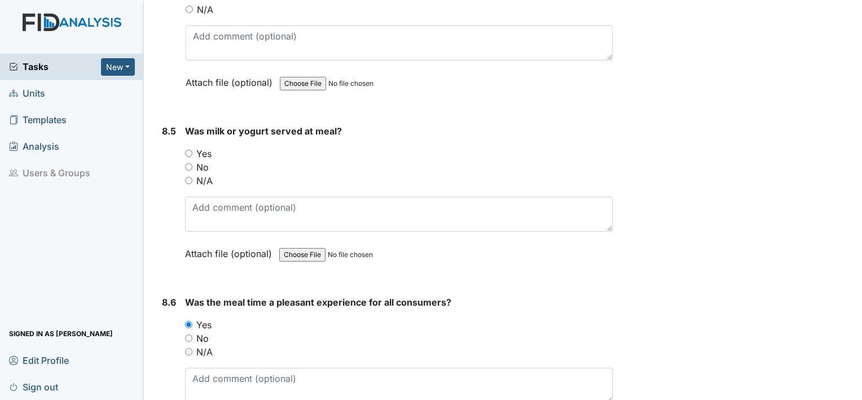
click at [205, 147] on label "Yes" at bounding box center [203, 154] width 15 height 14
click at [192, 150] on input "Yes" at bounding box center [188, 153] width 7 height 7
radio input "true"
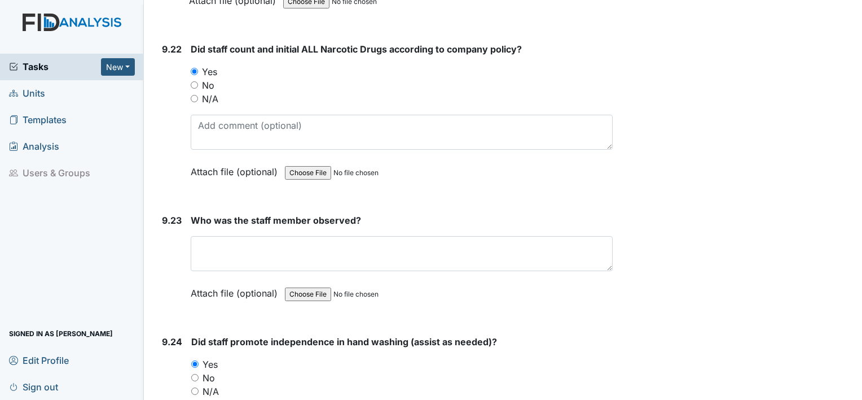
scroll to position [16252, 0]
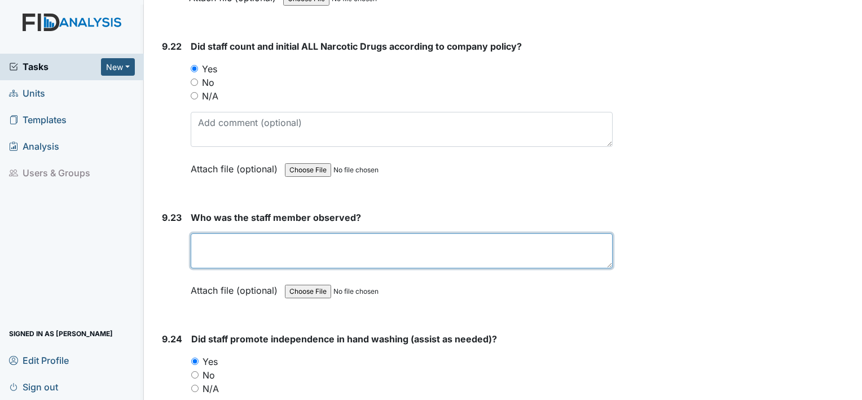
click at [293, 233] on textarea at bounding box center [402, 250] width 422 height 35
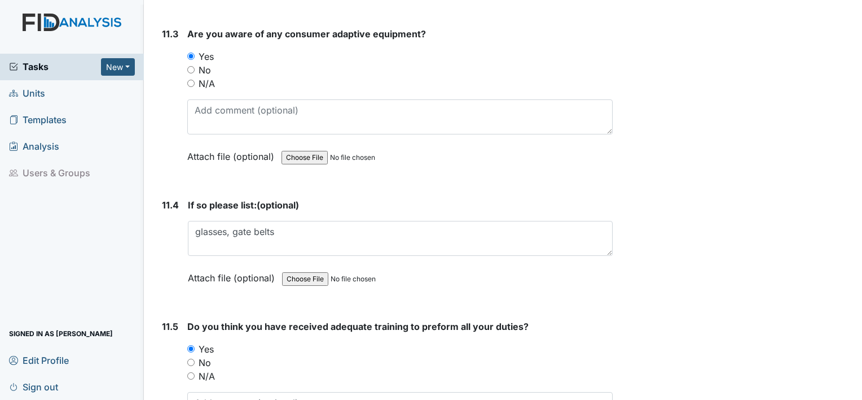
scroll to position [18426, 0]
type textarea "MB"
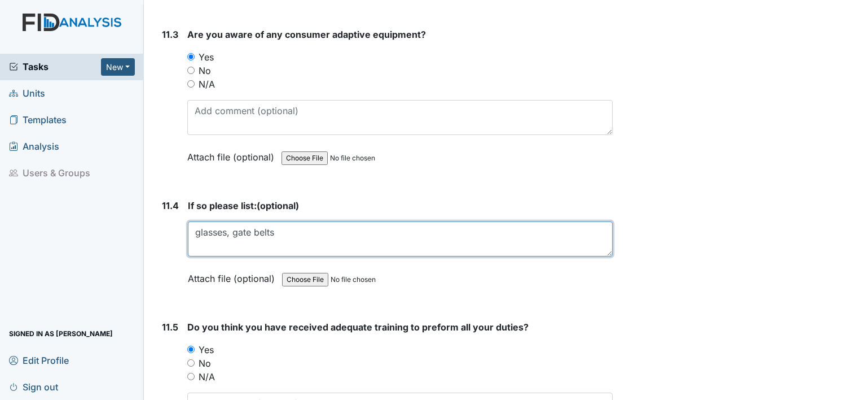
click at [282, 221] on textarea "glasses, gate belts" at bounding box center [400, 238] width 425 height 35
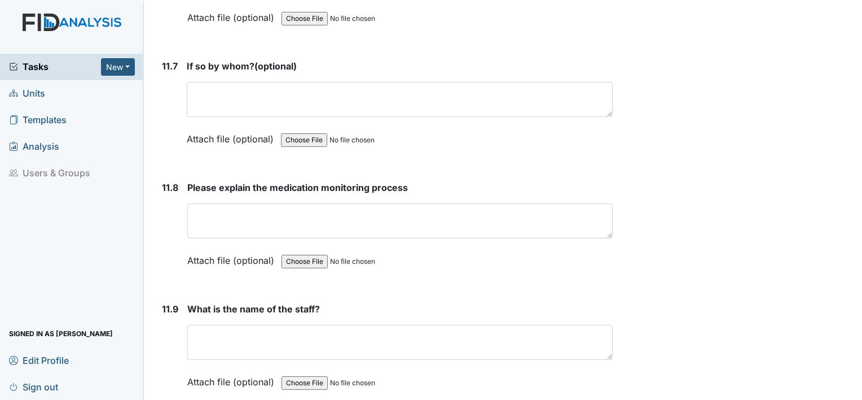
scroll to position [19028, 0]
type textarea "glasses, gate belts, wheelchair"
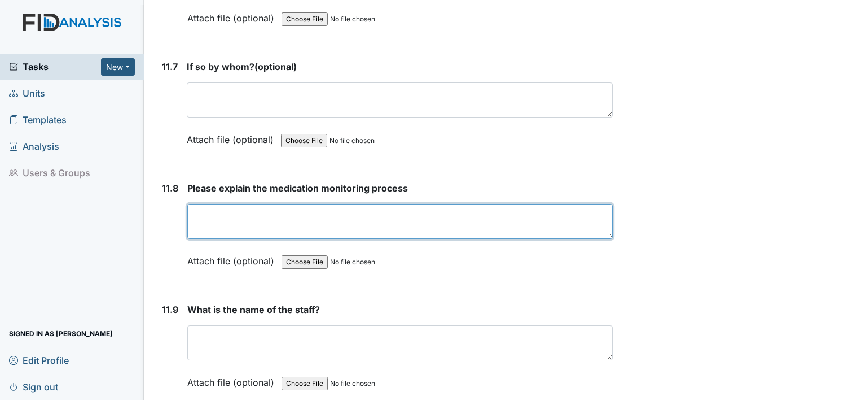
click at [280, 204] on textarea at bounding box center [400, 221] width 426 height 35
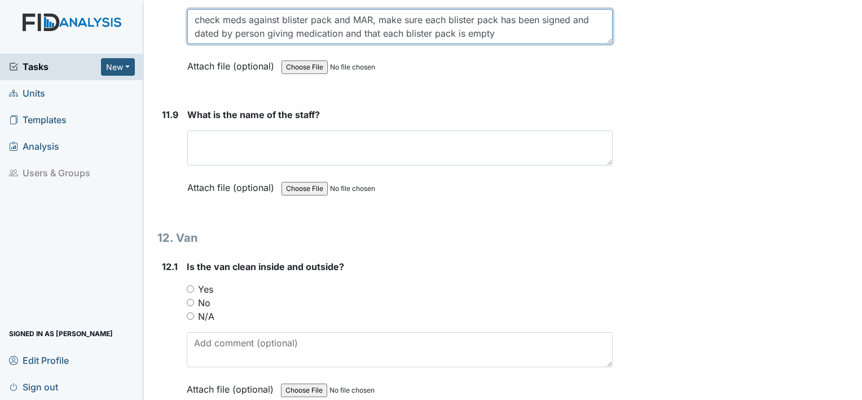
scroll to position [19223, 0]
type textarea "check meds against blister pack and MAR, make sure each blister pack has been s…"
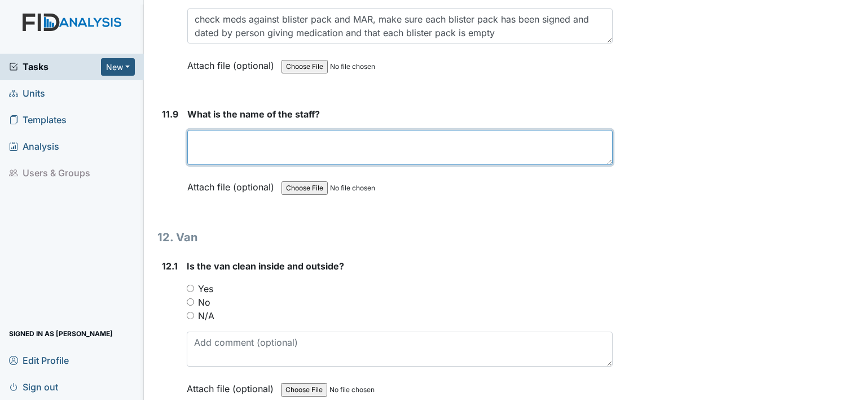
click at [276, 130] on textarea at bounding box center [400, 147] width 426 height 35
type textarea "MB"
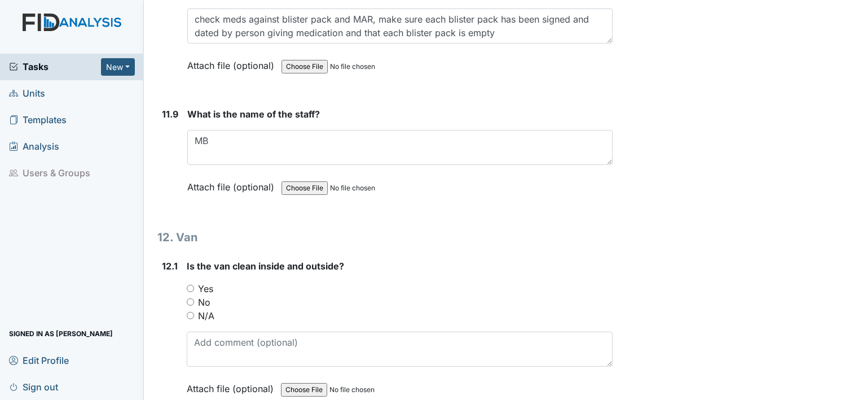
click at [207, 282] on label "Yes" at bounding box center [205, 289] width 15 height 14
click at [194, 284] on input "Yes" at bounding box center [190, 287] width 7 height 7
radio input "true"
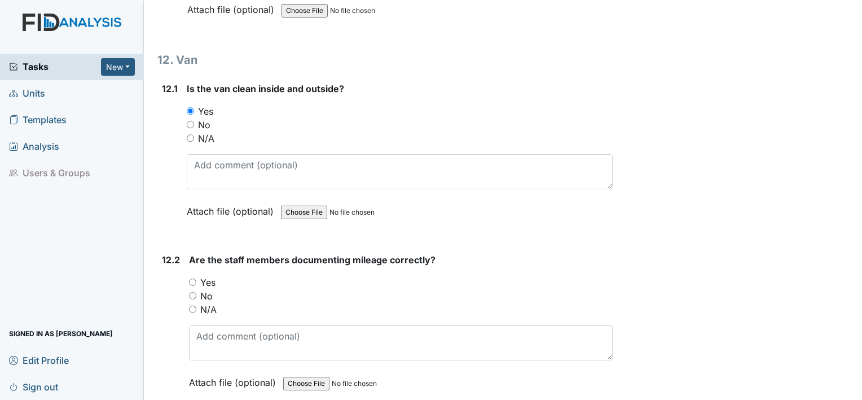
scroll to position [19404, 0]
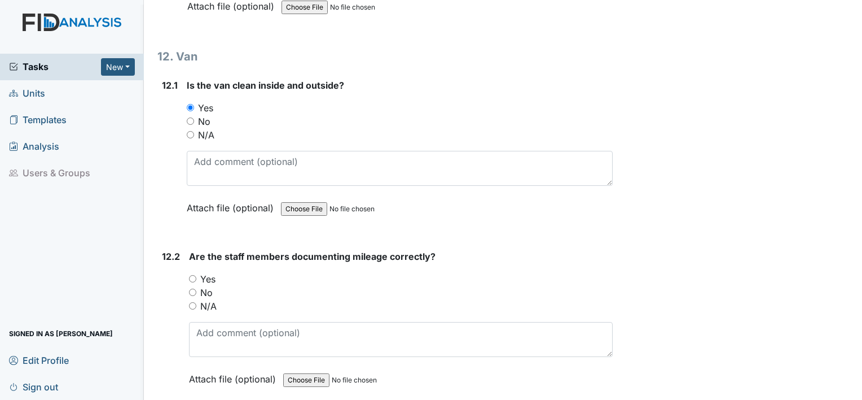
click at [210, 272] on label "Yes" at bounding box center [207, 279] width 15 height 14
click at [196, 275] on input "Yes" at bounding box center [192, 278] width 7 height 7
radio input "true"
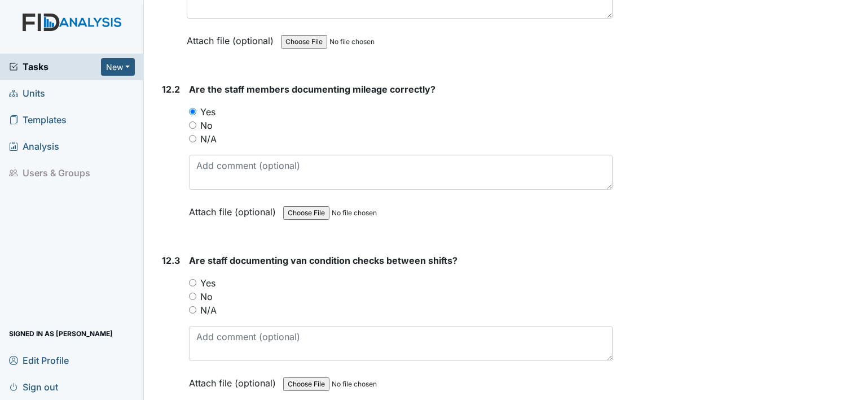
scroll to position [19572, 0]
click at [210, 275] on label "Yes" at bounding box center [207, 282] width 15 height 14
click at [196, 278] on input "Yes" at bounding box center [192, 281] width 7 height 7
radio input "true"
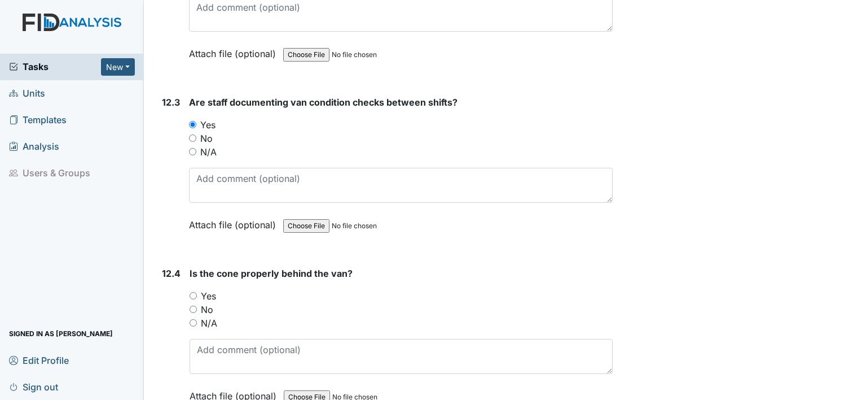
scroll to position [19747, 0]
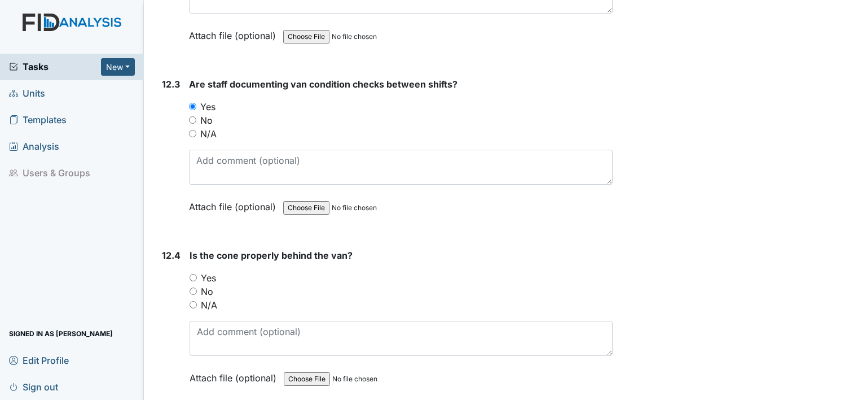
click at [210, 271] on label "Yes" at bounding box center [208, 278] width 15 height 14
click at [197, 274] on input "Yes" at bounding box center [193, 277] width 7 height 7
radio input "true"
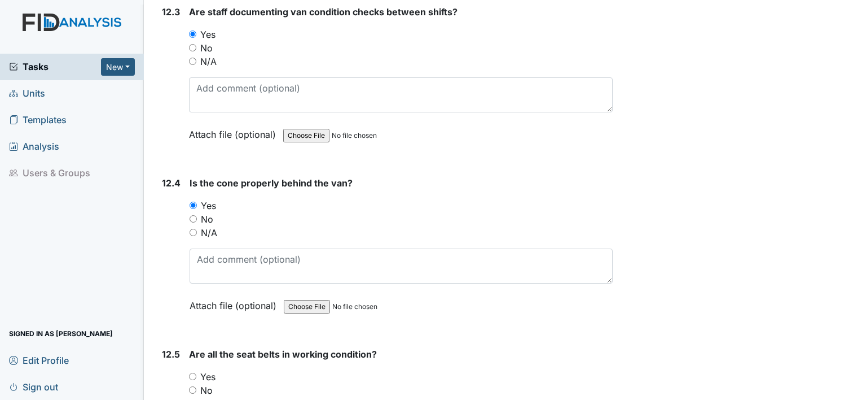
scroll to position [19886, 0]
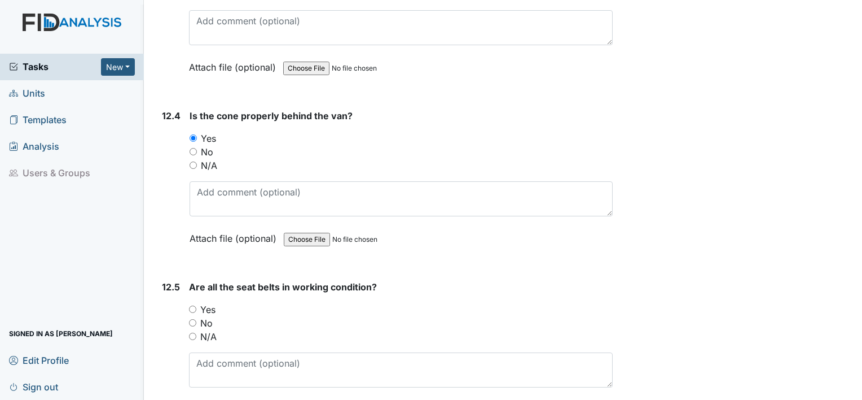
click at [204, 302] on label "Yes" at bounding box center [207, 309] width 15 height 14
click at [196, 305] on input "Yes" at bounding box center [192, 308] width 7 height 7
radio input "true"
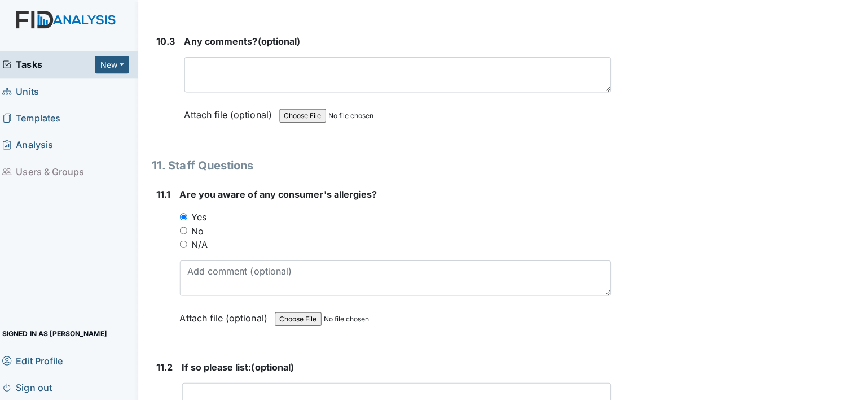
scroll to position [0, 0]
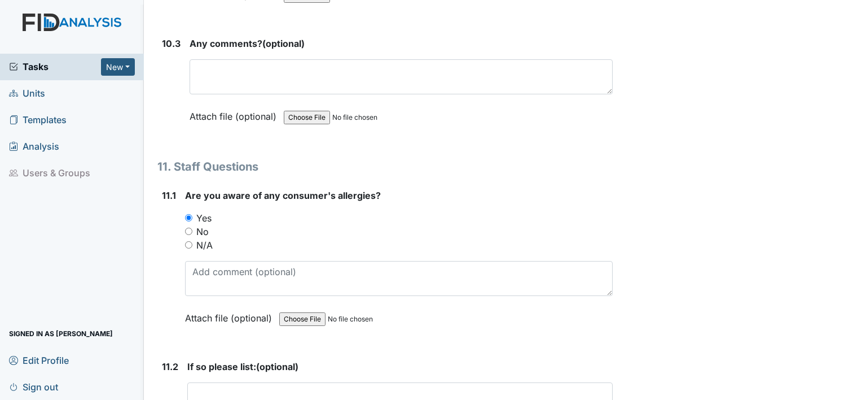
click at [851, 348] on main "Inspection: Random Inspection for Afternoon ID: #00011747 Open Autosaving... Lo…" at bounding box center [503, 200] width 718 height 400
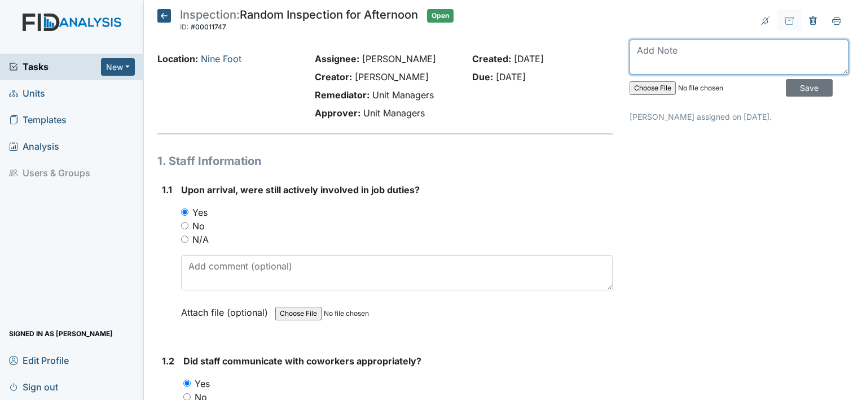
click at [760, 50] on textarea at bounding box center [739, 57] width 219 height 35
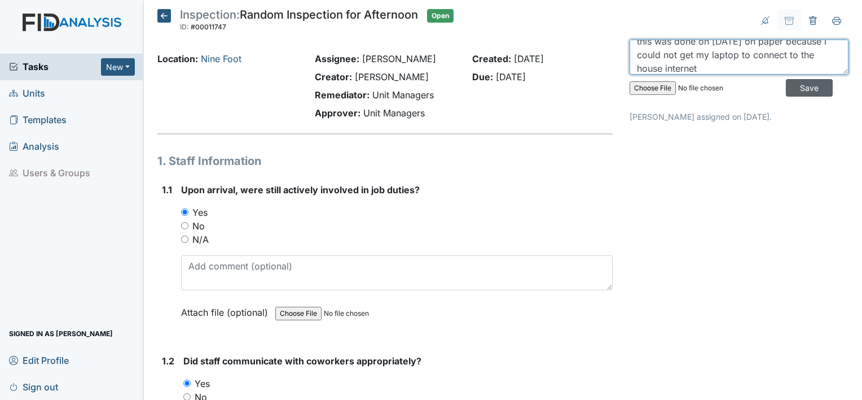
type textarea "this was done on 8.19.25 on paper because I could not get my laptop to connect …"
click at [792, 90] on input "Save" at bounding box center [809, 87] width 47 height 17
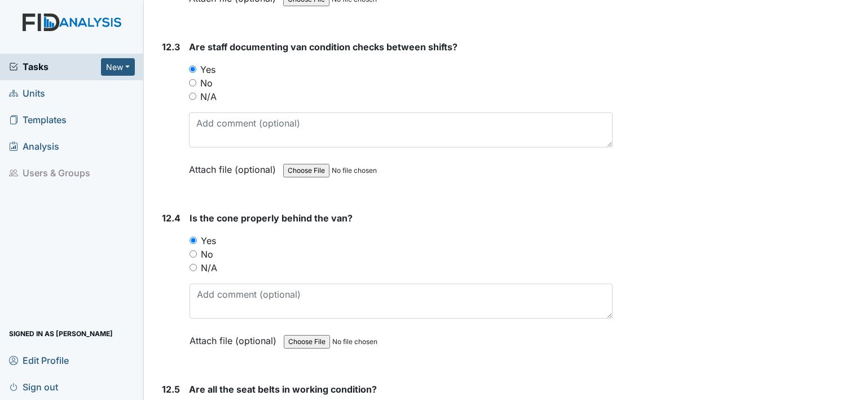
scroll to position [19886, 0]
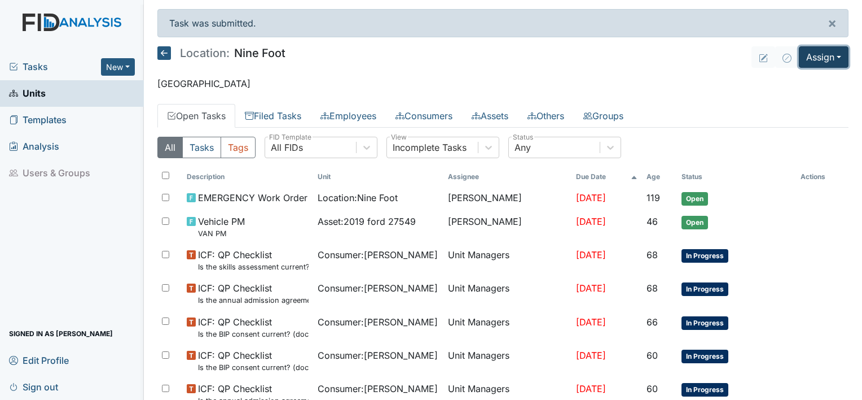
click at [813, 56] on button "Assign" at bounding box center [824, 56] width 50 height 21
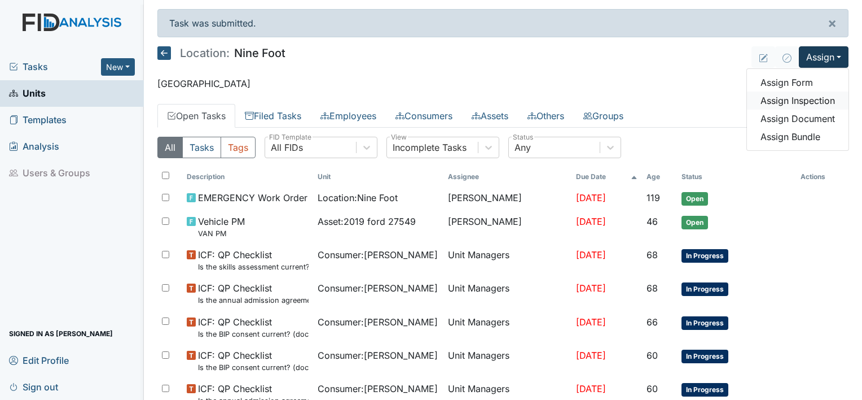
click at [788, 92] on link "Assign Inspection" at bounding box center [798, 100] width 102 height 18
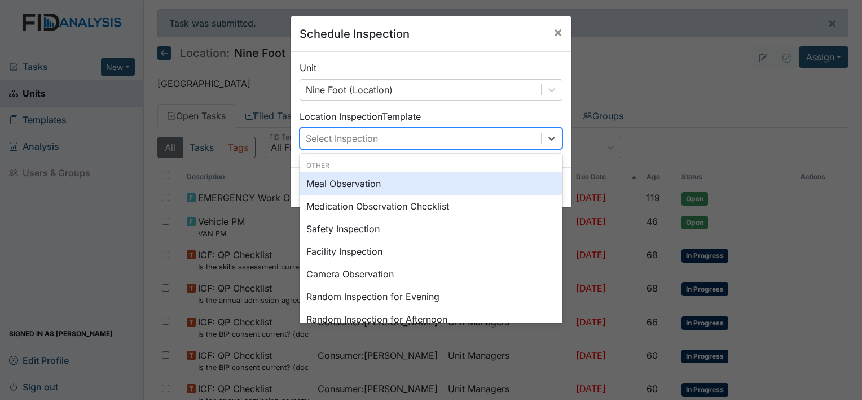
click at [465, 130] on div "Select Inspection" at bounding box center [420, 138] width 241 height 20
click at [348, 183] on div "Meal Observation" at bounding box center [431, 183] width 263 height 23
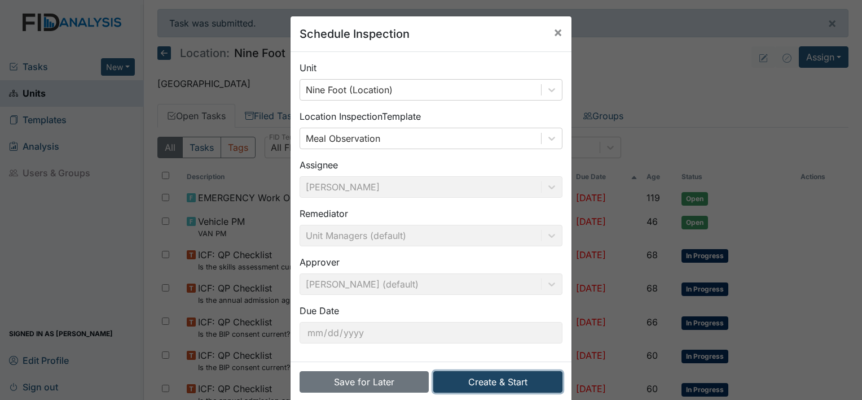
click at [484, 377] on button "Create & Start" at bounding box center [497, 381] width 129 height 21
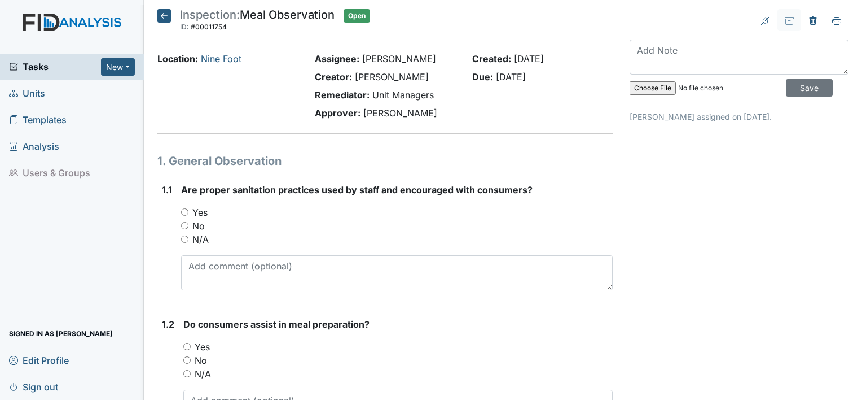
click at [201, 213] on label "Yes" at bounding box center [199, 212] width 15 height 14
click at [188, 213] on input "Yes" at bounding box center [184, 211] width 7 height 7
radio input "true"
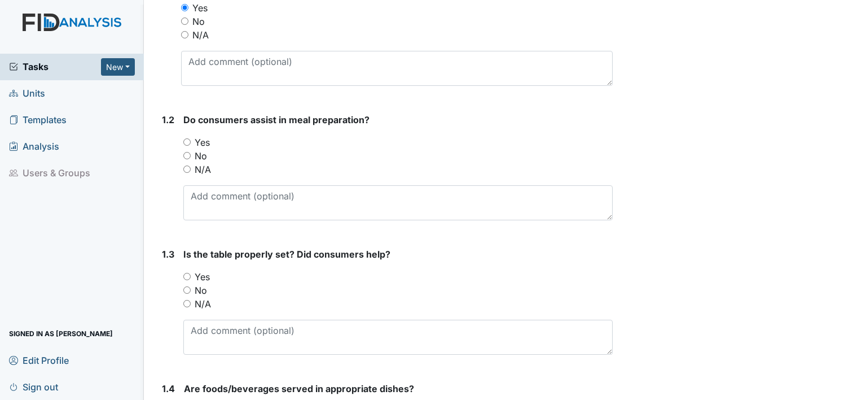
scroll to position [205, 0]
click at [208, 142] on label "Yes" at bounding box center [202, 142] width 15 height 14
click at [191, 142] on input "Yes" at bounding box center [186, 141] width 7 height 7
radio input "true"
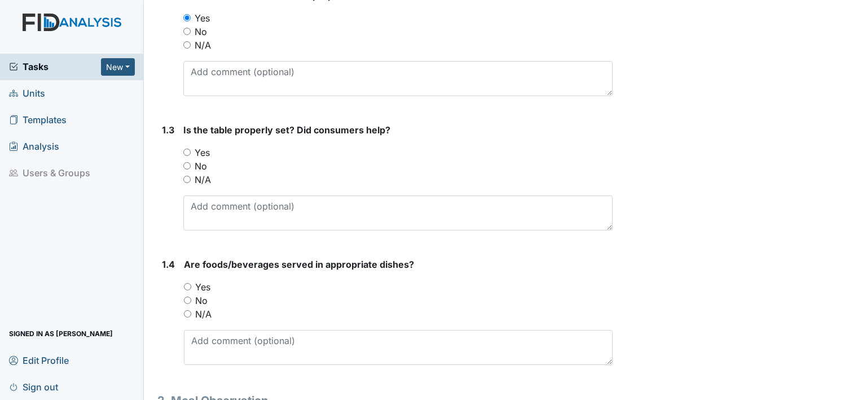
scroll to position [333, 0]
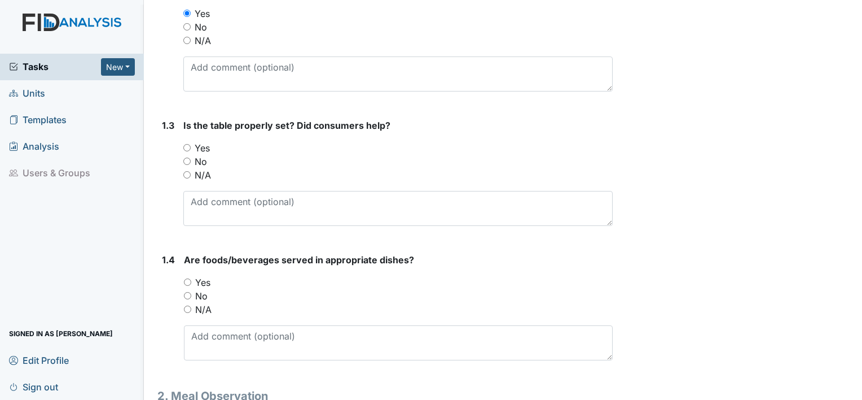
click at [203, 147] on label "Yes" at bounding box center [202, 148] width 15 height 14
click at [191, 147] on input "Yes" at bounding box center [186, 147] width 7 height 7
radio input "true"
click at [208, 277] on label "Yes" at bounding box center [202, 282] width 15 height 14
click at [191, 278] on input "Yes" at bounding box center [187, 281] width 7 height 7
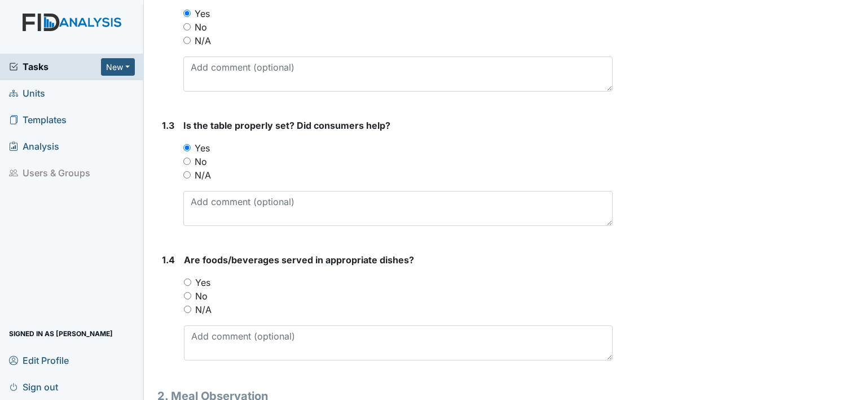
radio input "true"
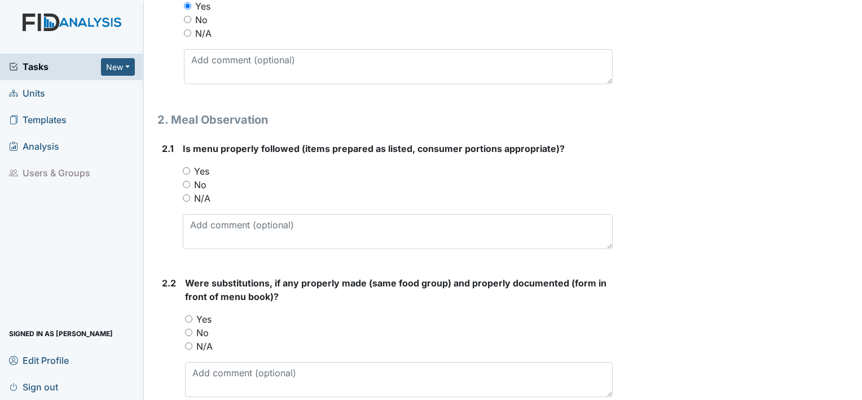
scroll to position [616, 0]
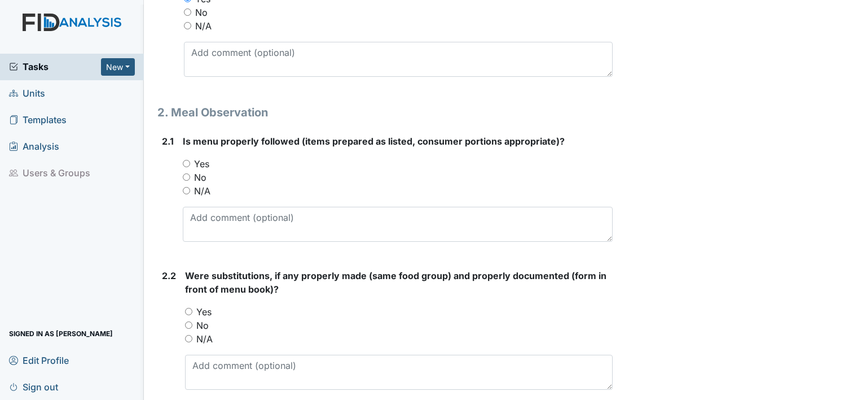
click at [203, 161] on label "Yes" at bounding box center [201, 164] width 15 height 14
click at [190, 161] on input "Yes" at bounding box center [186, 163] width 7 height 7
radio input "true"
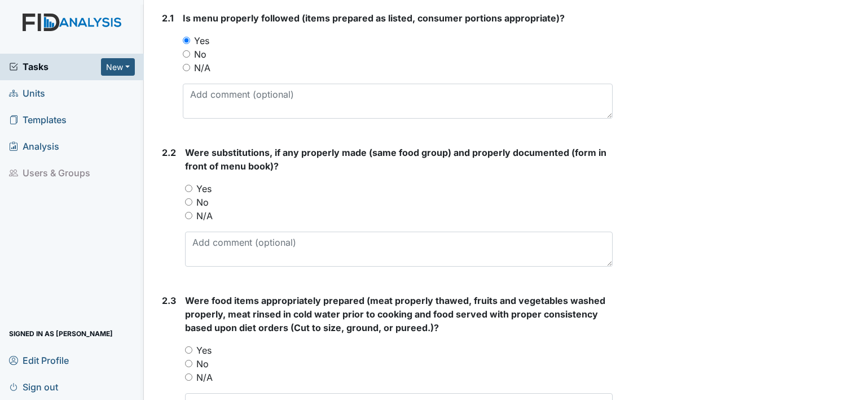
scroll to position [742, 0]
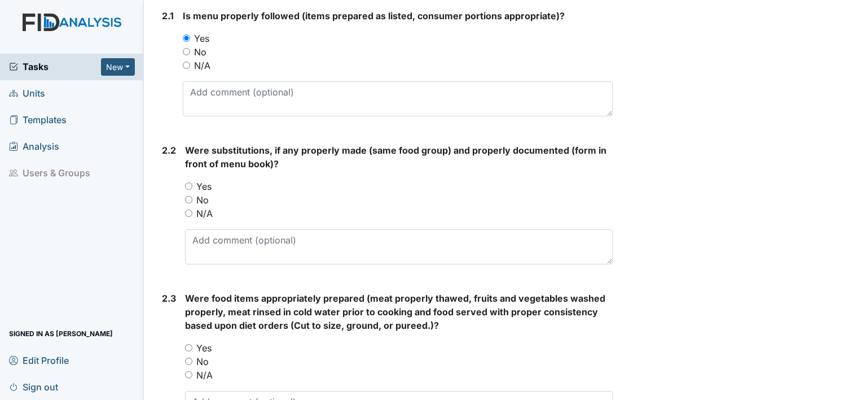
click at [206, 183] on label "Yes" at bounding box center [203, 186] width 15 height 14
click at [192, 183] on input "Yes" at bounding box center [188, 185] width 7 height 7
radio input "true"
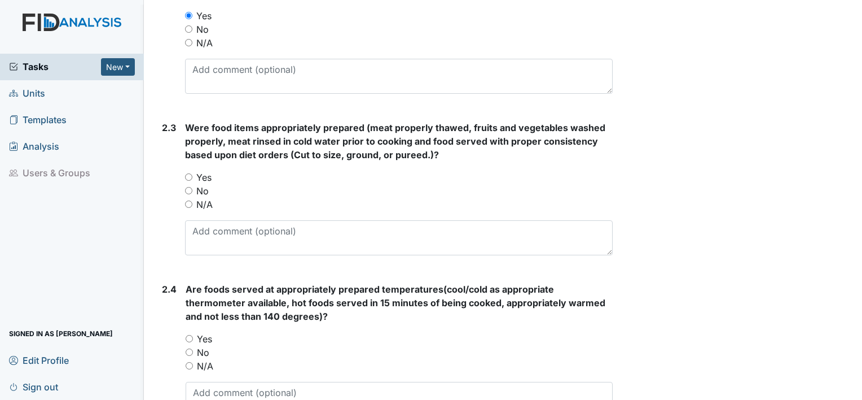
scroll to position [913, 0]
click at [210, 175] on label "Yes" at bounding box center [203, 176] width 15 height 14
click at [192, 175] on input "Yes" at bounding box center [188, 175] width 7 height 7
radio input "true"
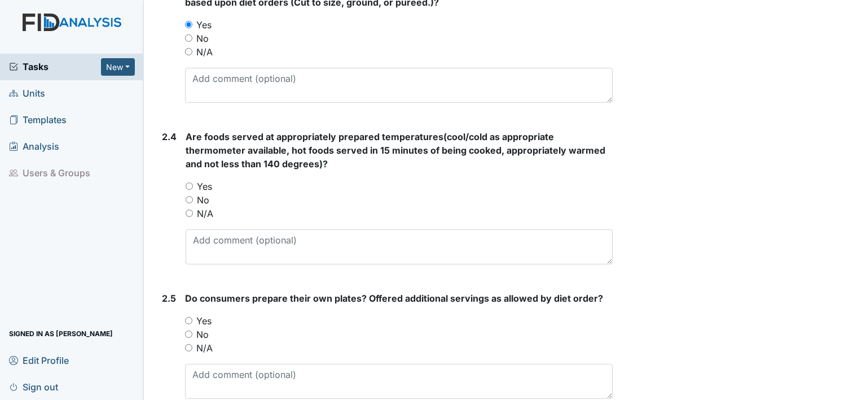
scroll to position [1067, 0]
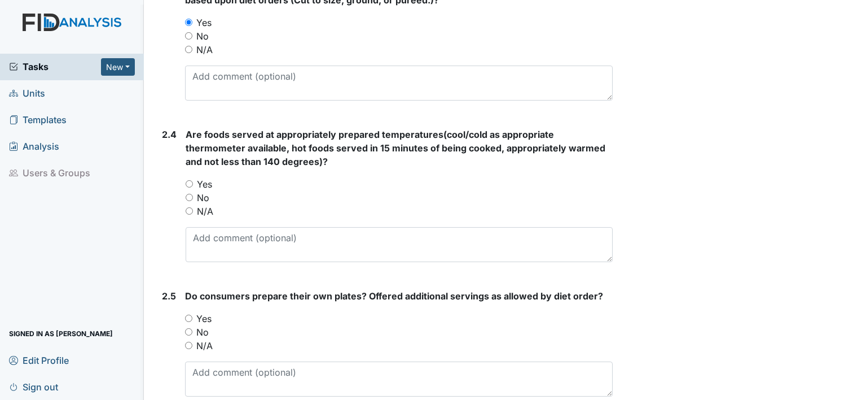
click at [201, 183] on label "Yes" at bounding box center [204, 184] width 15 height 14
click at [193, 183] on input "Yes" at bounding box center [189, 183] width 7 height 7
radio input "true"
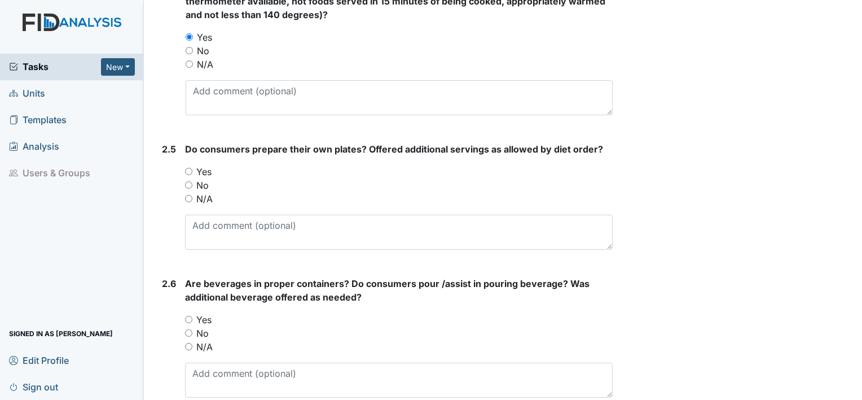
scroll to position [1213, 0]
click at [208, 168] on label "Yes" at bounding box center [203, 172] width 15 height 14
click at [192, 168] on input "Yes" at bounding box center [188, 171] width 7 height 7
radio input "true"
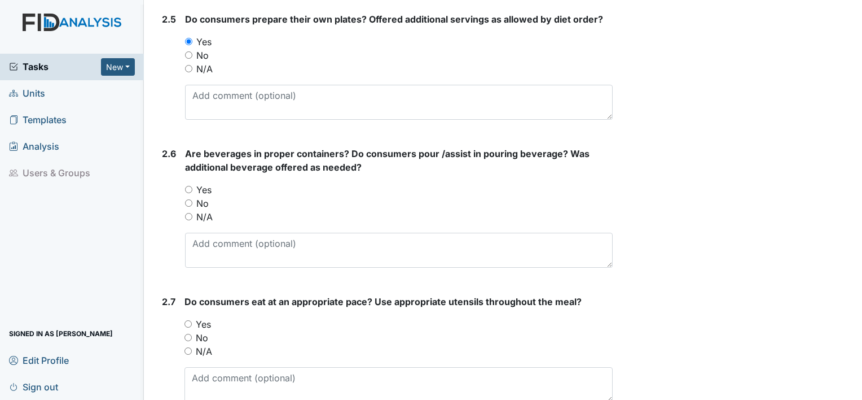
scroll to position [1346, 0]
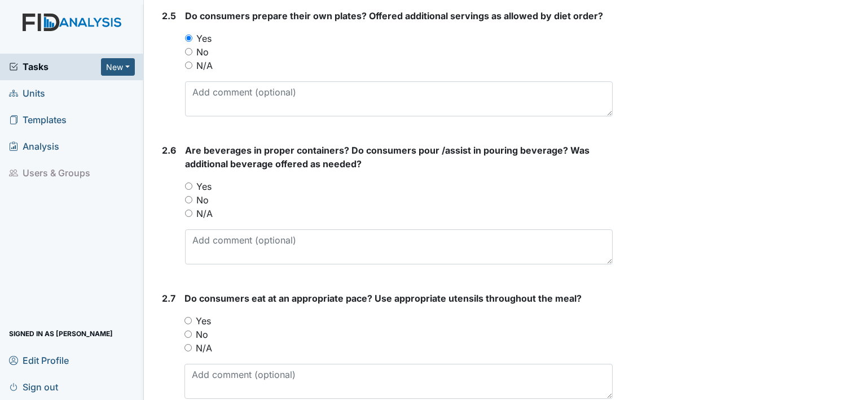
click at [203, 185] on label "Yes" at bounding box center [203, 186] width 15 height 14
click at [192, 185] on input "Yes" at bounding box center [188, 185] width 7 height 7
radio input "true"
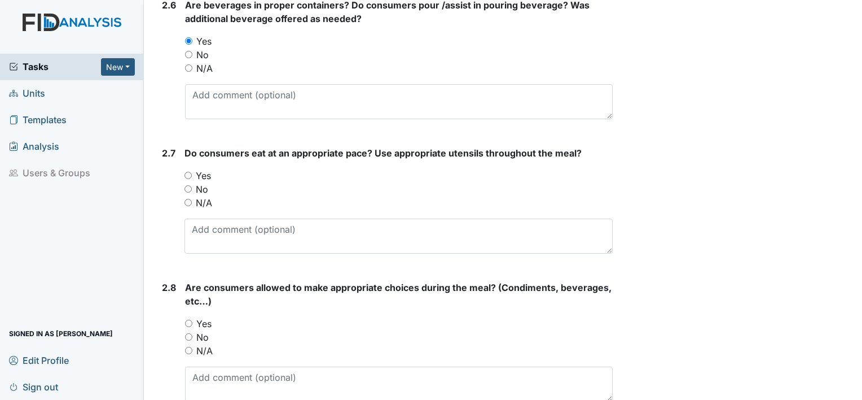
scroll to position [1499, 0]
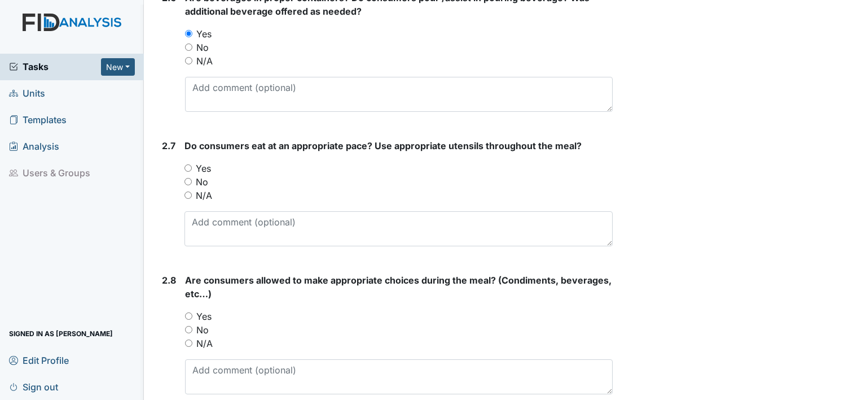
click at [209, 165] on label "Yes" at bounding box center [203, 168] width 15 height 14
click at [192, 165] on input "Yes" at bounding box center [188, 167] width 7 height 7
radio input "true"
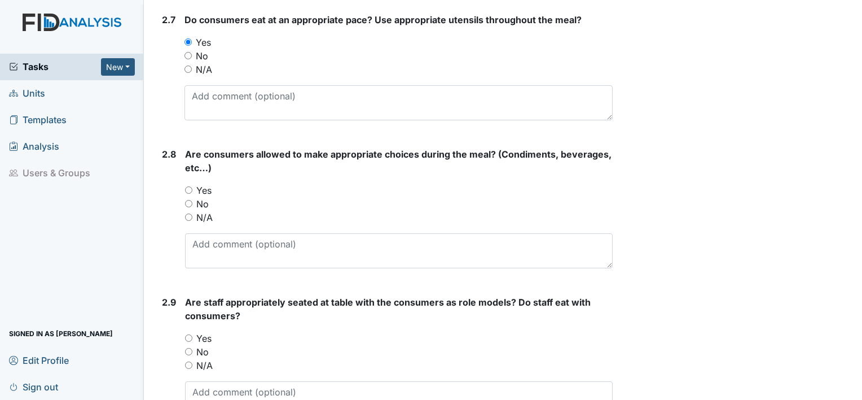
scroll to position [1629, 0]
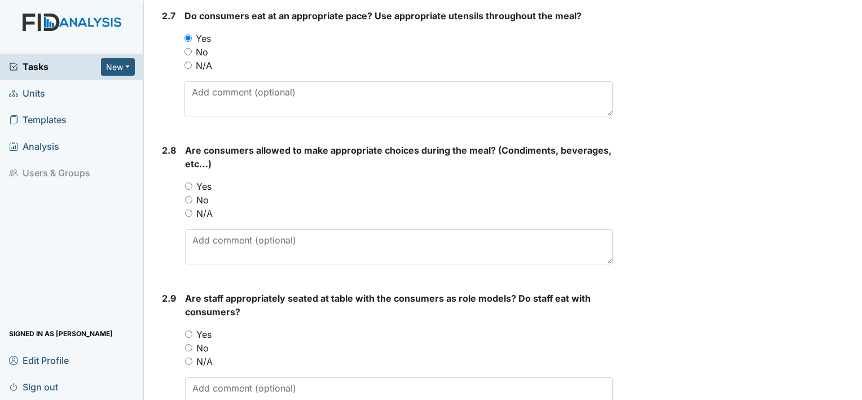
click at [204, 186] on label "Yes" at bounding box center [203, 186] width 15 height 14
click at [192, 186] on input "Yes" at bounding box center [188, 185] width 7 height 7
radio input "true"
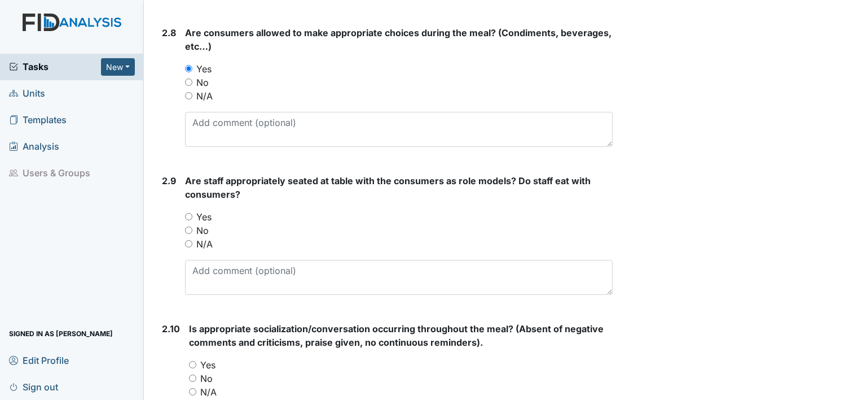
scroll to position [1747, 0]
click at [208, 212] on label "Yes" at bounding box center [203, 216] width 15 height 14
click at [192, 212] on input "Yes" at bounding box center [188, 215] width 7 height 7
radio input "true"
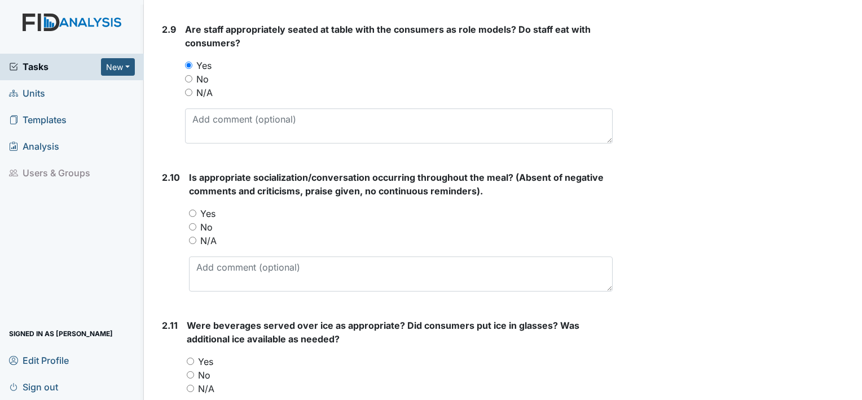
scroll to position [1898, 0]
click at [210, 209] on label "Yes" at bounding box center [207, 213] width 15 height 14
click at [196, 209] on input "Yes" at bounding box center [192, 212] width 7 height 7
radio input "true"
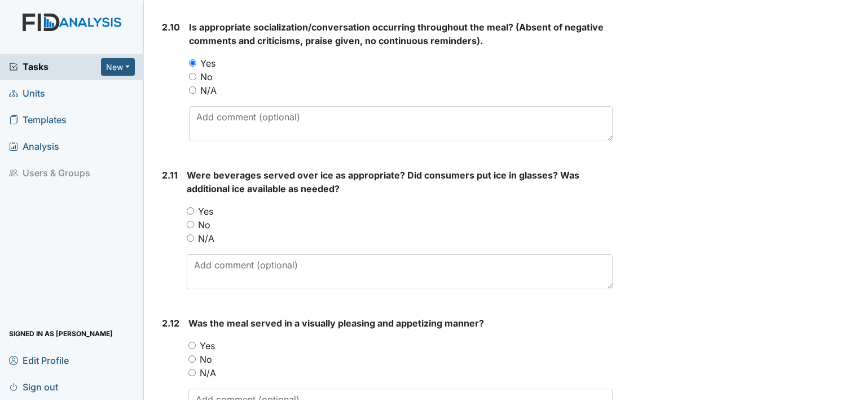
scroll to position [2049, 0]
click at [204, 211] on label "Yes" at bounding box center [205, 210] width 15 height 14
click at [194, 211] on input "Yes" at bounding box center [190, 209] width 7 height 7
radio input "true"
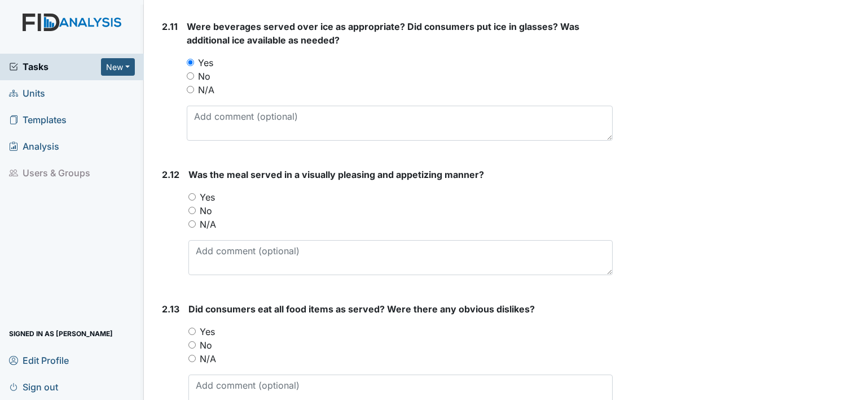
scroll to position [2199, 0]
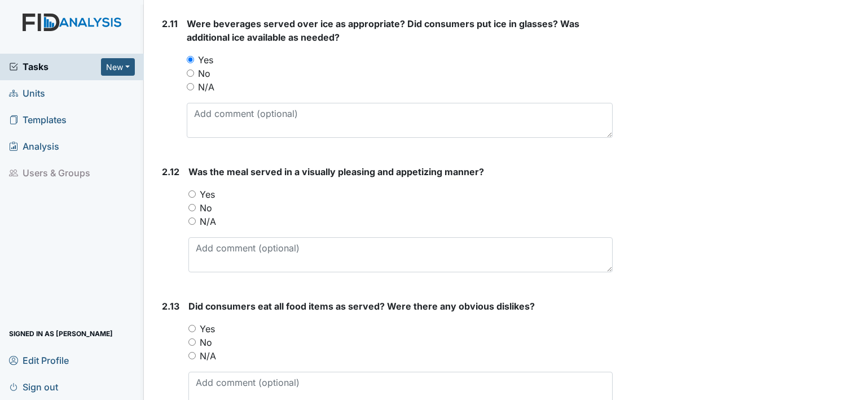
click at [210, 191] on label "Yes" at bounding box center [207, 194] width 15 height 14
click at [196, 191] on input "Yes" at bounding box center [191, 193] width 7 height 7
radio input "true"
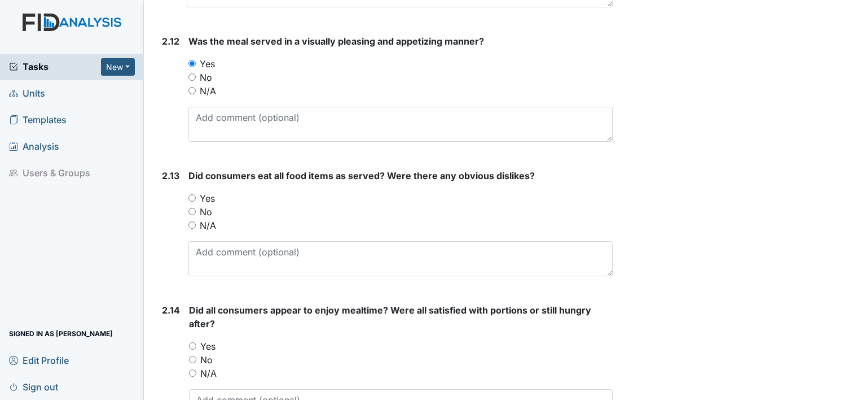
scroll to position [2334, 0]
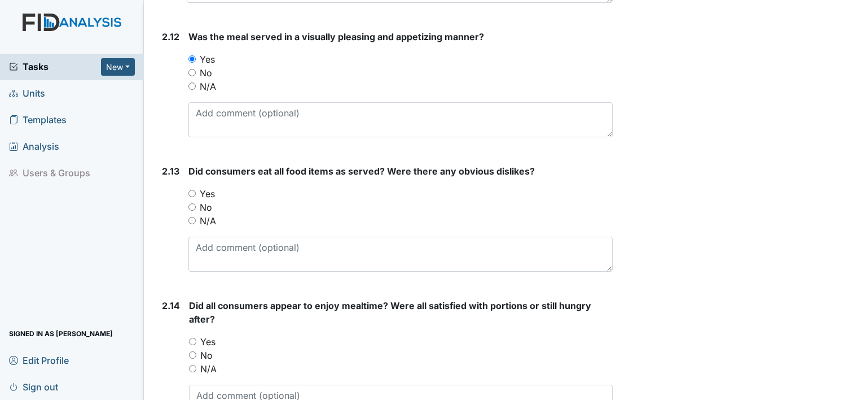
click at [209, 191] on label "Yes" at bounding box center [207, 194] width 15 height 14
click at [196, 191] on input "Yes" at bounding box center [191, 193] width 7 height 7
radio input "true"
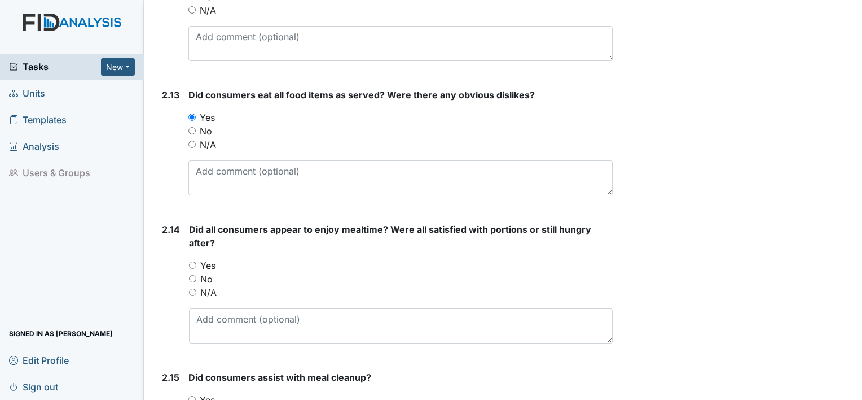
scroll to position [2410, 0]
click at [209, 258] on label "Yes" at bounding box center [207, 265] width 15 height 14
click at [196, 261] on input "Yes" at bounding box center [192, 264] width 7 height 7
radio input "true"
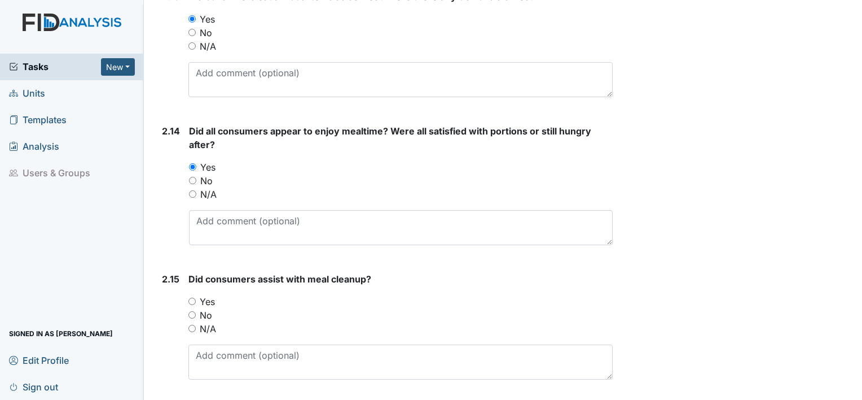
scroll to position [2527, 0]
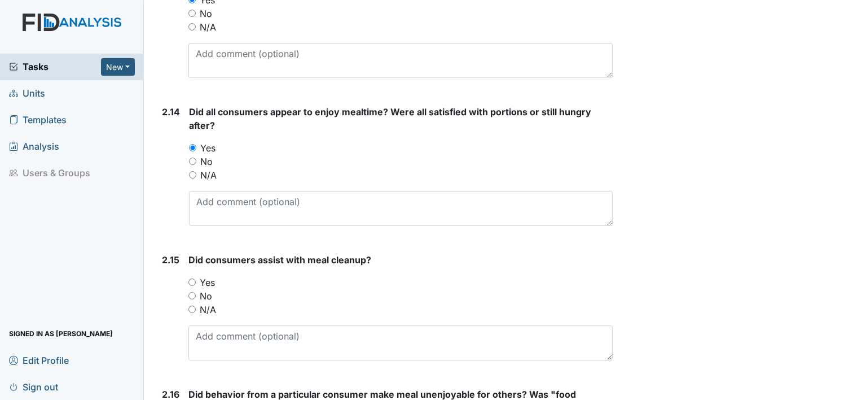
click at [205, 283] on label "Yes" at bounding box center [207, 282] width 15 height 14
click at [196, 283] on input "Yes" at bounding box center [191, 281] width 7 height 7
radio input "true"
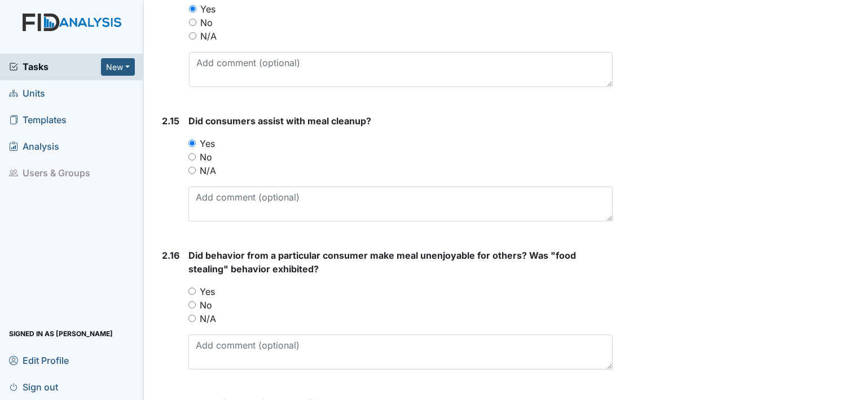
scroll to position [2668, 0]
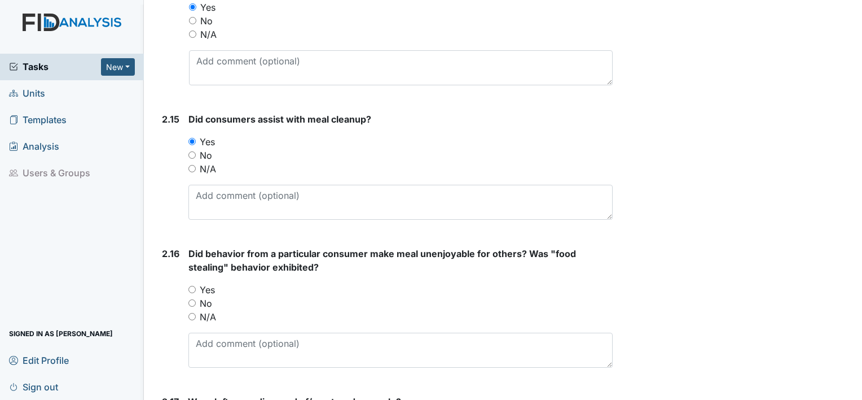
click at [208, 296] on label "No" at bounding box center [206, 303] width 12 height 14
click at [196, 299] on input "No" at bounding box center [191, 302] width 7 height 7
radio input "true"
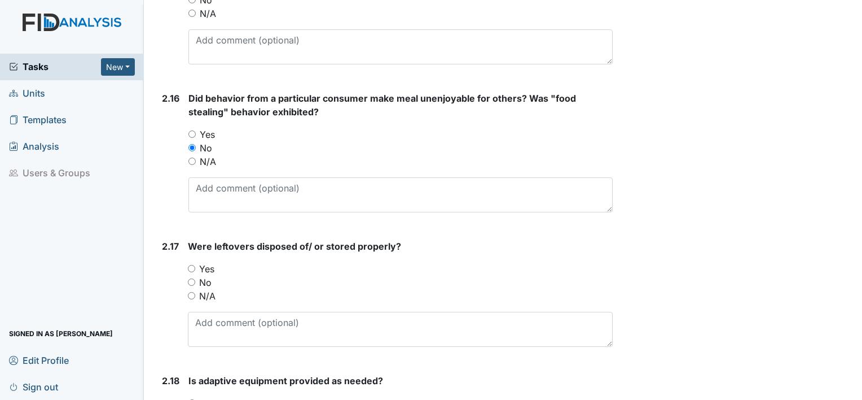
scroll to position [2823, 0]
click at [205, 265] on label "Yes" at bounding box center [206, 268] width 15 height 14
click at [195, 265] on input "Yes" at bounding box center [191, 267] width 7 height 7
radio input "true"
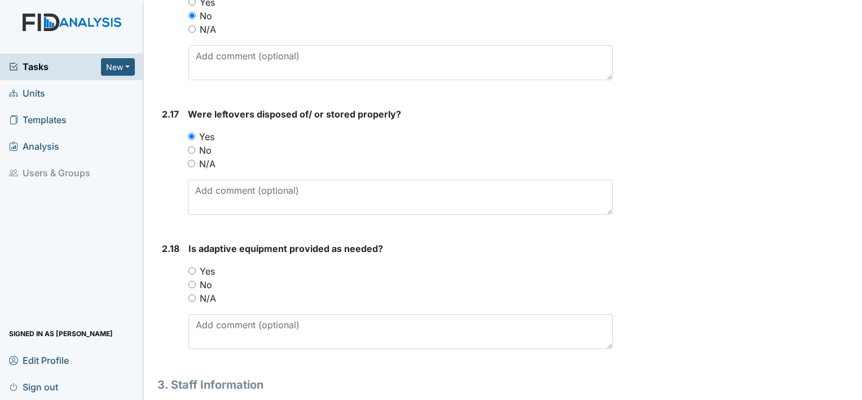
scroll to position [2967, 0]
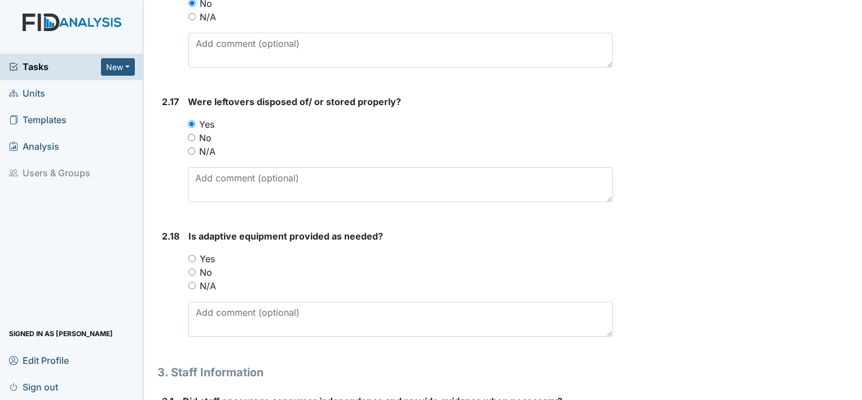
click at [204, 255] on label "Yes" at bounding box center [207, 259] width 15 height 14
click at [196, 255] on input "Yes" at bounding box center [191, 258] width 7 height 7
radio input "true"
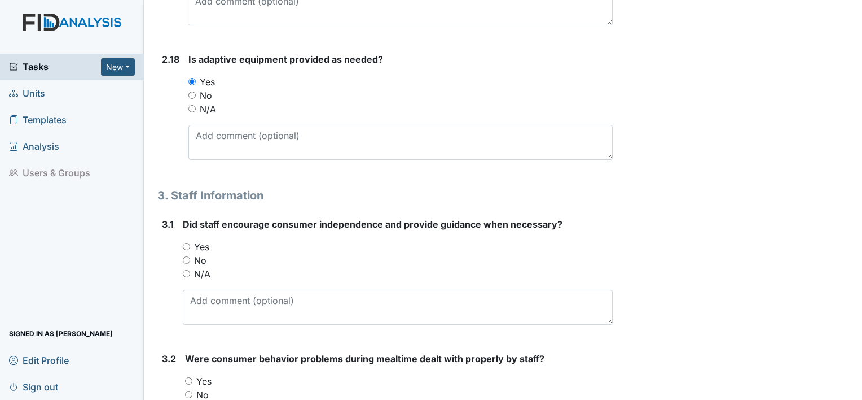
scroll to position [3146, 0]
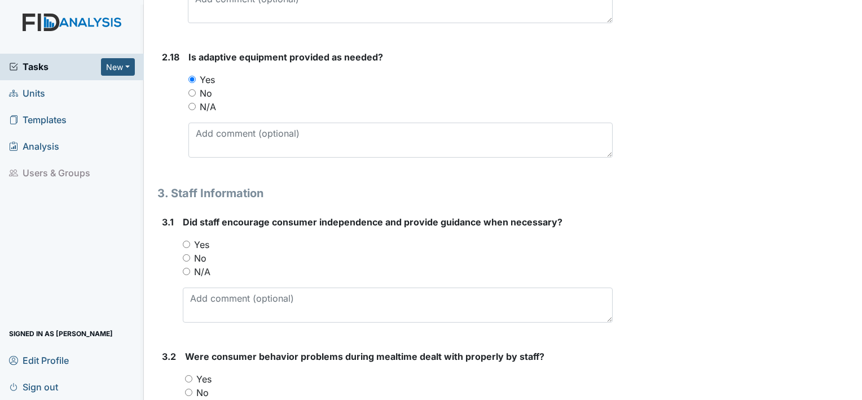
click at [202, 239] on label "Yes" at bounding box center [201, 245] width 15 height 14
click at [190, 240] on input "Yes" at bounding box center [186, 243] width 7 height 7
radio input "true"
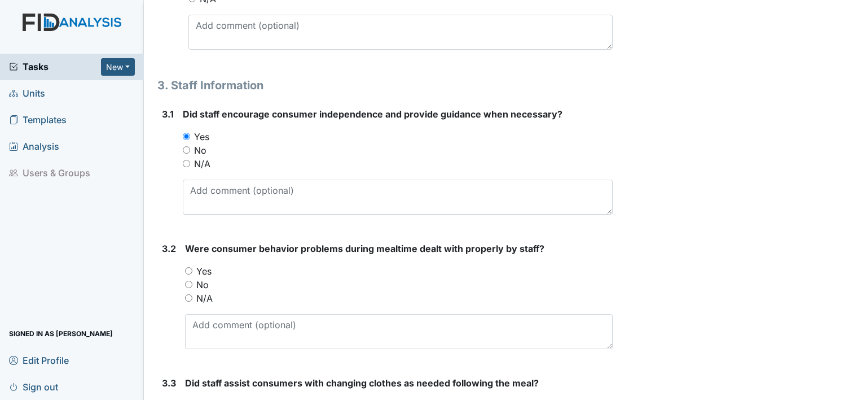
scroll to position [3264, 0]
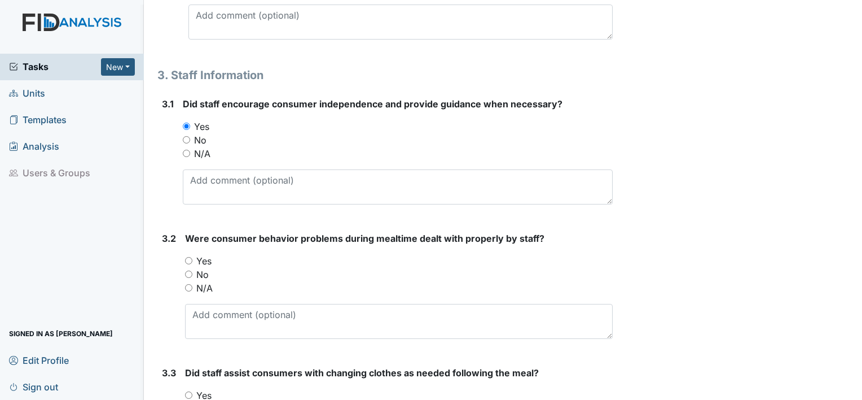
click at [200, 281] on label "N/A" at bounding box center [204, 288] width 16 height 14
click at [192, 284] on input "N/A" at bounding box center [188, 287] width 7 height 7
radio input "true"
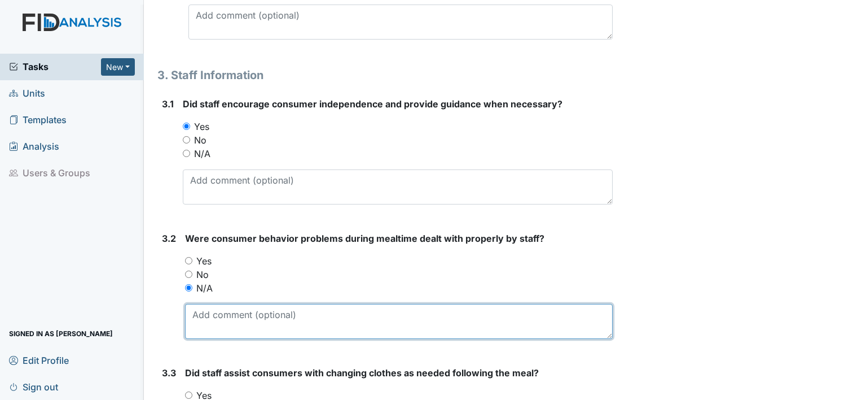
click at [218, 314] on textarea at bounding box center [399, 321] width 428 height 35
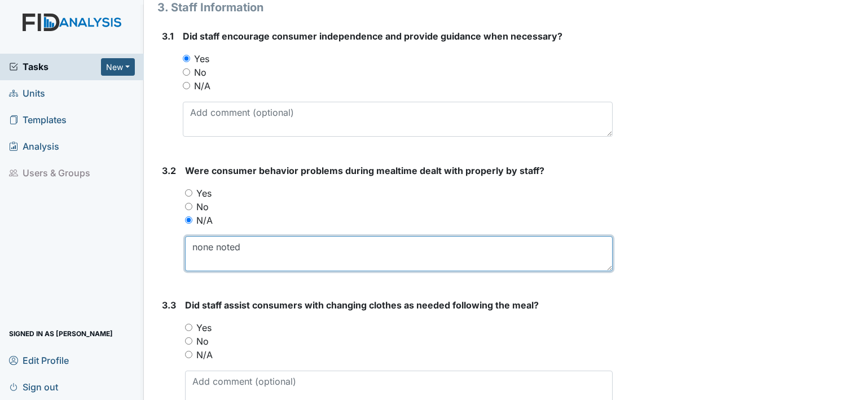
scroll to position [3389, 0]
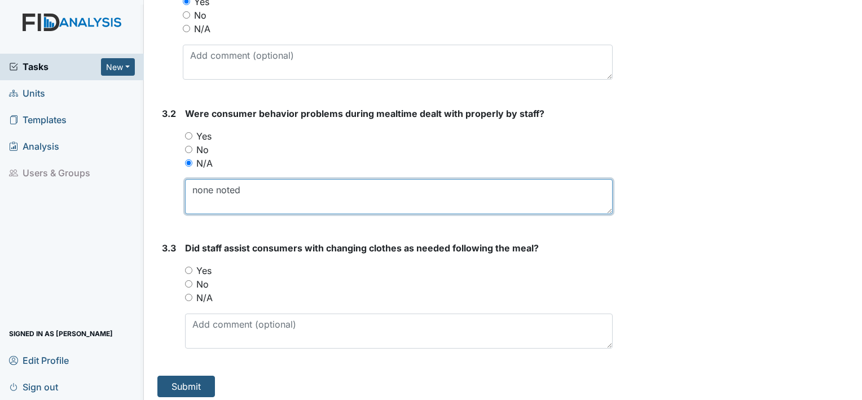
type textarea "none noted"
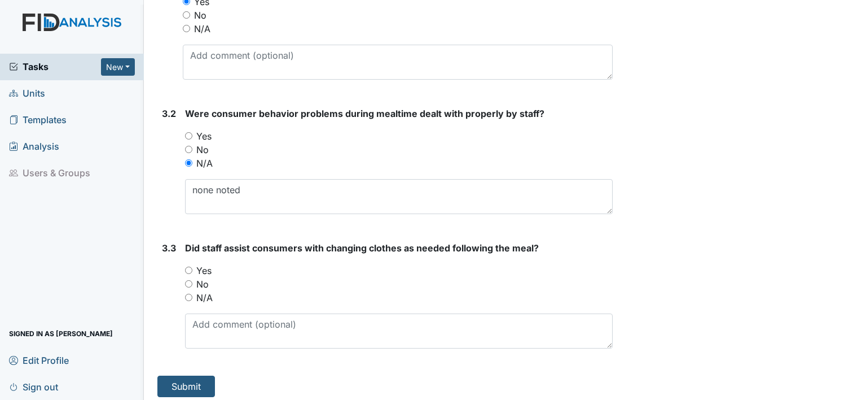
click at [200, 291] on label "N/A" at bounding box center [204, 298] width 16 height 14
click at [192, 293] on input "N/A" at bounding box center [188, 296] width 7 height 7
radio input "true"
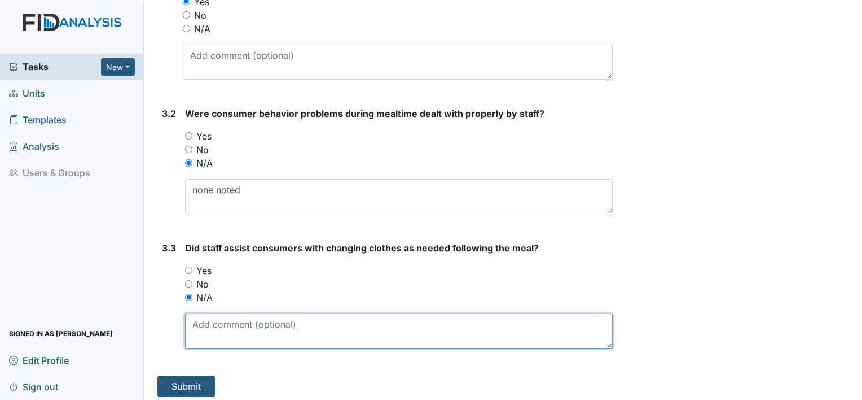
click at [203, 324] on textarea at bounding box center [399, 330] width 428 height 35
type textarea "none noted"
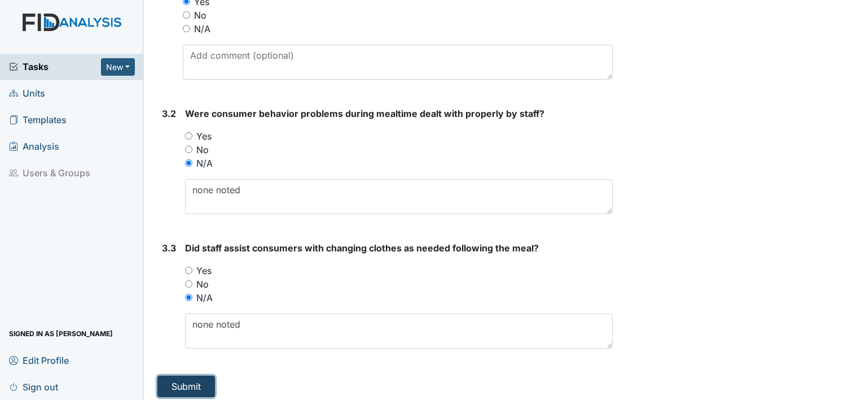
click at [180, 378] on button "Submit" at bounding box center [186, 385] width 58 height 21
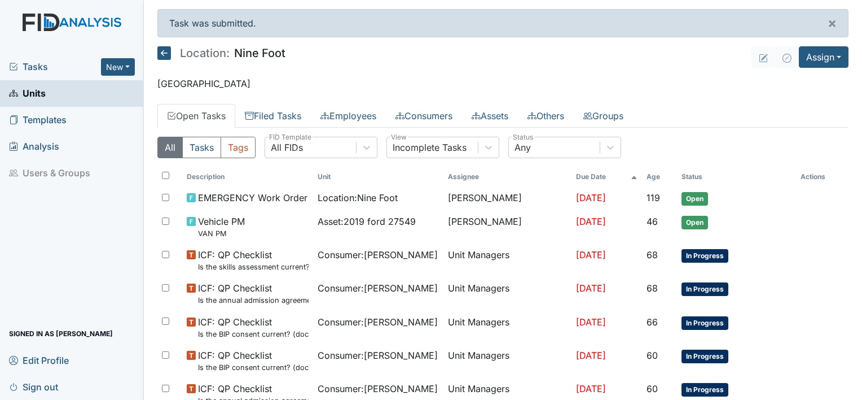
click at [169, 50] on icon at bounding box center [164, 53] width 14 height 14
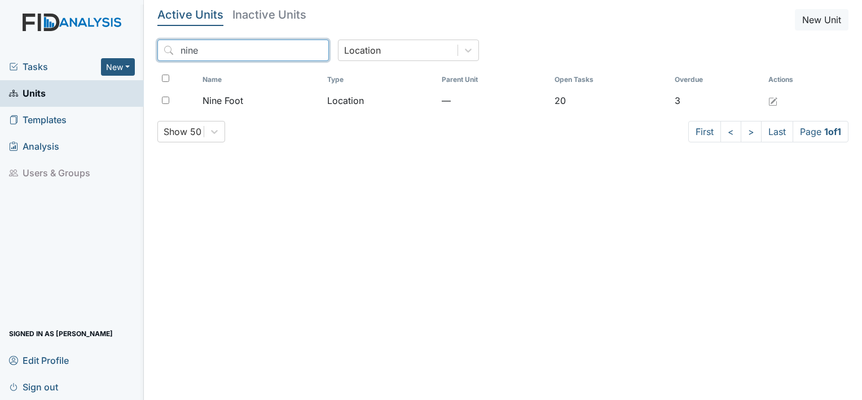
click at [248, 46] on input "nine" at bounding box center [243, 50] width 172 height 21
type input "n"
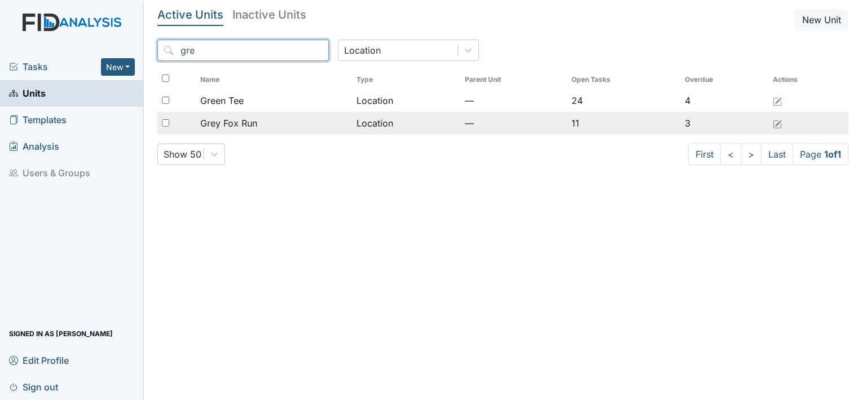
type input "gre"
click at [235, 126] on span "Grey Fox Run" at bounding box center [228, 123] width 57 height 14
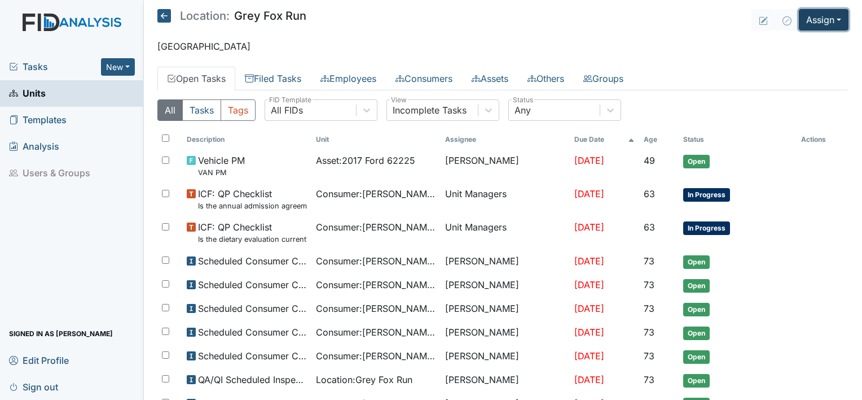
click at [819, 21] on button "Assign" at bounding box center [824, 19] width 50 height 21
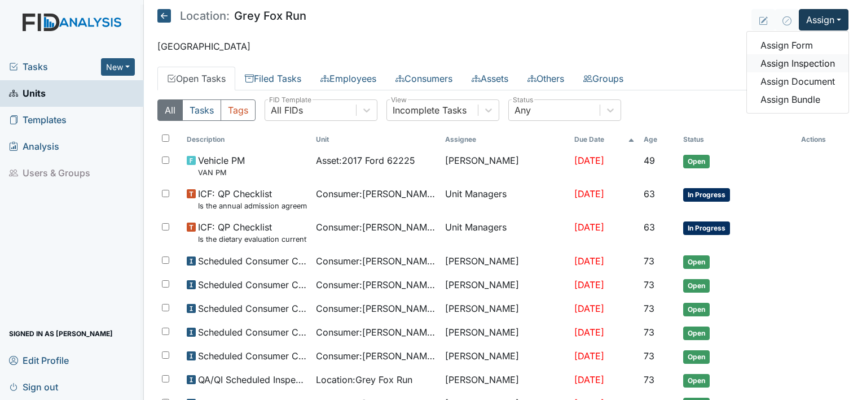
click at [788, 61] on link "Assign Inspection" at bounding box center [798, 63] width 102 height 18
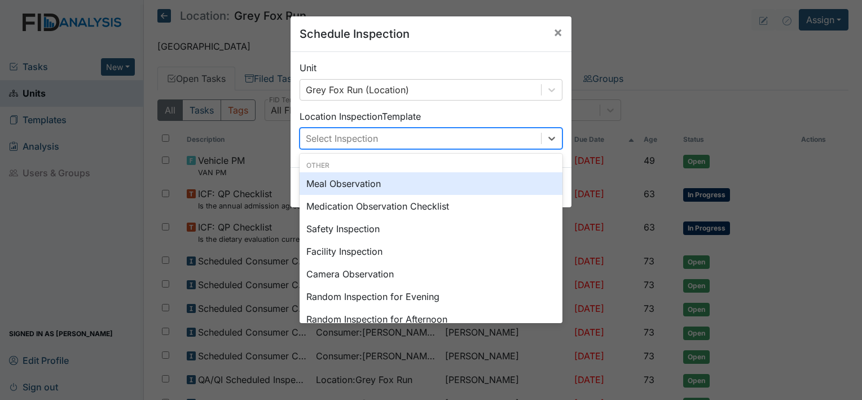
click at [502, 135] on div "Select Inspection" at bounding box center [420, 138] width 241 height 20
click at [456, 182] on div "Meal Observation" at bounding box center [431, 183] width 263 height 23
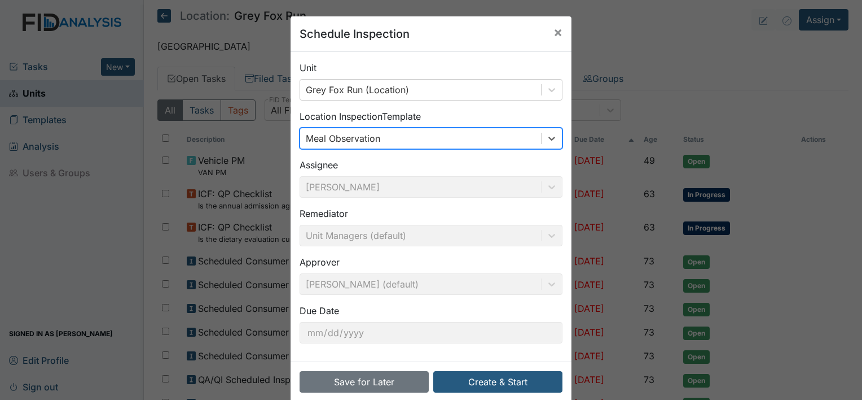
scroll to position [17, 0]
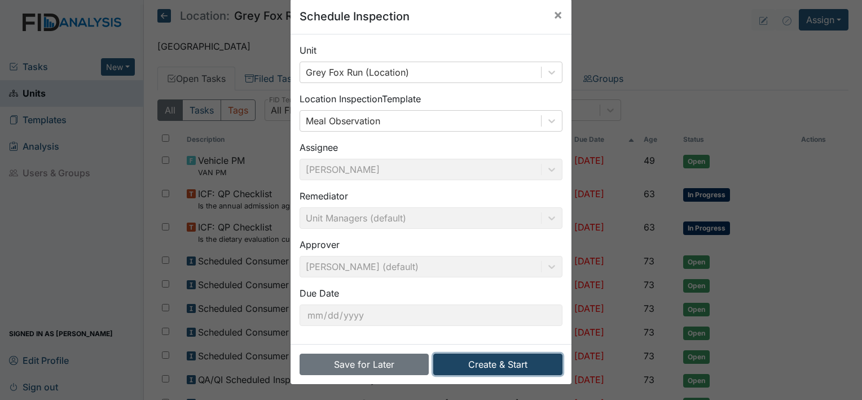
click at [477, 360] on button "Create & Start" at bounding box center [497, 363] width 129 height 21
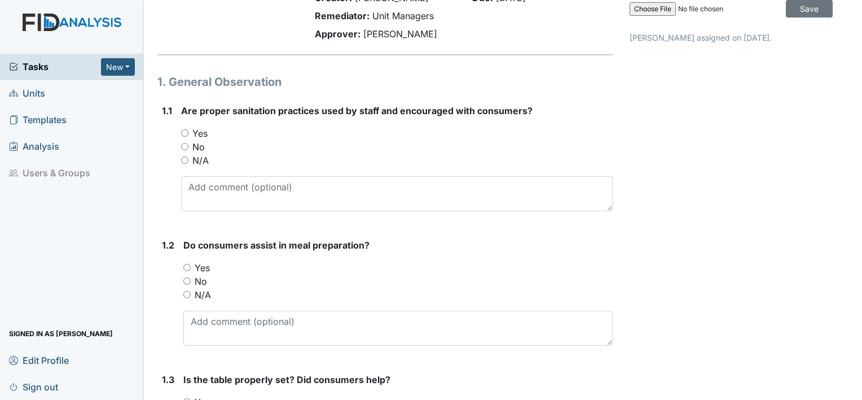
scroll to position [79, 0]
click at [203, 133] on label "Yes" at bounding box center [199, 133] width 15 height 14
click at [188, 133] on input "Yes" at bounding box center [184, 132] width 7 height 7
radio input "true"
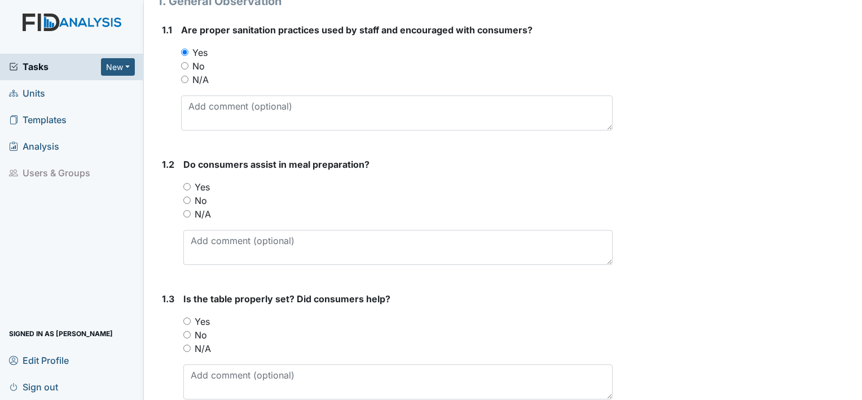
scroll to position [165, 0]
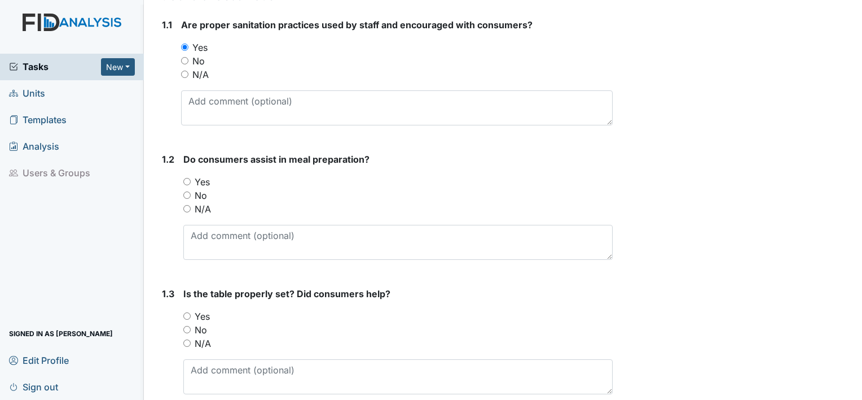
click at [199, 196] on label "No" at bounding box center [201, 195] width 12 height 14
click at [191, 196] on input "No" at bounding box center [186, 194] width 7 height 7
radio input "true"
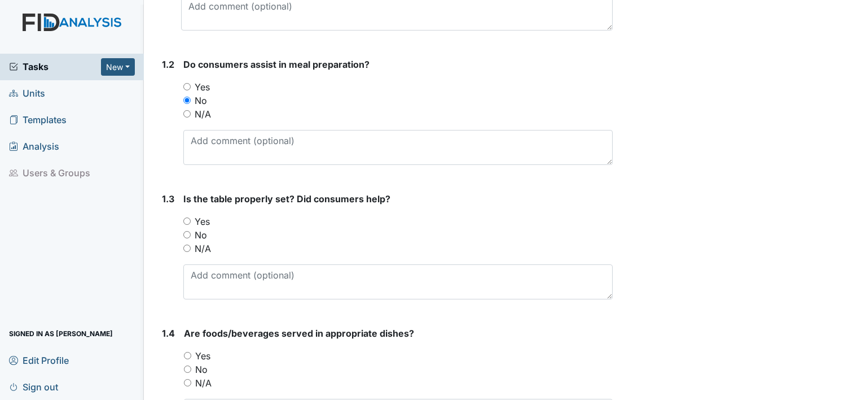
scroll to position [260, 0]
click at [206, 220] on label "Yes" at bounding box center [202, 221] width 15 height 14
click at [191, 220] on input "Yes" at bounding box center [186, 220] width 7 height 7
radio input "true"
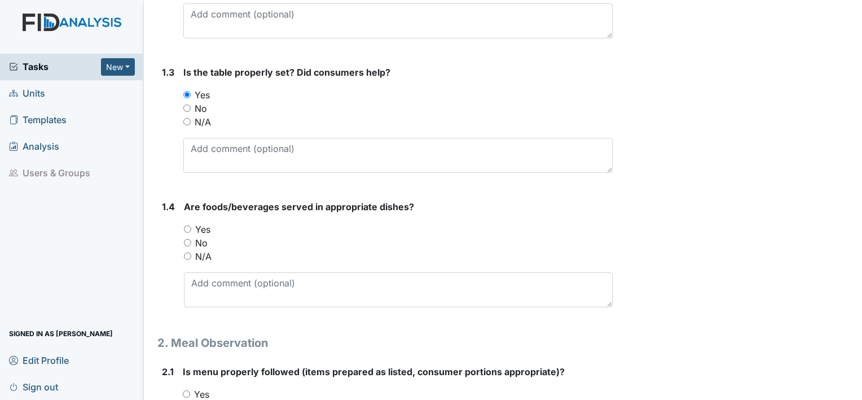
scroll to position [387, 0]
click at [207, 226] on label "Yes" at bounding box center [202, 228] width 15 height 14
click at [191, 226] on input "Yes" at bounding box center [187, 227] width 7 height 7
radio input "true"
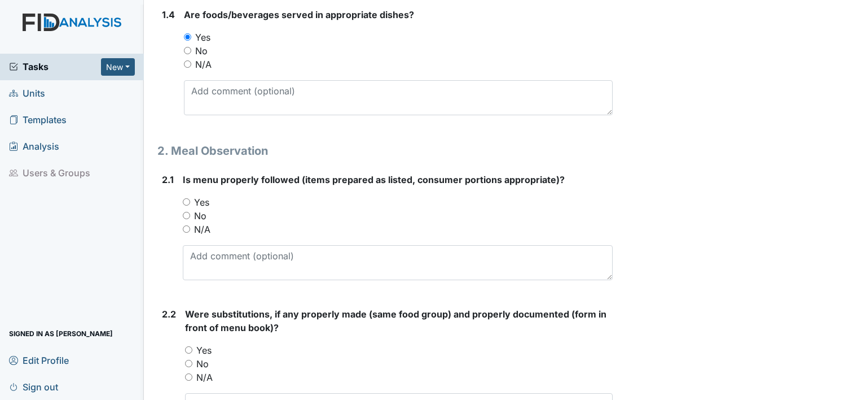
scroll to position [580, 0]
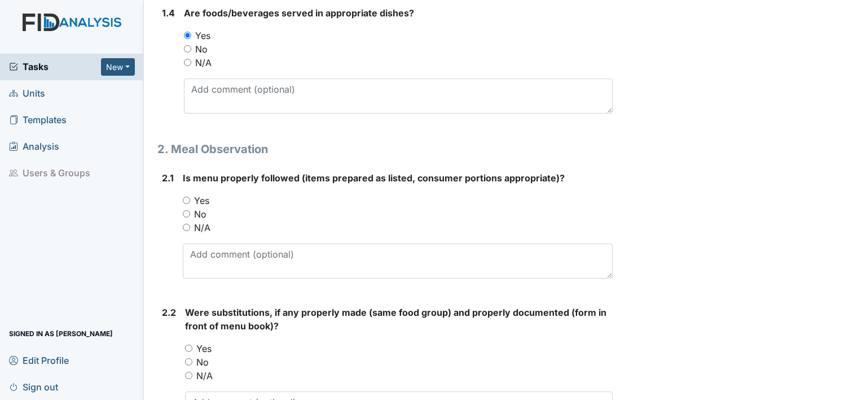
click at [205, 199] on label "Yes" at bounding box center [201, 201] width 15 height 14
click at [190, 199] on input "Yes" at bounding box center [186, 199] width 7 height 7
radio input "true"
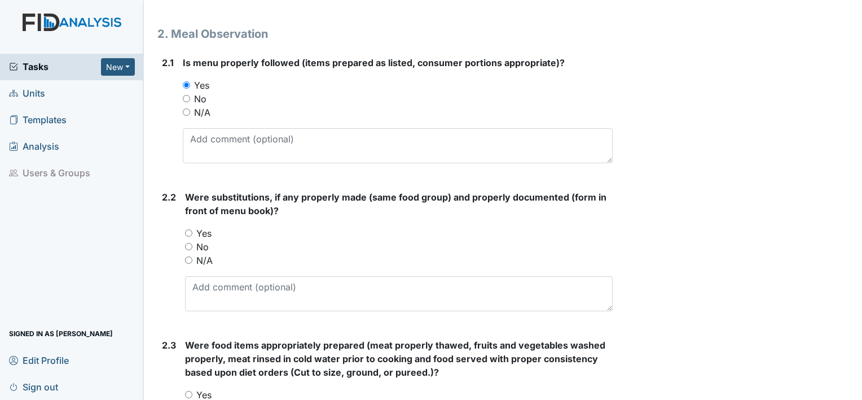
scroll to position [699, 0]
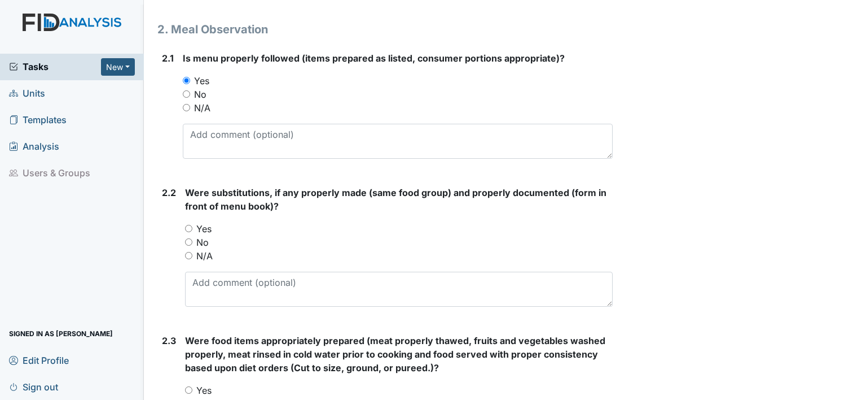
click at [205, 224] on label "Yes" at bounding box center [203, 229] width 15 height 14
click at [192, 225] on input "Yes" at bounding box center [188, 228] width 7 height 7
radio input "true"
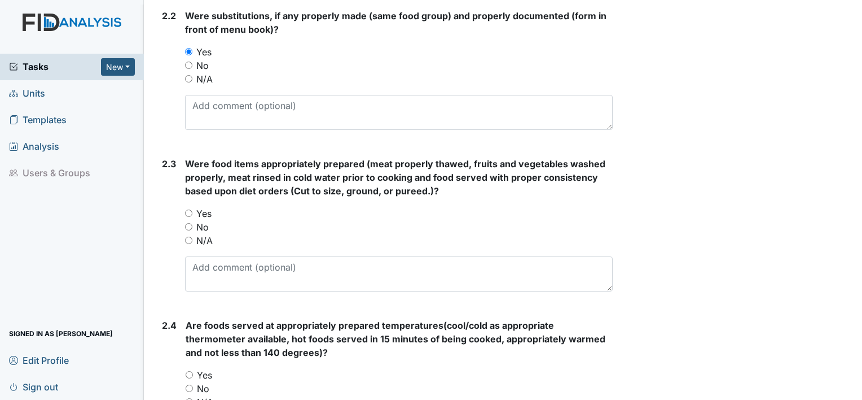
scroll to position [880, 0]
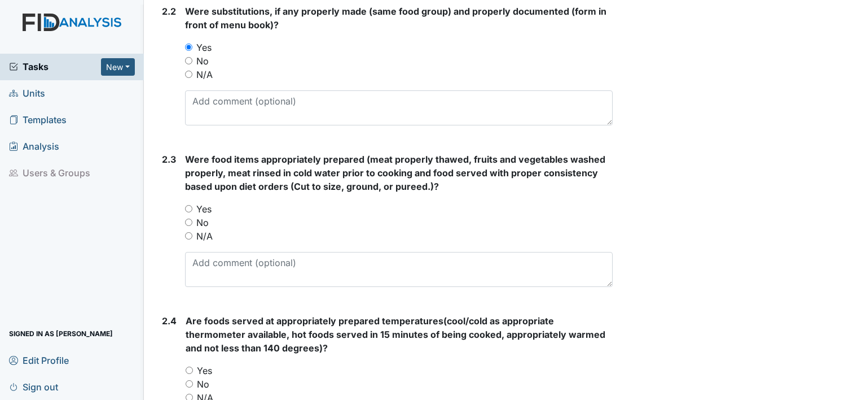
click at [208, 203] on label "Yes" at bounding box center [203, 209] width 15 height 14
click at [192, 205] on input "Yes" at bounding box center [188, 208] width 7 height 7
radio input "true"
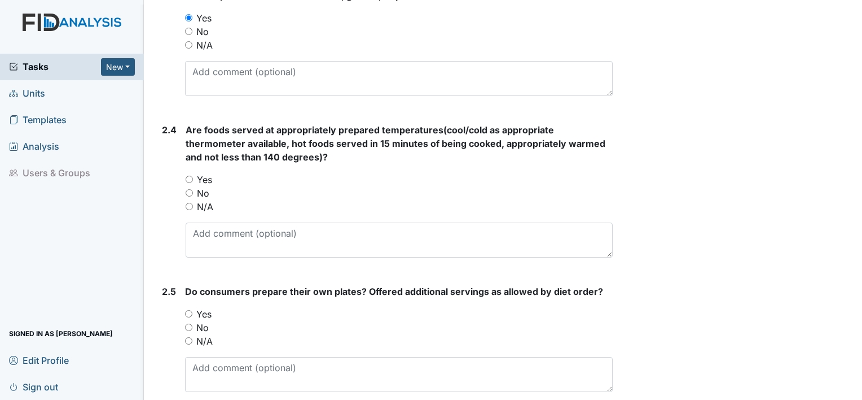
scroll to position [1072, 0]
click at [202, 182] on label "Yes" at bounding box center [204, 179] width 15 height 14
click at [193, 182] on input "Yes" at bounding box center [189, 178] width 7 height 7
radio input "true"
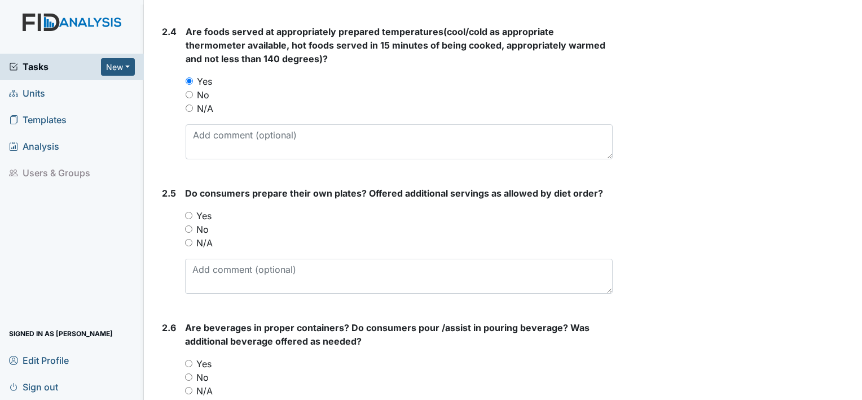
scroll to position [1176, 0]
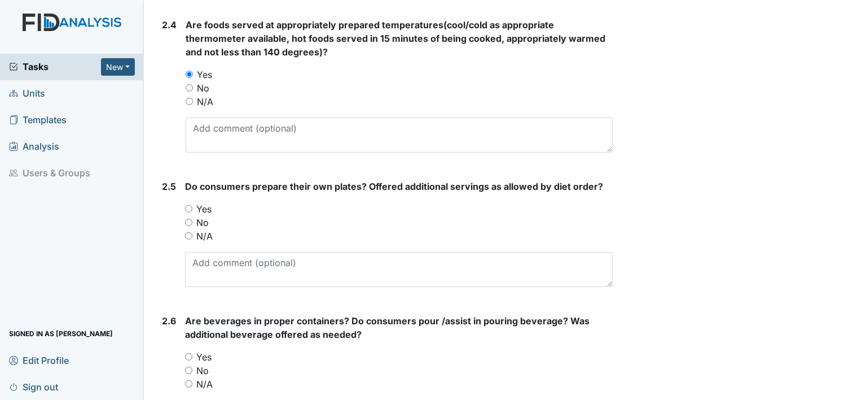
click at [208, 210] on label "Yes" at bounding box center [203, 209] width 15 height 14
click at [192, 210] on input "Yes" at bounding box center [188, 208] width 7 height 7
radio input "true"
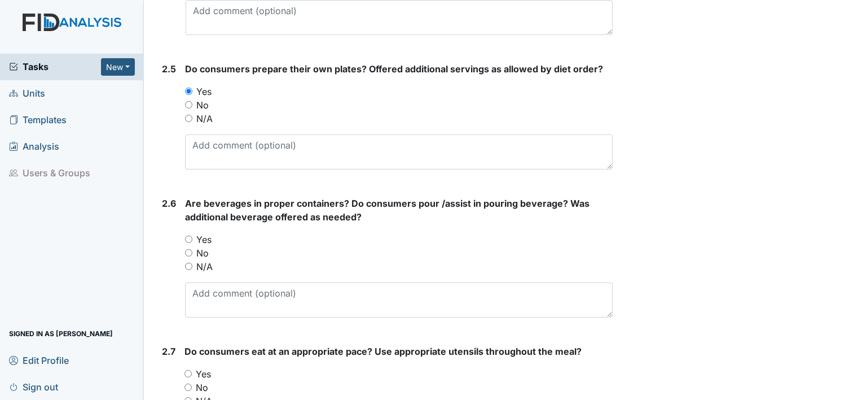
scroll to position [1296, 0]
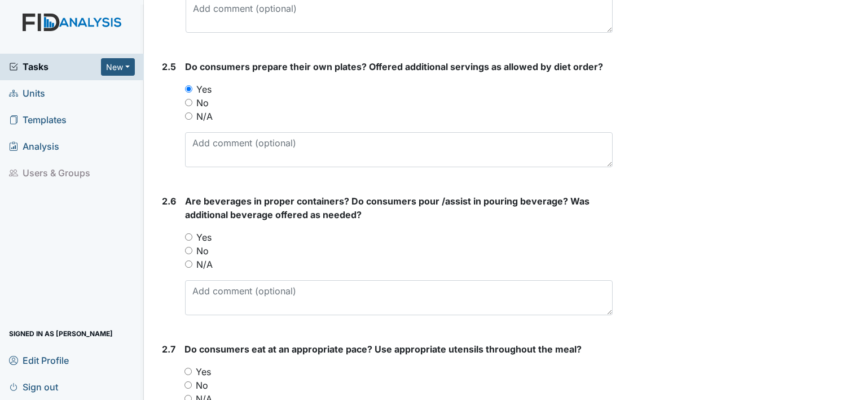
click at [207, 235] on label "Yes" at bounding box center [203, 237] width 15 height 14
click at [192, 235] on input "Yes" at bounding box center [188, 236] width 7 height 7
radio input "true"
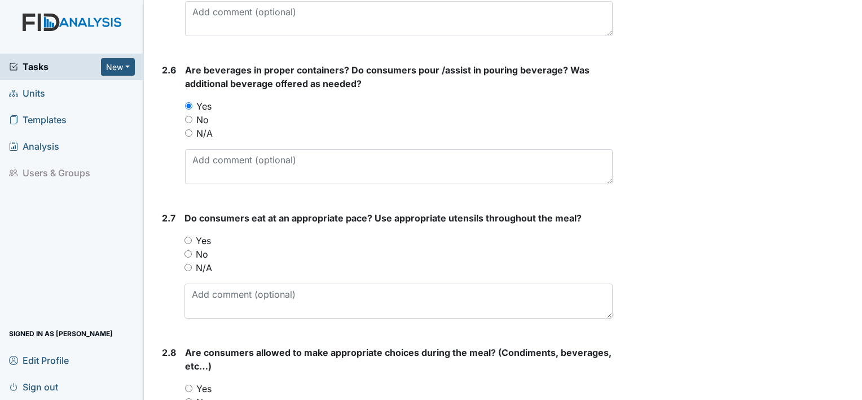
scroll to position [1427, 0]
click at [210, 236] on label "Yes" at bounding box center [203, 241] width 15 height 14
click at [192, 236] on input "Yes" at bounding box center [188, 239] width 7 height 7
radio input "true"
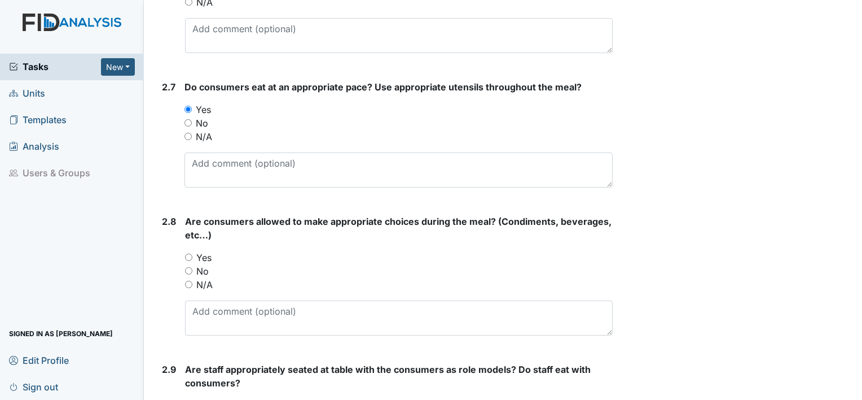
scroll to position [1562, 0]
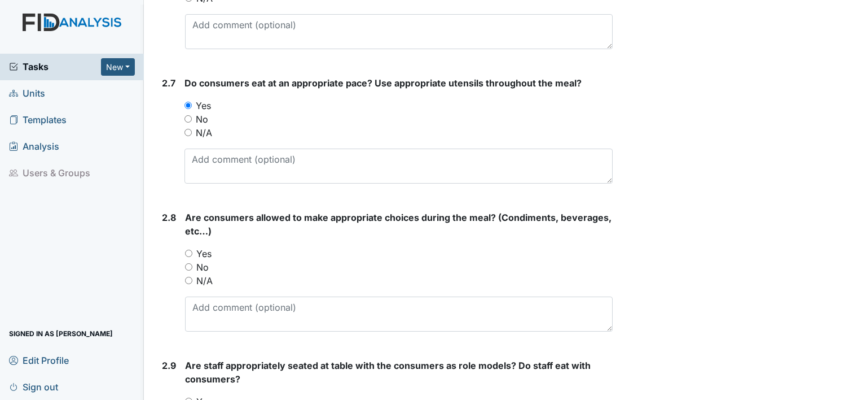
click at [205, 248] on label "Yes" at bounding box center [203, 254] width 15 height 14
click at [192, 249] on input "Yes" at bounding box center [188, 252] width 7 height 7
radio input "true"
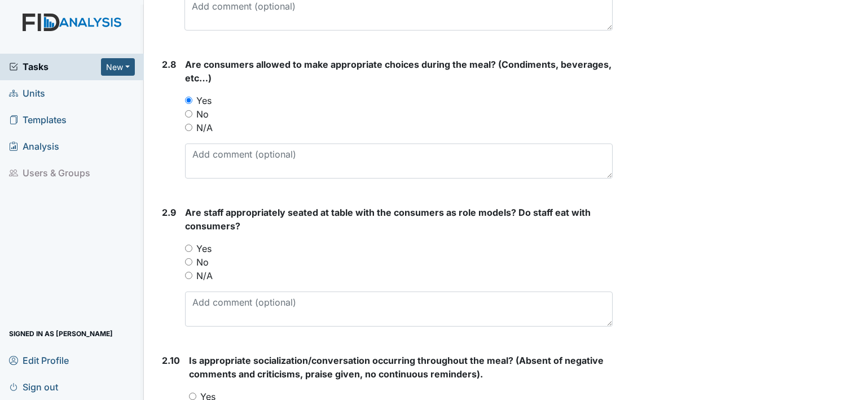
scroll to position [1717, 0]
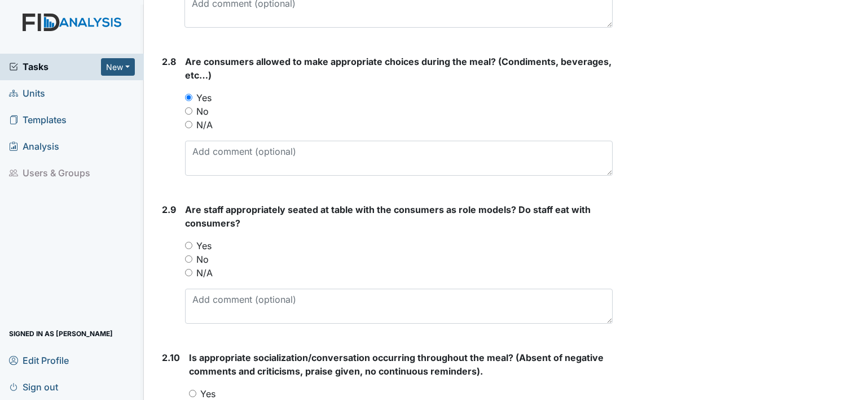
click at [208, 239] on label "Yes" at bounding box center [203, 246] width 15 height 14
click at [192, 242] on input "Yes" at bounding box center [188, 245] width 7 height 7
radio input "true"
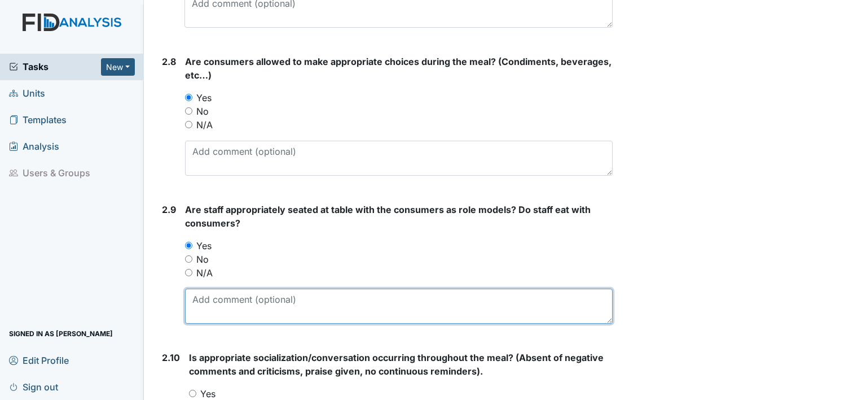
click at [255, 306] on textarea at bounding box center [399, 305] width 428 height 35
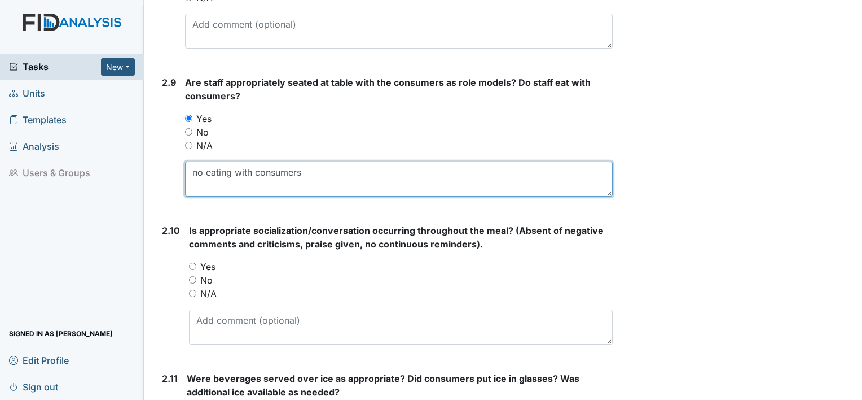
scroll to position [1849, 0]
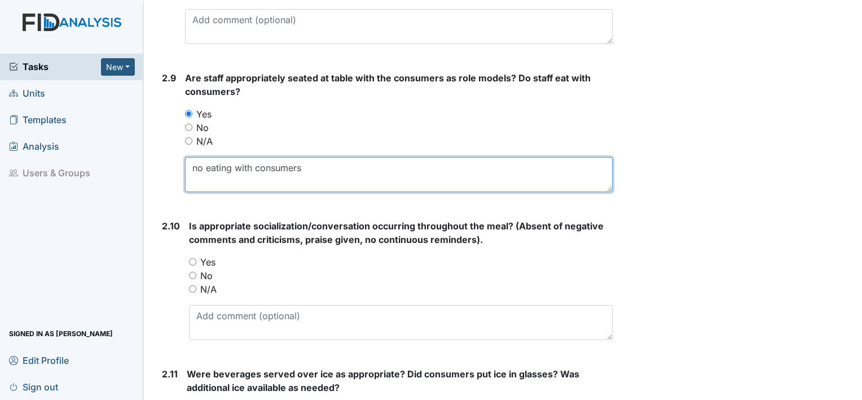
type textarea "no eating with consumers"
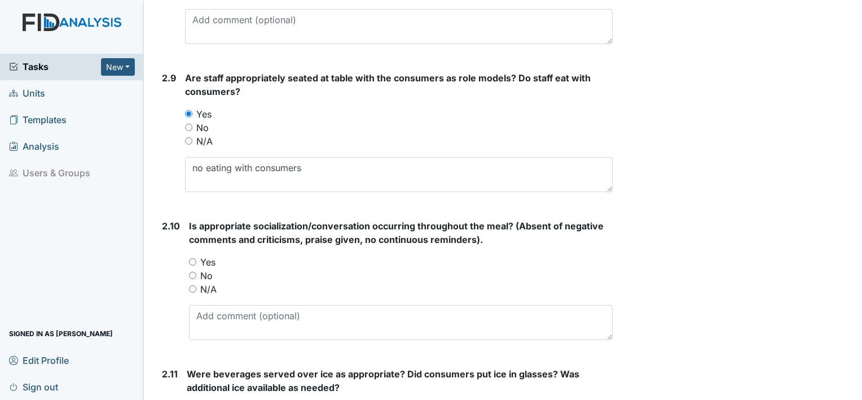
click at [209, 257] on label "Yes" at bounding box center [207, 262] width 15 height 14
click at [196, 258] on input "Yes" at bounding box center [192, 261] width 7 height 7
radio input "true"
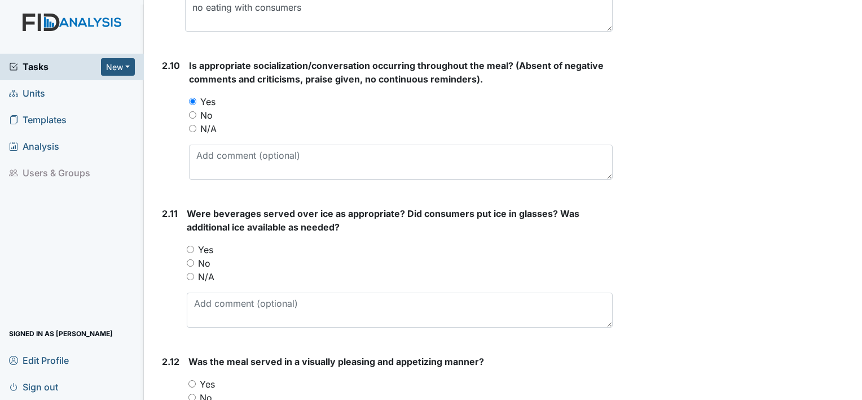
scroll to position [2009, 0]
click at [208, 243] on label "Yes" at bounding box center [205, 250] width 15 height 14
click at [194, 245] on input "Yes" at bounding box center [190, 248] width 7 height 7
radio input "true"
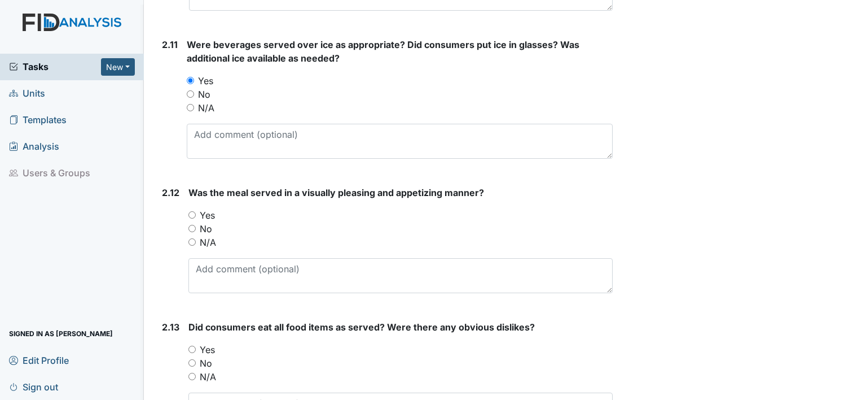
scroll to position [2178, 0]
click at [211, 210] on label "Yes" at bounding box center [207, 215] width 15 height 14
click at [196, 210] on input "Yes" at bounding box center [191, 213] width 7 height 7
radio input "true"
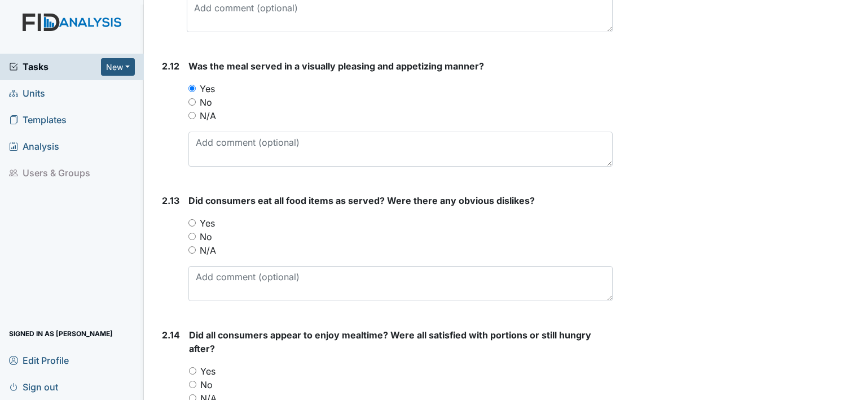
scroll to position [2305, 0]
click at [212, 218] on label "Yes" at bounding box center [207, 223] width 15 height 14
click at [196, 218] on input "Yes" at bounding box center [191, 221] width 7 height 7
radio input "true"
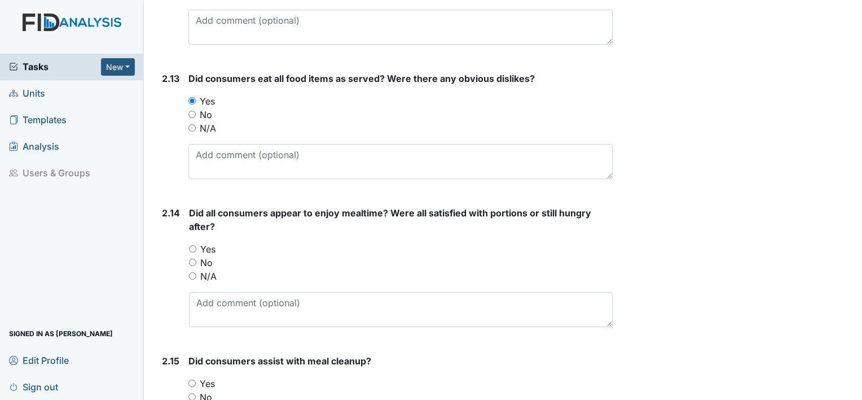
scroll to position [2438, 0]
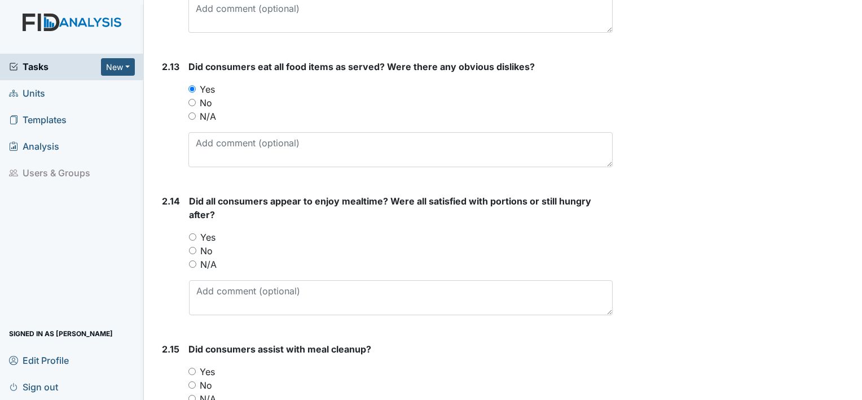
click at [212, 234] on label "Yes" at bounding box center [207, 237] width 15 height 14
click at [196, 234] on input "Yes" at bounding box center [192, 236] width 7 height 7
radio input "true"
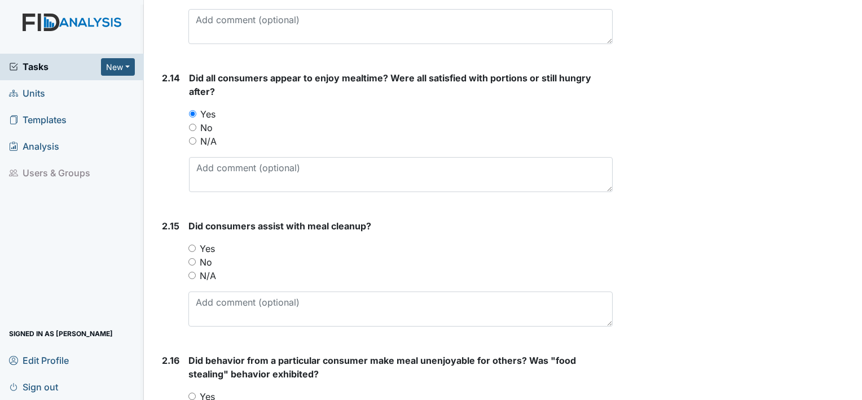
scroll to position [2567, 0]
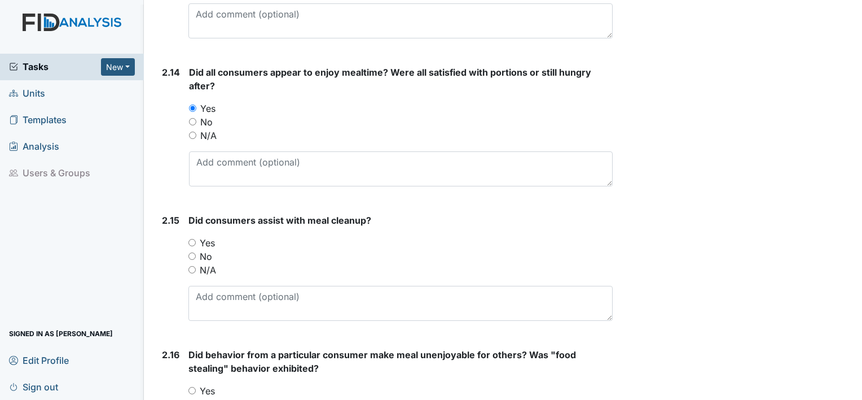
click at [210, 236] on label "Yes" at bounding box center [207, 243] width 15 height 14
click at [196, 239] on input "Yes" at bounding box center [191, 242] width 7 height 7
radio input "true"
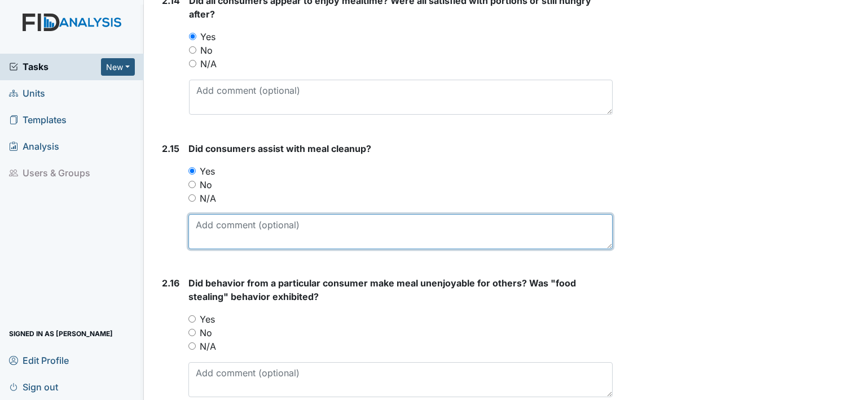
click at [293, 223] on textarea at bounding box center [400, 231] width 424 height 35
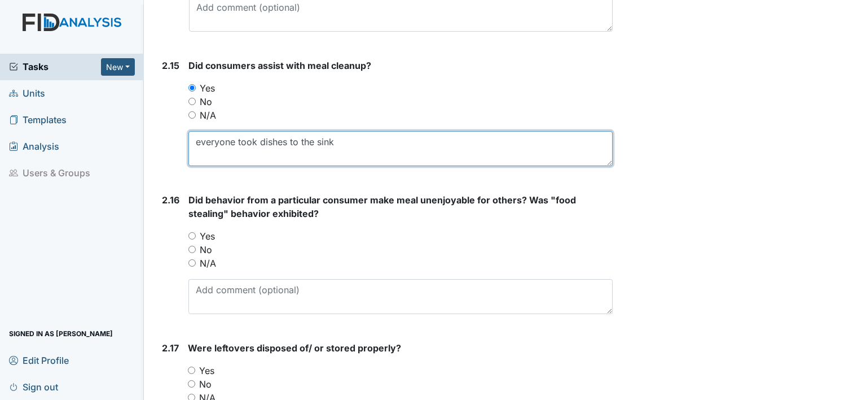
scroll to position [2747, 0]
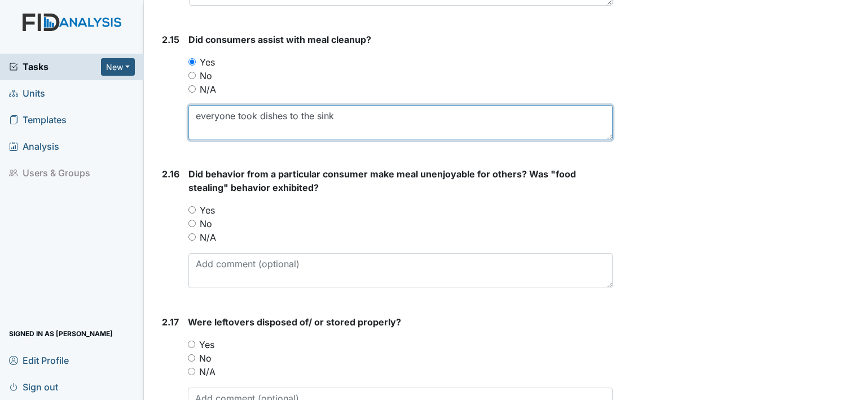
type textarea "everyone took dishes to the sink"
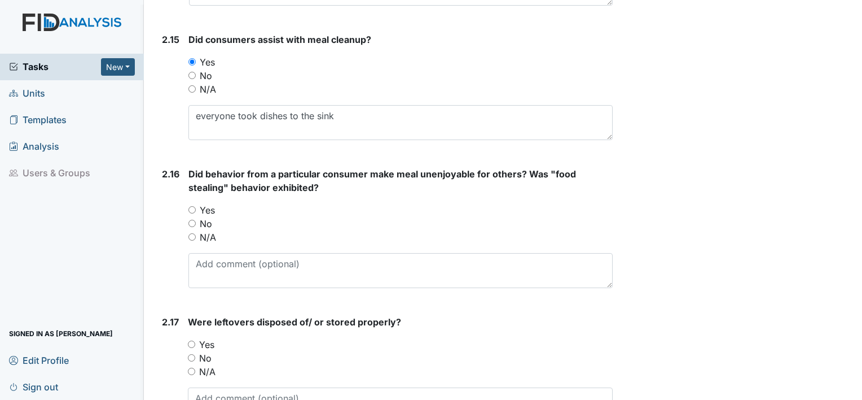
click at [208, 217] on label "No" at bounding box center [206, 224] width 12 height 14
click at [196, 220] on input "No" at bounding box center [191, 223] width 7 height 7
radio input "true"
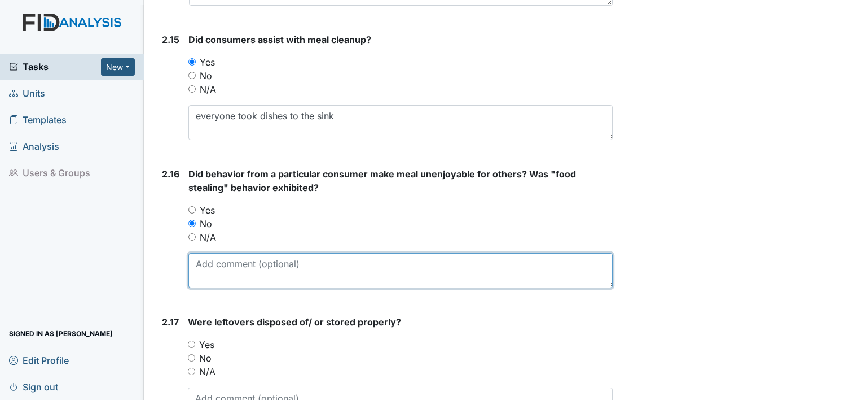
click at [213, 269] on textarea at bounding box center [400, 270] width 424 height 35
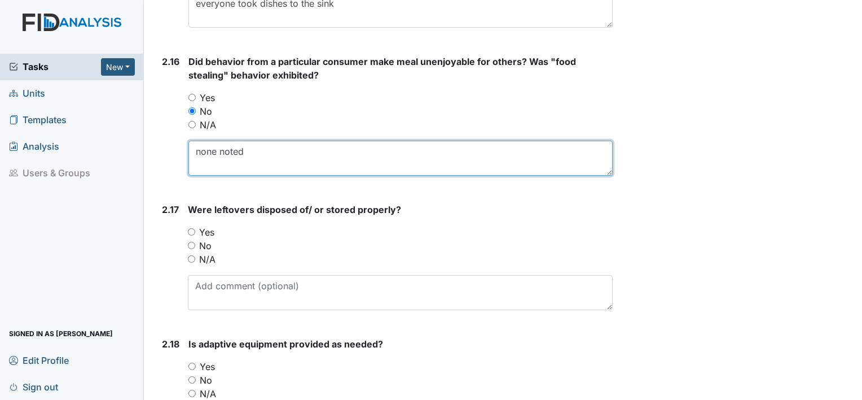
scroll to position [2860, 0]
type textarea "none noted"
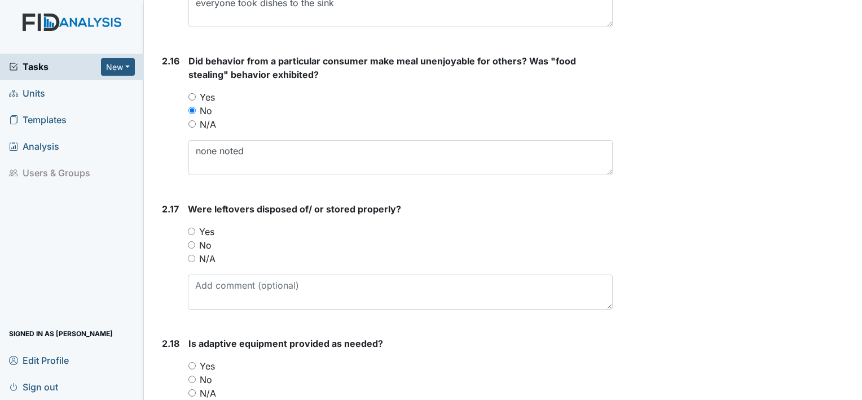
click at [207, 225] on label "Yes" at bounding box center [206, 232] width 15 height 14
click at [195, 227] on input "Yes" at bounding box center [191, 230] width 7 height 7
radio input "true"
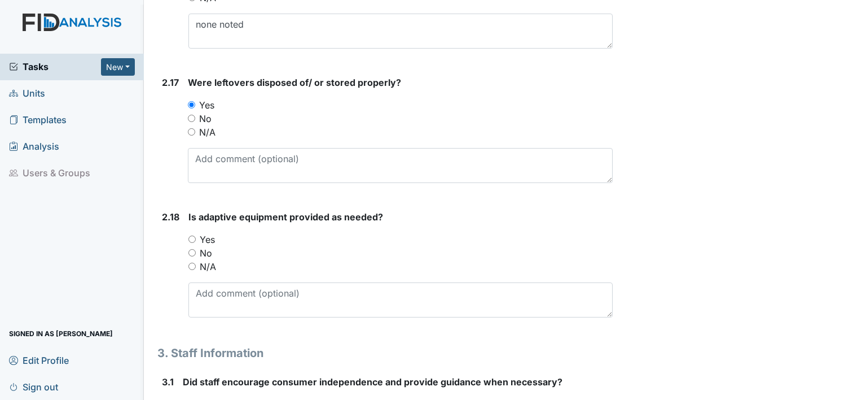
scroll to position [2988, 0]
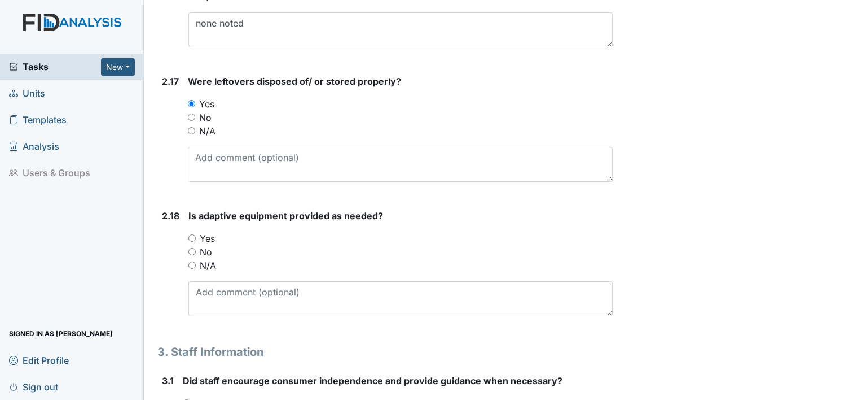
click at [208, 232] on label "Yes" at bounding box center [207, 238] width 15 height 14
click at [196, 234] on input "Yes" at bounding box center [191, 237] width 7 height 7
radio input "true"
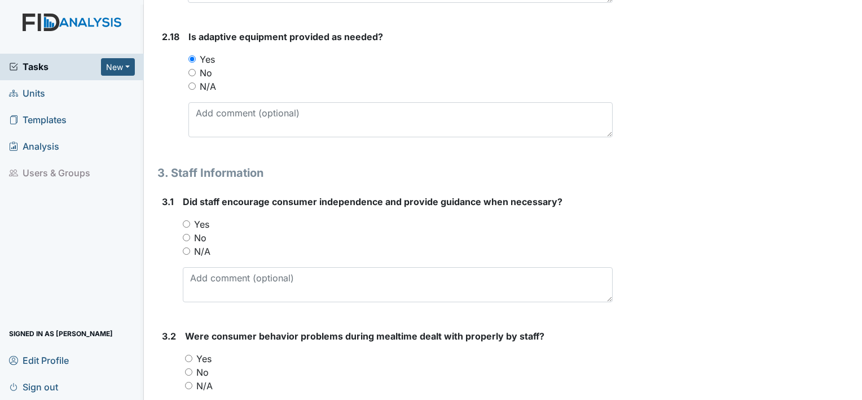
scroll to position [3168, 0]
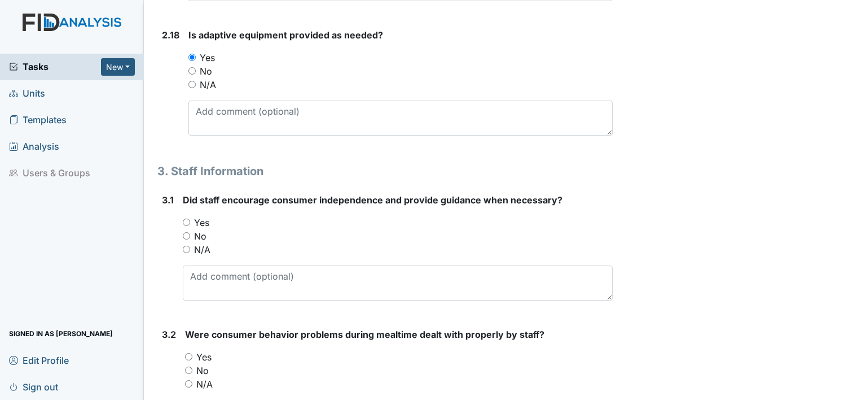
click at [205, 216] on label "Yes" at bounding box center [201, 223] width 15 height 14
click at [190, 218] on input "Yes" at bounding box center [186, 221] width 7 height 7
radio input "true"
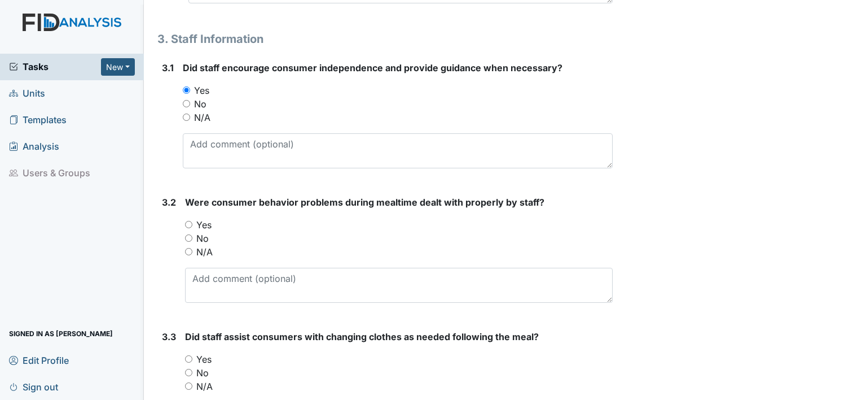
scroll to position [3300, 0]
click at [201, 249] on label "N/A" at bounding box center [204, 252] width 16 height 14
click at [192, 249] on input "N/A" at bounding box center [188, 251] width 7 height 7
radio input "true"
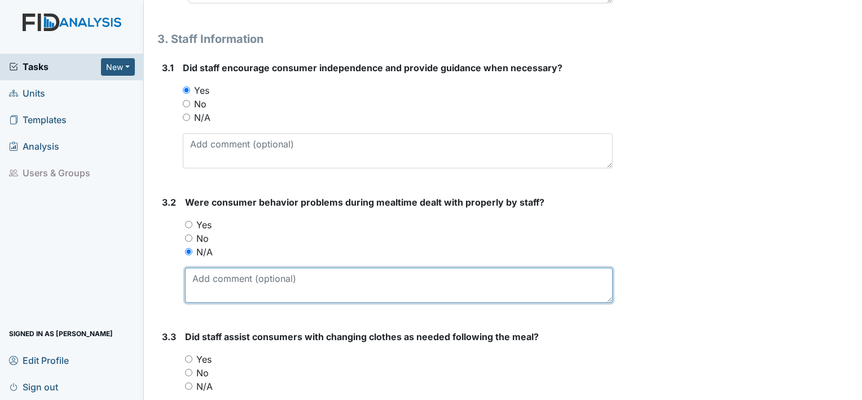
click at [203, 288] on textarea at bounding box center [399, 284] width 428 height 35
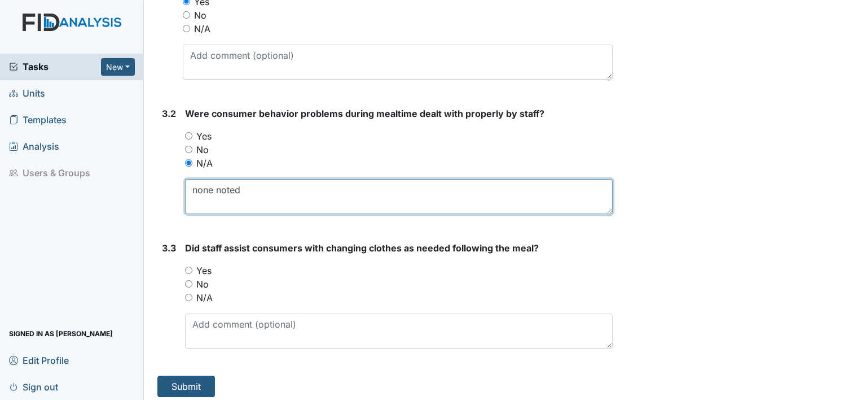
type textarea "none noted"
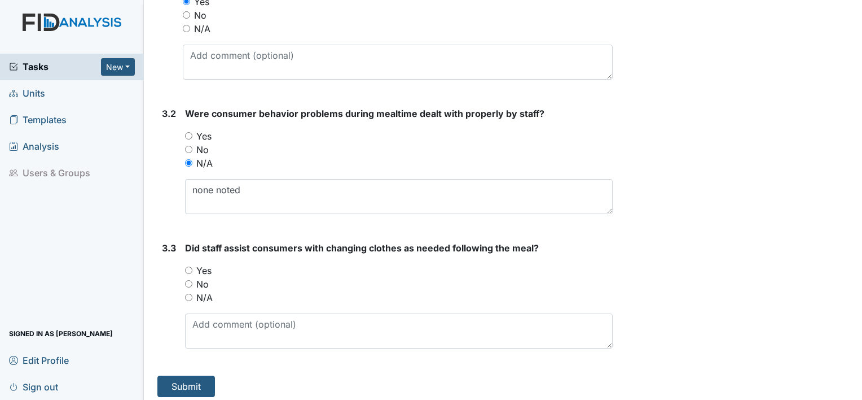
click at [200, 291] on label "N/A" at bounding box center [204, 298] width 16 height 14
click at [192, 293] on input "N/A" at bounding box center [188, 296] width 7 height 7
radio input "true"
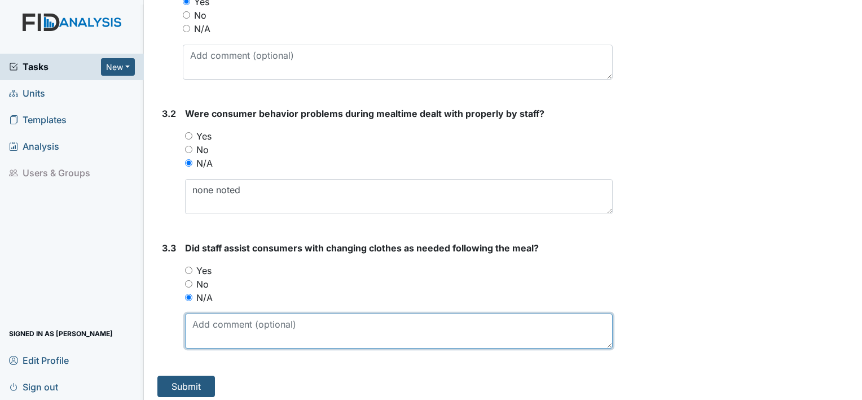
click at [210, 332] on textarea at bounding box center [399, 330] width 428 height 35
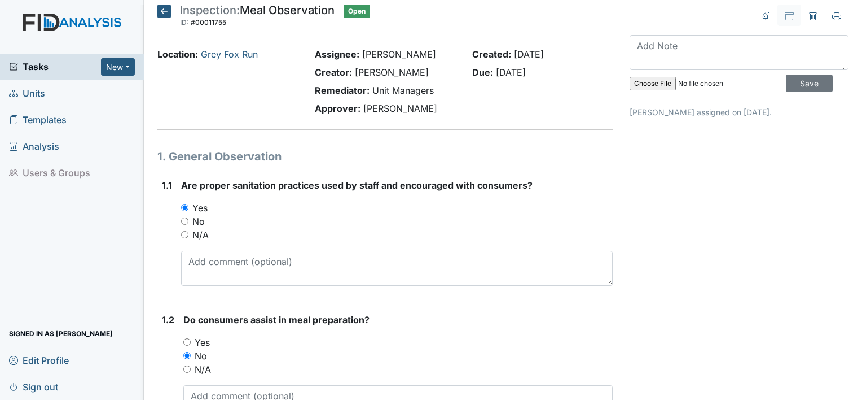
scroll to position [0, 0]
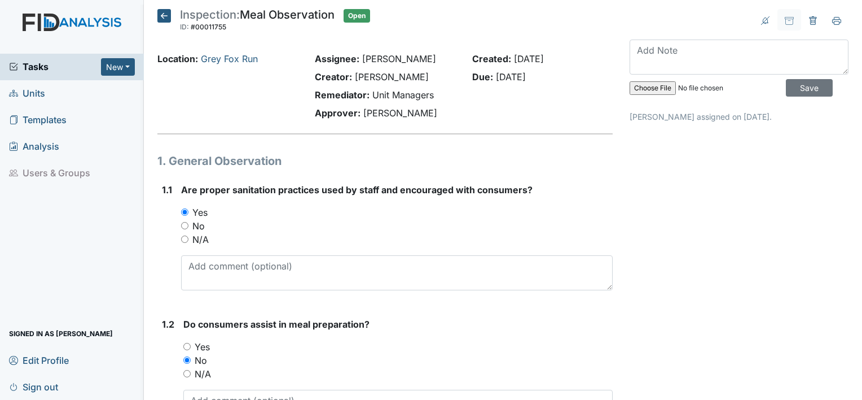
type textarea "none noted"
click at [650, 55] on textarea at bounding box center [739, 57] width 219 height 35
click at [652, 24] on div at bounding box center [739, 19] width 219 height 21
click at [685, 52] on textarea at bounding box center [739, 57] width 219 height 35
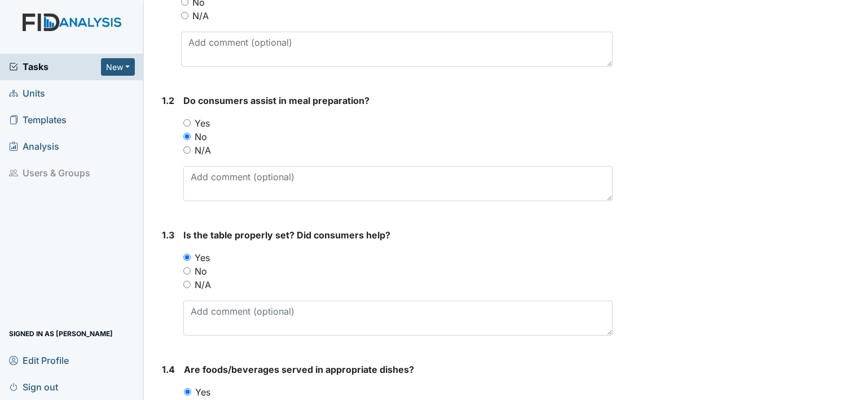
scroll to position [223, 0]
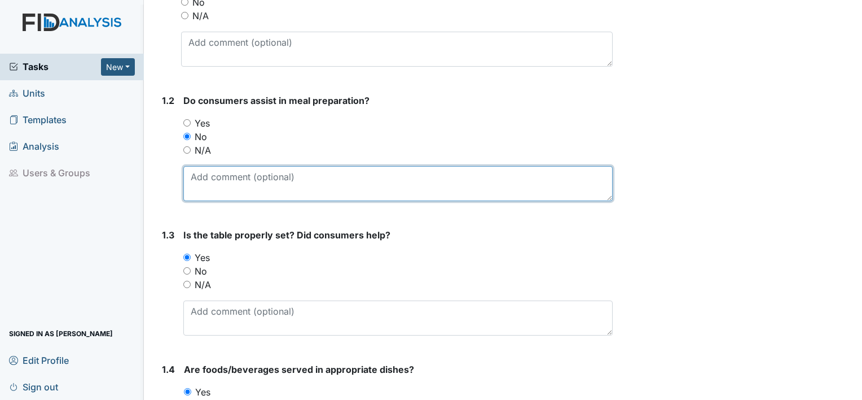
click at [502, 192] on textarea at bounding box center [397, 183] width 429 height 35
click at [502, 194] on textarea at bounding box center [397, 183] width 429 height 35
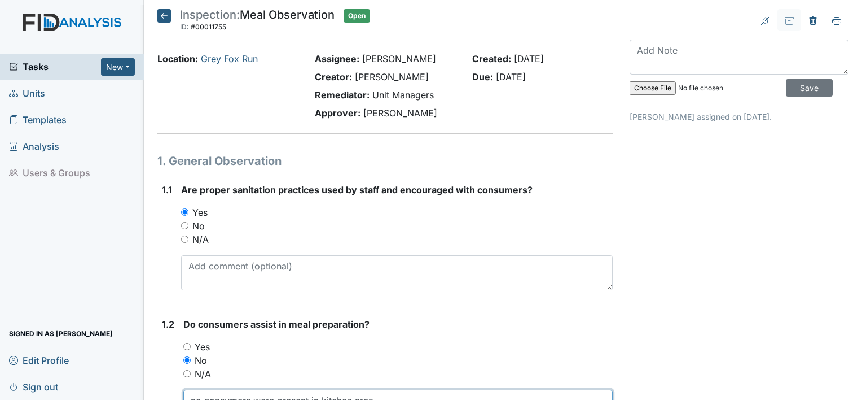
type textarea "no consumers were present in kitchen area"
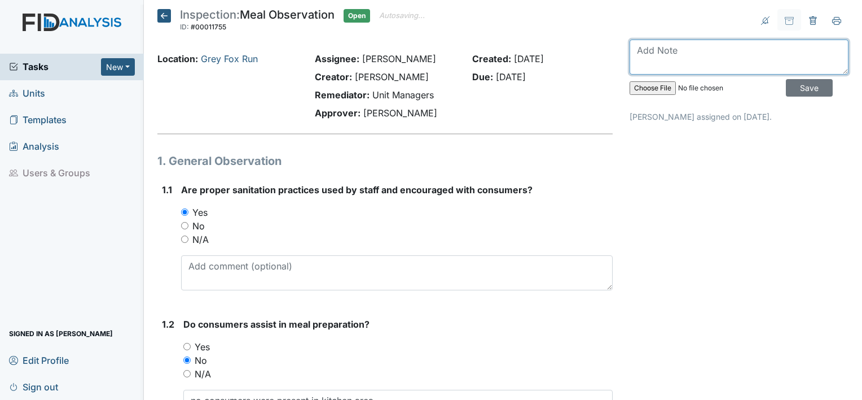
click at [694, 58] on textarea at bounding box center [739, 57] width 219 height 35
type textarea "lunch time observation"
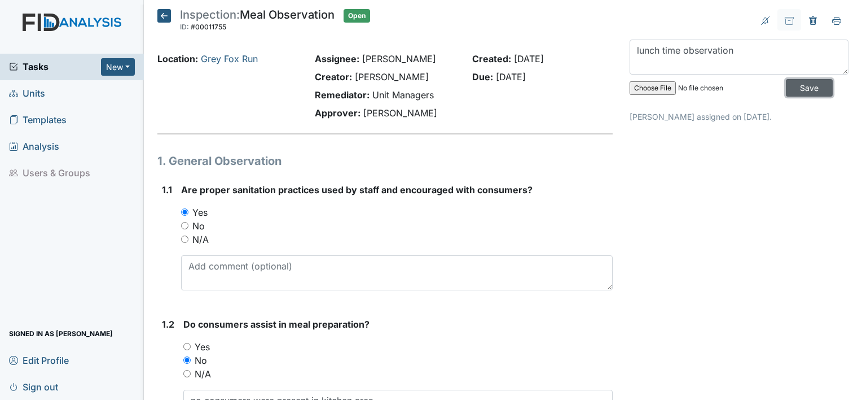
click at [800, 90] on input "Save" at bounding box center [809, 87] width 47 height 17
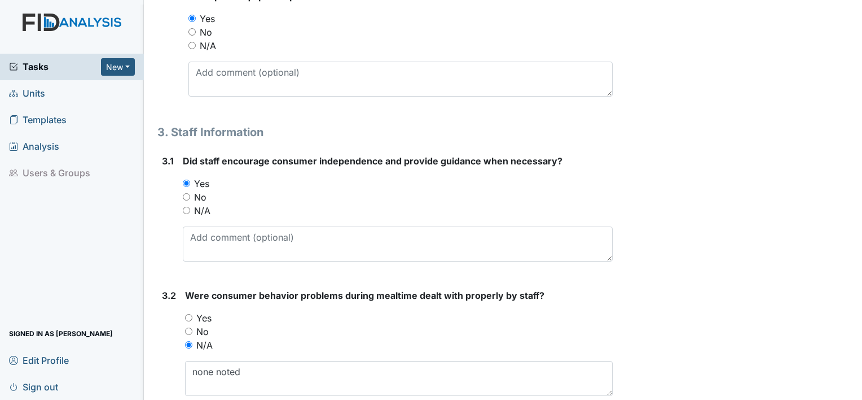
scroll to position [3389, 0]
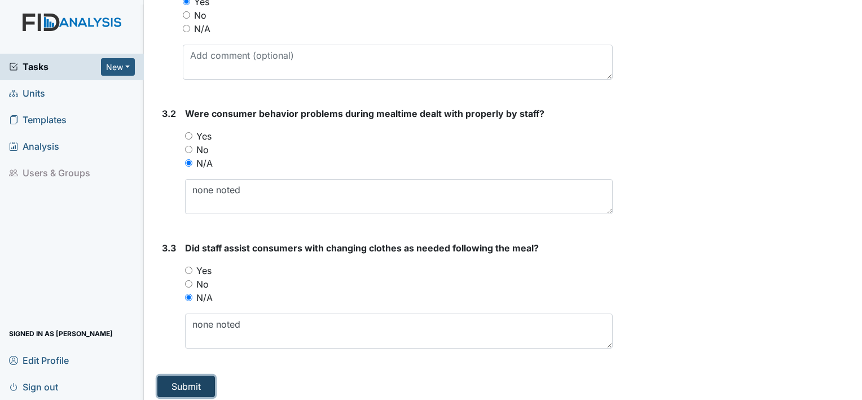
click at [204, 376] on button "Submit" at bounding box center [186, 385] width 58 height 21
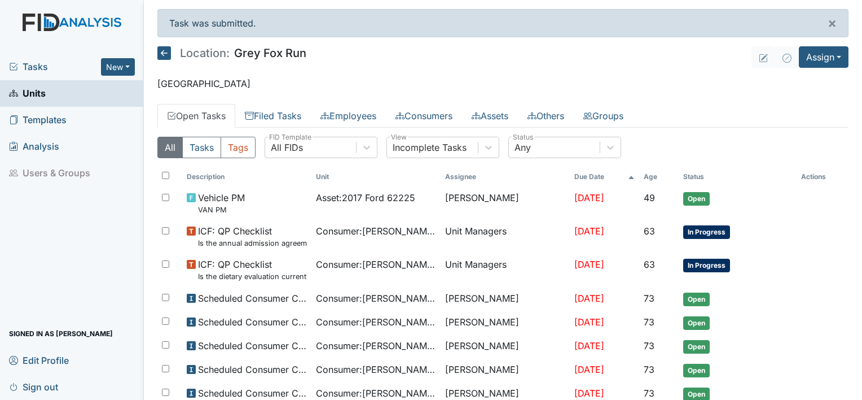
click at [165, 50] on icon at bounding box center [164, 53] width 14 height 14
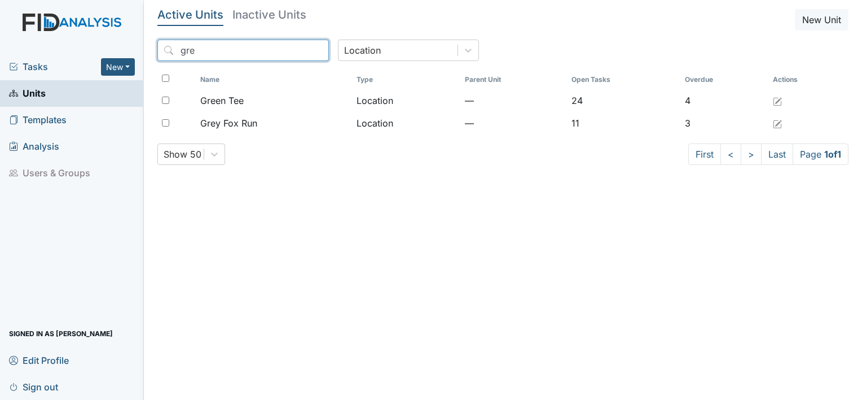
click at [269, 50] on input "gre" at bounding box center [243, 50] width 172 height 21
click at [295, 48] on input "gre" at bounding box center [243, 50] width 172 height 21
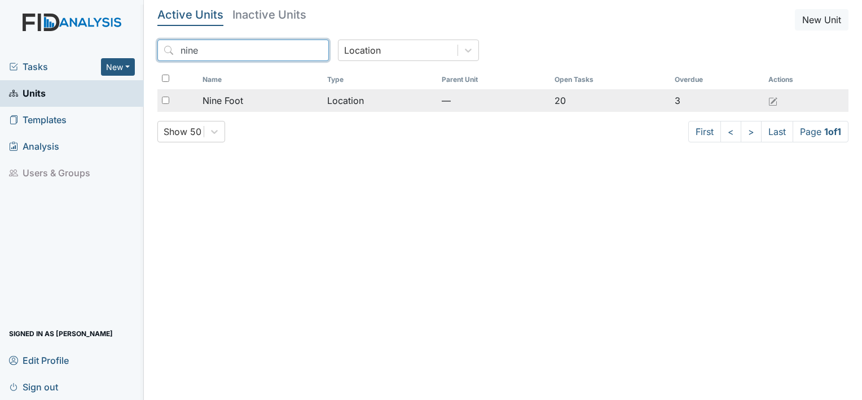
type input "nine"
click at [228, 100] on span "Nine Foot" at bounding box center [223, 101] width 41 height 14
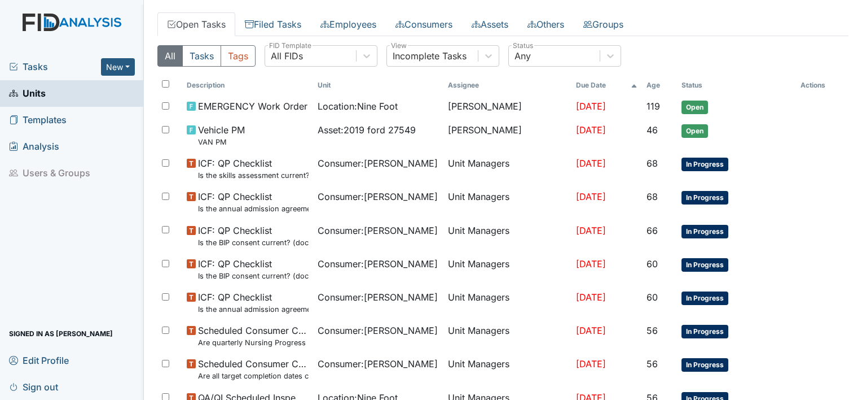
scroll to position [54, 0]
click at [271, 23] on link "Filed Tasks" at bounding box center [273, 24] width 76 height 24
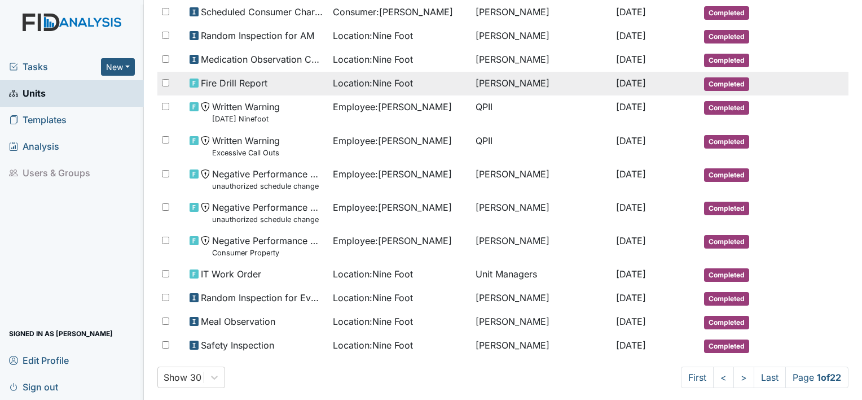
scroll to position [575, 0]
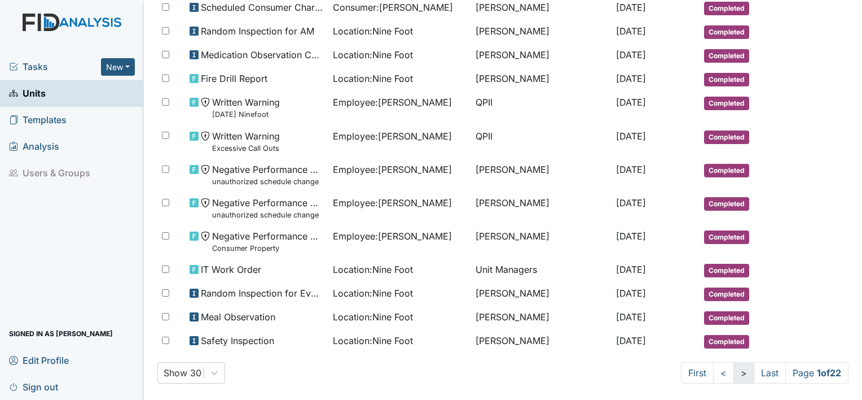
click at [734, 362] on link ">" at bounding box center [744, 372] width 21 height 21
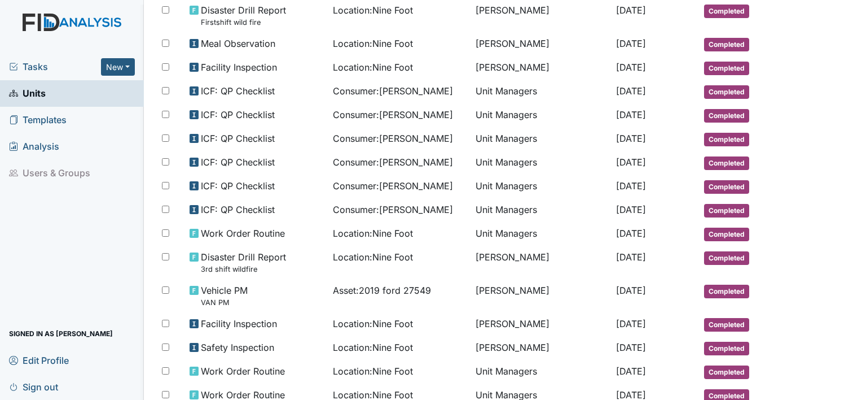
scroll to position [606, 0]
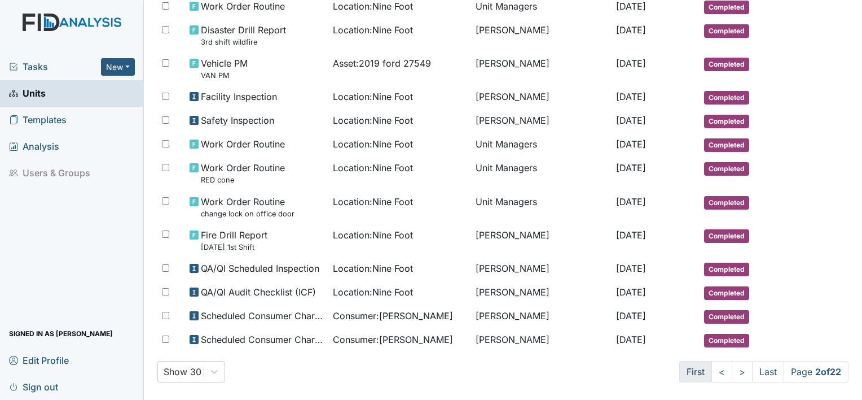
click at [681, 365] on link "First" at bounding box center [695, 371] width 33 height 21
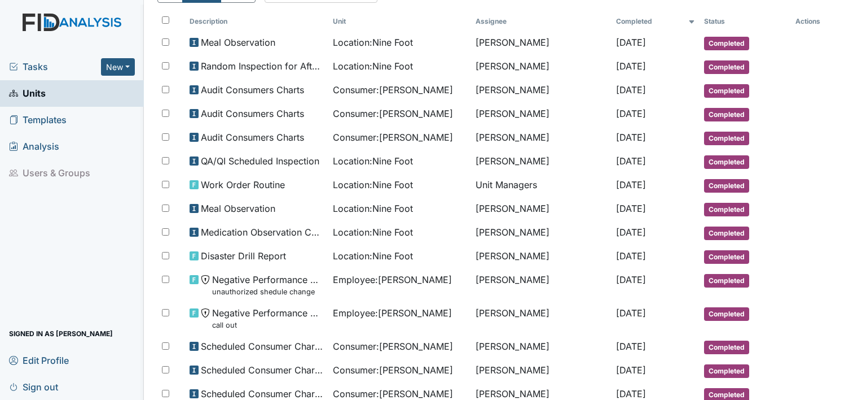
scroll to position [0, 0]
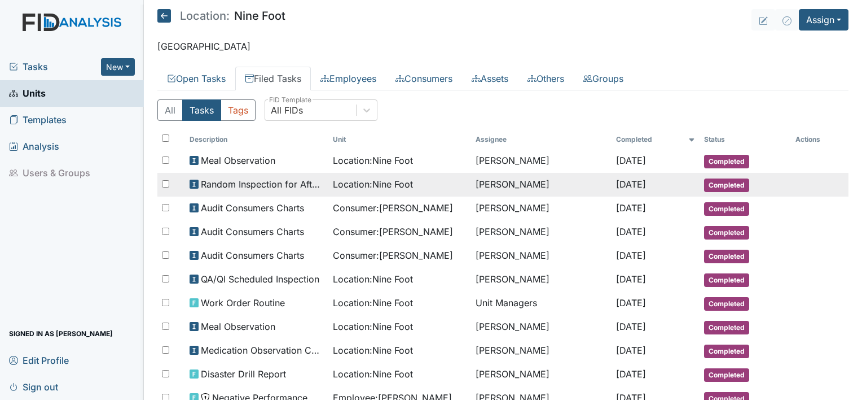
click at [498, 183] on td "[PERSON_NAME]" at bounding box center [541, 185] width 141 height 24
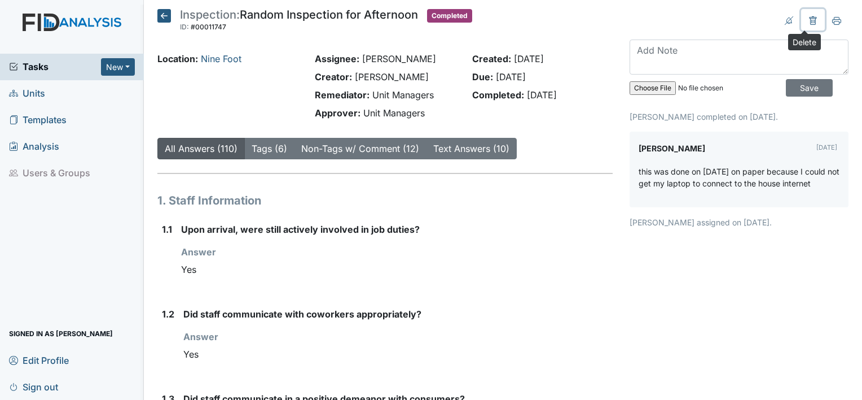
click at [809, 24] on icon at bounding box center [812, 20] width 7 height 8
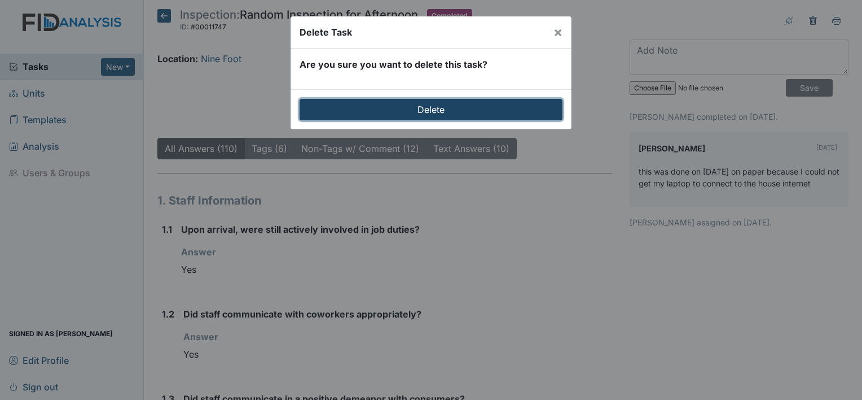
click at [483, 106] on input "Delete" at bounding box center [431, 109] width 263 height 21
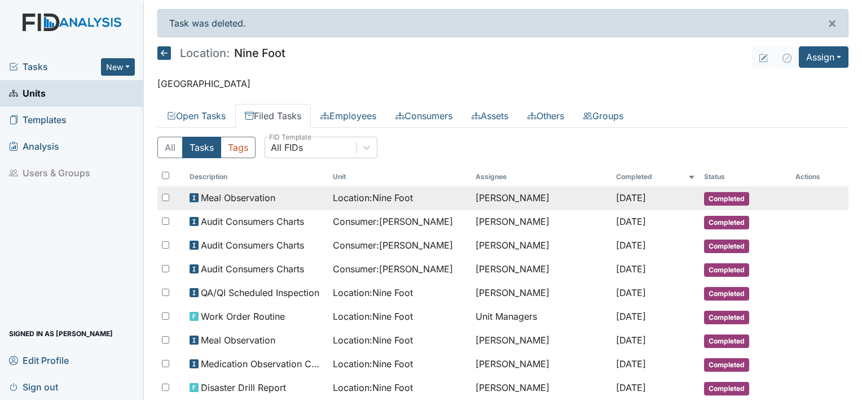
click at [517, 199] on td "[PERSON_NAME]" at bounding box center [541, 198] width 141 height 24
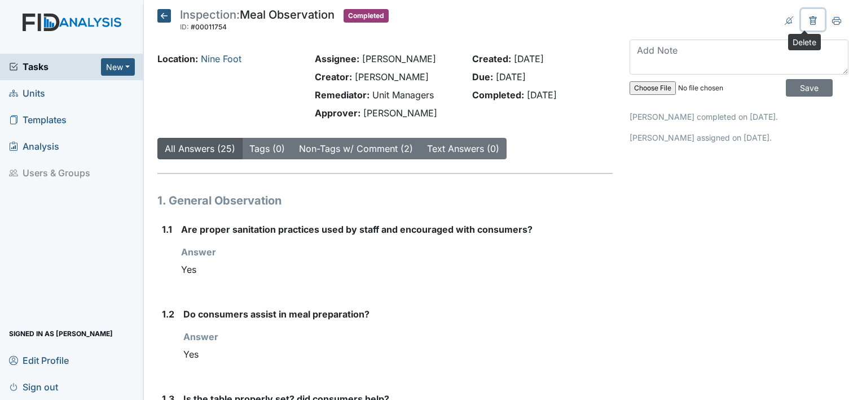
click at [812, 22] on icon at bounding box center [813, 21] width 3 height 4
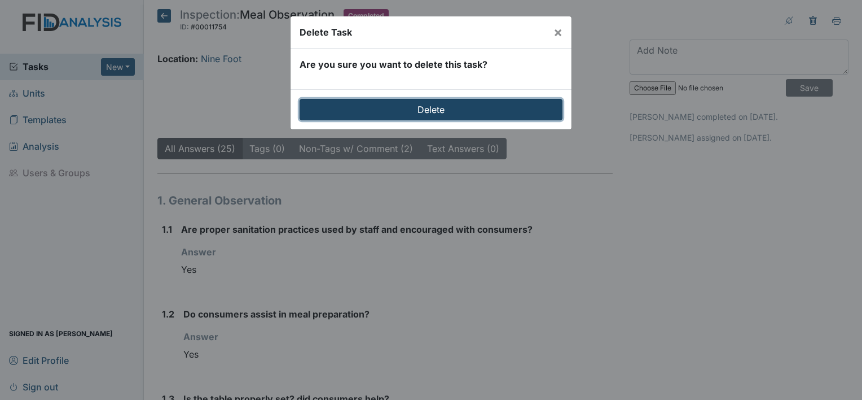
click at [431, 113] on input "Delete" at bounding box center [431, 109] width 263 height 21
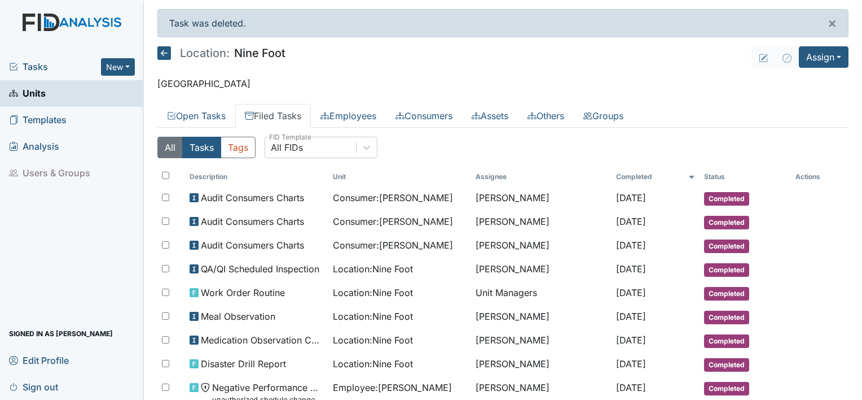
click at [165, 150] on button "All" at bounding box center [169, 147] width 25 height 21
click at [214, 111] on link "Open Tasks" at bounding box center [196, 116] width 78 height 24
